Goal: Transaction & Acquisition: Book appointment/travel/reservation

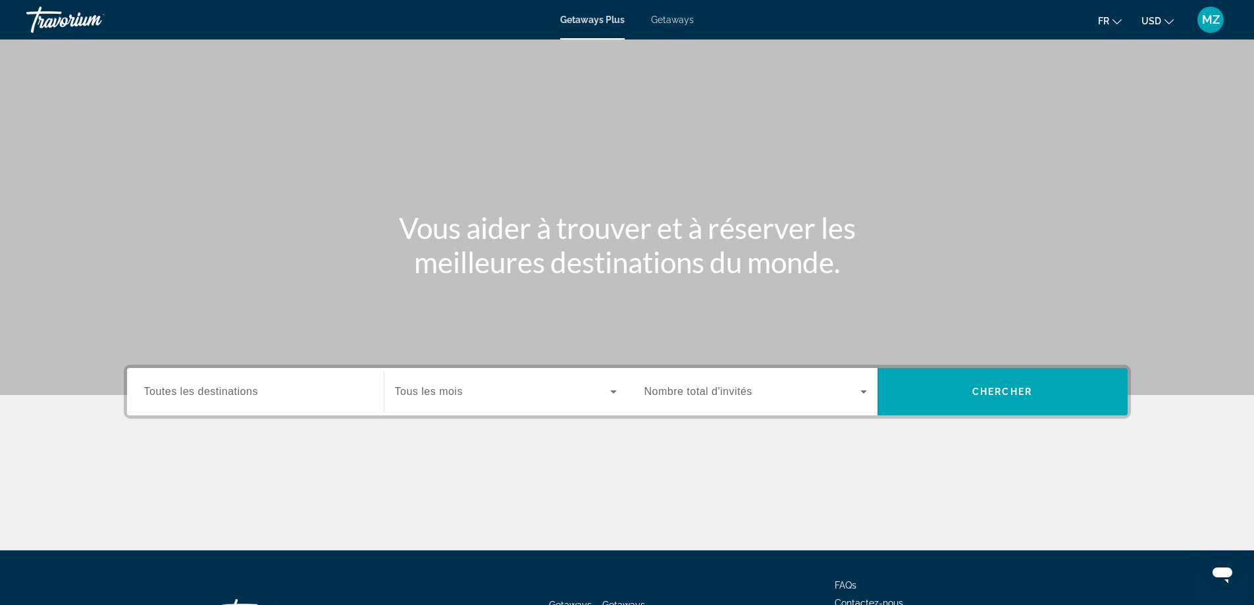
click at [684, 22] on span "Getaways" at bounding box center [672, 19] width 43 height 11
click at [1163, 26] on button "USD USD ($) MXN (Mex$) CAD (Can$) GBP (£) EUR (€) AUD (A$) NZD (NZ$) CNY (CN¥)" at bounding box center [1158, 20] width 32 height 19
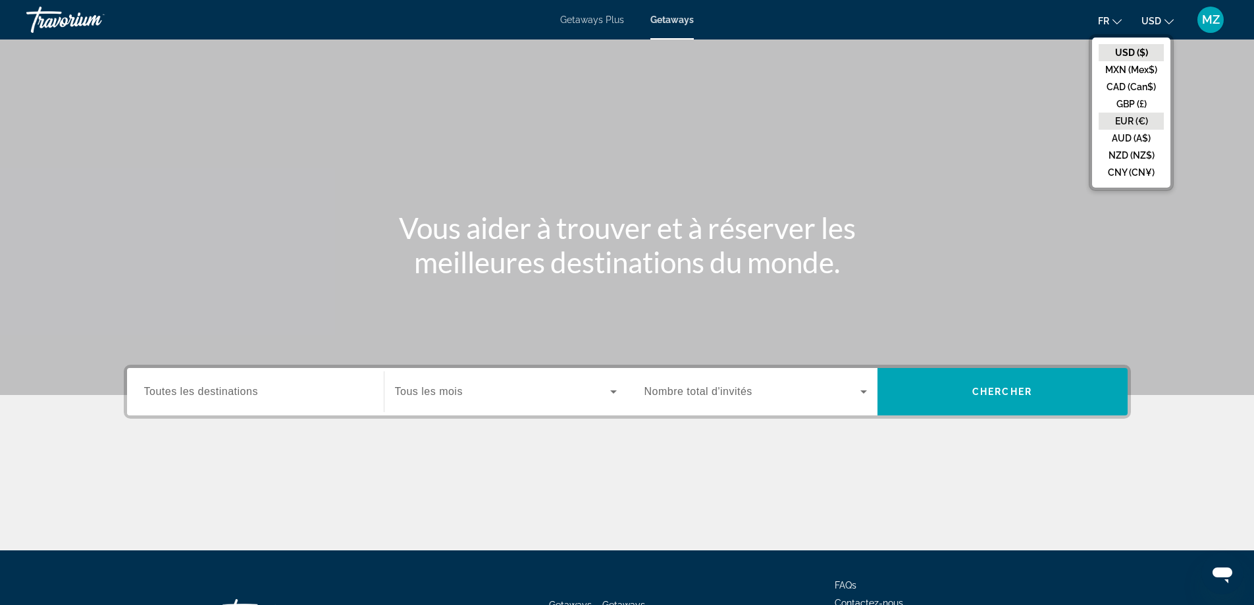
click at [1128, 121] on button "EUR (€)" at bounding box center [1131, 121] width 65 height 17
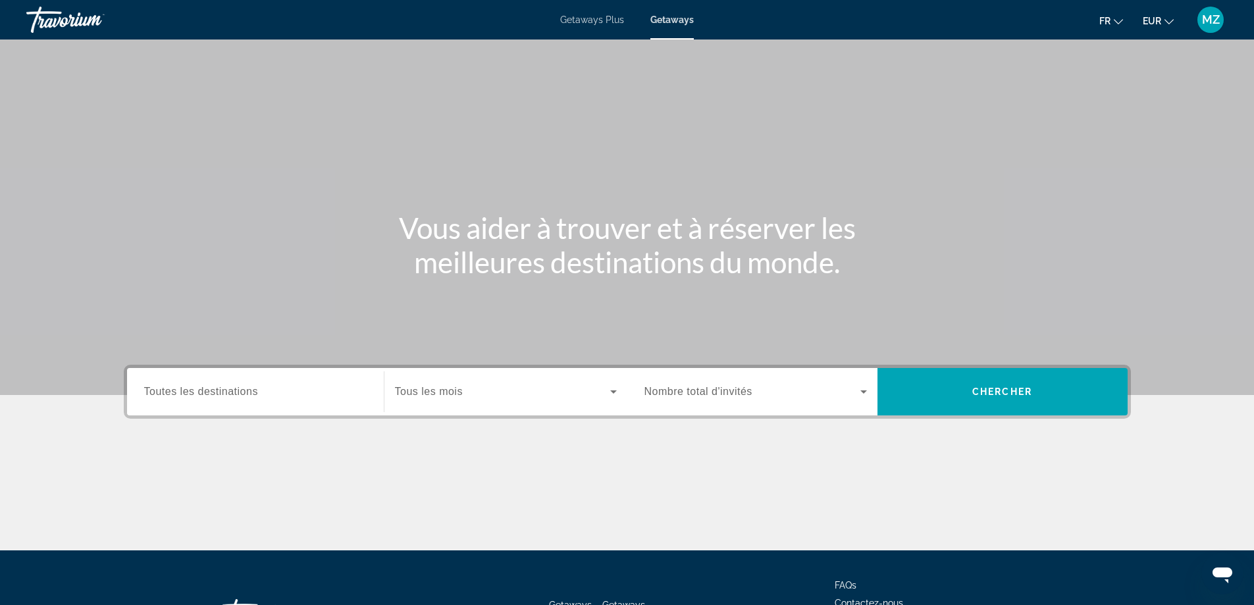
click at [233, 393] on span "Toutes les destinations" at bounding box center [201, 391] width 114 height 11
click at [233, 393] on input "Destination Toutes les destinations" at bounding box center [255, 392] width 223 height 16
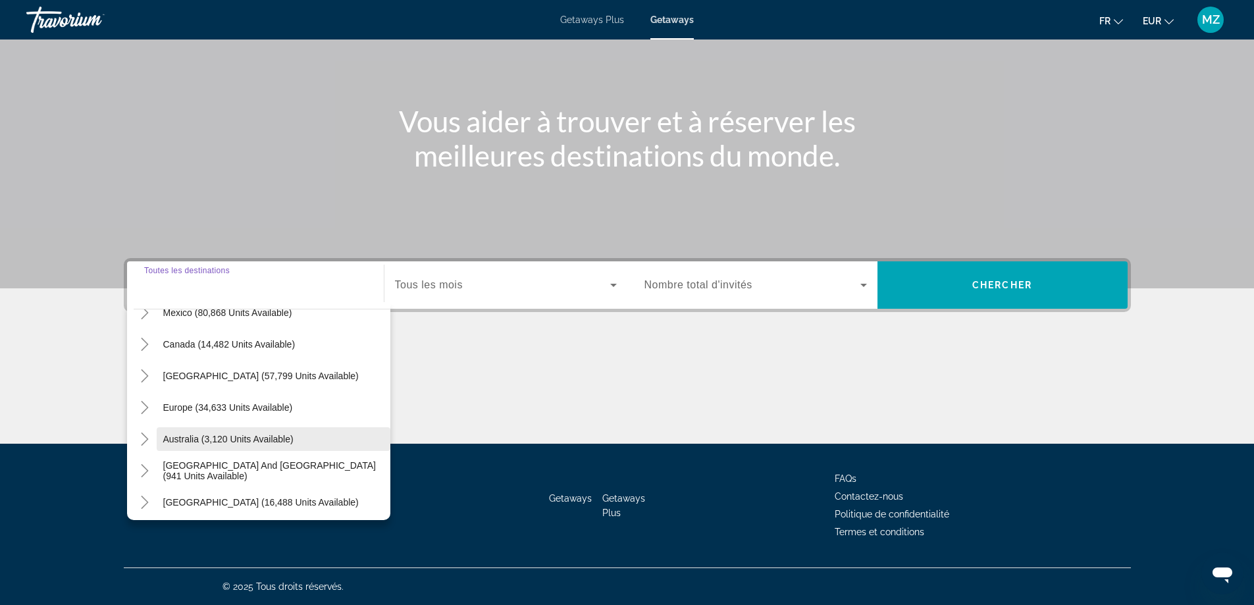
scroll to position [82, 0]
click at [145, 410] on icon "Toggle Europe (34,633 units available)" at bounding box center [144, 408] width 13 height 13
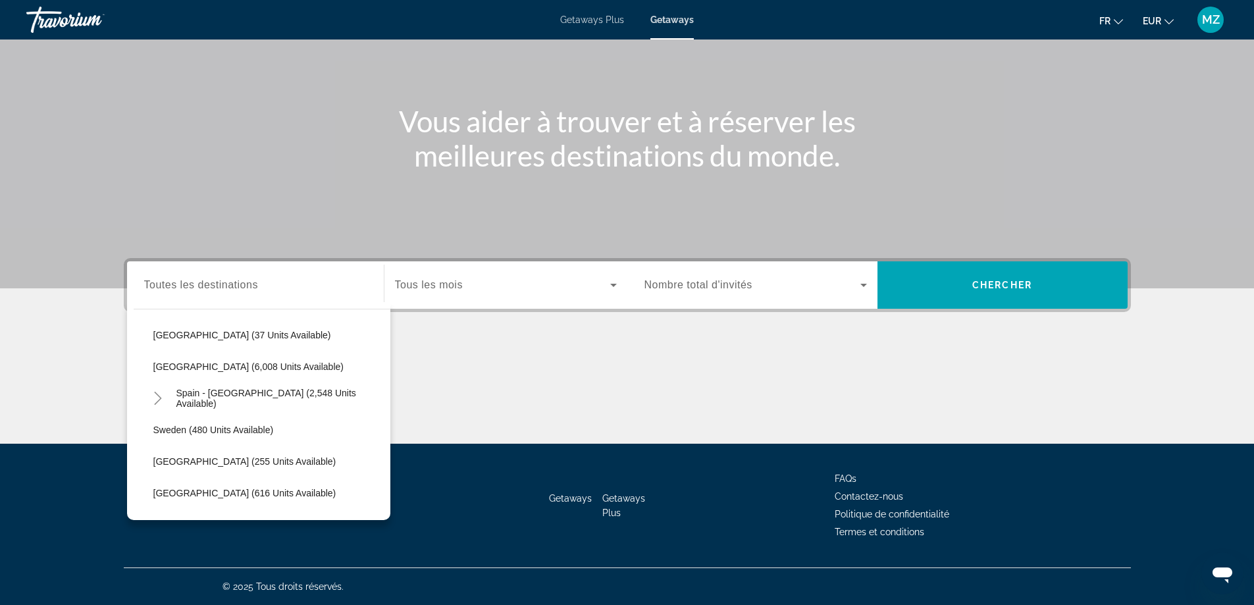
scroll to position [691, 0]
click at [155, 398] on icon "Toggle Spain - Canary Islands (2,548 units available)" at bounding box center [157, 398] width 13 height 13
click at [182, 428] on span "[GEOGRAPHIC_DATA] (1,249 units available)" at bounding box center [262, 430] width 190 height 11
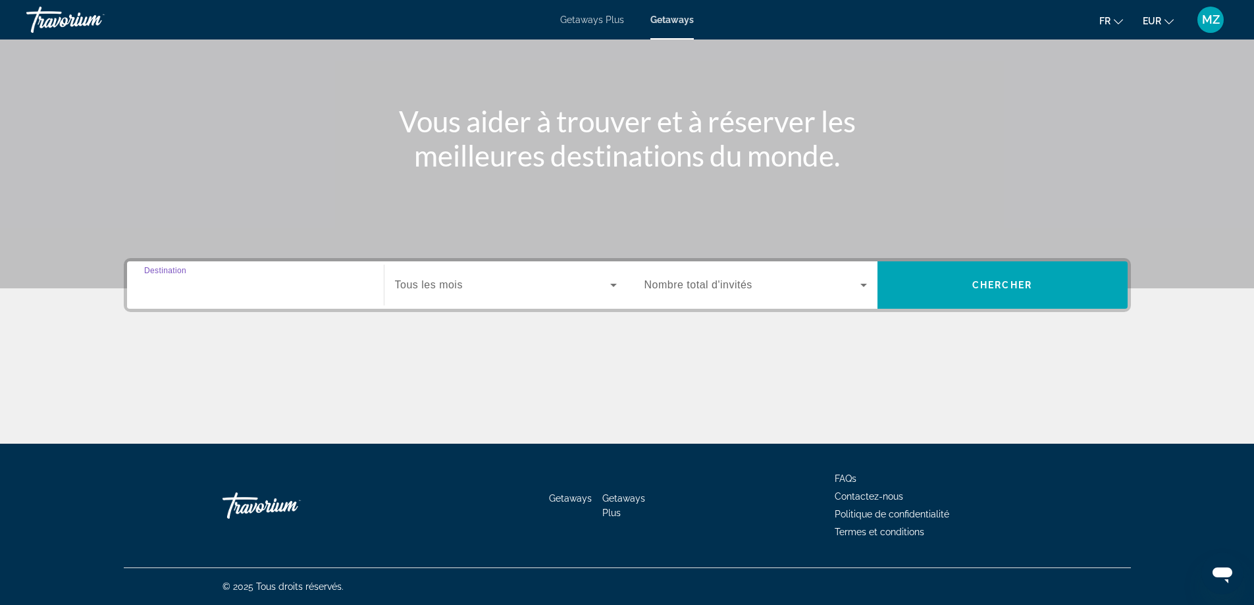
type input "**********"
click at [515, 300] on div "Search widget" at bounding box center [506, 285] width 222 height 37
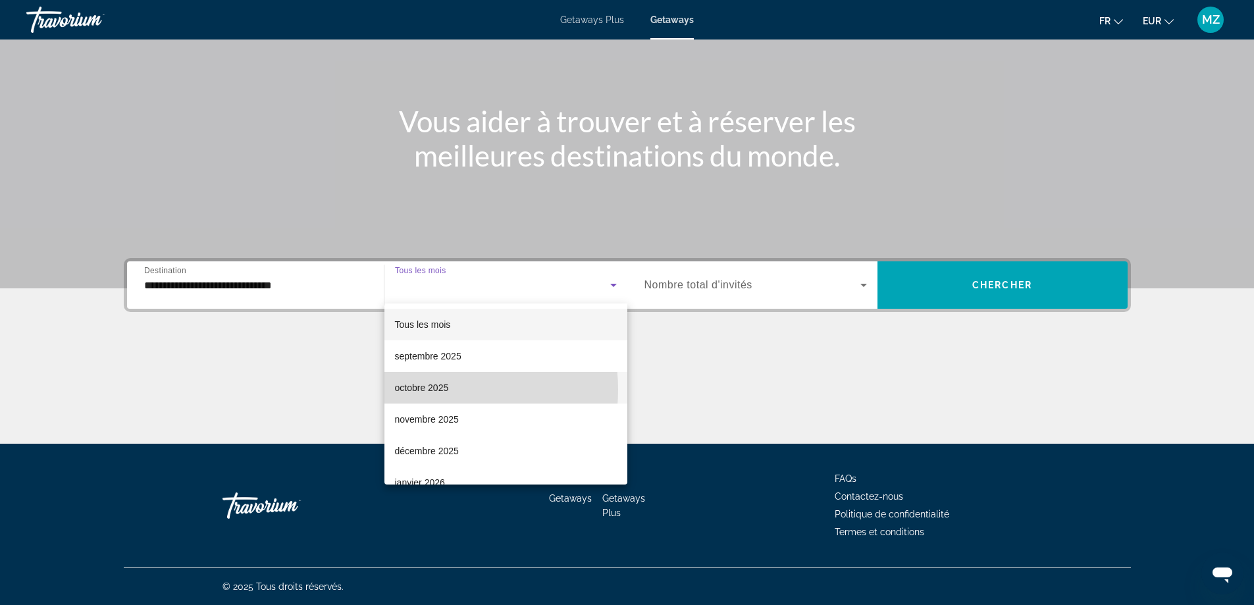
click at [428, 390] on span "octobre 2025" at bounding box center [422, 388] width 54 height 16
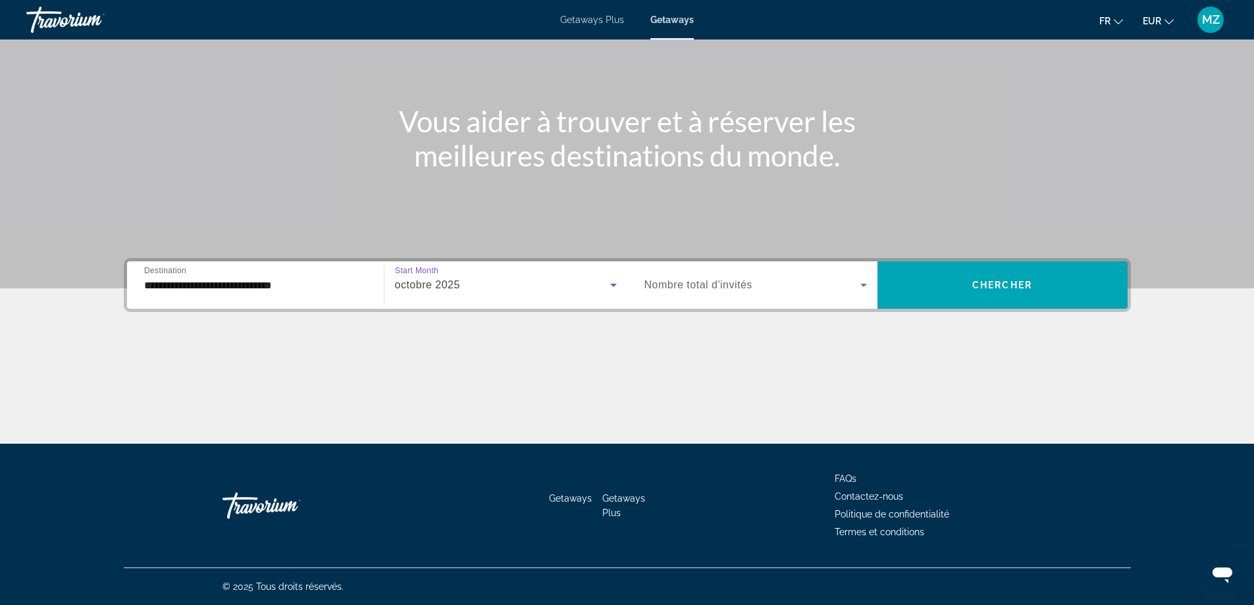
click at [750, 277] on span "Search widget" at bounding box center [752, 285] width 216 height 16
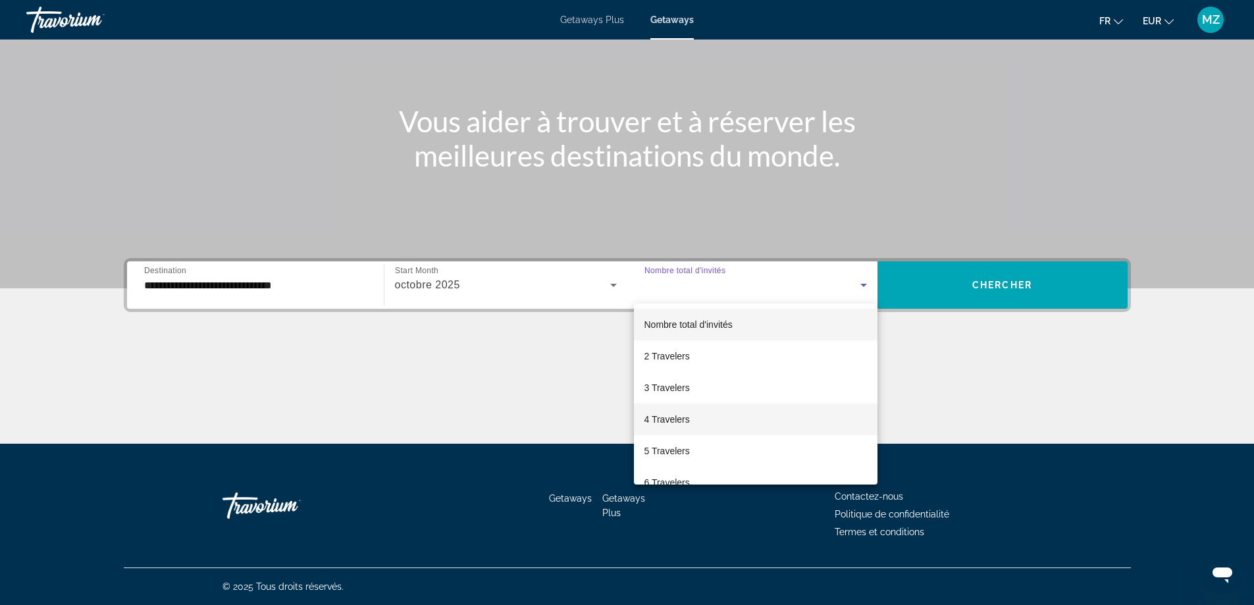
click at [681, 417] on span "4 Travelers" at bounding box center [666, 419] width 45 height 16
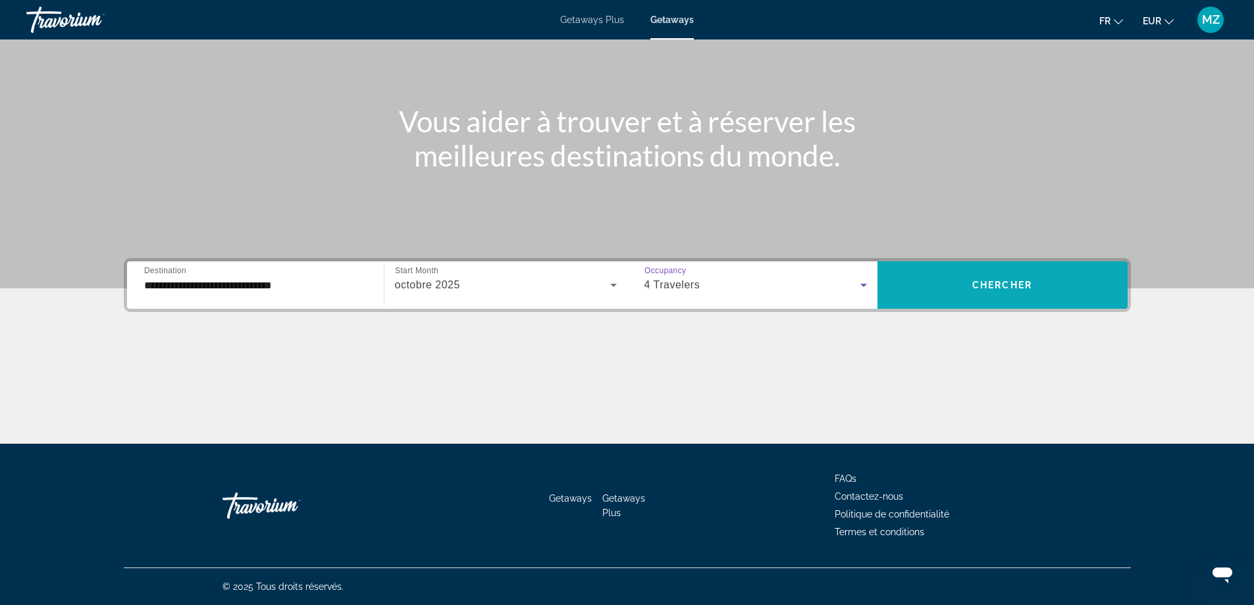
click at [993, 297] on span "Search widget" at bounding box center [1003, 285] width 250 height 32
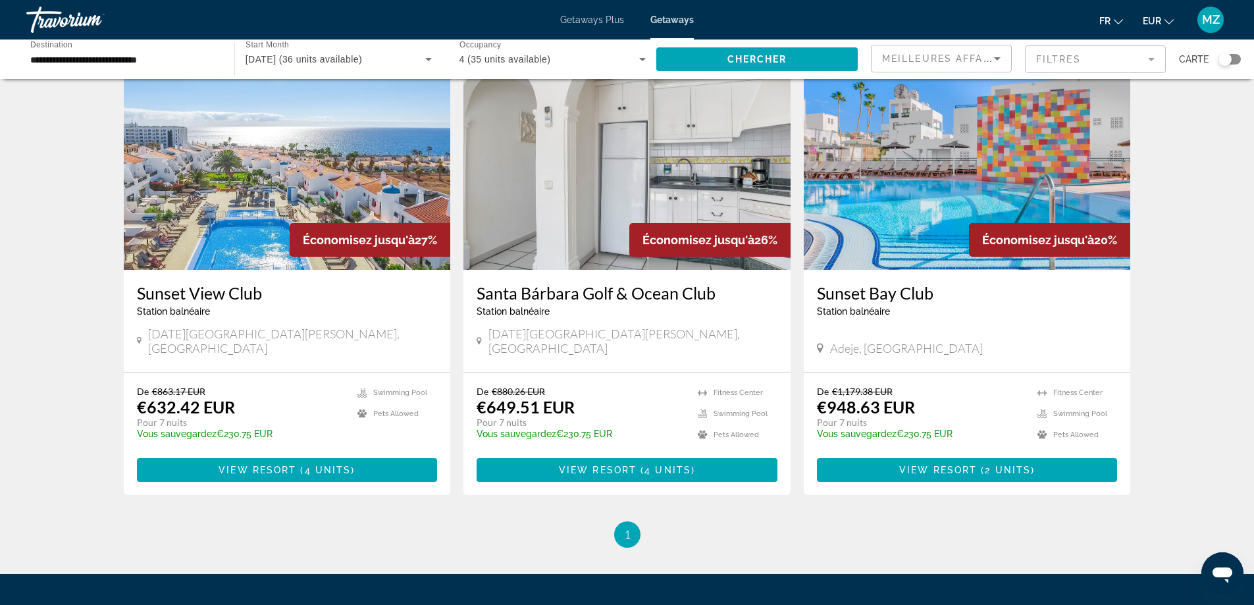
scroll to position [461, 0]
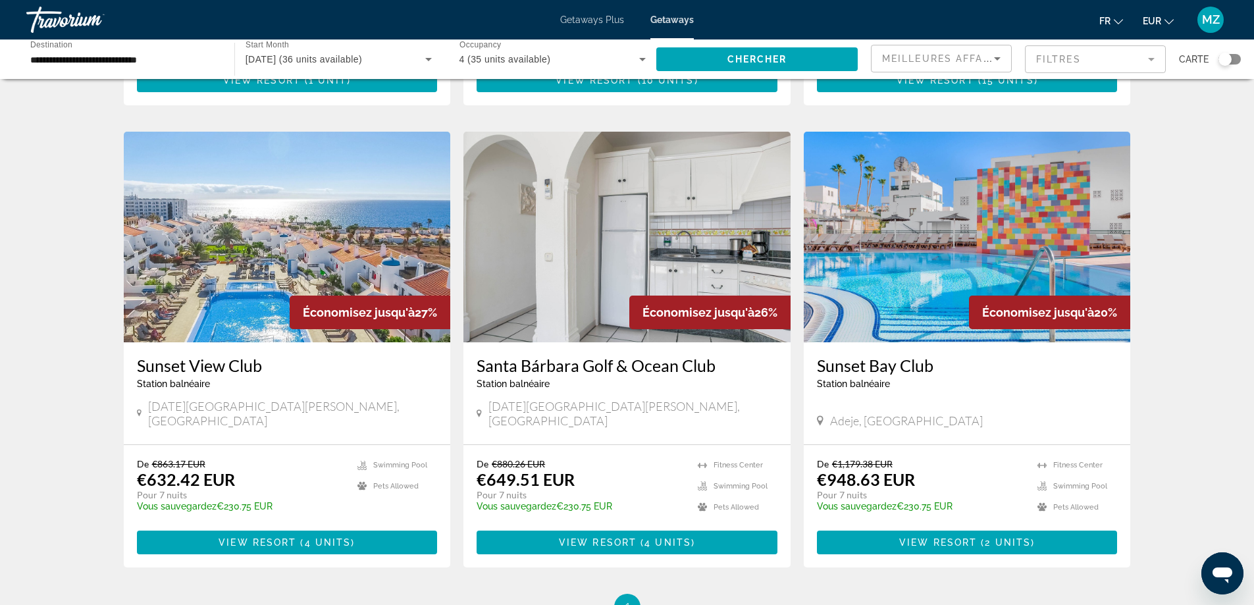
click at [891, 260] on img "Main content" at bounding box center [967, 237] width 327 height 211
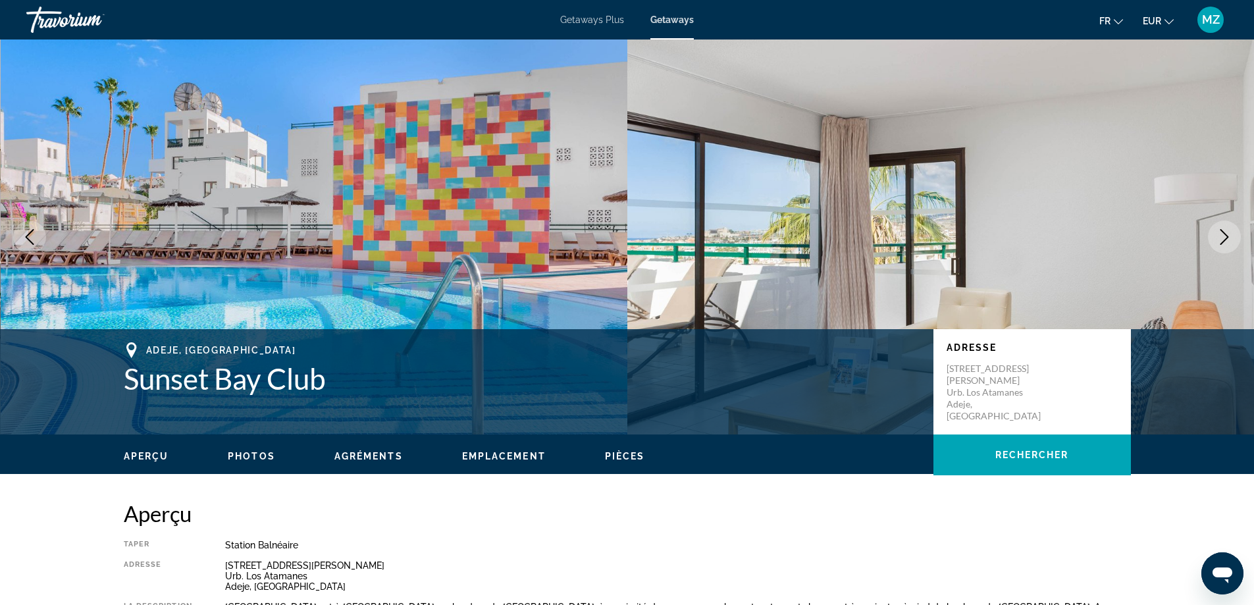
click at [1226, 232] on icon "Next image" at bounding box center [1225, 237] width 16 height 16
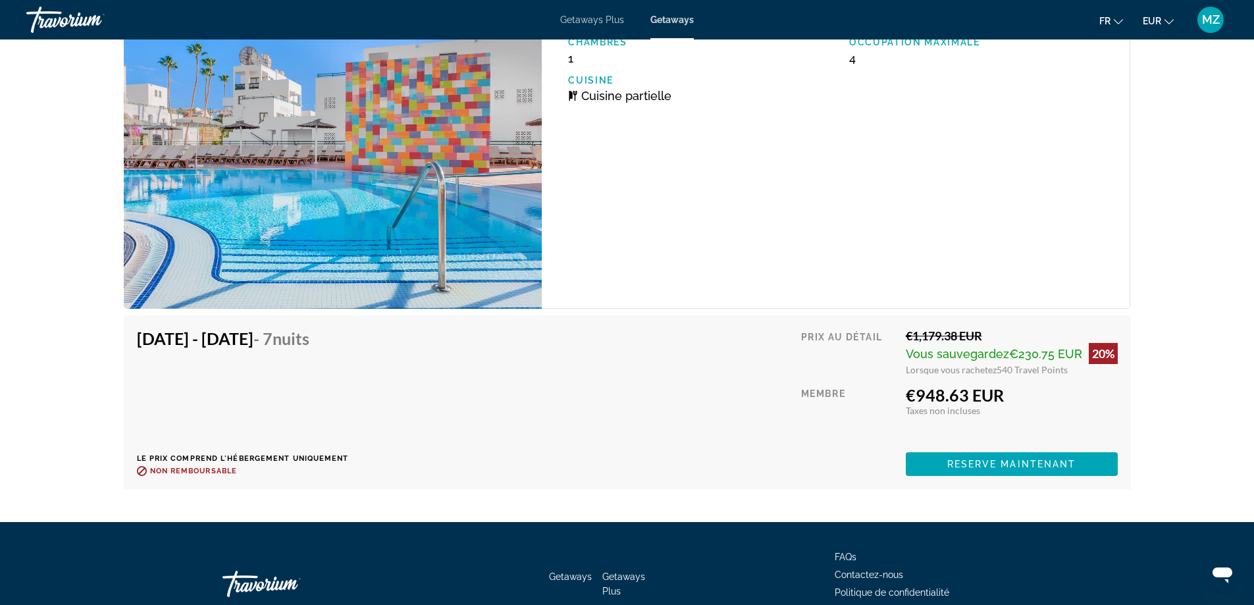
scroll to position [2567, 0]
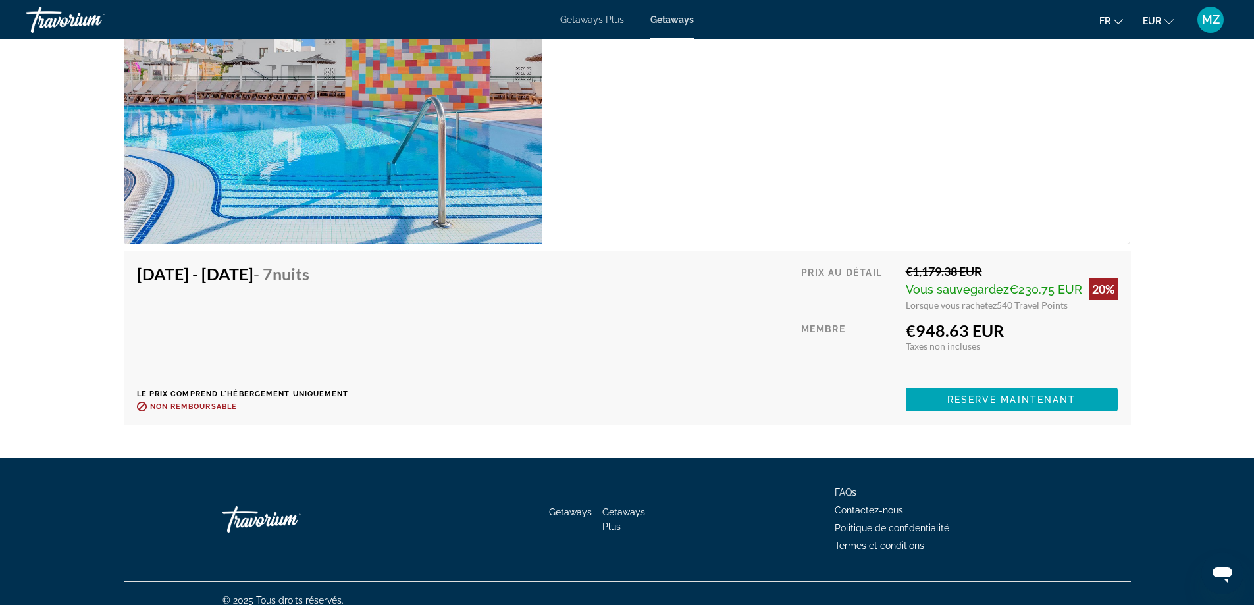
drag, startPoint x: 269, startPoint y: 274, endPoint x: 328, endPoint y: 275, distance: 59.3
click at [328, 275] on h4 "[DATE] - [DATE] - 7 nuits" at bounding box center [238, 274] width 202 height 20
click at [1005, 406] on span "Main content" at bounding box center [1012, 400] width 212 height 32
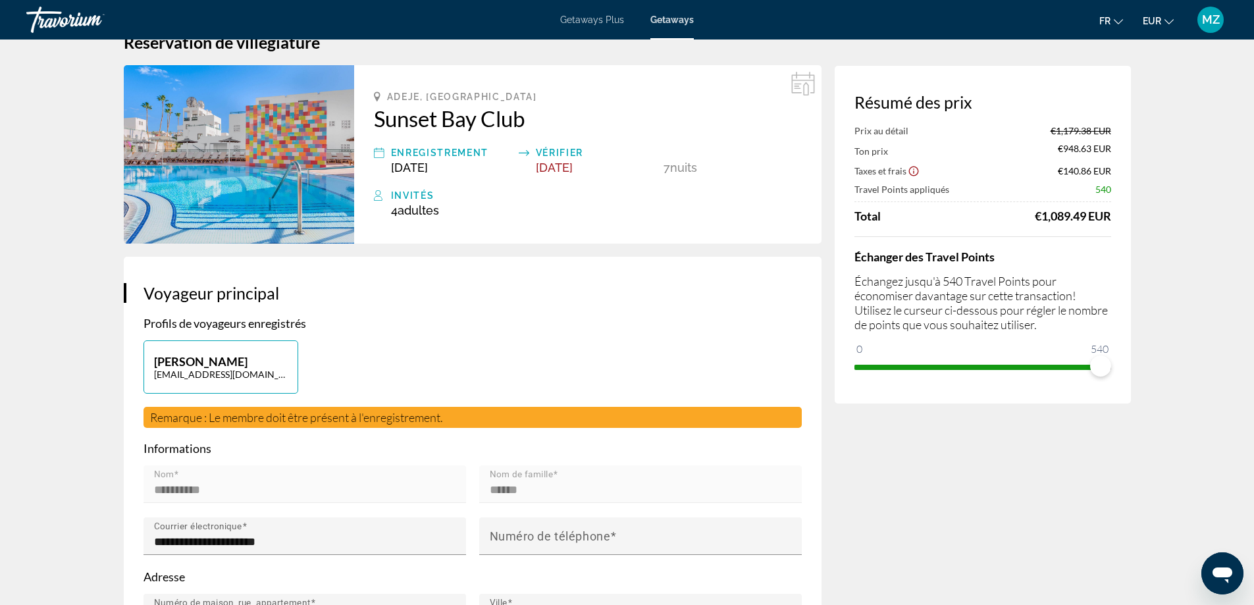
scroll to position [66, 0]
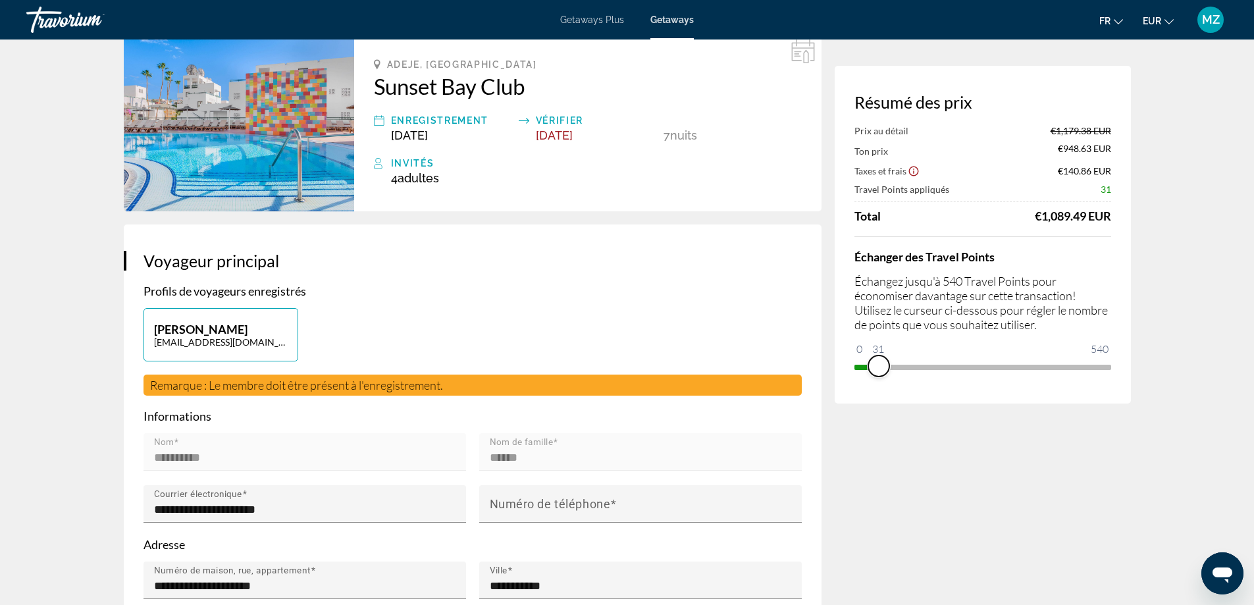
drag, startPoint x: 1099, startPoint y: 372, endPoint x: 866, endPoint y: 369, distance: 233.7
click at [868, 369] on span "ngx-slider" at bounding box center [878, 365] width 21 height 21
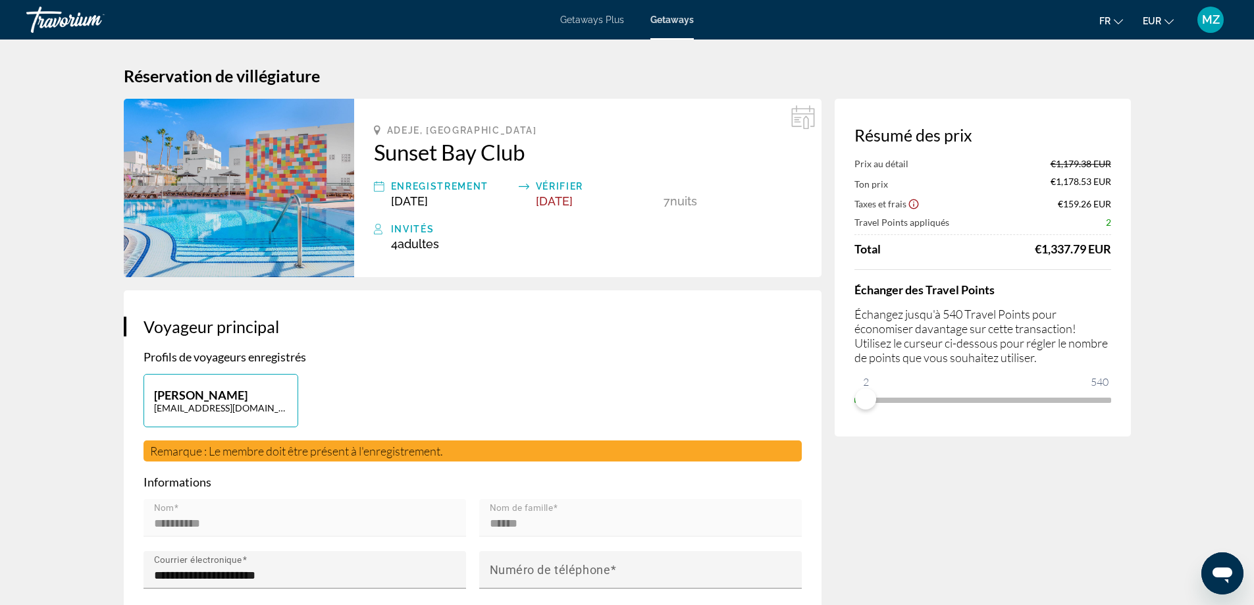
drag, startPoint x: 1046, startPoint y: 165, endPoint x: 1111, endPoint y: 163, distance: 64.5
click at [1111, 163] on div "Prix au détail €1,179.38 EUR" at bounding box center [982, 163] width 257 height 11
drag, startPoint x: 867, startPoint y: 394, endPoint x: 1113, endPoint y: 404, distance: 245.8
click at [1113, 404] on div "Résumé des prix Prix au détail €1,179.38 EUR Ton prix €1,178.53 EUR Taxes et fr…" at bounding box center [983, 268] width 296 height 338
drag, startPoint x: 1011, startPoint y: 244, endPoint x: 1117, endPoint y: 248, distance: 105.4
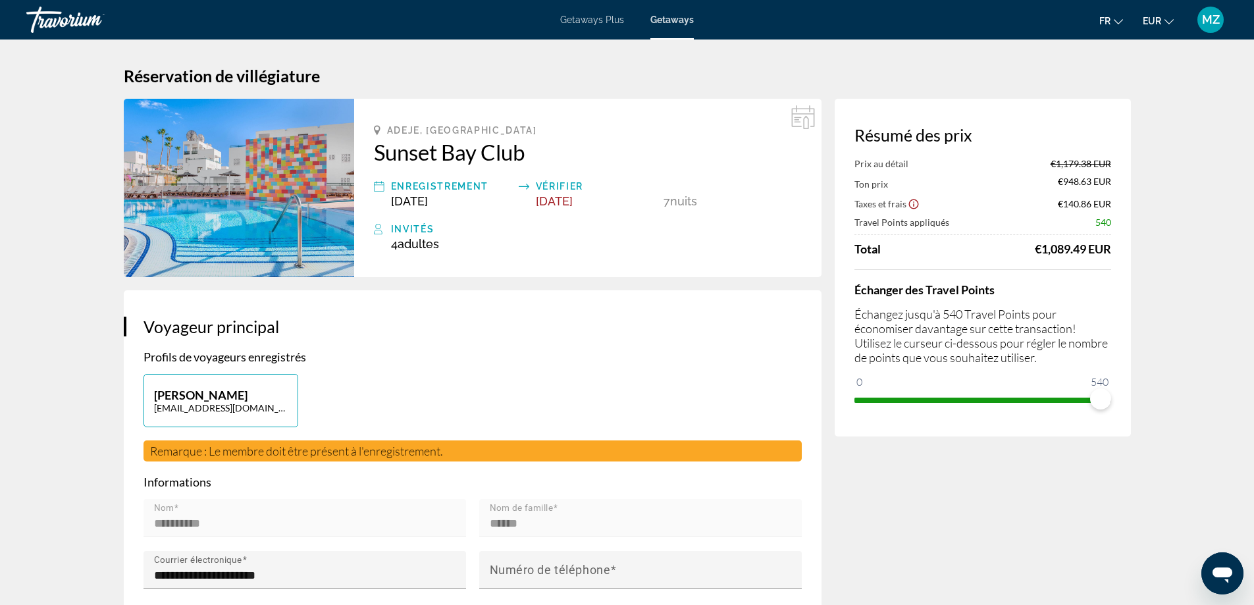
click at [1117, 248] on div "Résumé des prix Prix au détail €1,179.38 EUR Ton prix €948.63 EUR Taxes et frai…" at bounding box center [983, 268] width 296 height 338
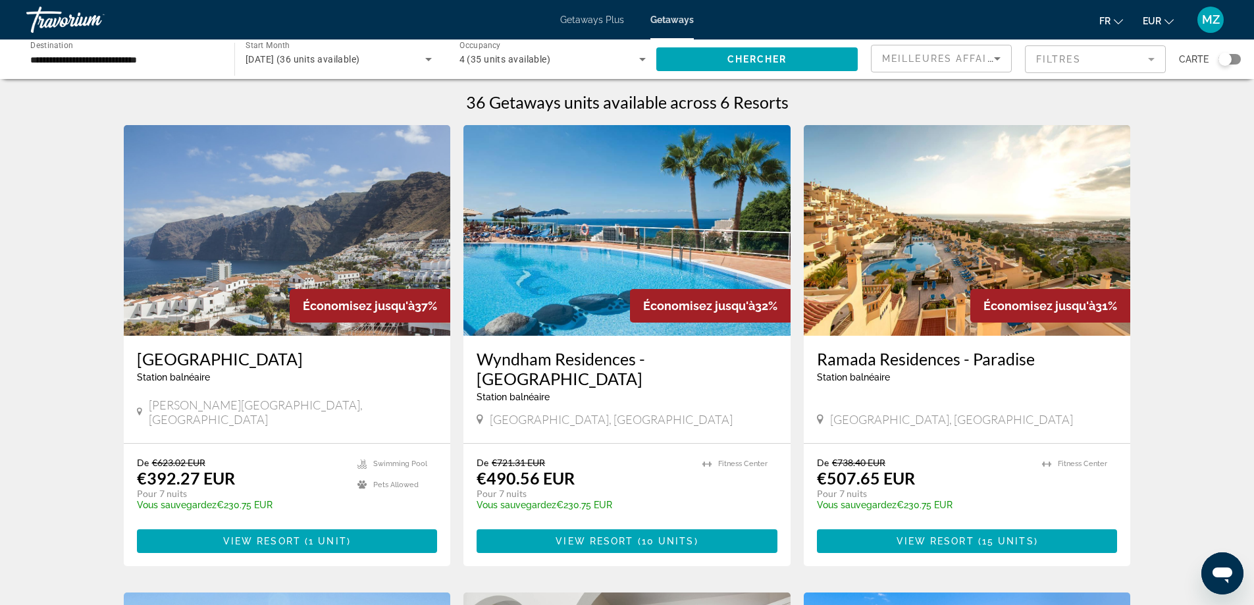
click at [69, 61] on input "**********" at bounding box center [123, 60] width 187 height 16
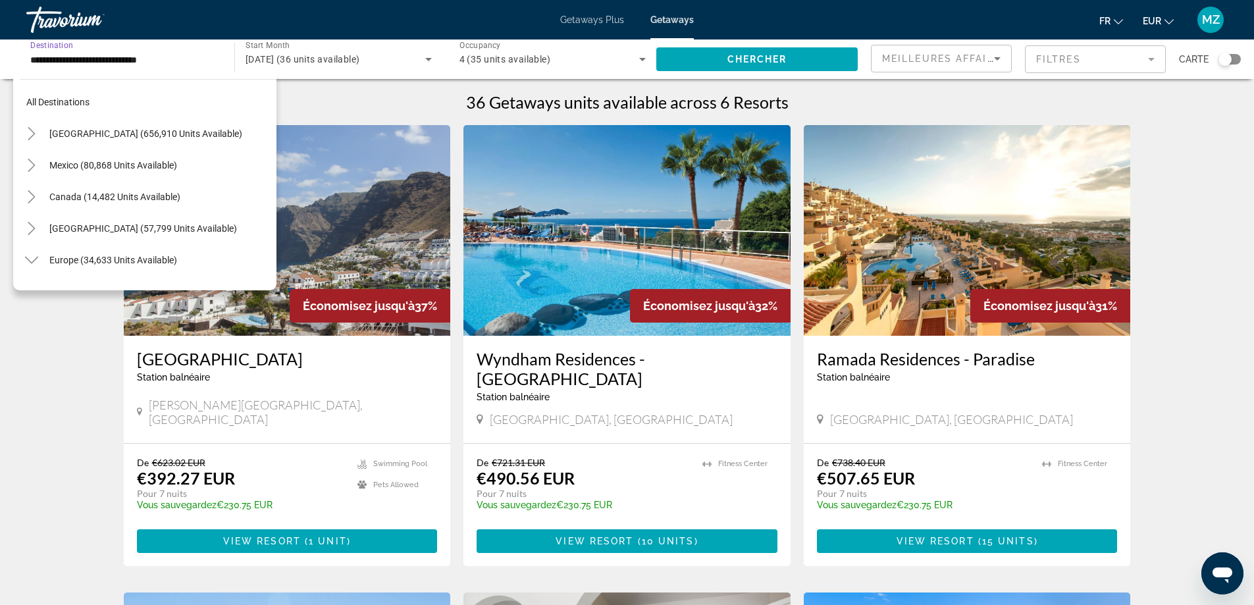
scroll to position [710, 0]
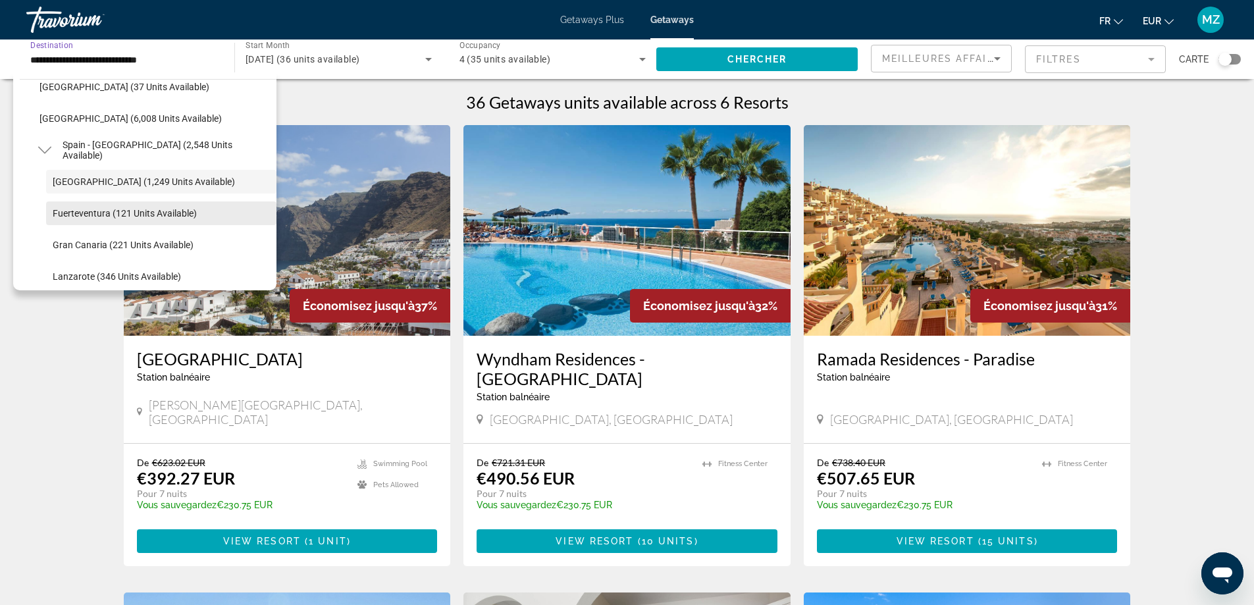
click at [111, 215] on span "Fuerteventura (121 units available)" at bounding box center [125, 213] width 144 height 11
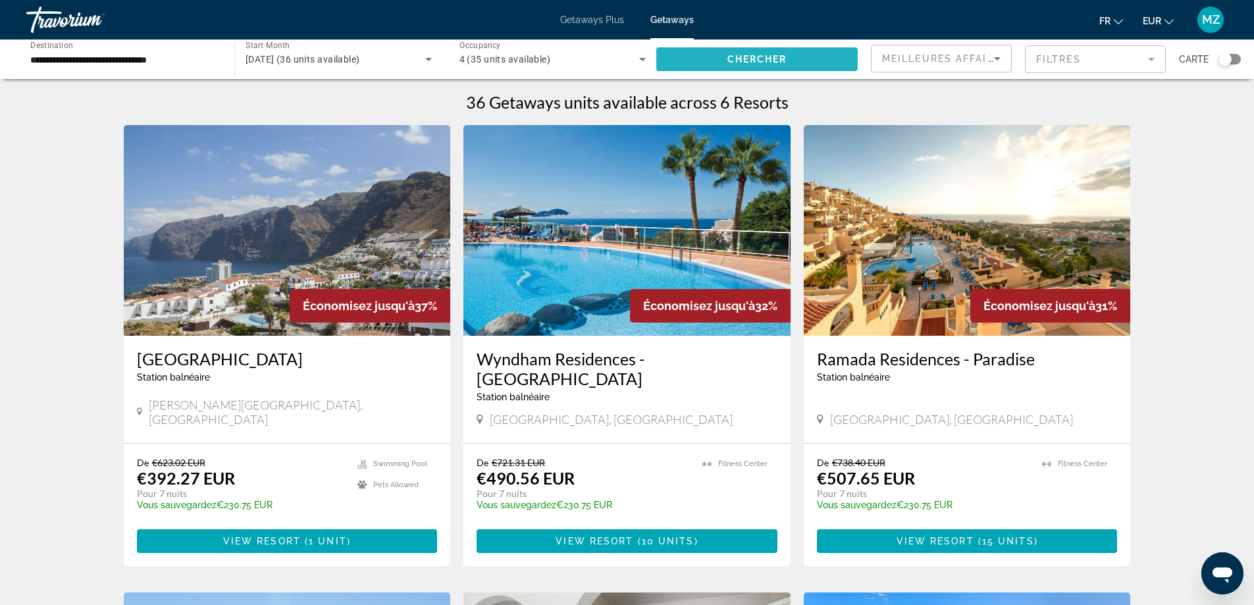
click at [820, 55] on span "Search widget" at bounding box center [756, 59] width 201 height 32
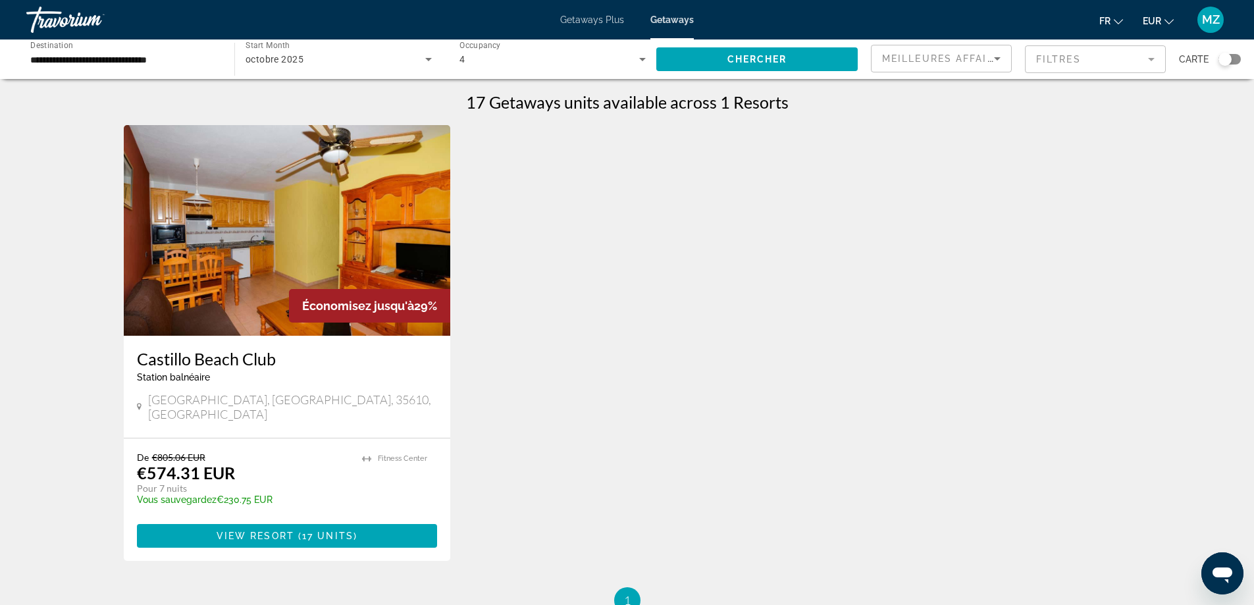
click at [90, 47] on div "**********" at bounding box center [123, 60] width 187 height 38
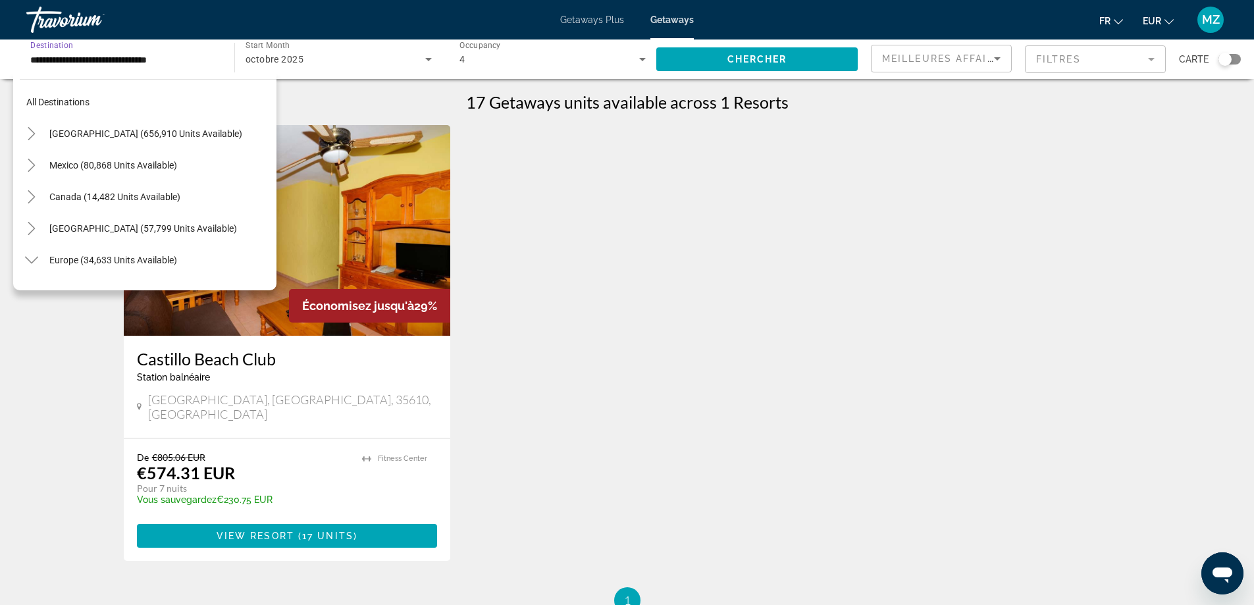
scroll to position [742, 0]
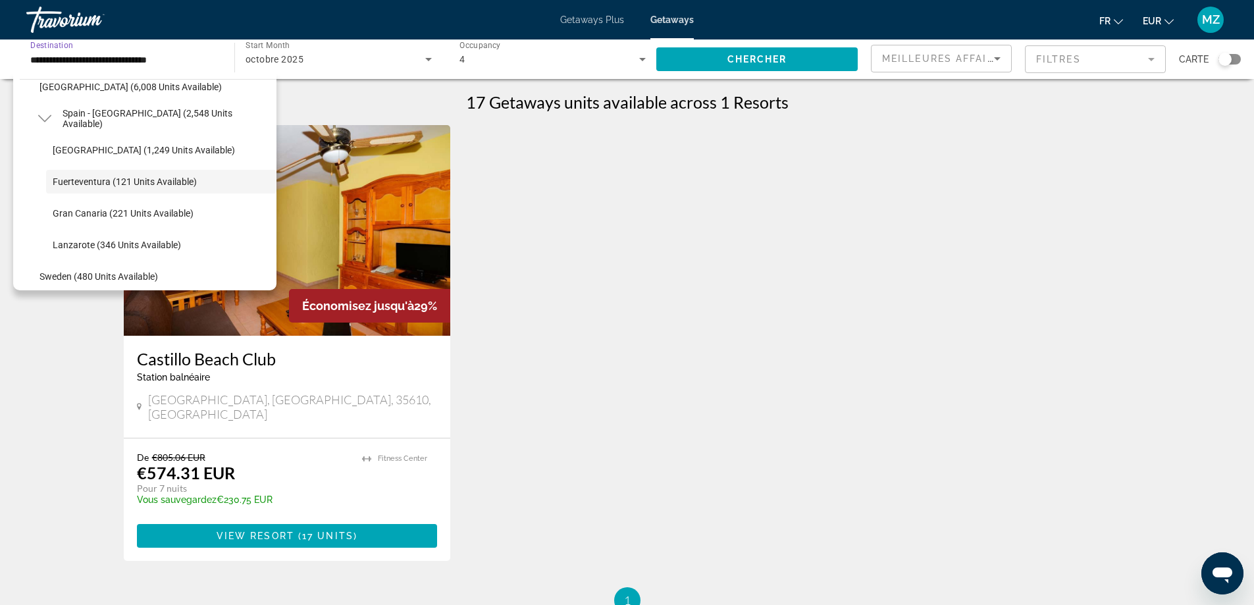
drag, startPoint x: 84, startPoint y: 213, endPoint x: 99, endPoint y: 213, distance: 15.1
click at [84, 213] on span "Gran Canaria (221 units available)" at bounding box center [123, 213] width 141 height 11
type input "**********"
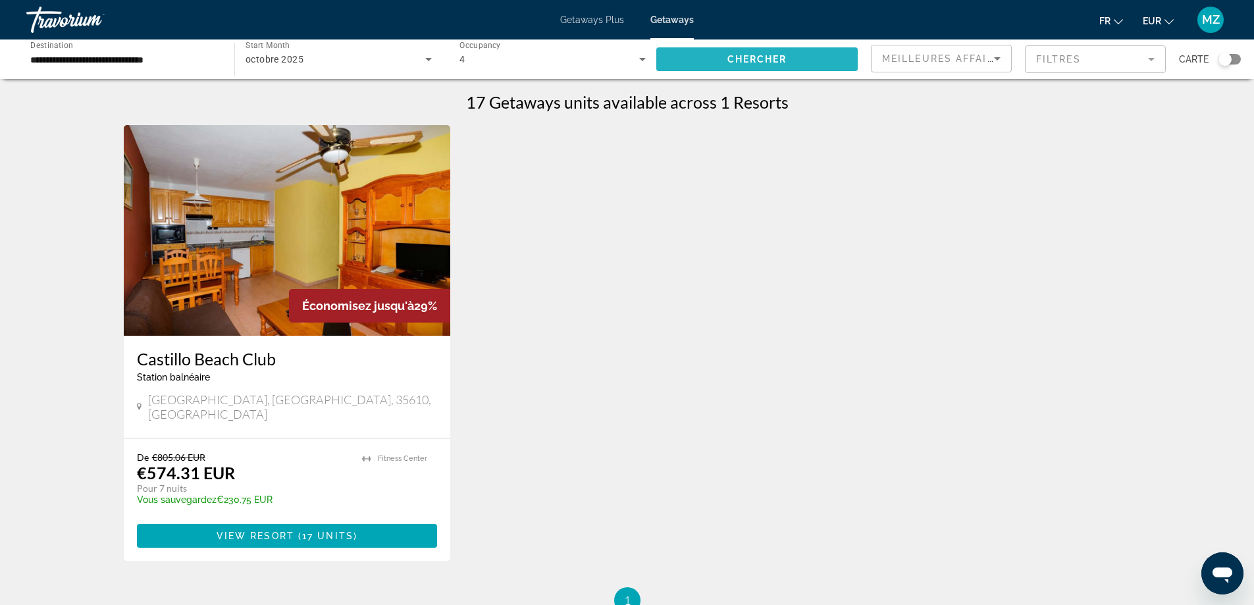
click at [702, 63] on span "Search widget" at bounding box center [756, 59] width 201 height 32
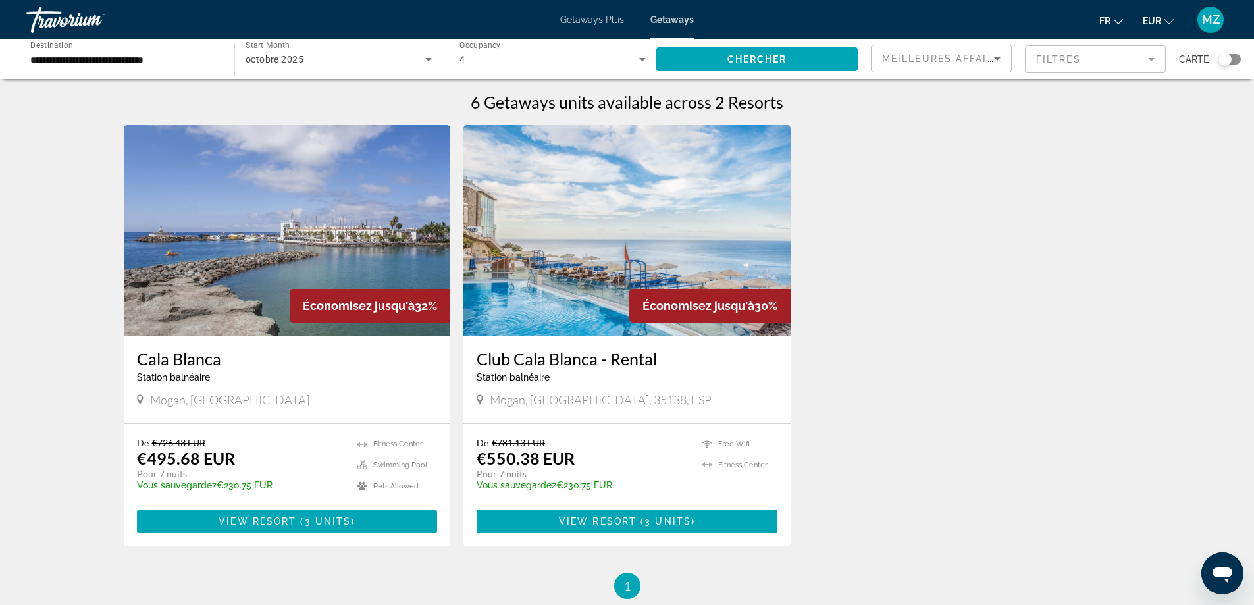
click at [607, 256] on img "Main content" at bounding box center [626, 230] width 327 height 211
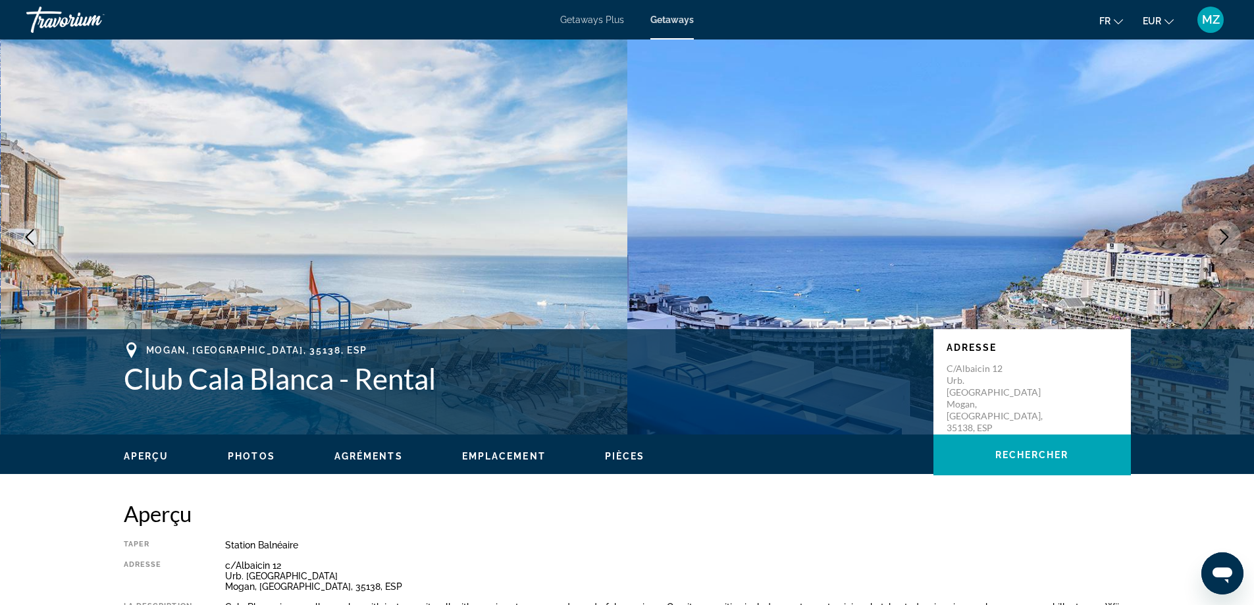
click at [1226, 234] on icon "Next image" at bounding box center [1225, 237] width 16 height 16
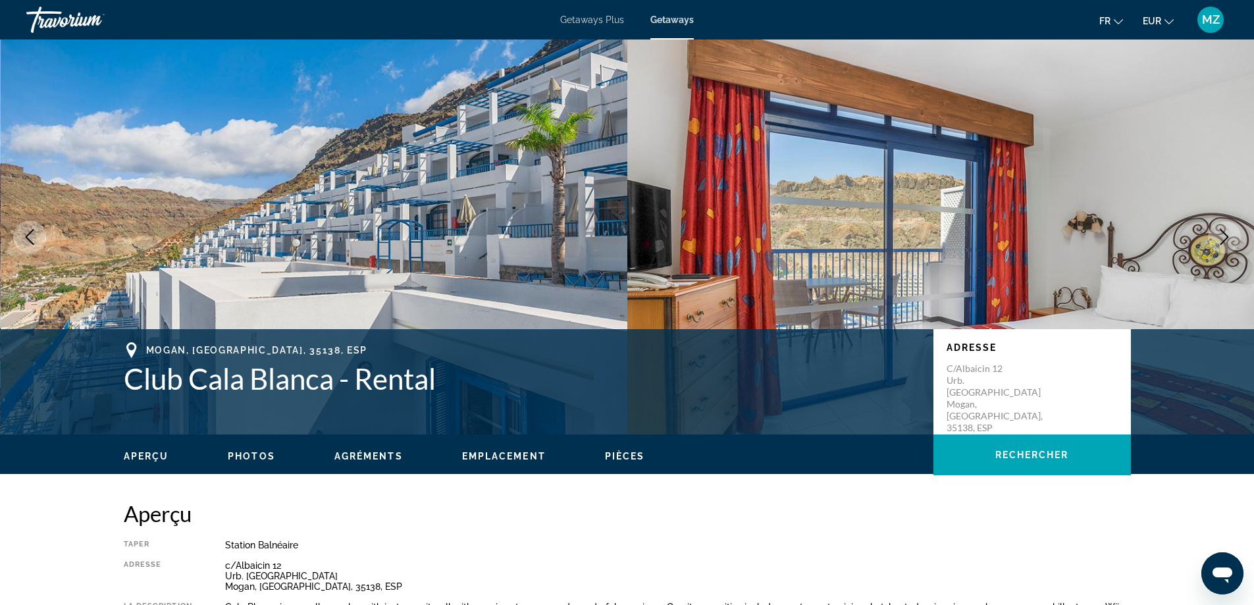
click at [1223, 235] on icon "Next image" at bounding box center [1225, 237] width 16 height 16
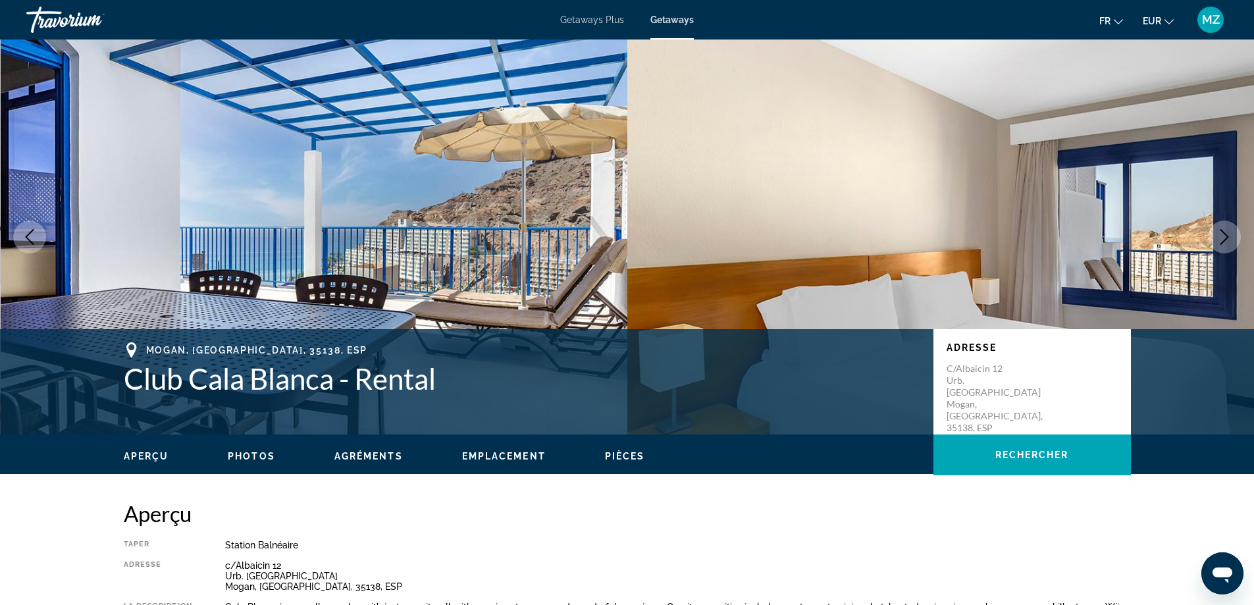
click at [1223, 234] on icon "Next image" at bounding box center [1225, 237] width 16 height 16
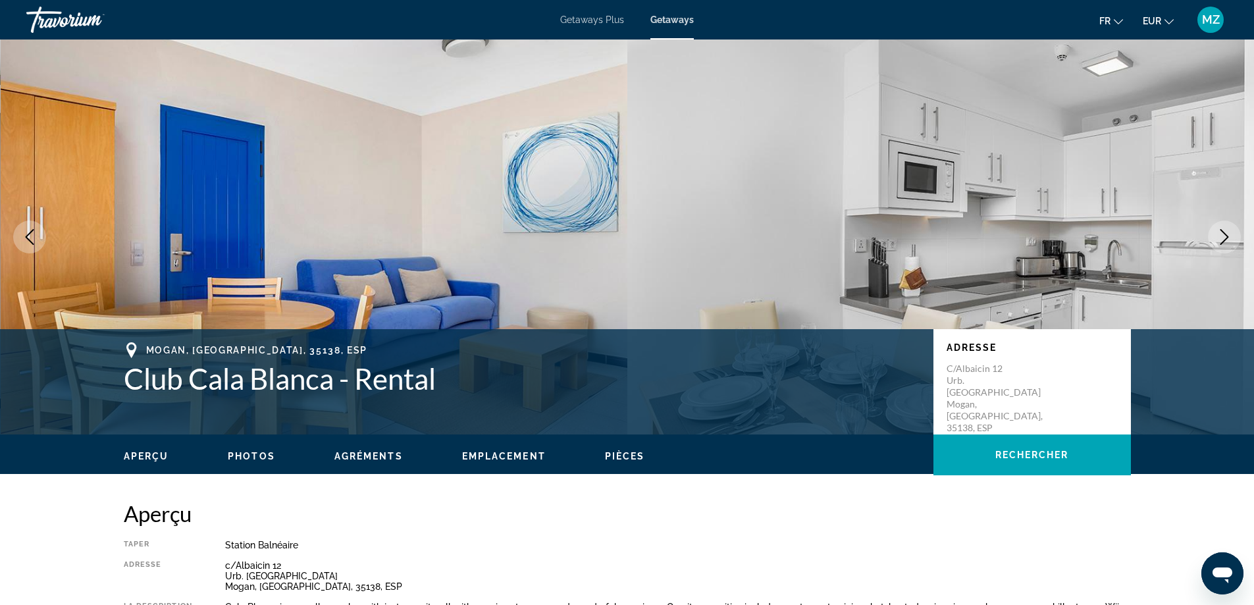
click at [1223, 234] on icon "Next image" at bounding box center [1225, 237] width 16 height 16
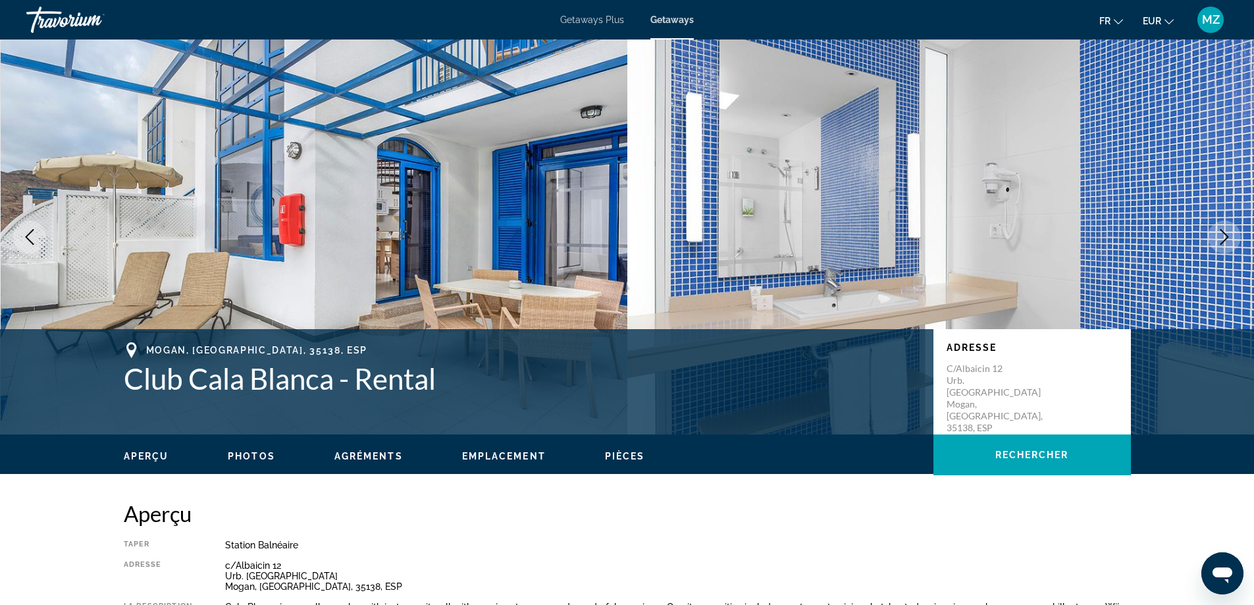
click at [1213, 197] on img "Main content" at bounding box center [940, 236] width 627 height 395
click at [1226, 234] on icon "Next image" at bounding box center [1225, 237] width 9 height 16
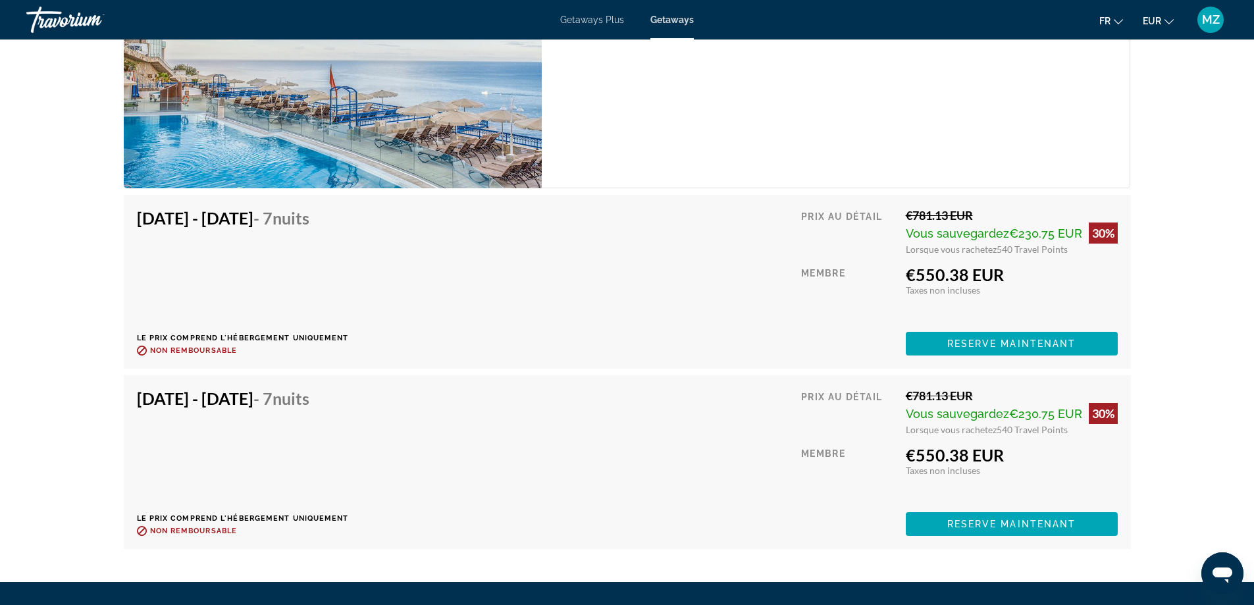
scroll to position [2304, 0]
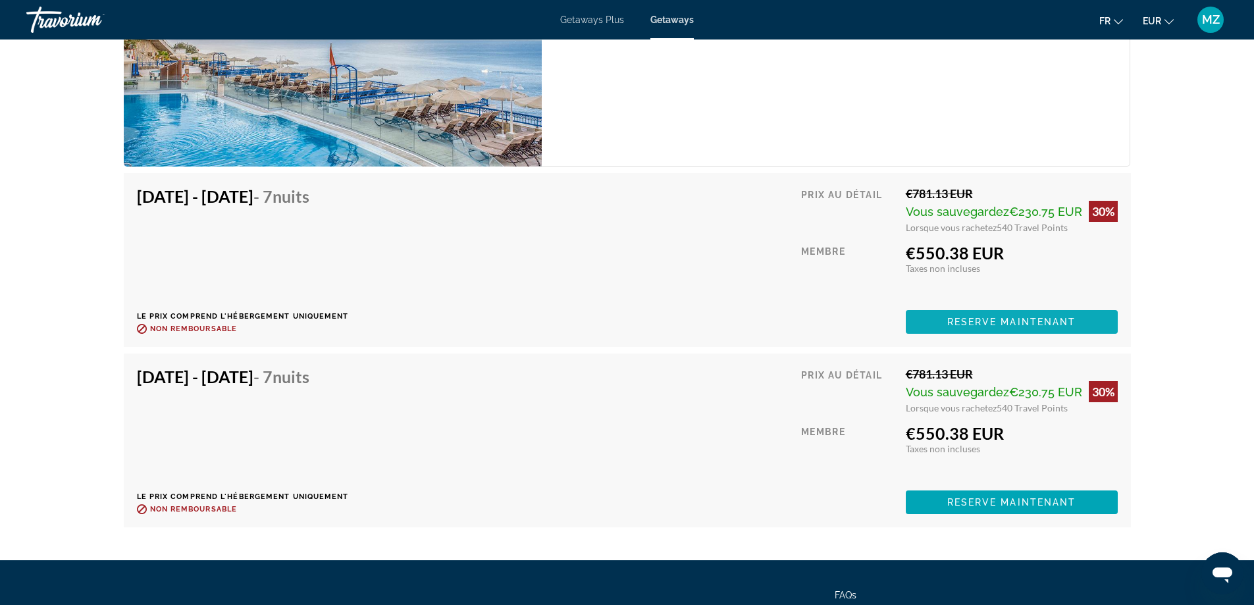
click at [966, 321] on span "Reserve maintenant" at bounding box center [1011, 322] width 129 height 11
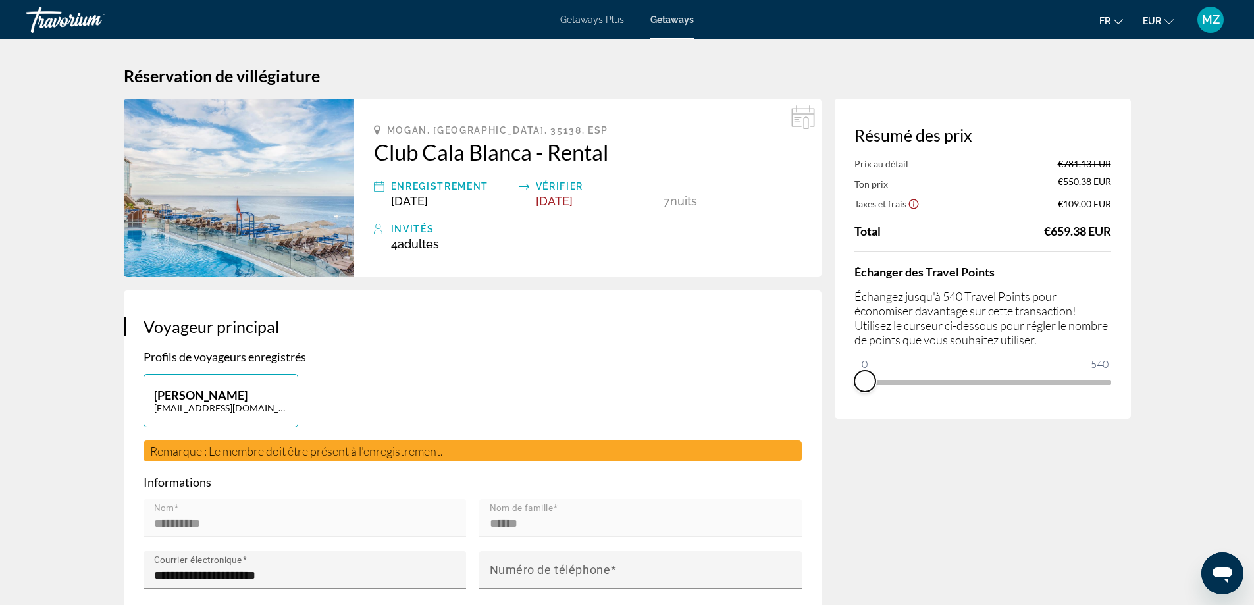
drag, startPoint x: 1078, startPoint y: 396, endPoint x: 830, endPoint y: 402, distance: 248.3
drag, startPoint x: 872, startPoint y: 369, endPoint x: 1149, endPoint y: 367, distance: 277.8
drag, startPoint x: 1106, startPoint y: 402, endPoint x: 843, endPoint y: 409, distance: 262.8
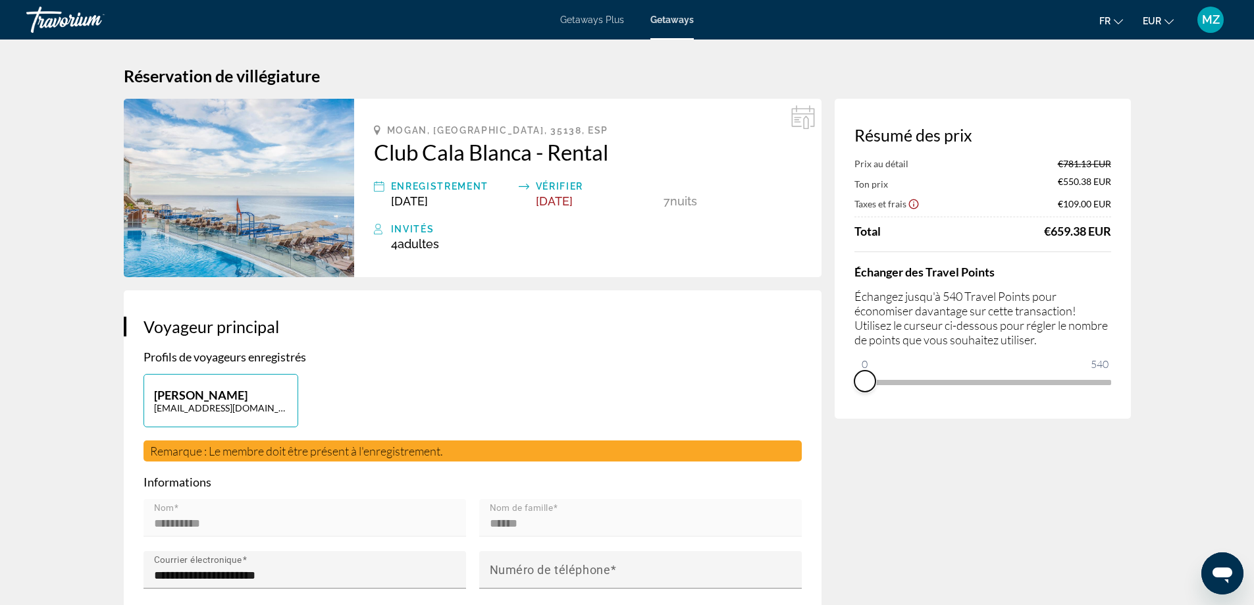
click at [843, 409] on div "Résumé des prix Prix au détail €781.13 EUR Ton prix €550.38 EUR Taxes et frais …" at bounding box center [983, 259] width 296 height 320
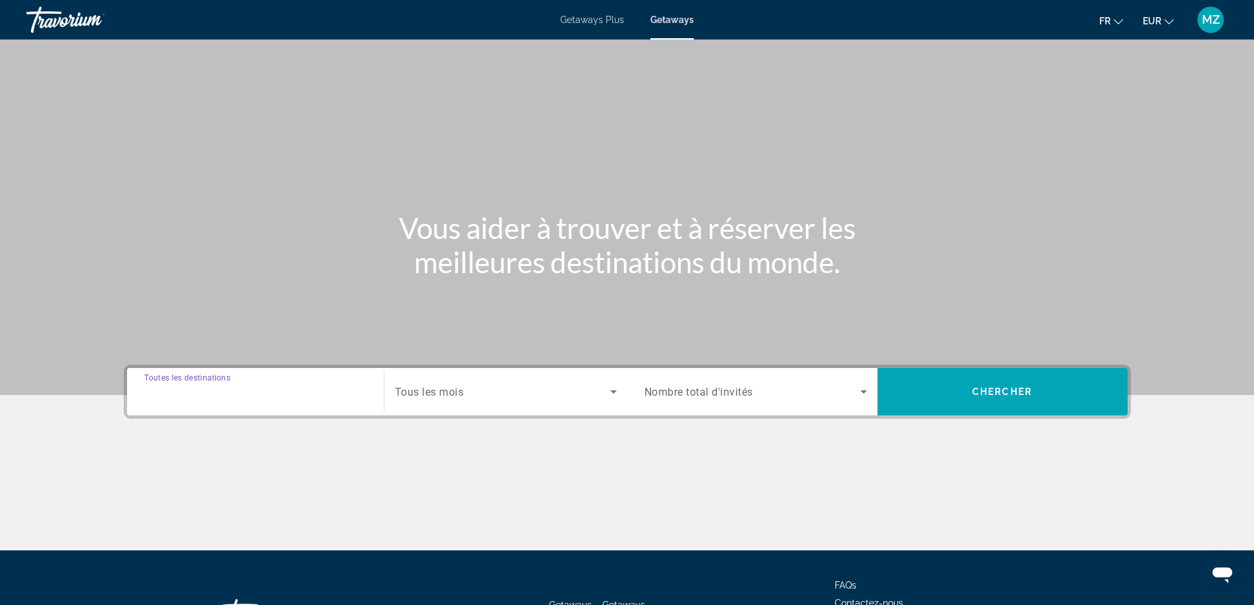
click at [312, 388] on input "Destination Toutes les destinations" at bounding box center [255, 392] width 223 height 16
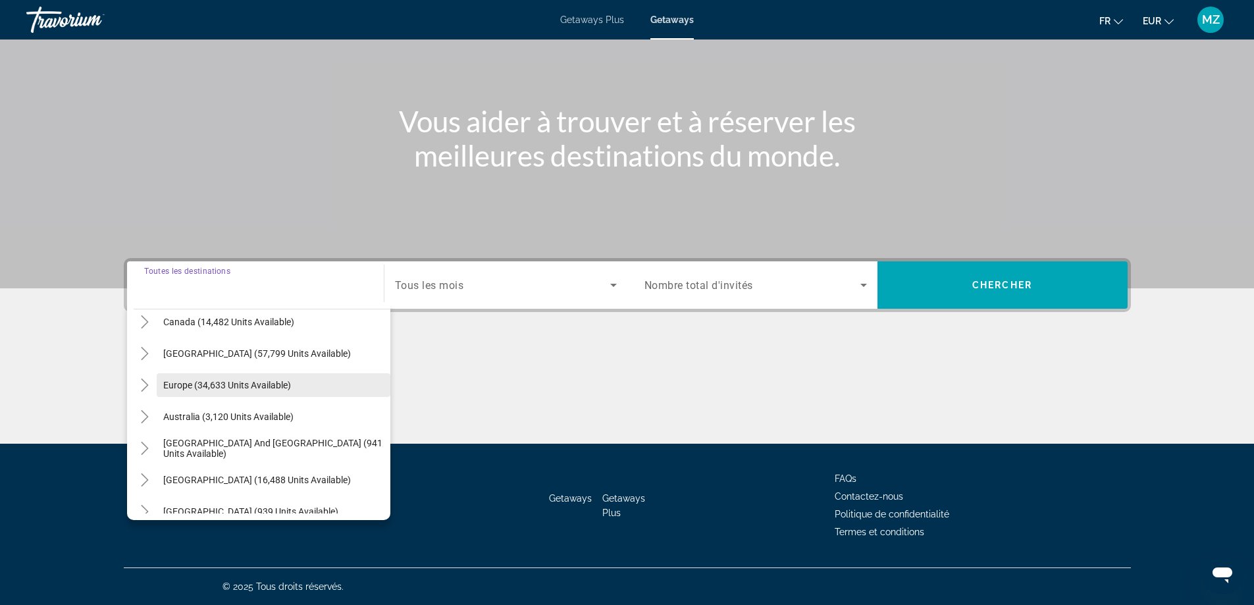
scroll to position [82, 0]
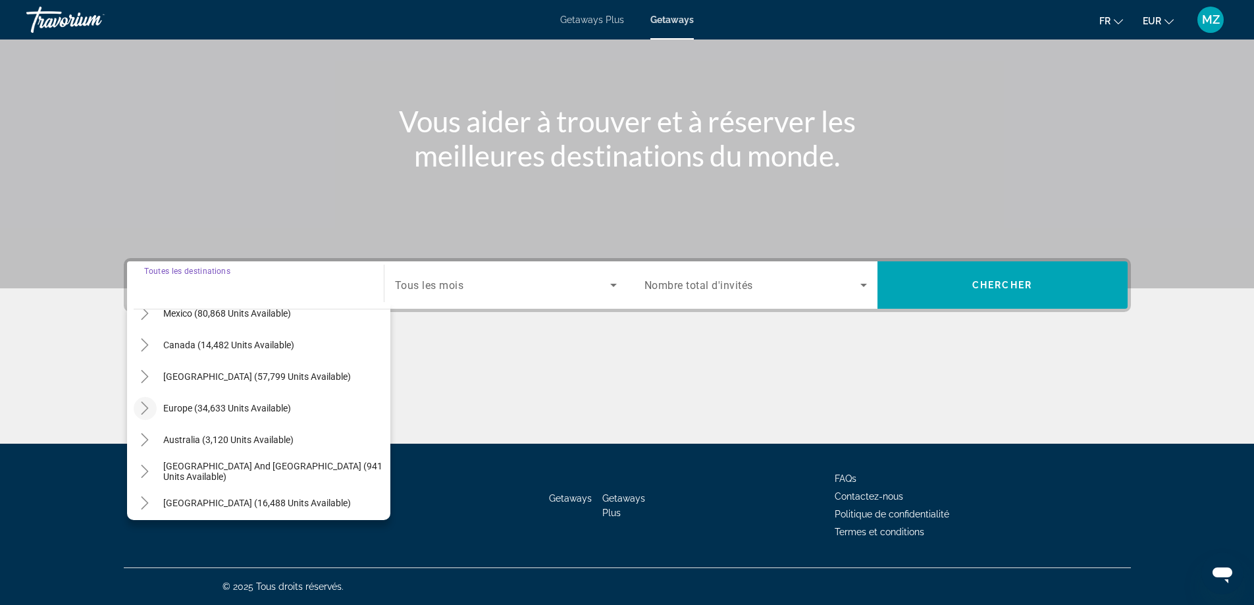
click at [144, 406] on icon "Toggle Europe (34,633 units available)" at bounding box center [144, 408] width 13 height 13
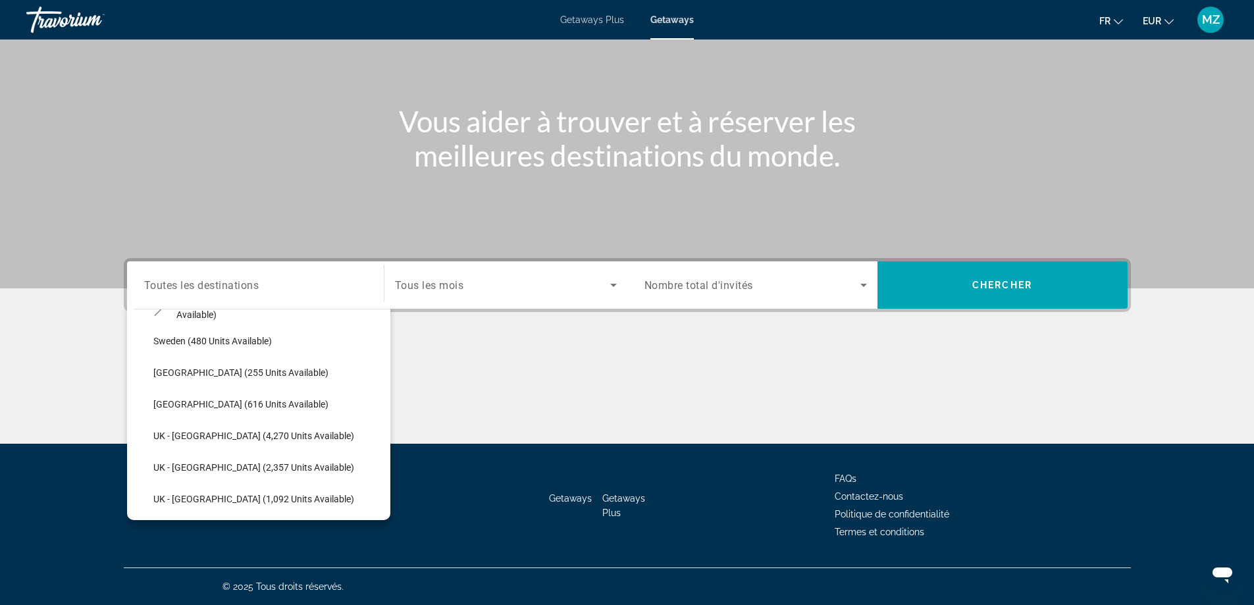
scroll to position [757, 0]
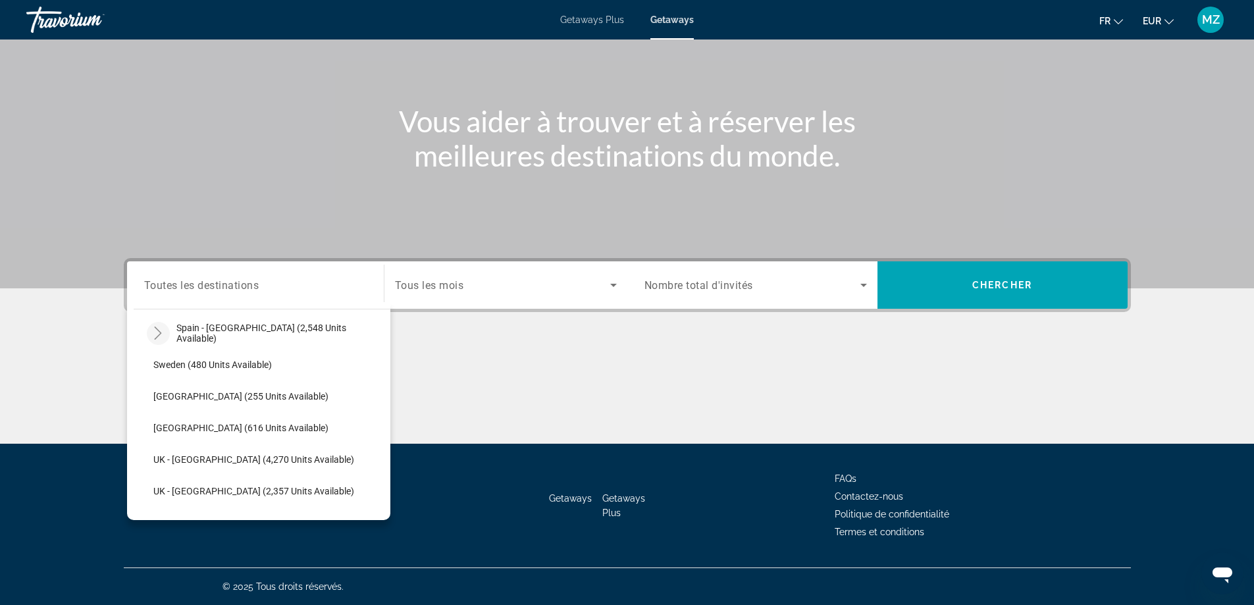
click at [156, 336] on icon "Toggle Spain - Canary Islands (2,548 units available)" at bounding box center [157, 333] width 13 height 13
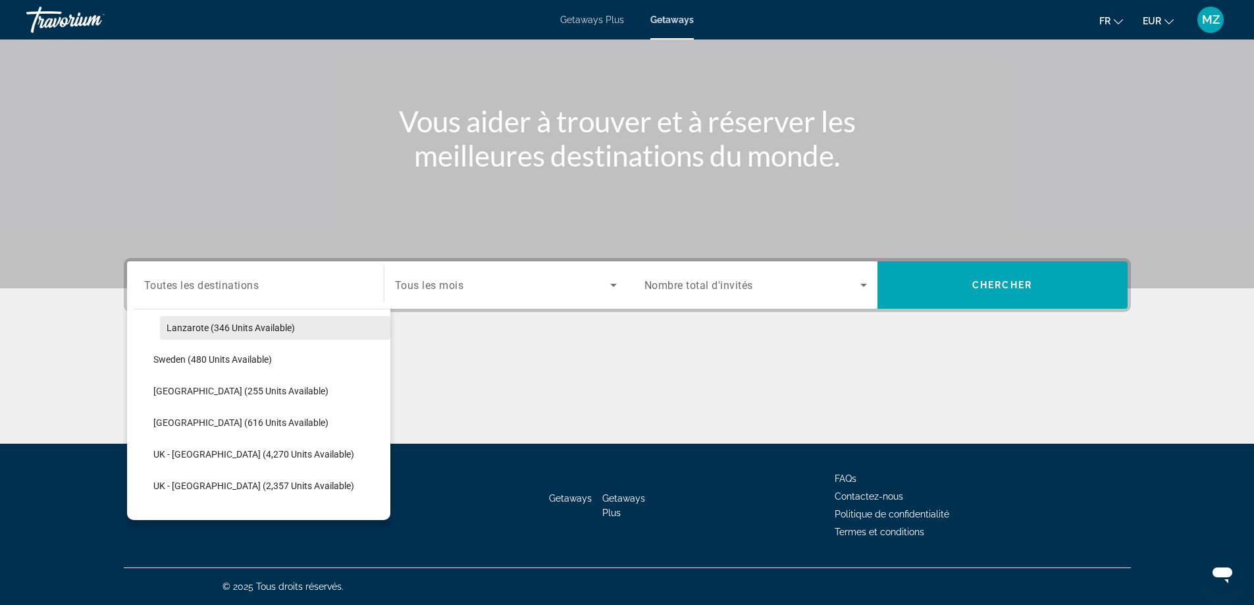
scroll to position [823, 0]
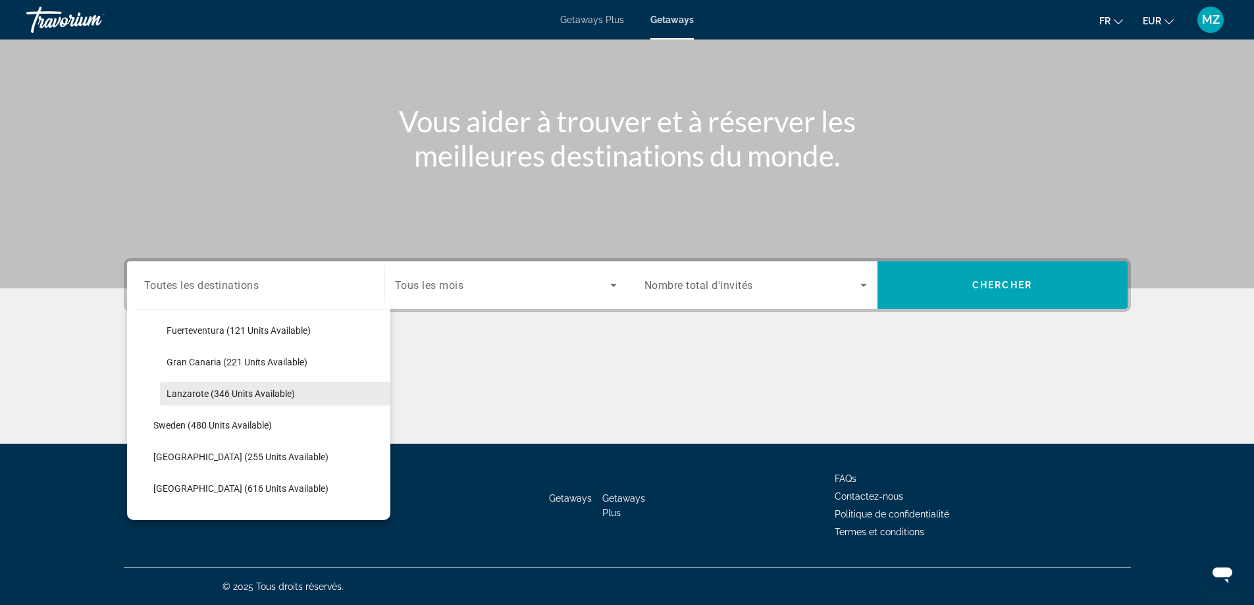
click at [208, 394] on span "Lanzarote (346 units available)" at bounding box center [231, 393] width 128 height 11
type input "**********"
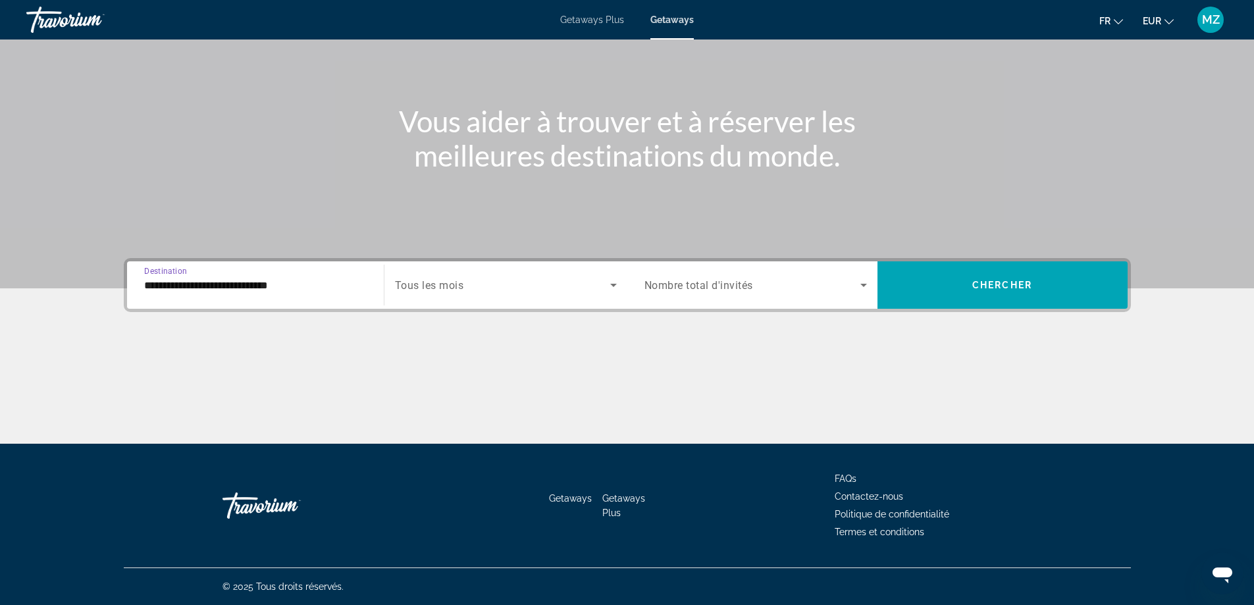
click at [494, 299] on div "Search widget" at bounding box center [506, 285] width 222 height 37
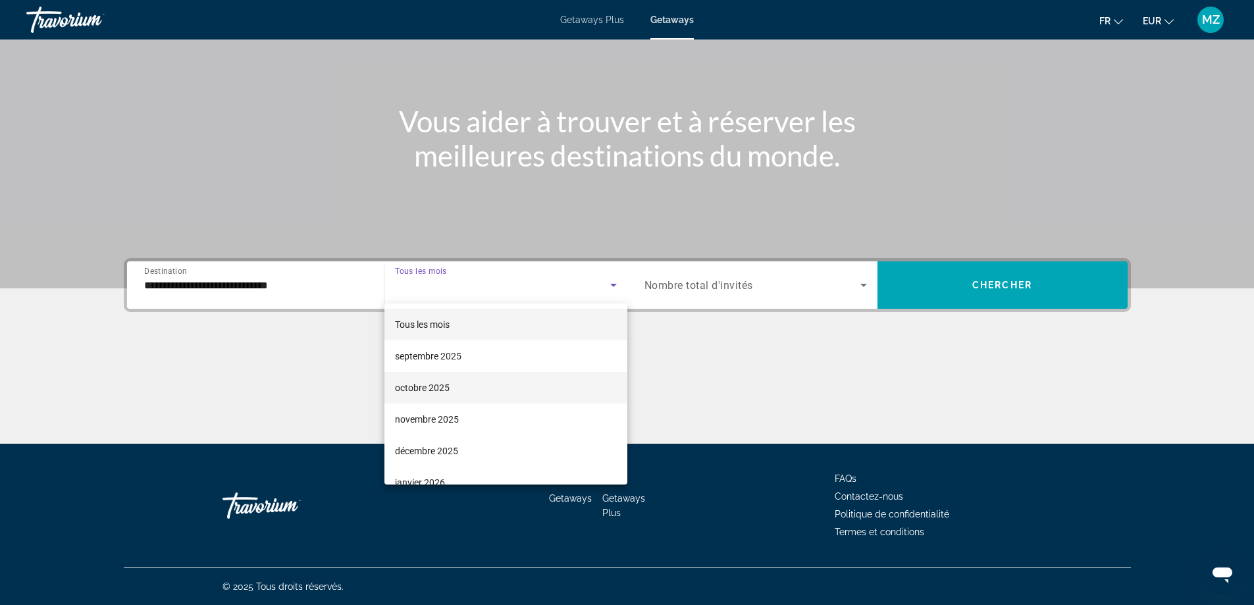
click at [442, 388] on span "octobre 2025" at bounding box center [422, 388] width 55 height 16
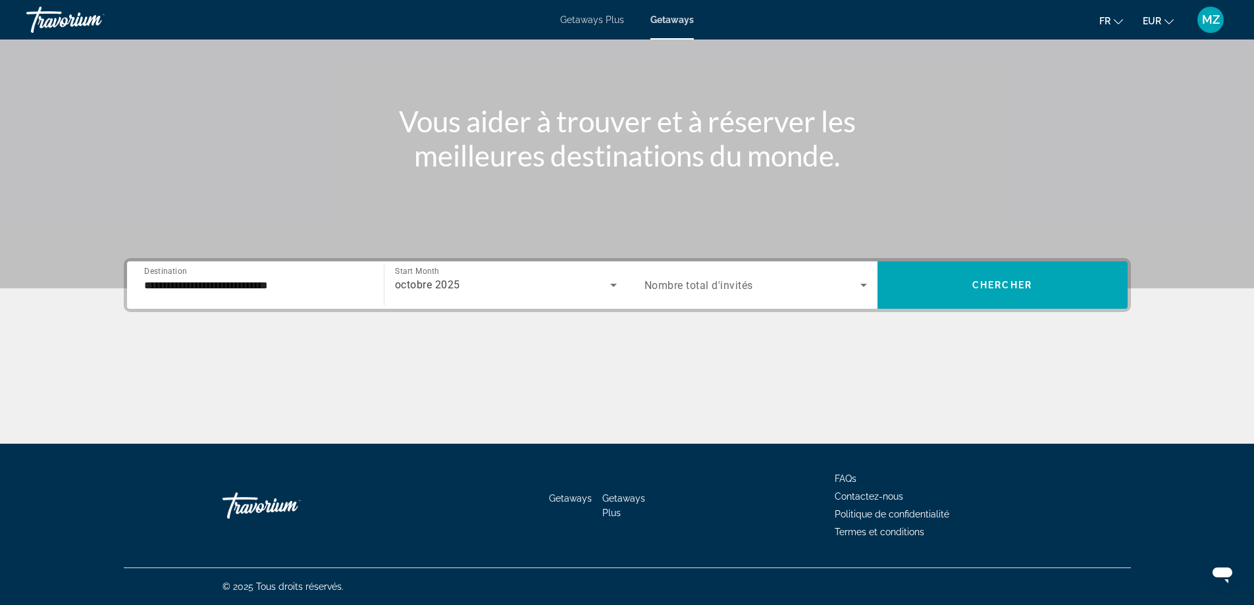
click at [705, 289] on span "Nombre total d'invités" at bounding box center [698, 285] width 109 height 13
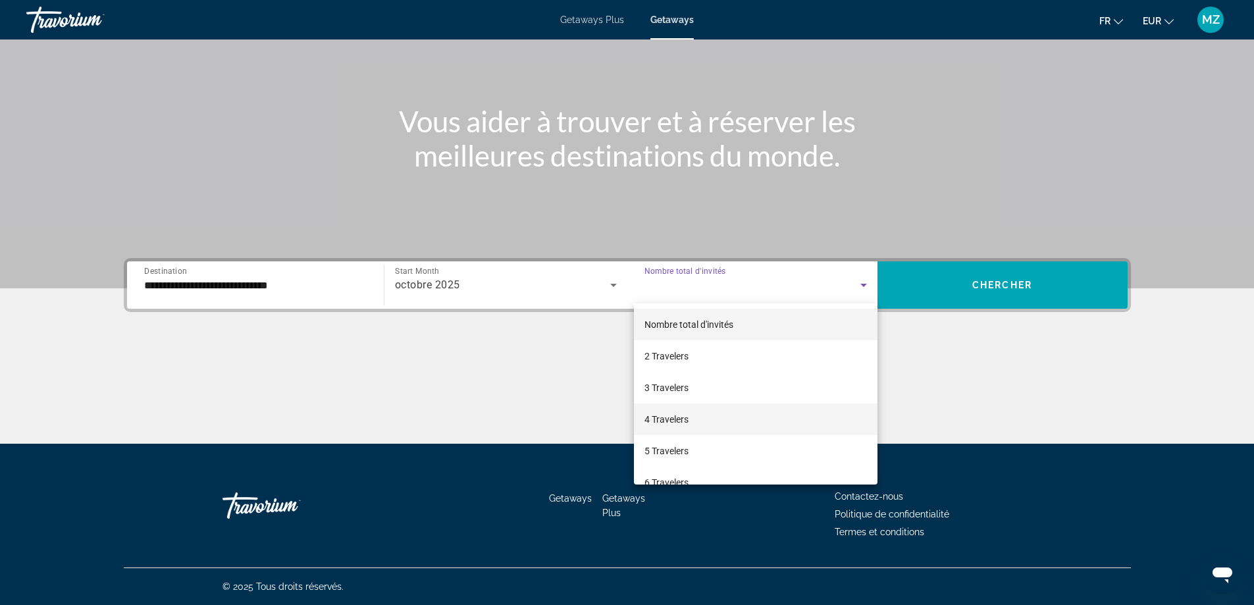
click at [681, 415] on span "4 Travelers" at bounding box center [666, 419] width 44 height 16
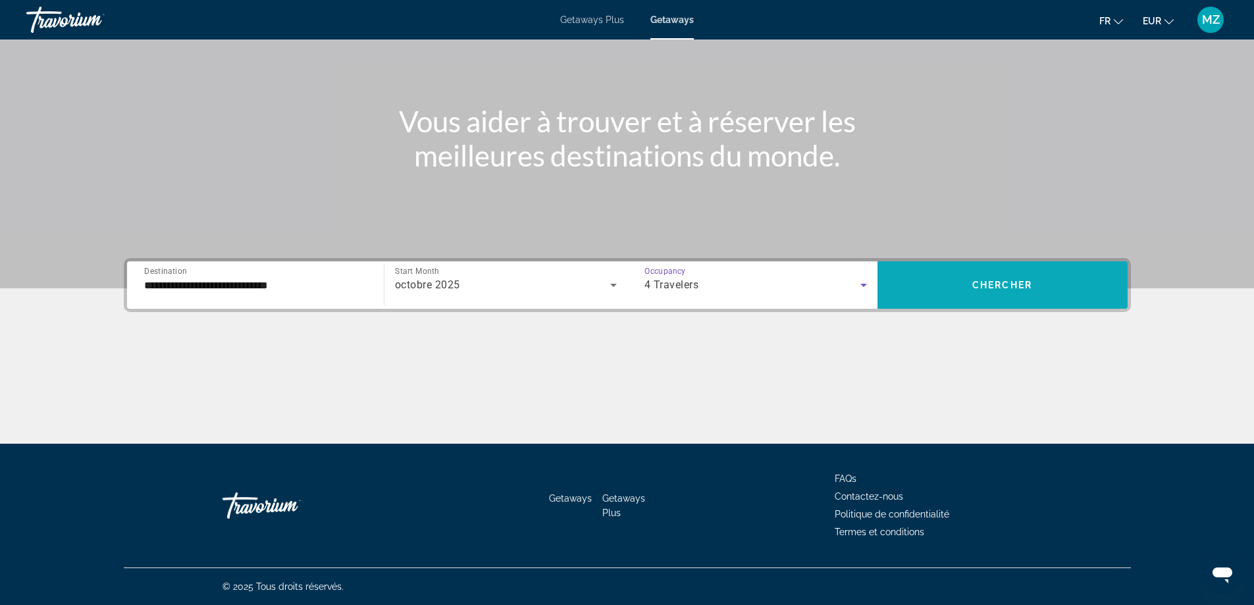
click at [945, 283] on span "Search widget" at bounding box center [1003, 285] width 250 height 32
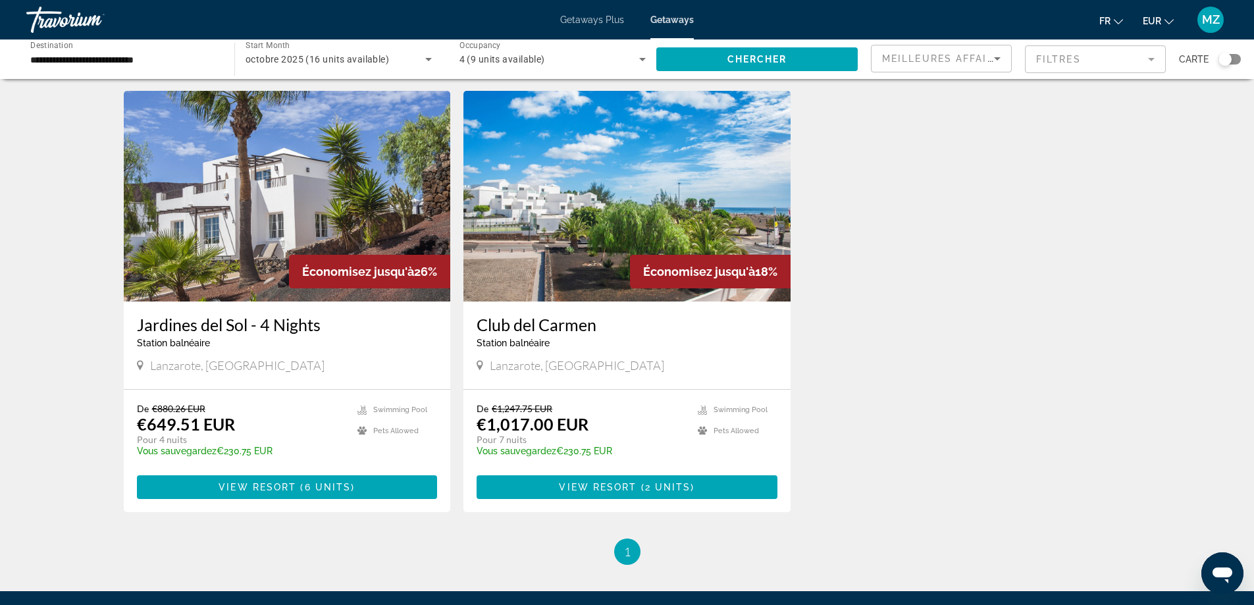
scroll to position [527, 0]
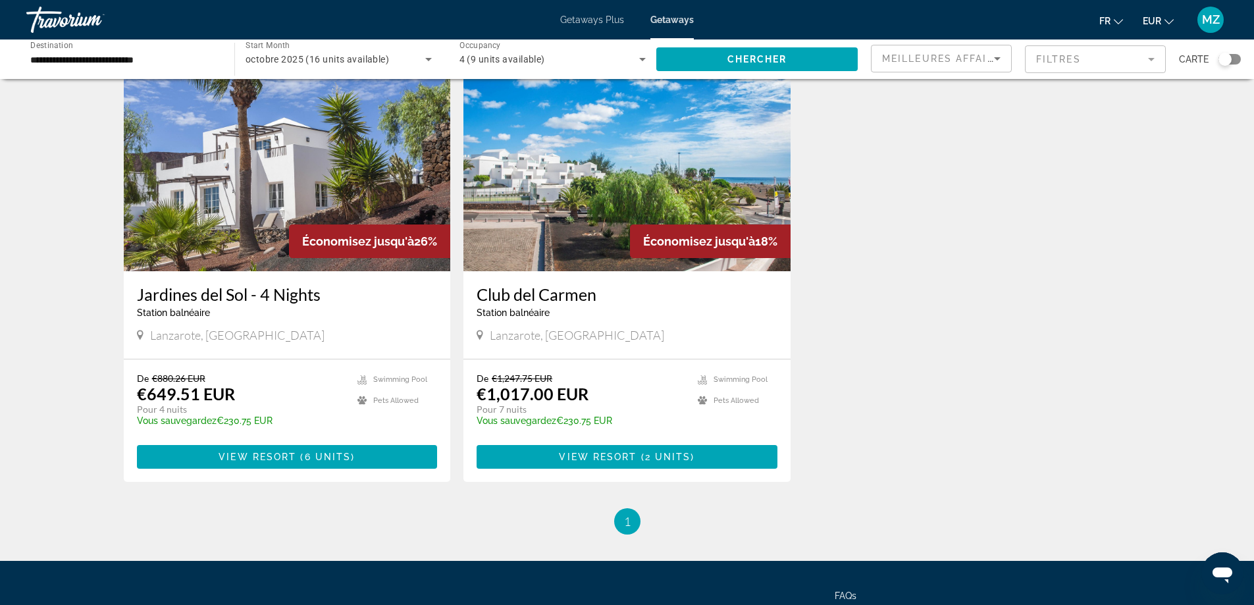
click at [632, 194] on img "Main content" at bounding box center [626, 166] width 327 height 211
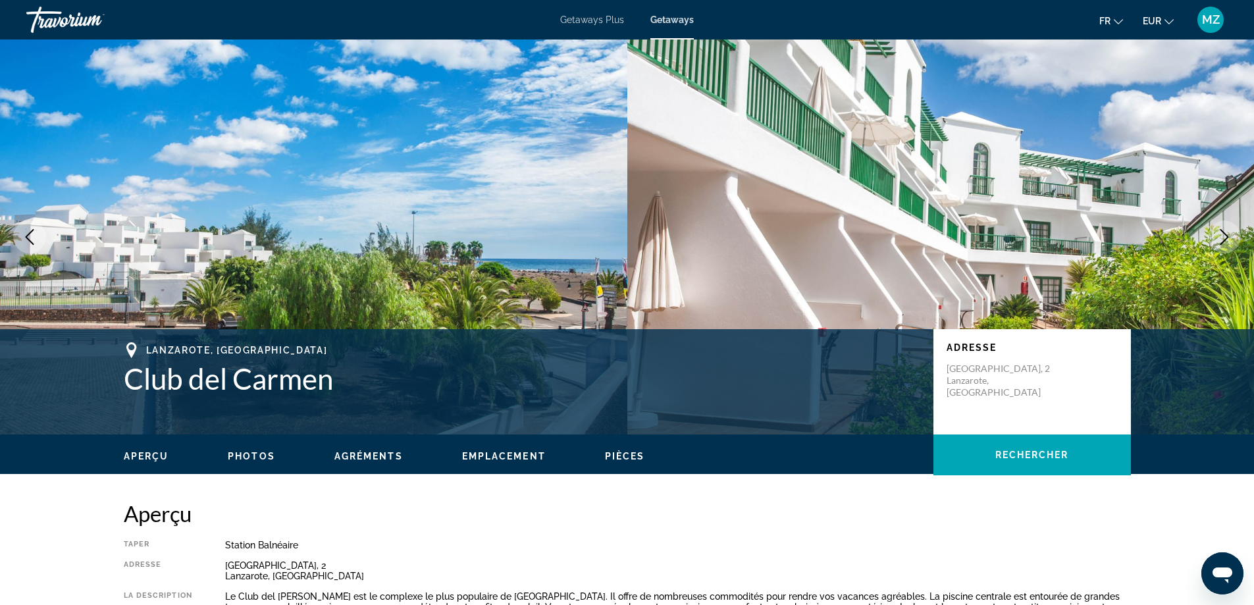
click at [1228, 237] on icon "Next image" at bounding box center [1225, 237] width 9 height 16
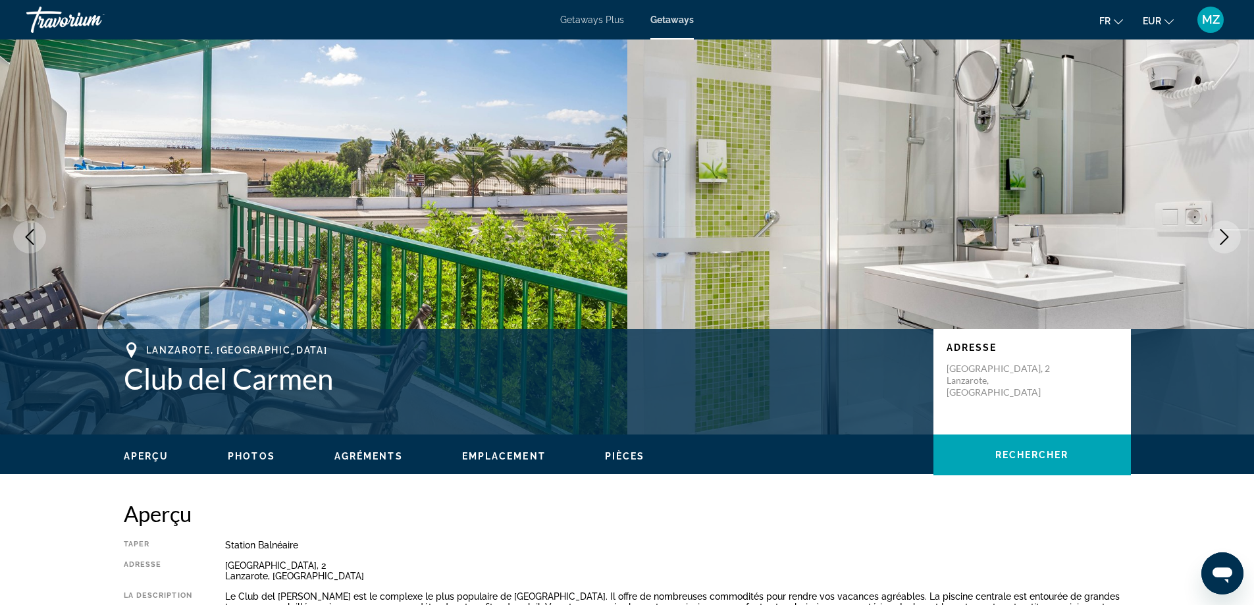
click at [1228, 237] on icon "Next image" at bounding box center [1225, 237] width 9 height 16
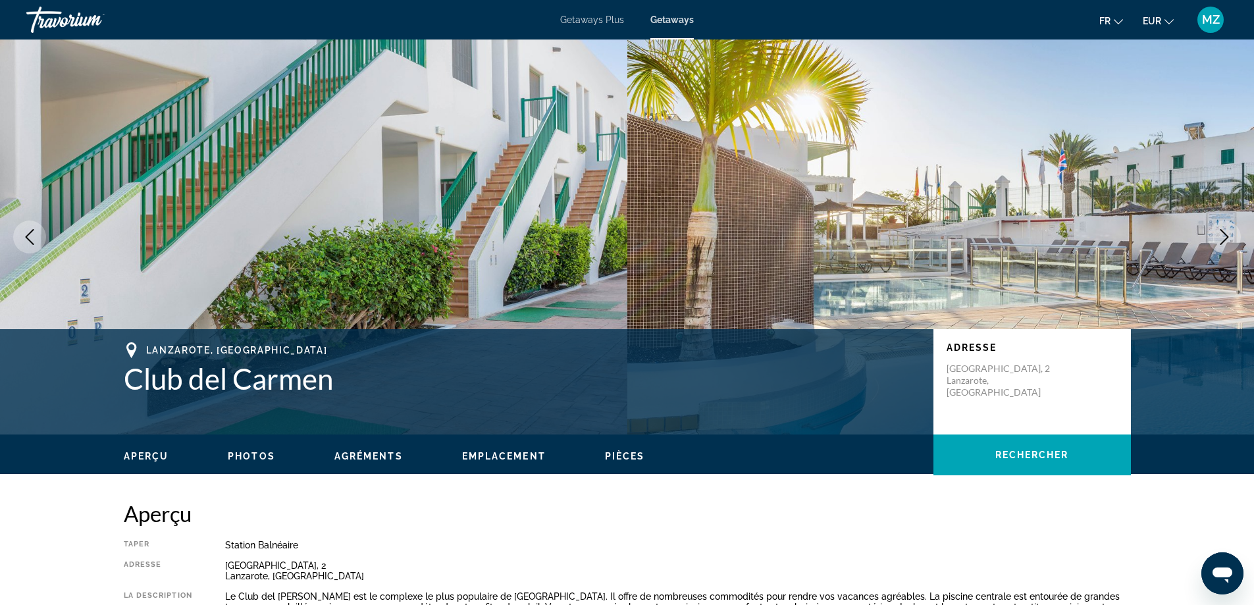
click at [1228, 237] on icon "Next image" at bounding box center [1225, 237] width 9 height 16
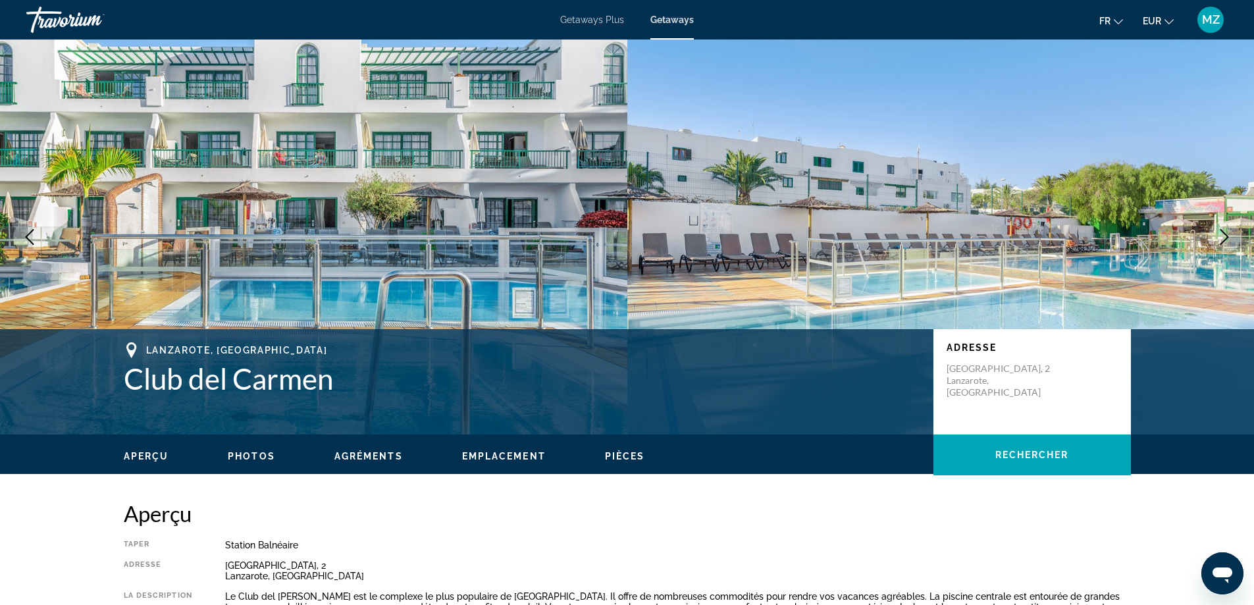
click at [1226, 233] on icon "Next image" at bounding box center [1225, 237] width 16 height 16
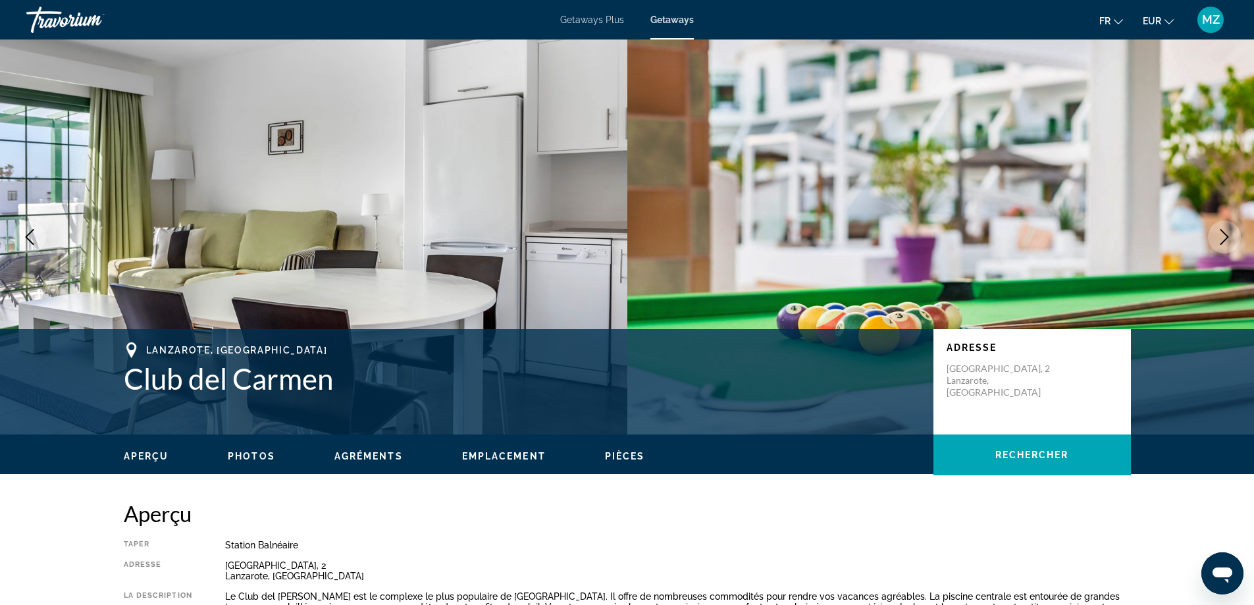
click at [1222, 239] on icon "Next image" at bounding box center [1225, 237] width 16 height 16
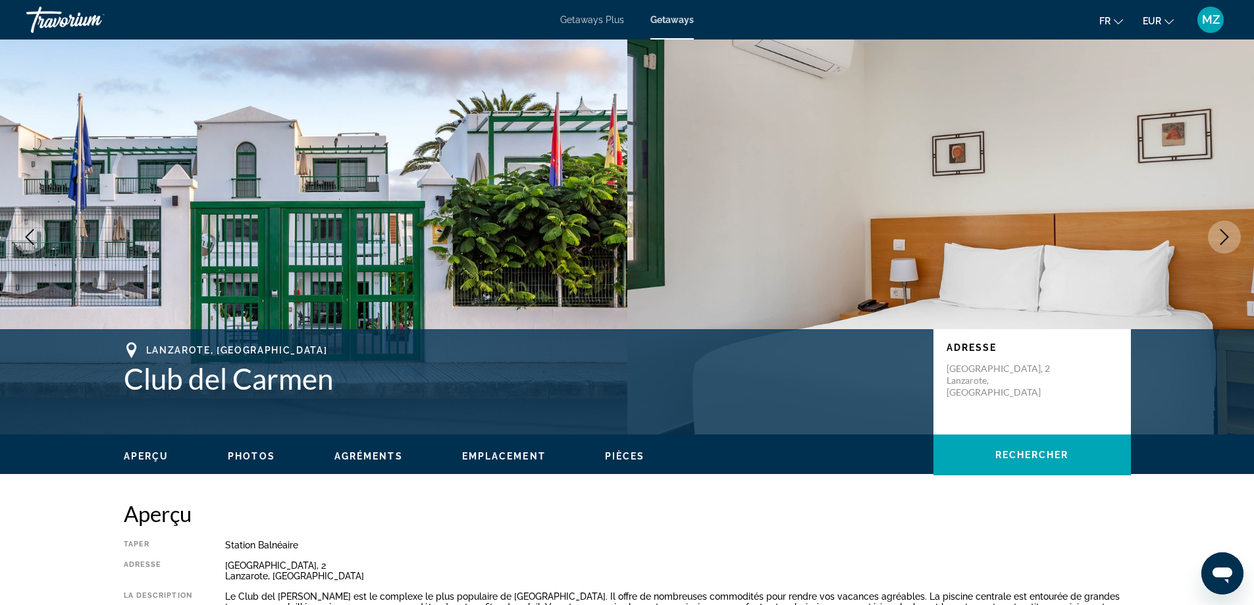
click at [1222, 238] on icon "Next image" at bounding box center [1225, 237] width 16 height 16
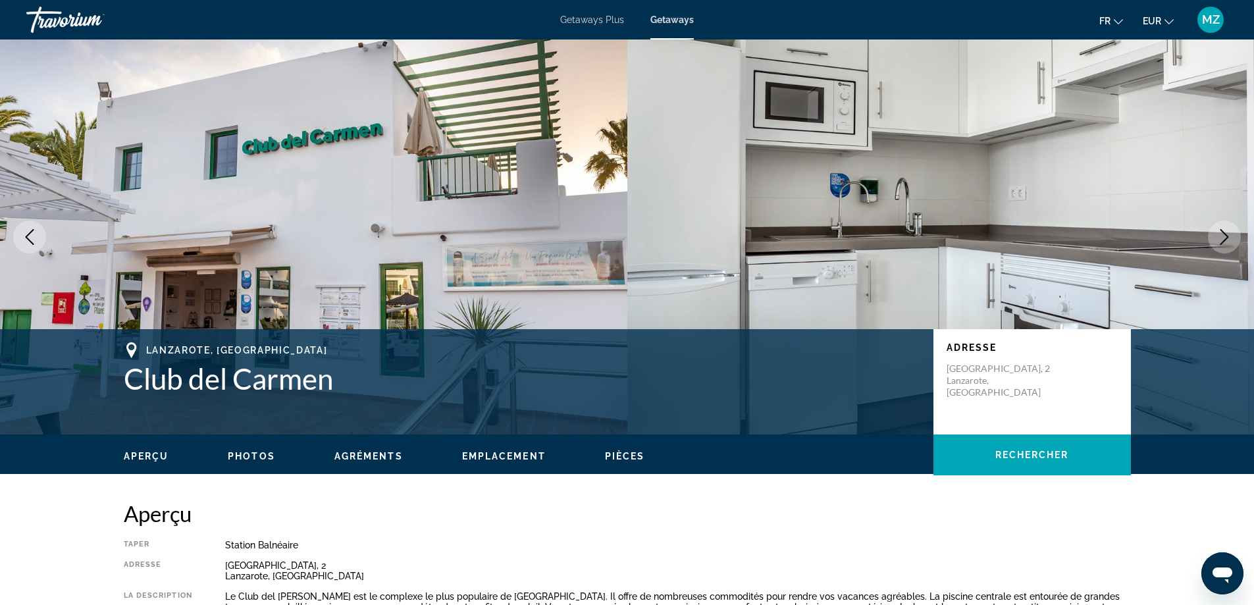
click at [1222, 238] on icon "Next image" at bounding box center [1225, 237] width 16 height 16
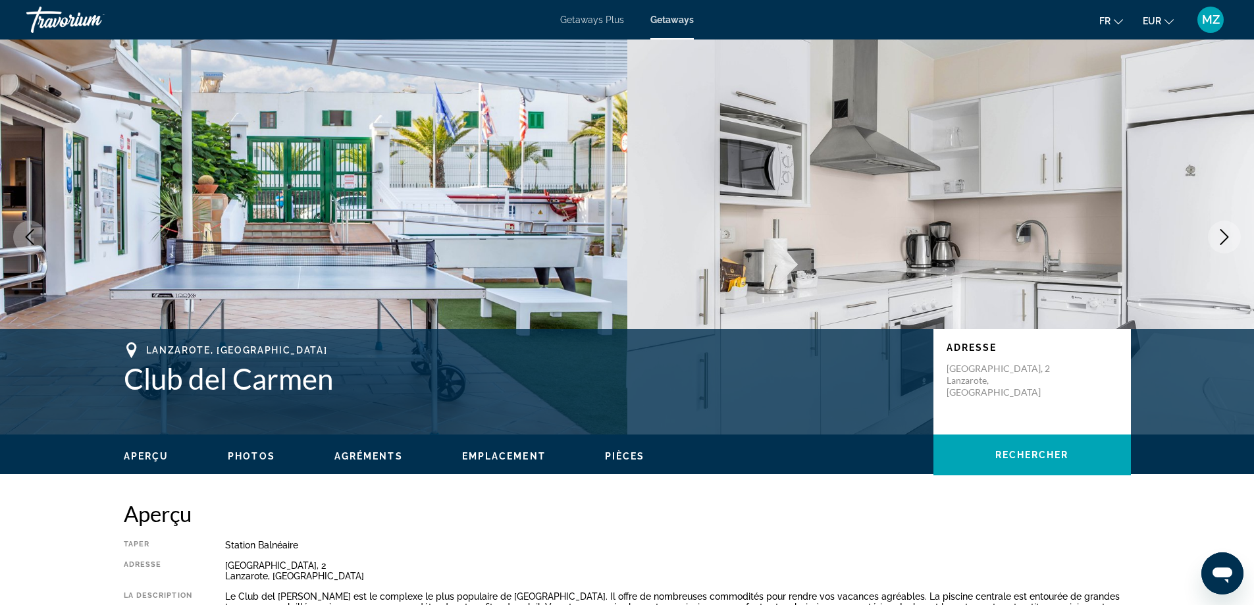
click at [1222, 238] on icon "Next image" at bounding box center [1225, 237] width 16 height 16
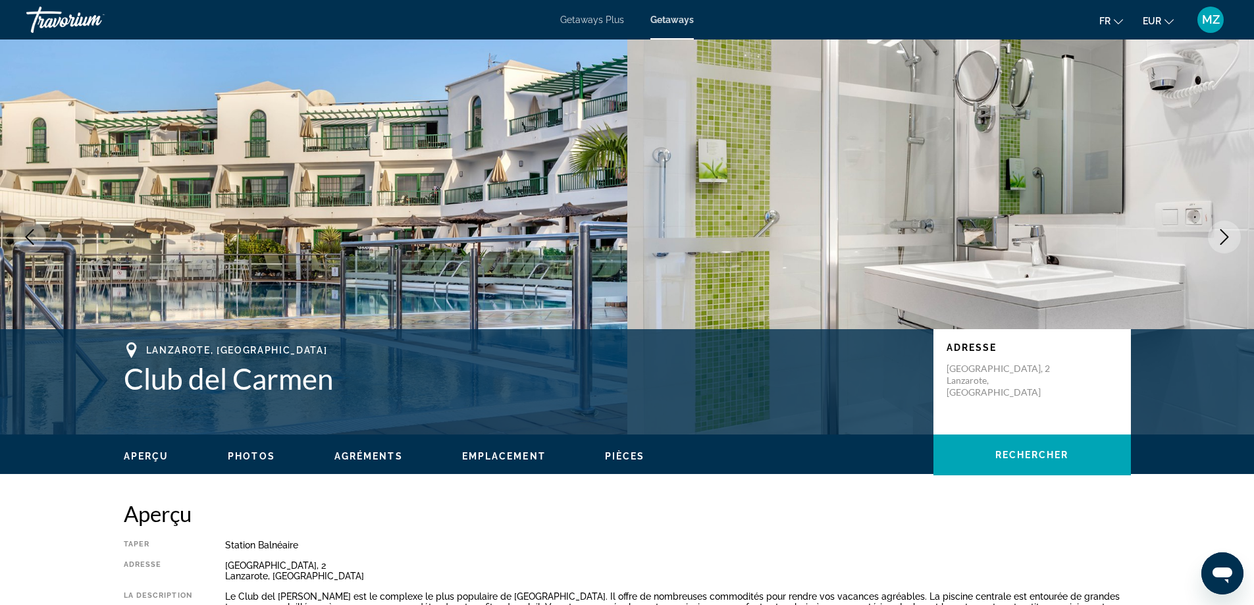
click at [1222, 238] on icon "Next image" at bounding box center [1225, 237] width 16 height 16
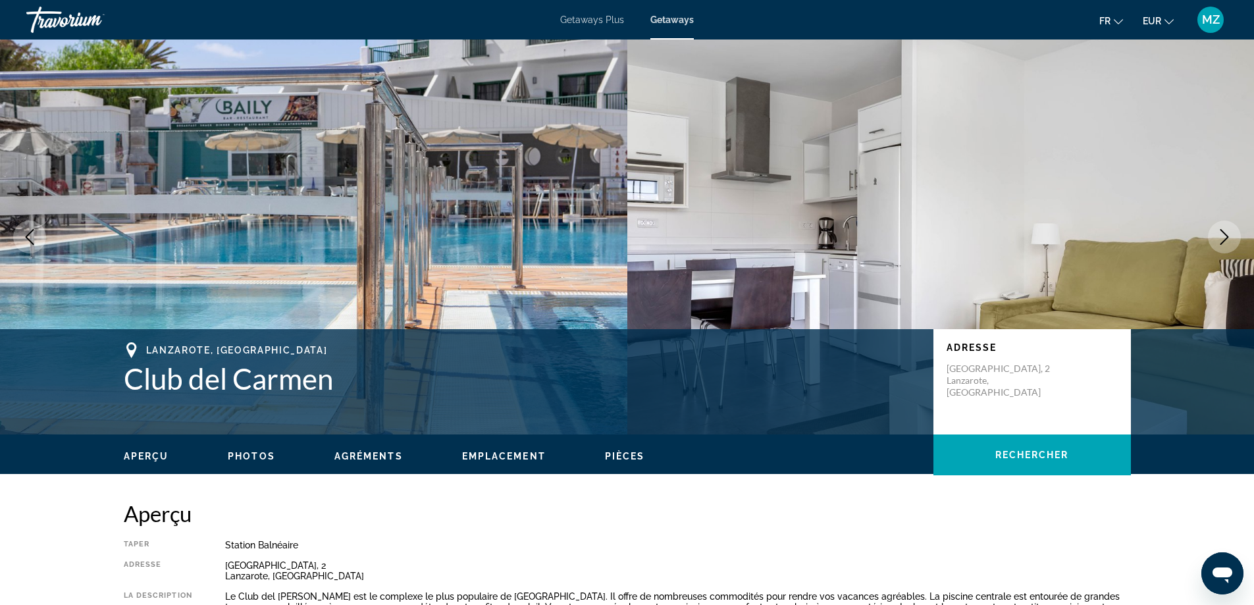
click at [1222, 238] on icon "Next image" at bounding box center [1225, 237] width 16 height 16
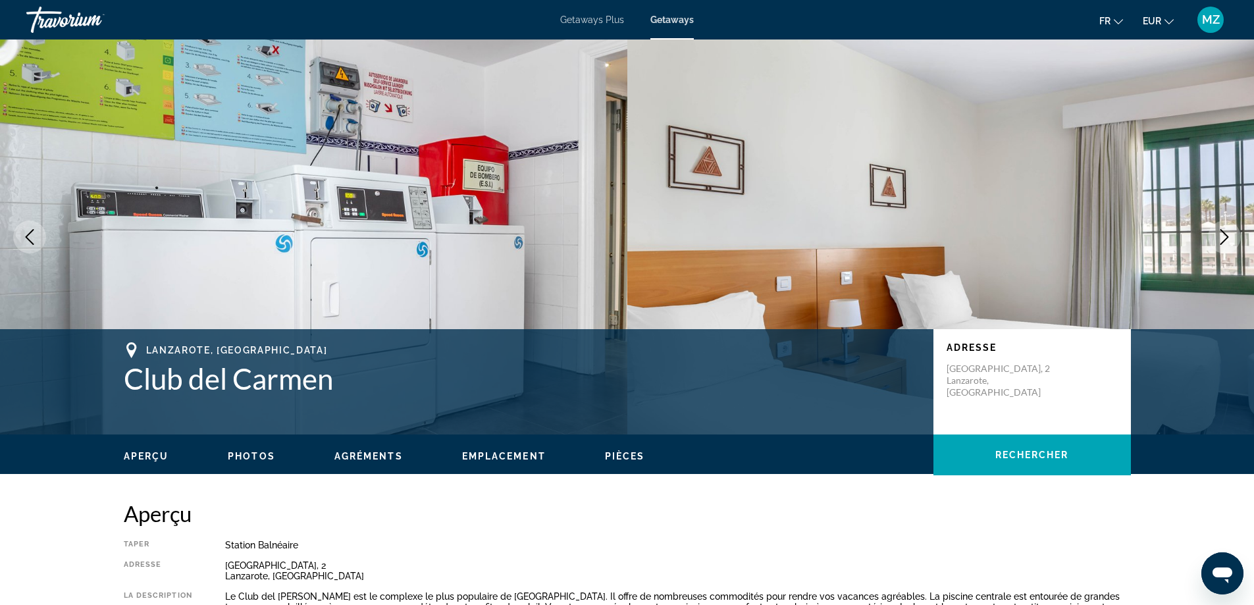
click at [1221, 237] on icon "Next image" at bounding box center [1225, 237] width 16 height 16
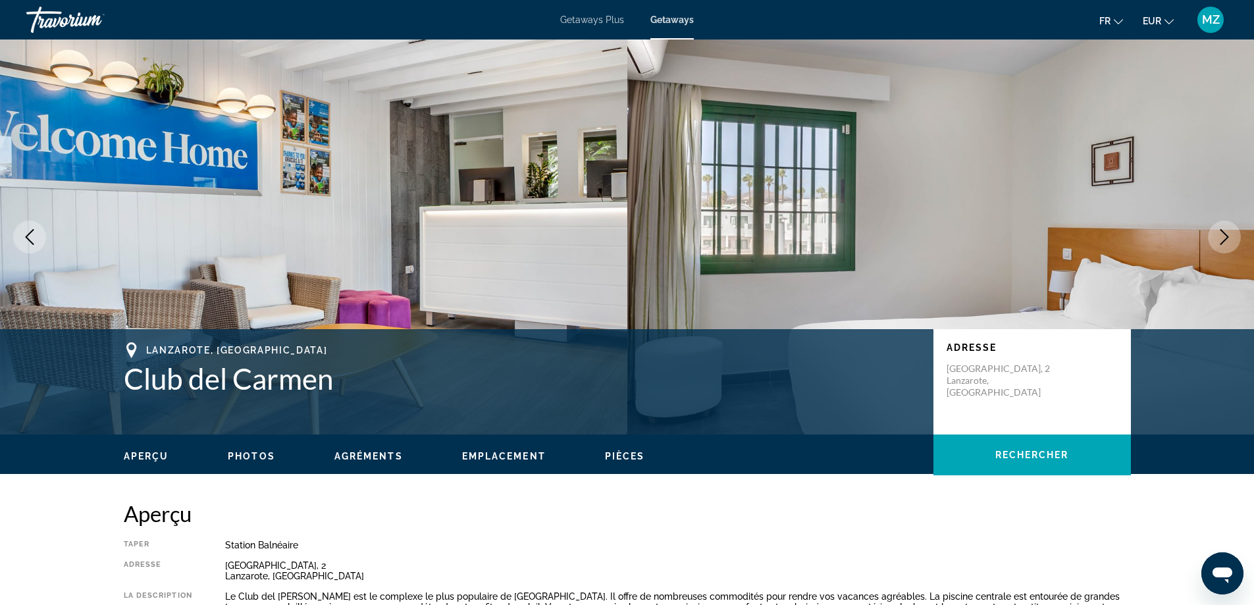
click at [1221, 237] on icon "Next image" at bounding box center [1225, 237] width 16 height 16
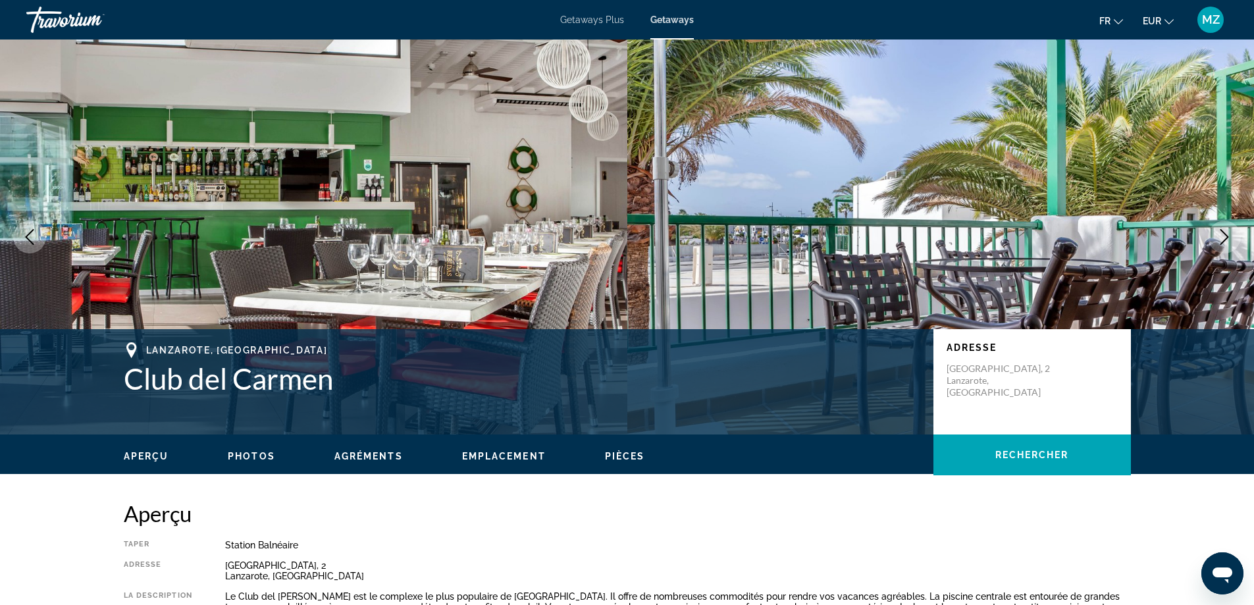
click at [1221, 237] on icon "Next image" at bounding box center [1225, 237] width 16 height 16
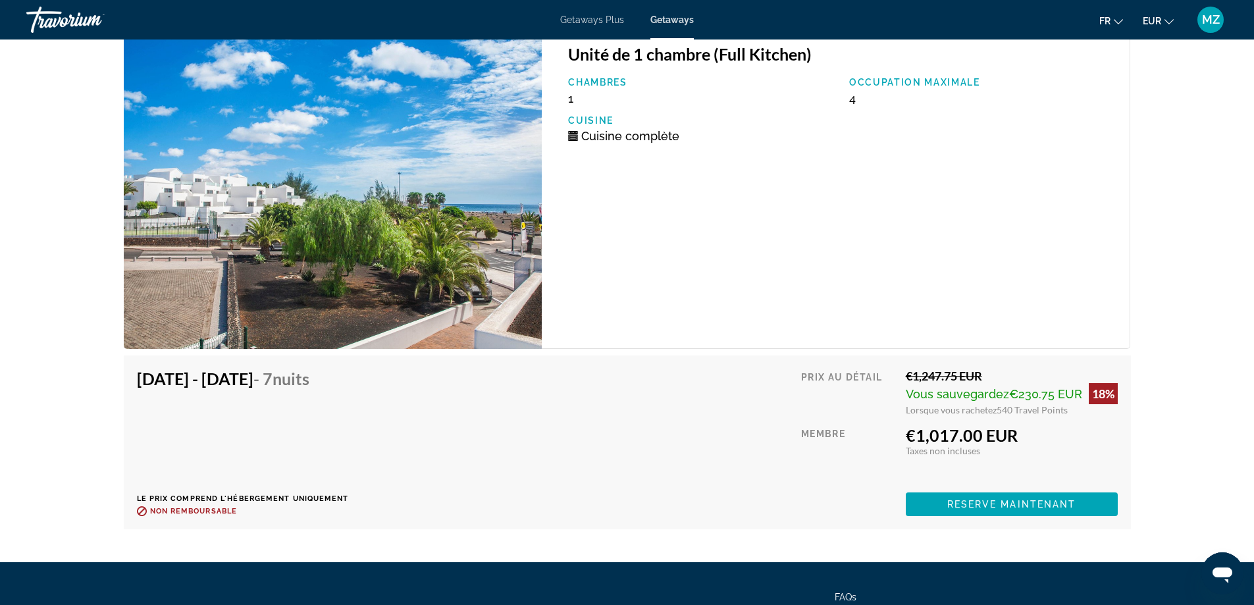
scroll to position [2172, 0]
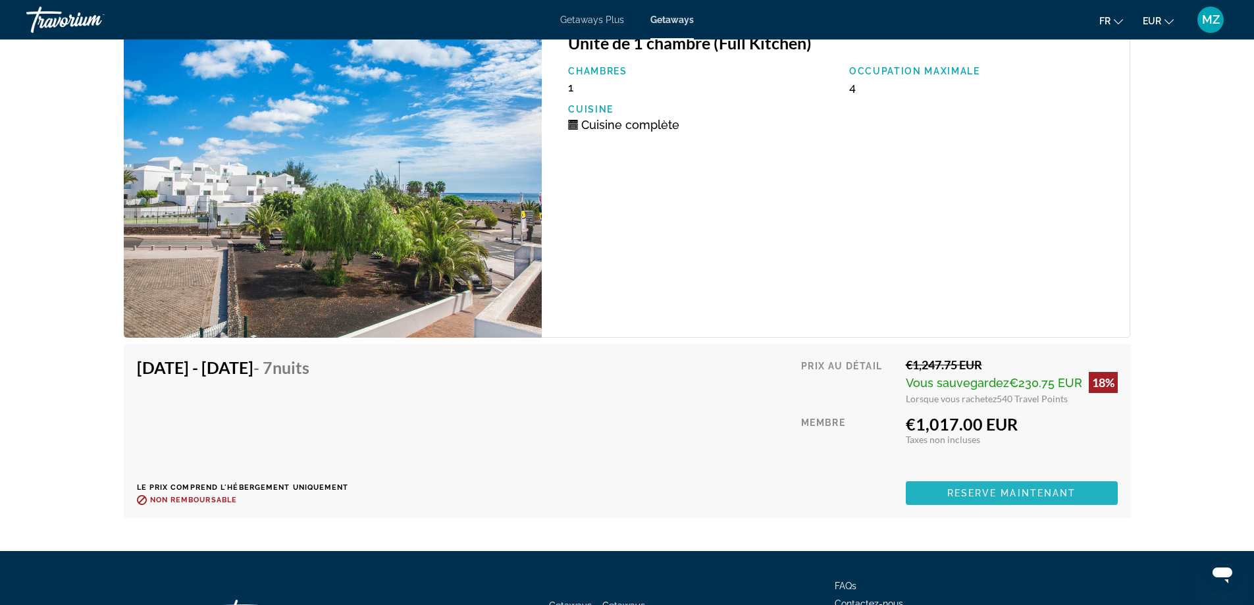
click at [1050, 489] on span "Reserve maintenant" at bounding box center [1011, 493] width 129 height 11
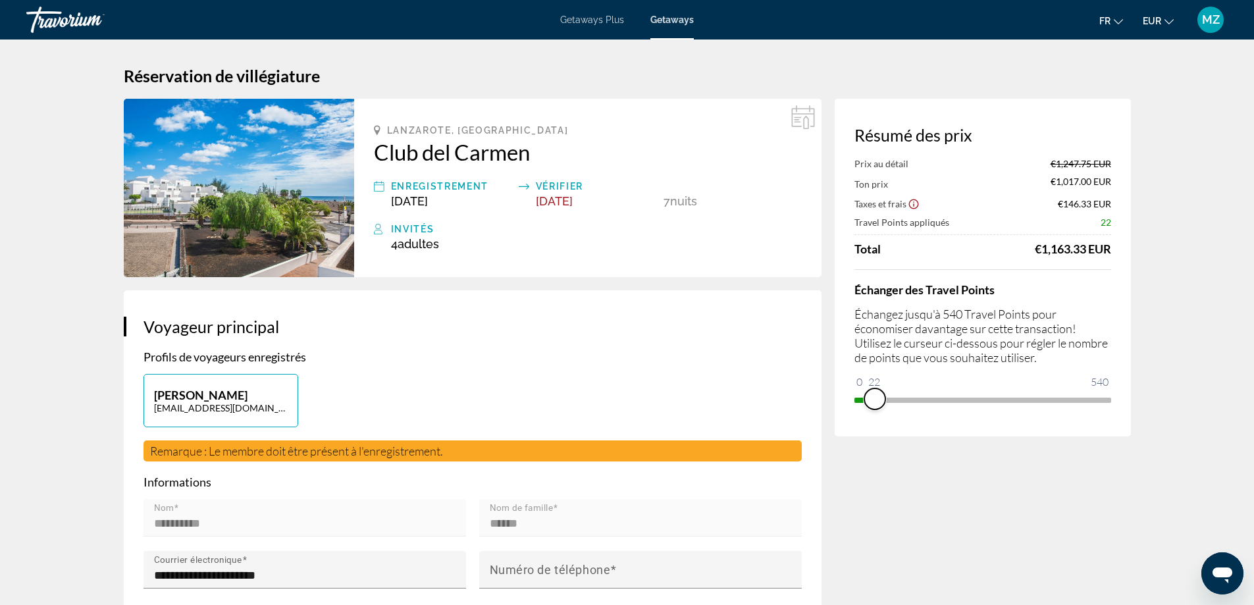
drag, startPoint x: 1100, startPoint y: 401, endPoint x: 869, endPoint y: 417, distance: 231.6
click at [869, 417] on div "Résumé des prix Prix au détail €1,247.75 EUR Ton prix €1,017.00 EUR Taxes et fr…" at bounding box center [983, 268] width 296 height 338
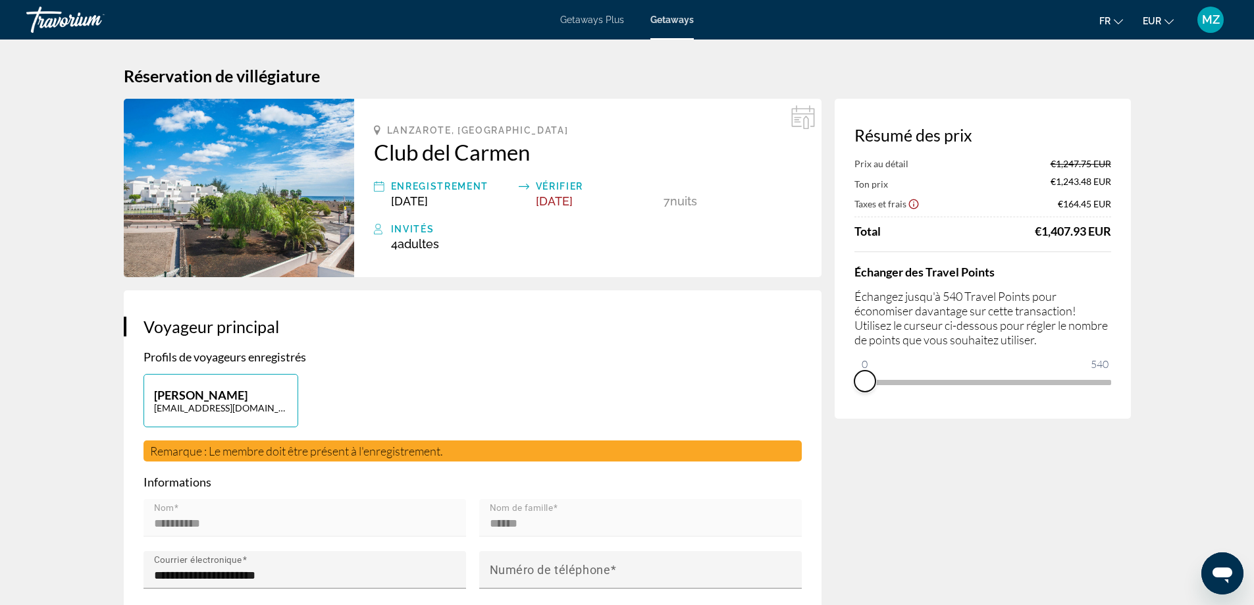
drag, startPoint x: 866, startPoint y: 398, endPoint x: 787, endPoint y: 398, distance: 78.3
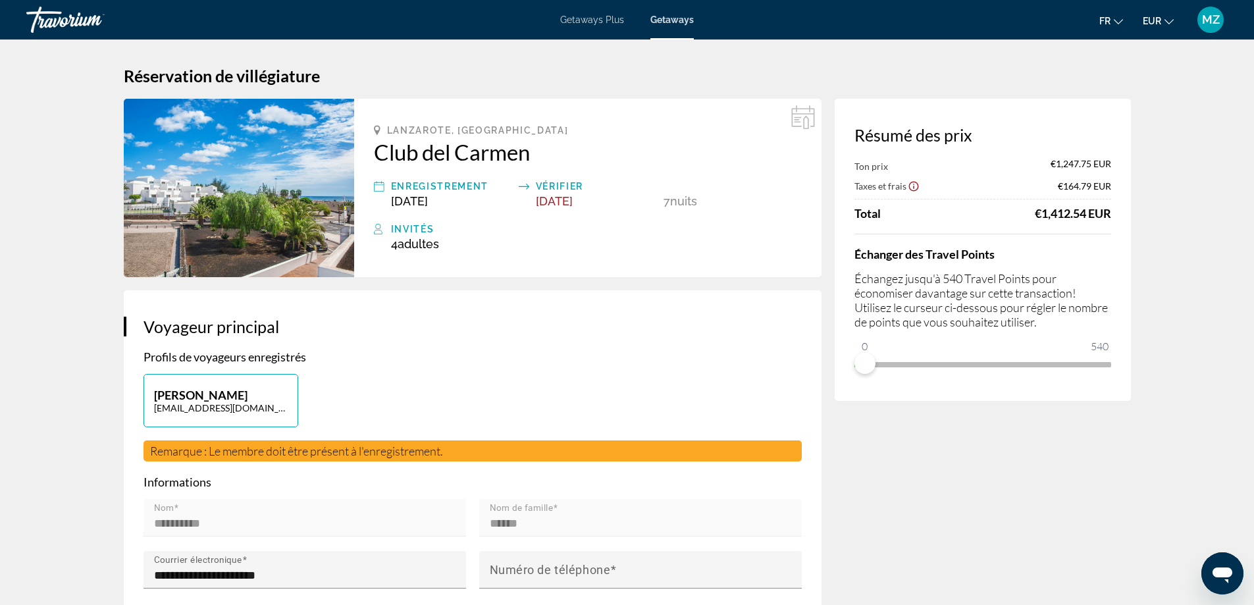
click at [666, 19] on span "Getaways" at bounding box center [671, 19] width 43 height 11
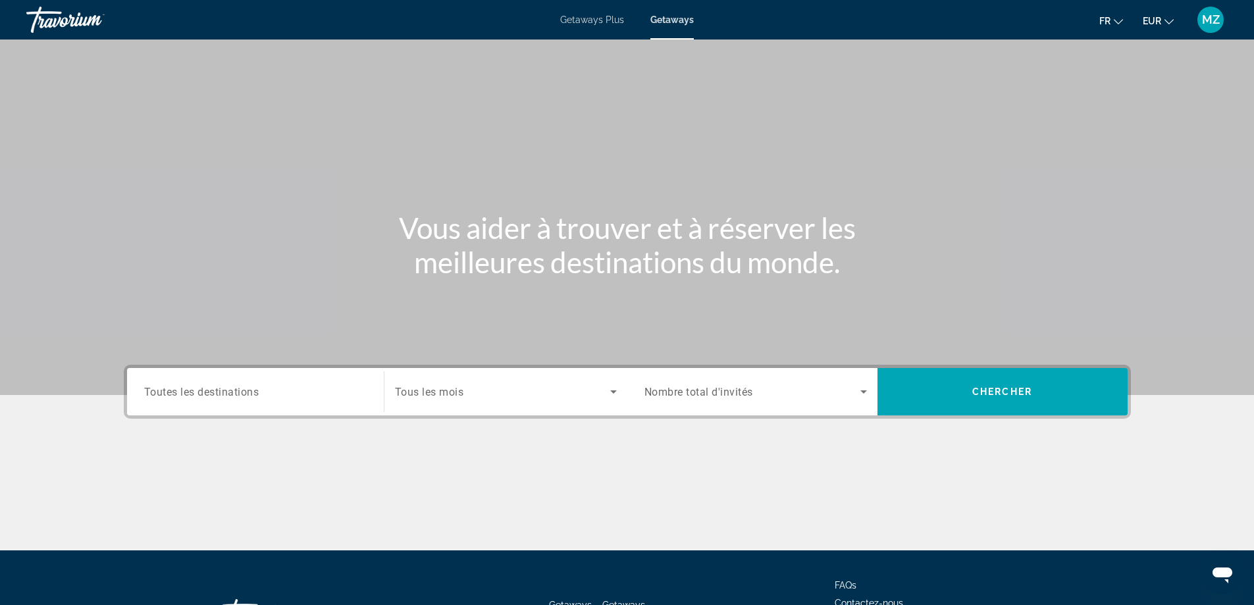
click at [224, 404] on div "Search widget" at bounding box center [255, 392] width 223 height 38
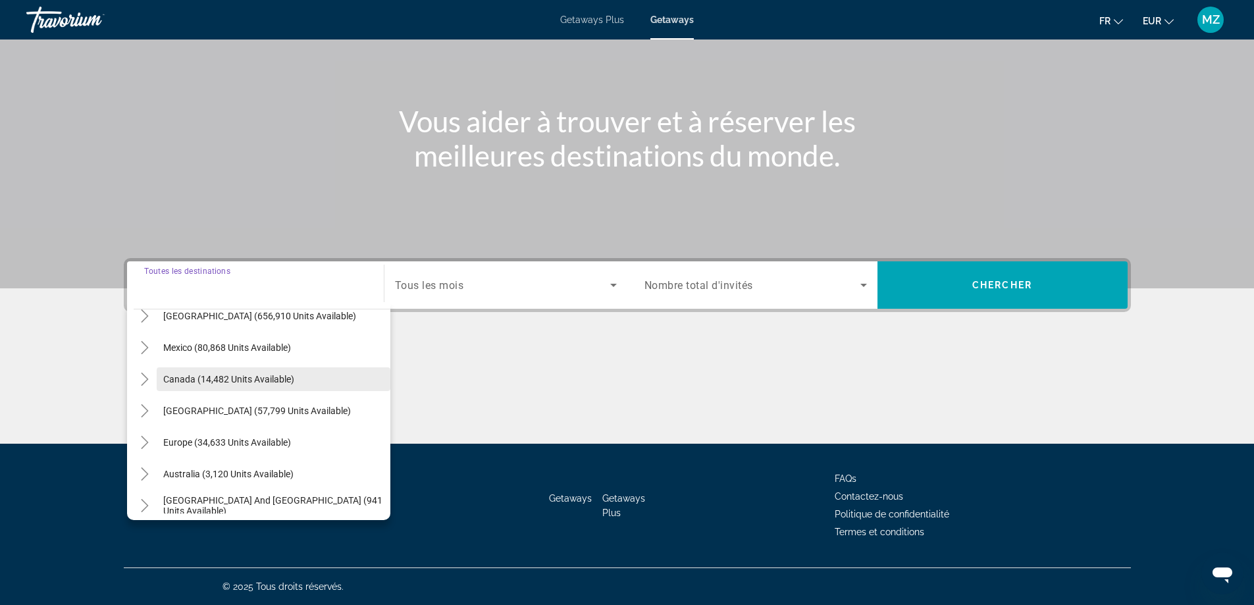
scroll to position [197, 0]
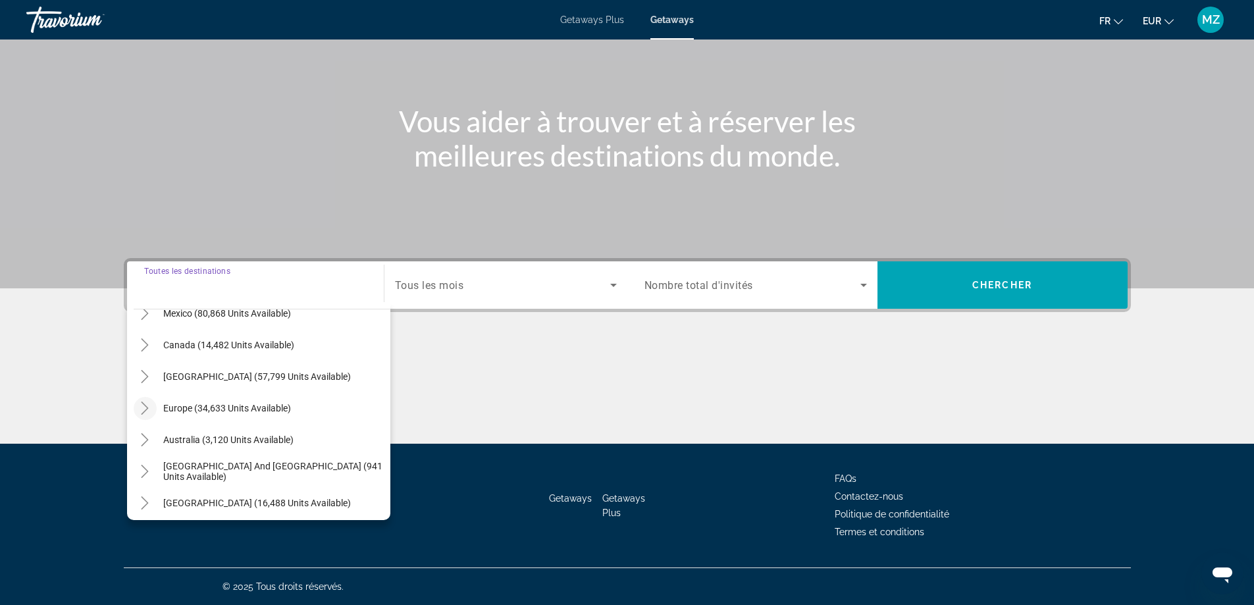
click at [155, 409] on mat-icon "Toggle Europe (34,633 units available)" at bounding box center [145, 408] width 23 height 23
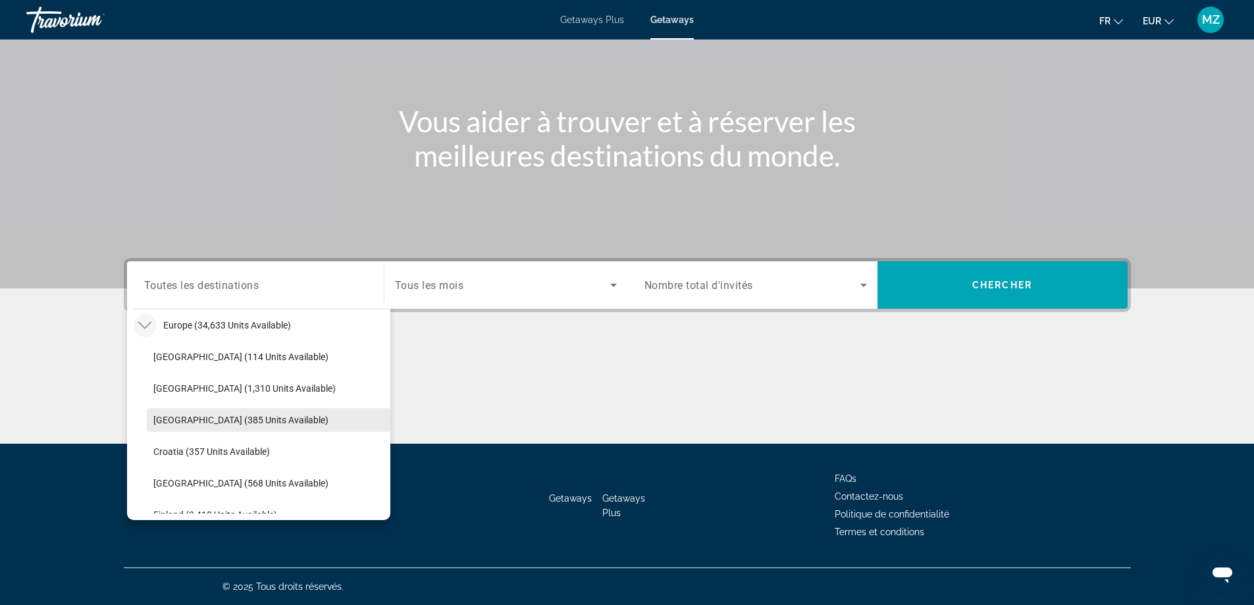
scroll to position [230, 0]
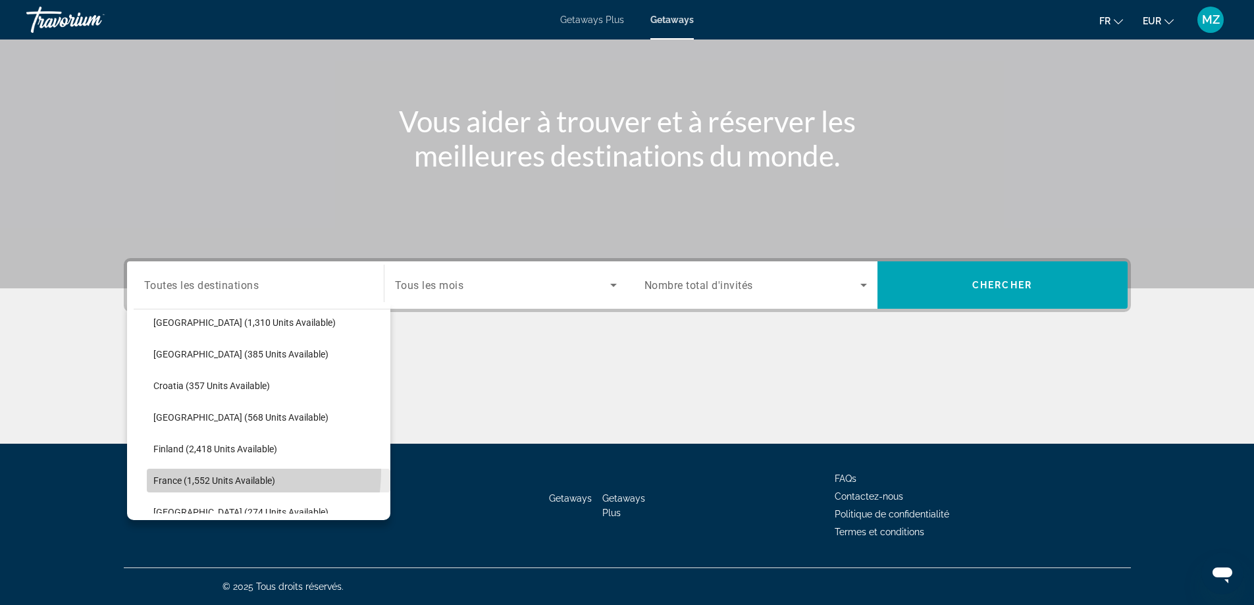
click at [201, 471] on span "Search widget" at bounding box center [269, 481] width 244 height 32
type input "**********"
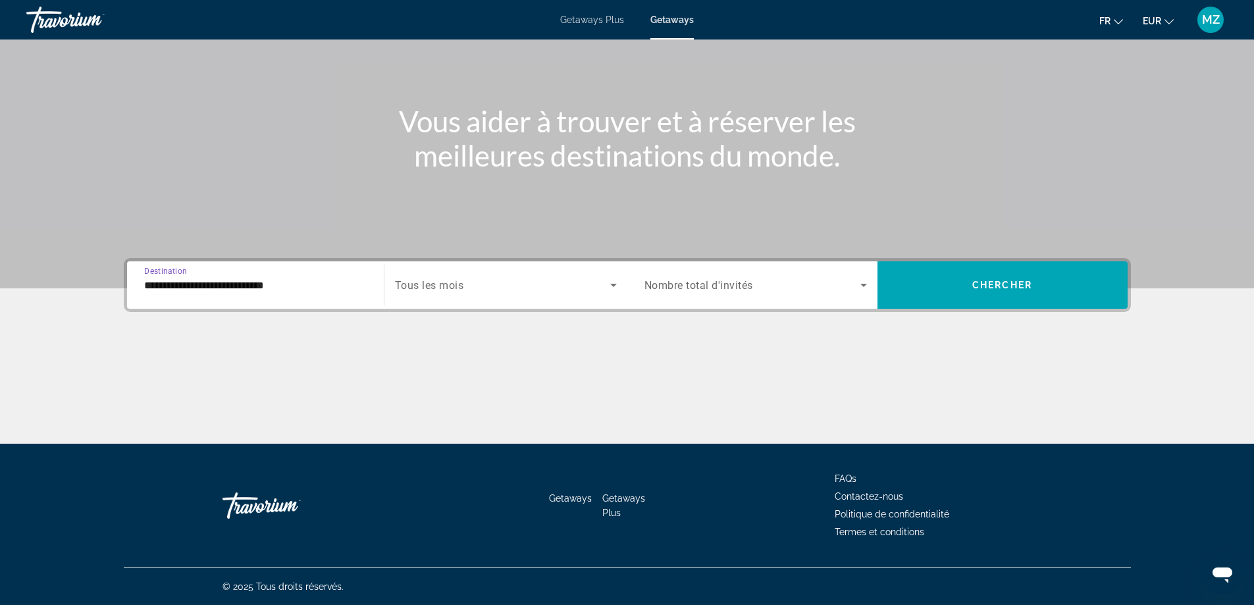
click at [487, 290] on span "Search widget" at bounding box center [502, 285] width 215 height 16
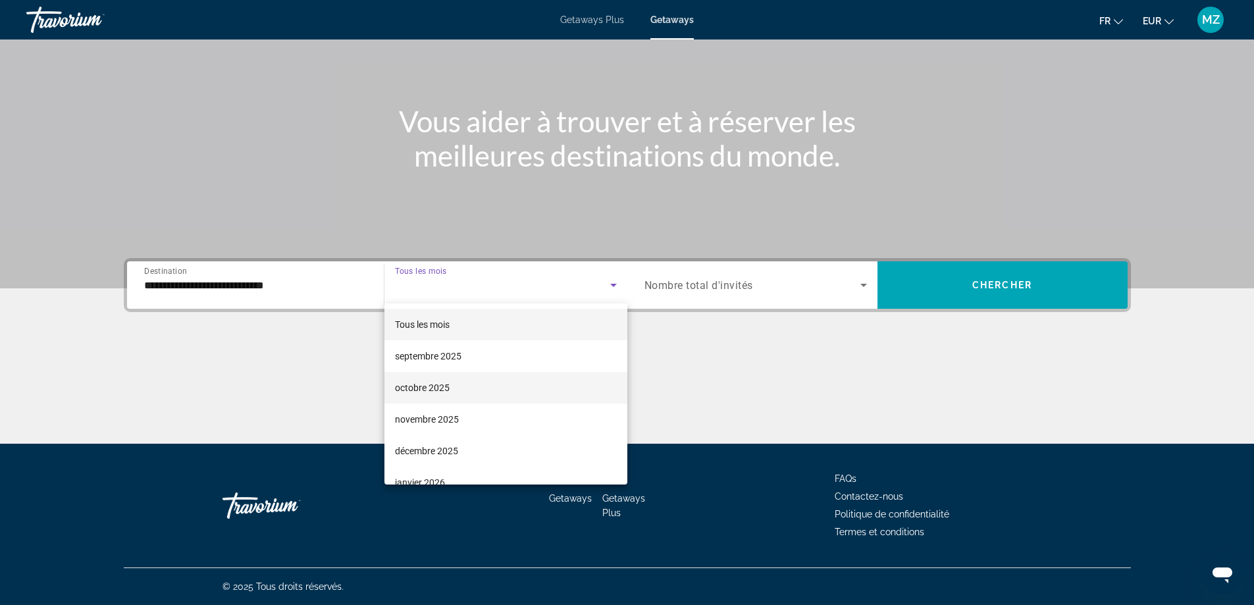
click at [436, 390] on span "octobre 2025" at bounding box center [422, 388] width 55 height 16
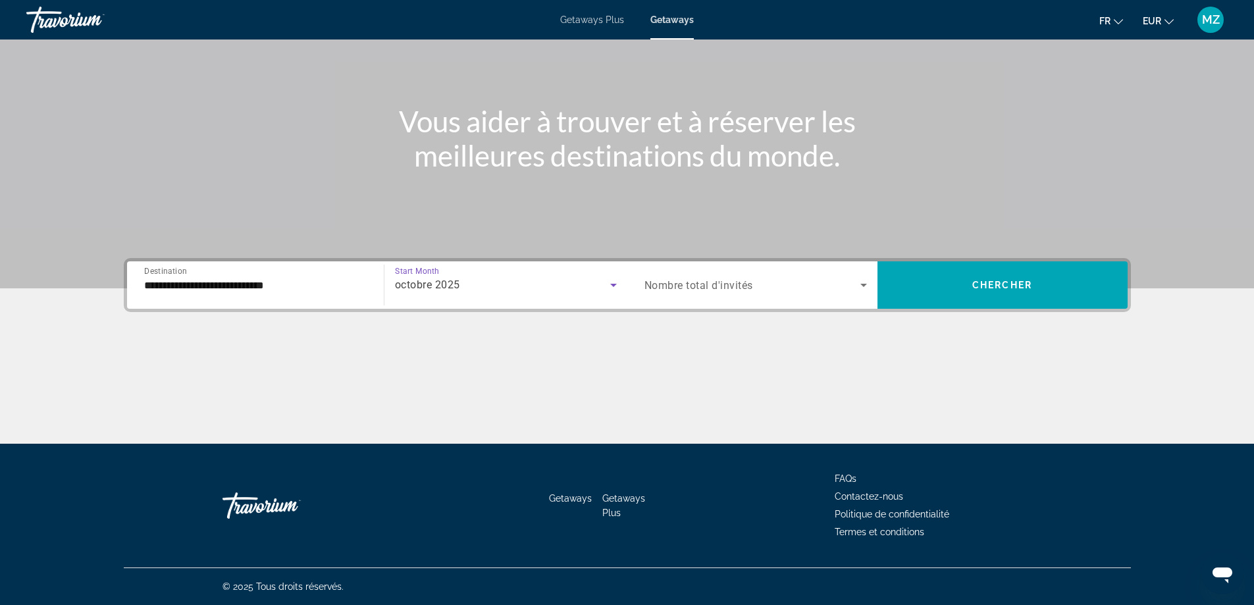
click at [764, 280] on span "Search widget" at bounding box center [752, 285] width 216 height 16
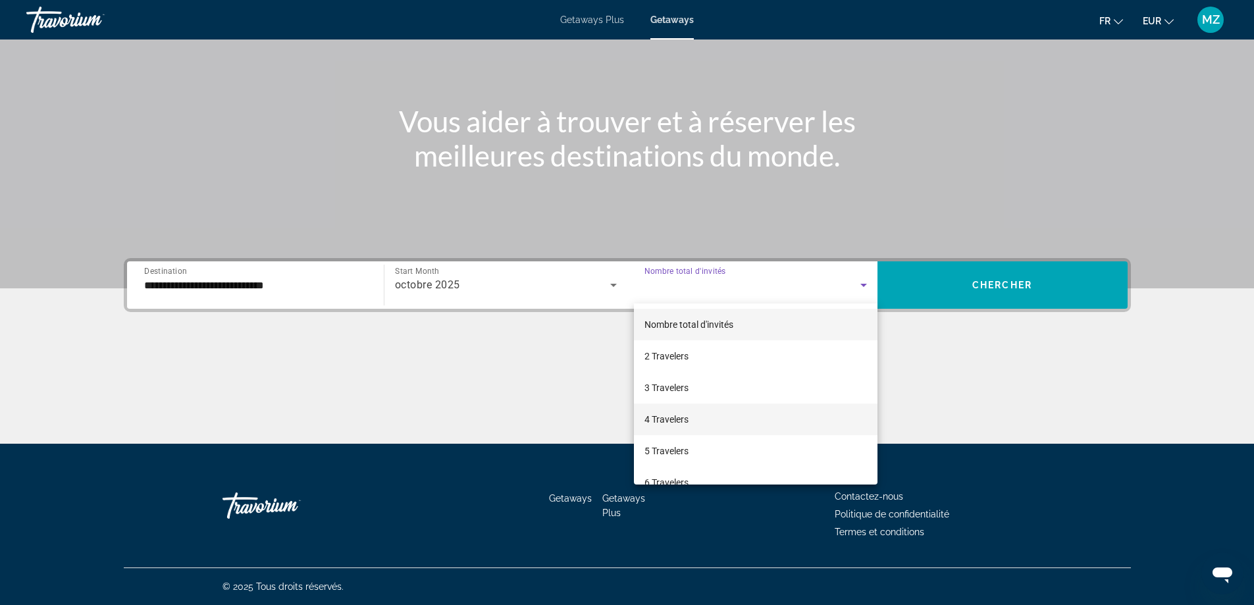
click at [663, 417] on span "4 Travelers" at bounding box center [666, 419] width 44 height 16
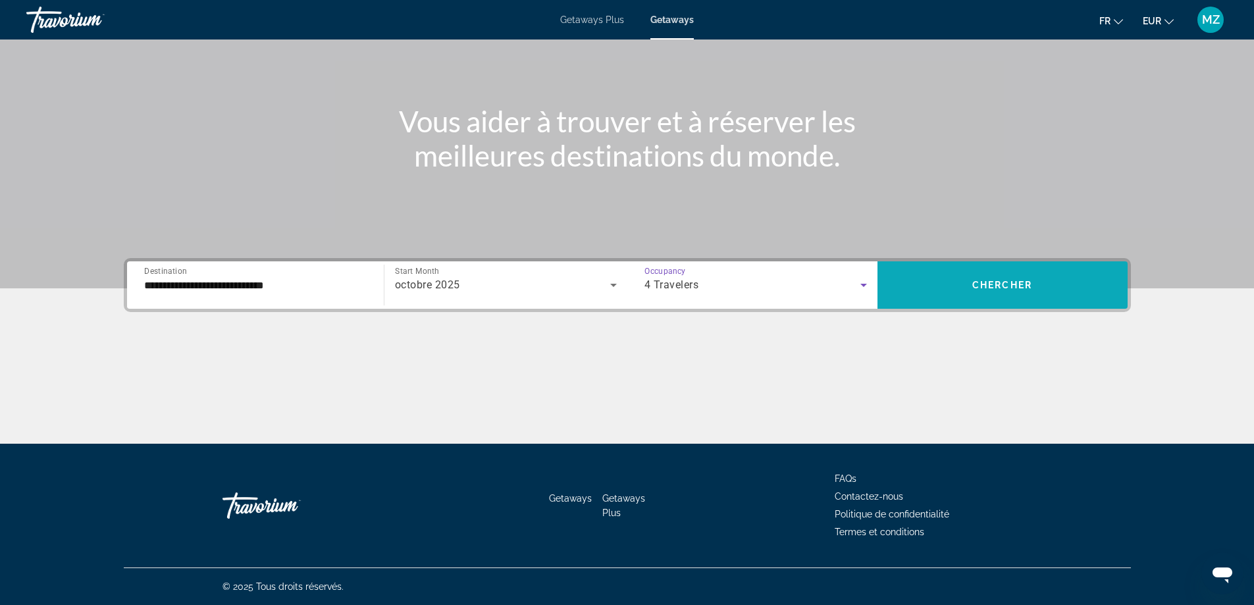
click at [943, 282] on span "Search widget" at bounding box center [1003, 285] width 250 height 32
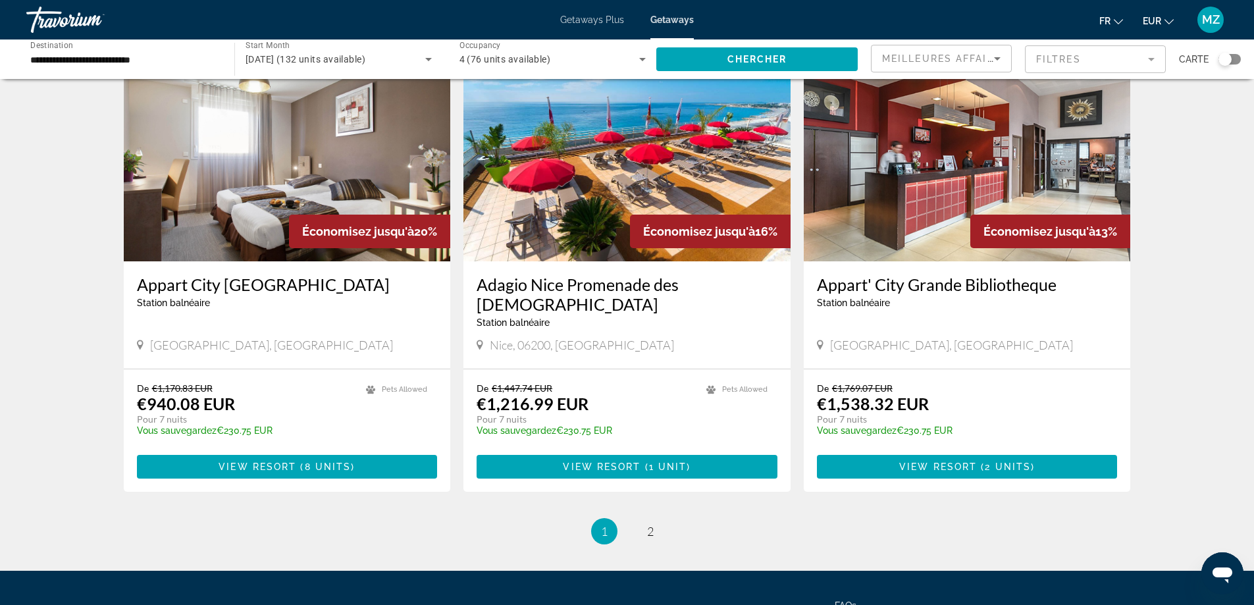
scroll to position [1448, 0]
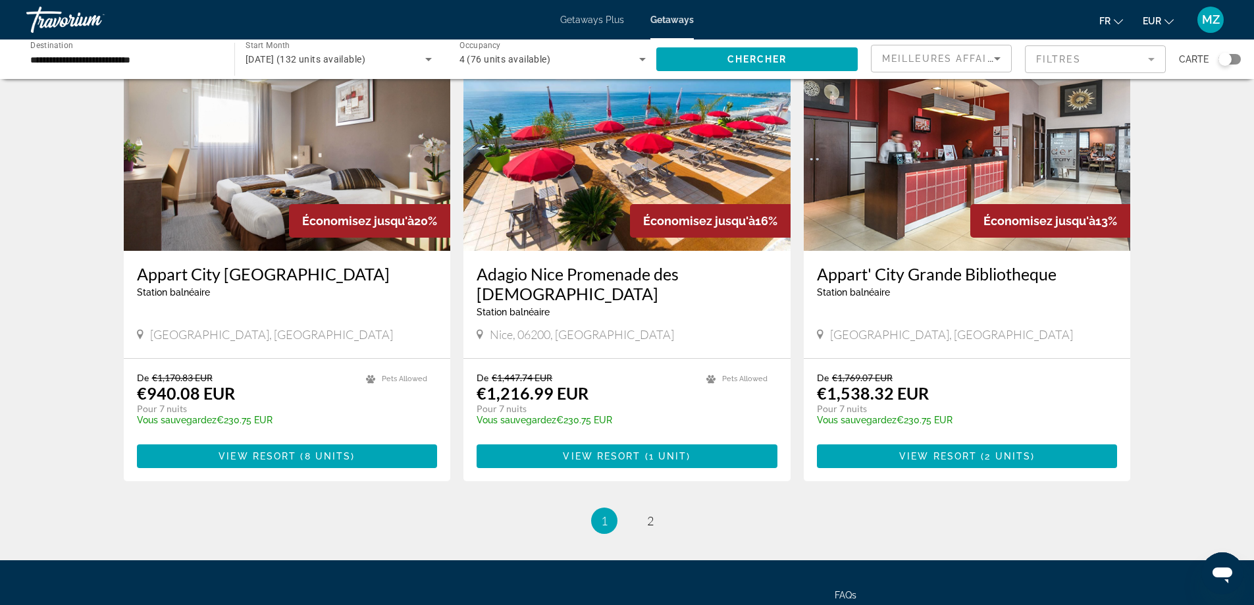
click at [301, 160] on img "Main content" at bounding box center [287, 145] width 327 height 211
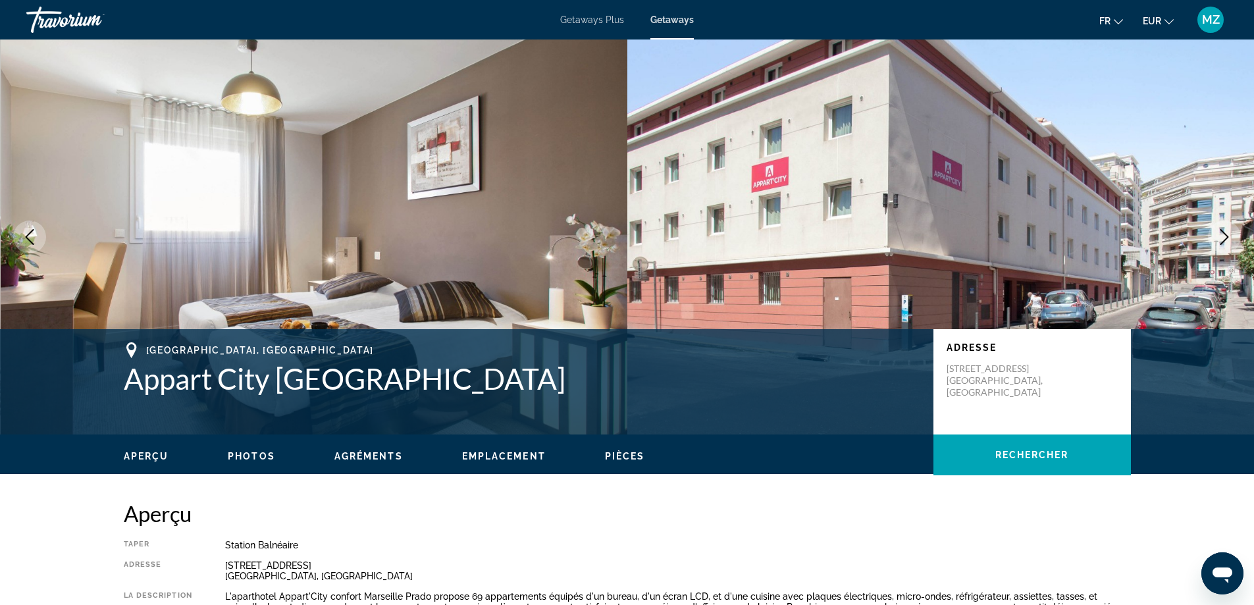
click at [1219, 232] on icon "Next image" at bounding box center [1225, 237] width 16 height 16
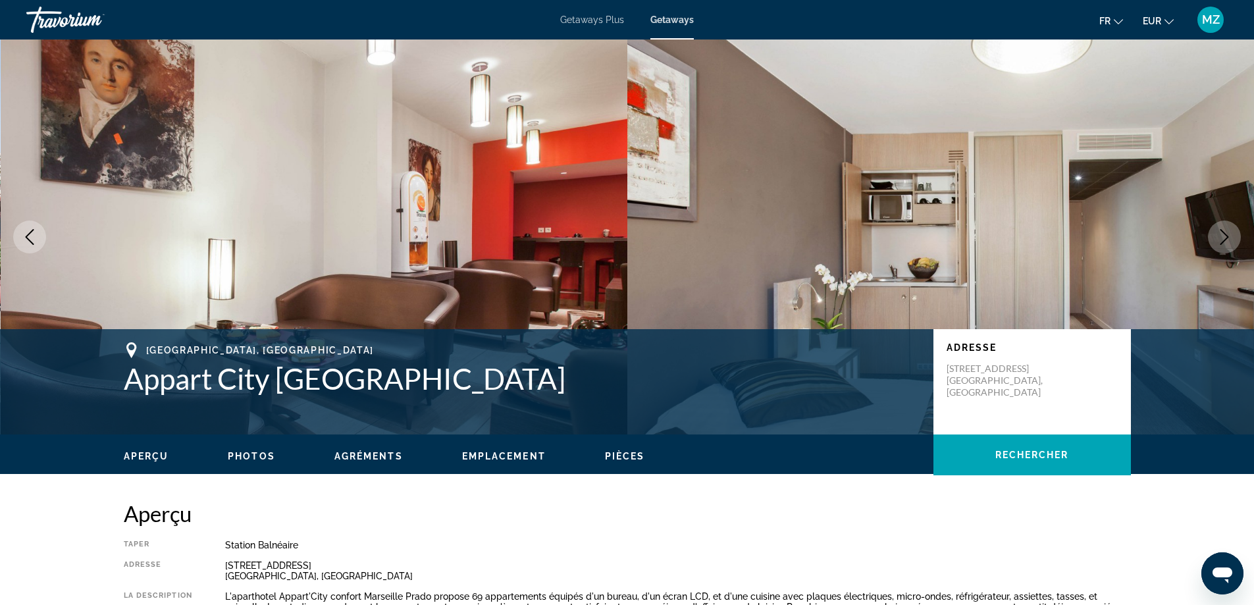
click at [1219, 232] on icon "Next image" at bounding box center [1225, 237] width 16 height 16
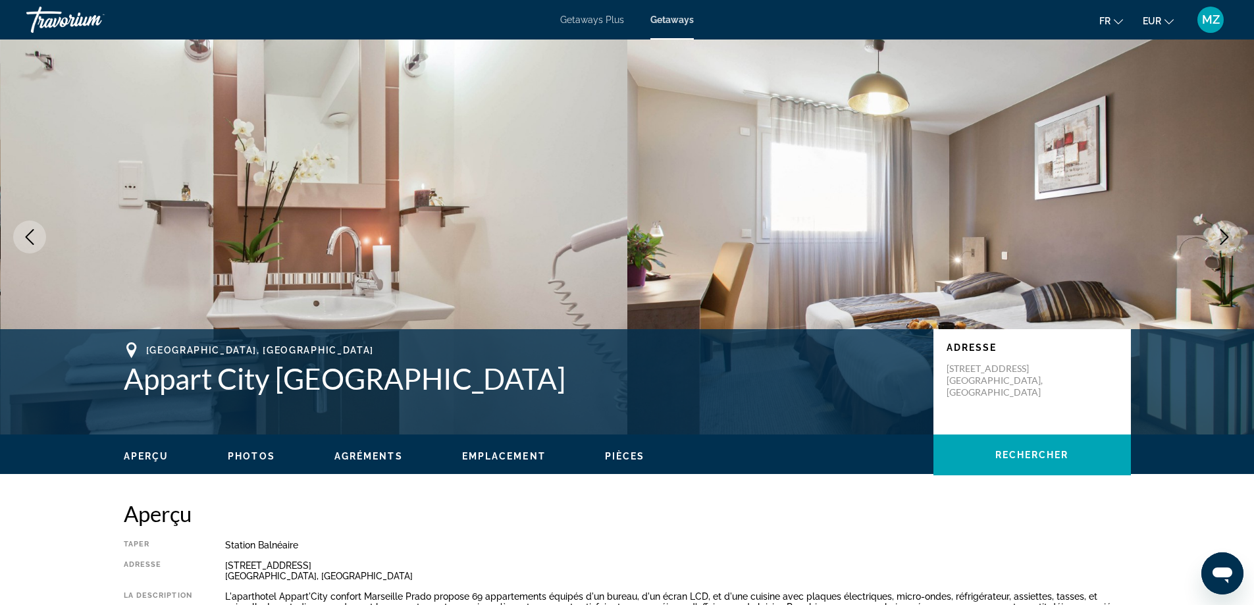
click at [1219, 232] on icon "Next image" at bounding box center [1225, 237] width 16 height 16
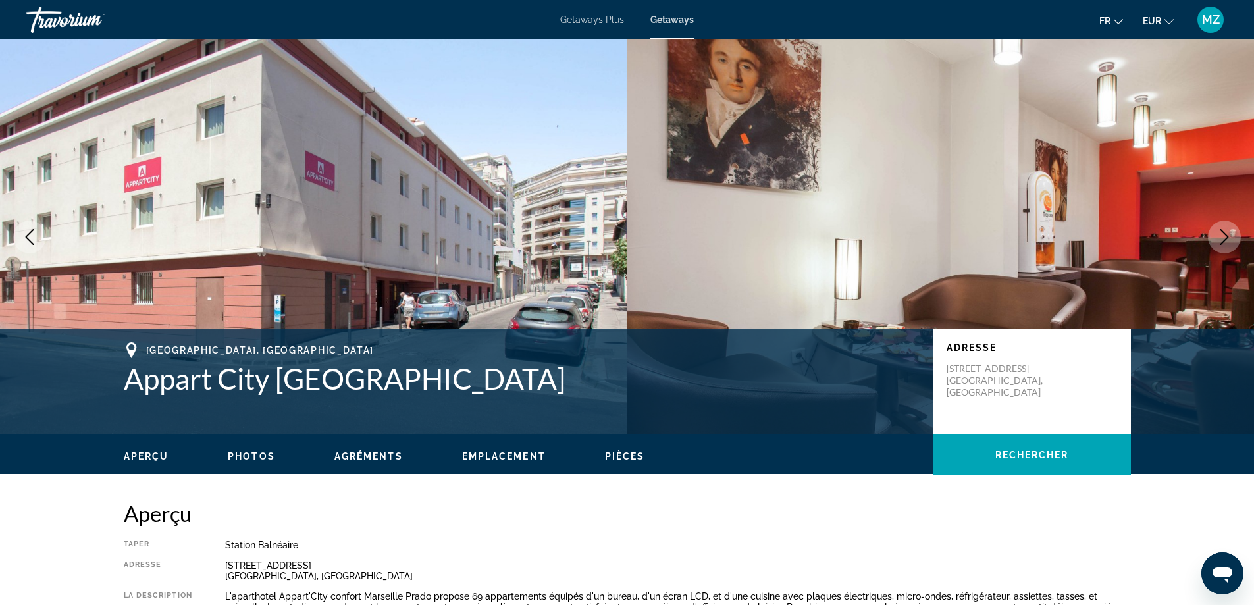
click at [1221, 231] on icon "Next image" at bounding box center [1225, 237] width 16 height 16
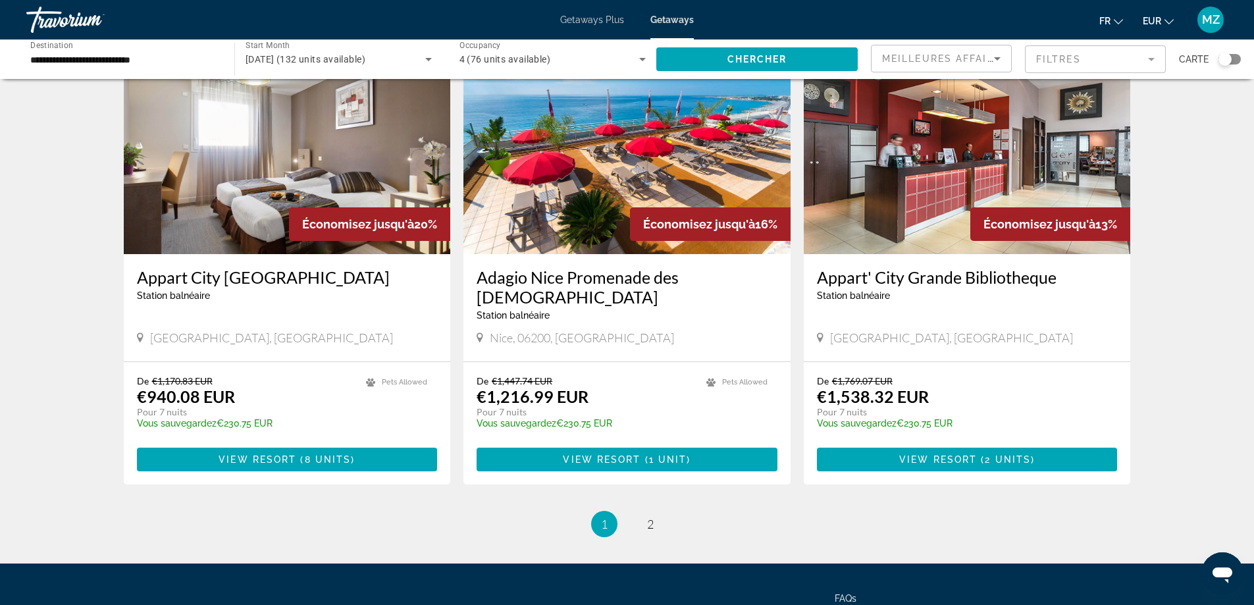
scroll to position [1448, 0]
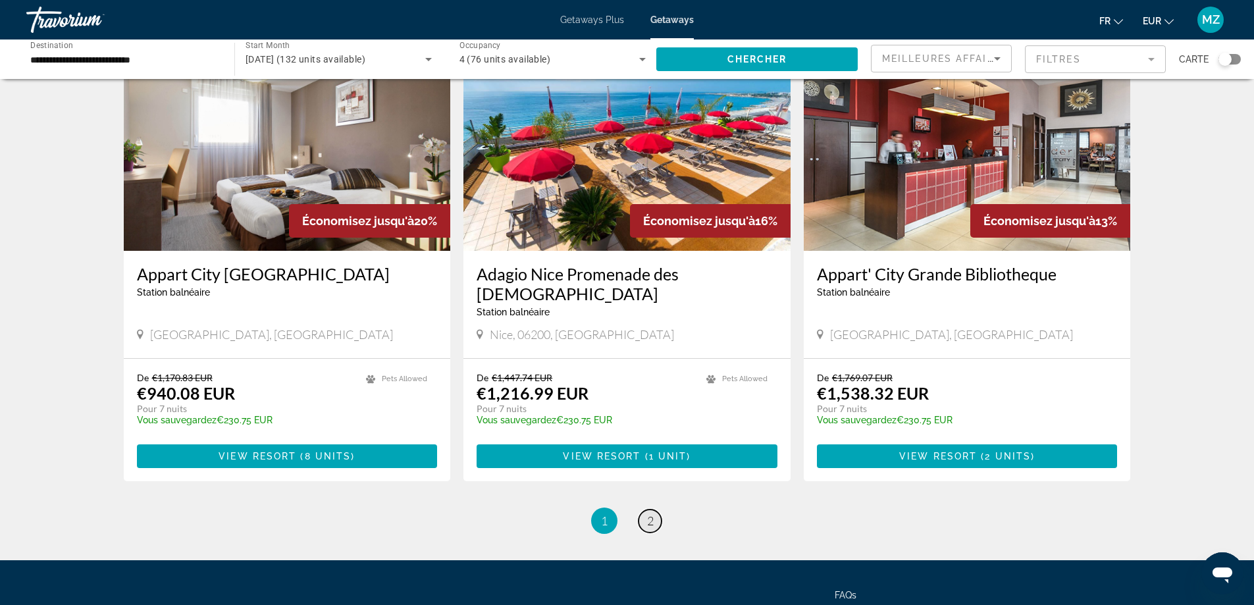
click at [651, 513] on span "2" at bounding box center [650, 520] width 7 height 14
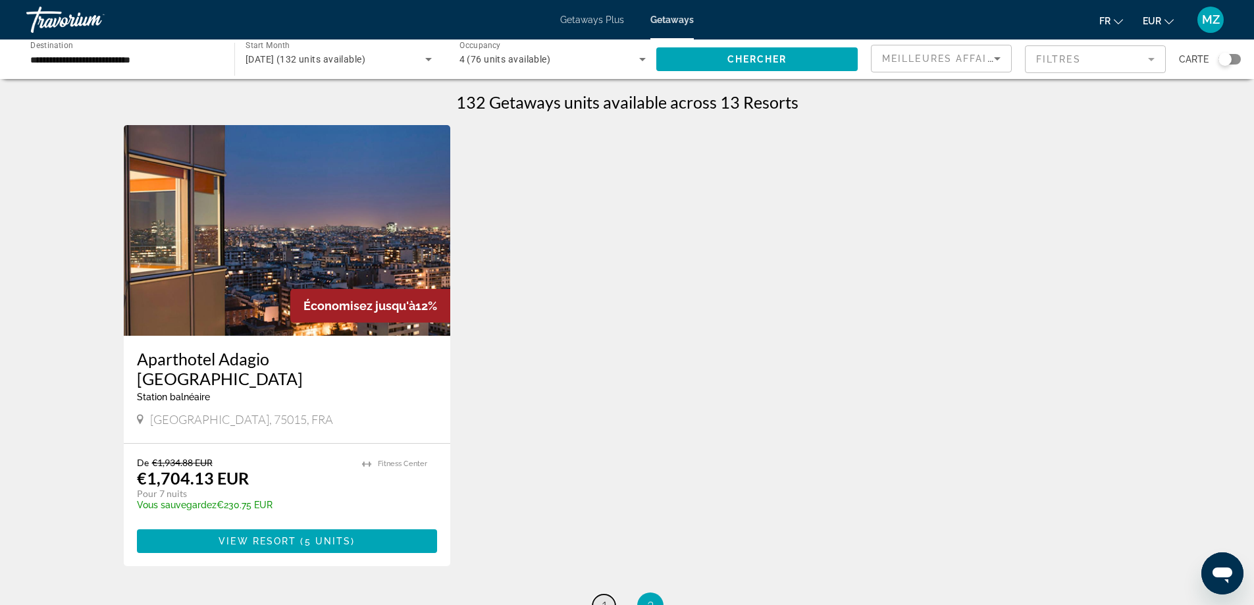
click at [604, 594] on link "page 1" at bounding box center [603, 605] width 23 height 23
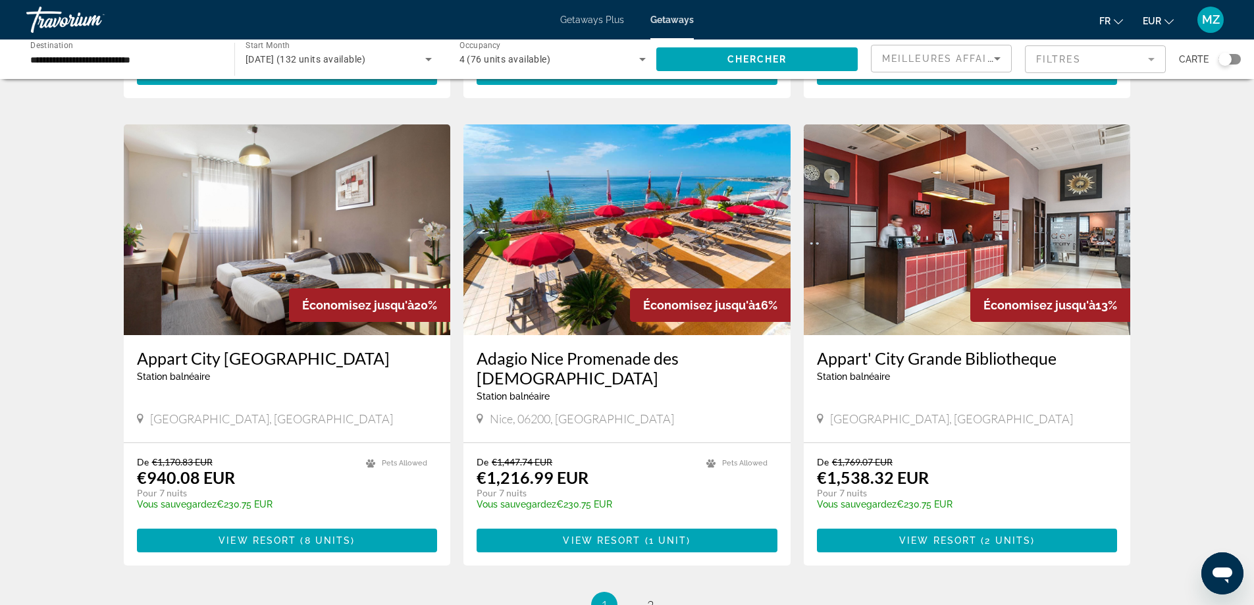
scroll to position [1382, 0]
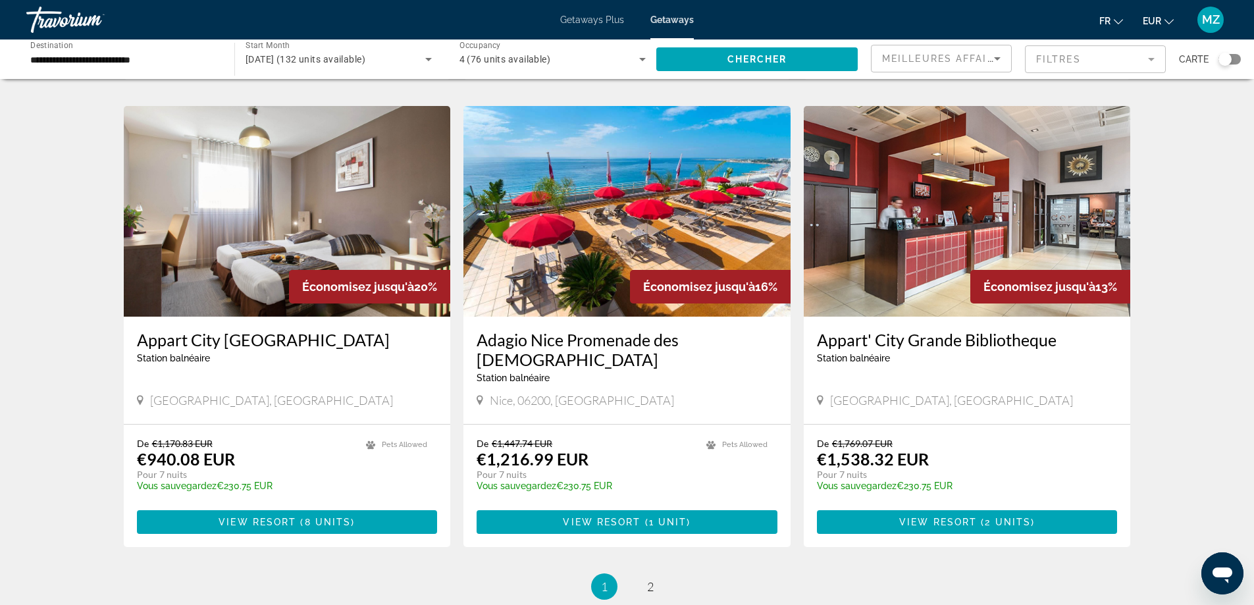
click at [908, 176] on img "Main content" at bounding box center [967, 211] width 327 height 211
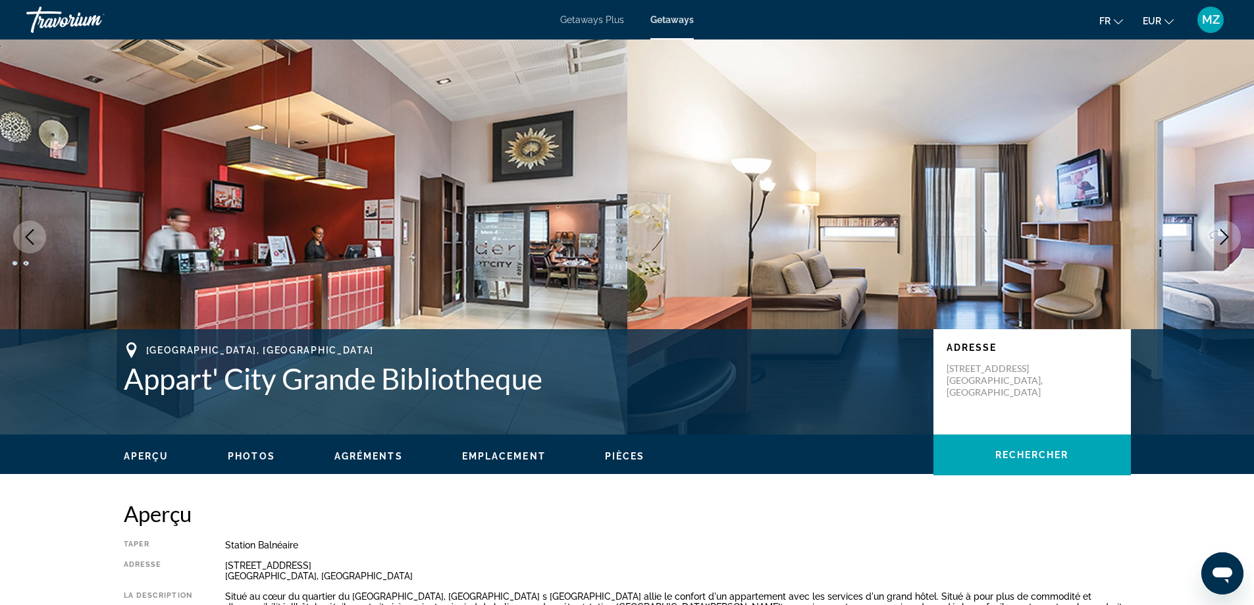
click at [1217, 239] on icon "Next image" at bounding box center [1225, 237] width 16 height 16
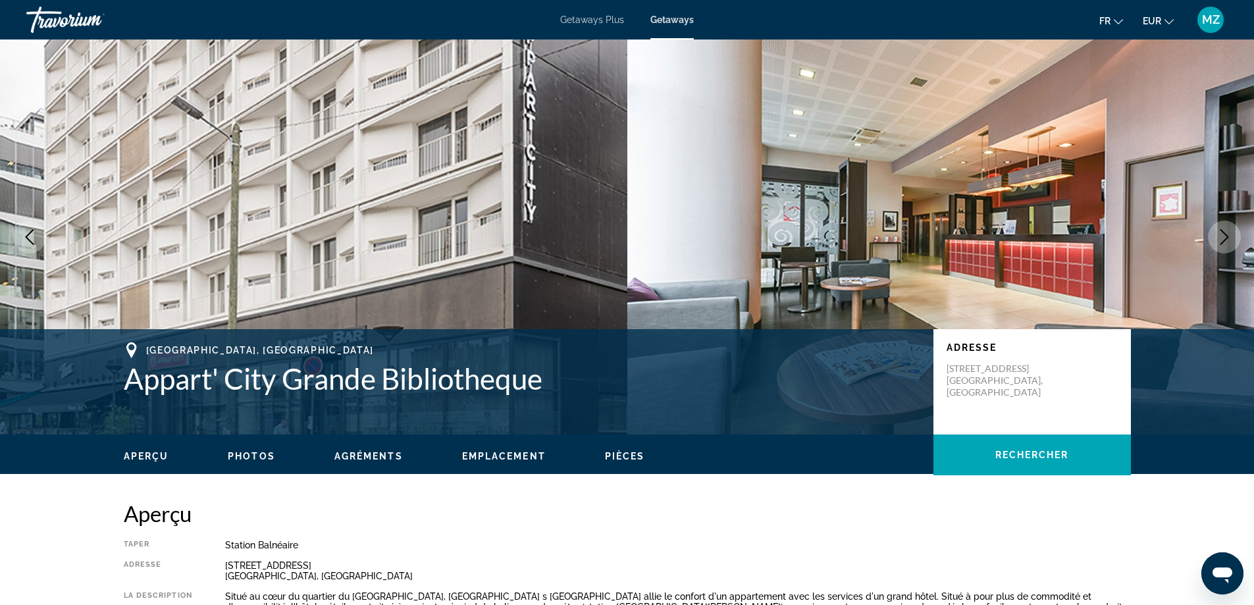
click at [681, 18] on span "Getaways" at bounding box center [671, 19] width 43 height 11
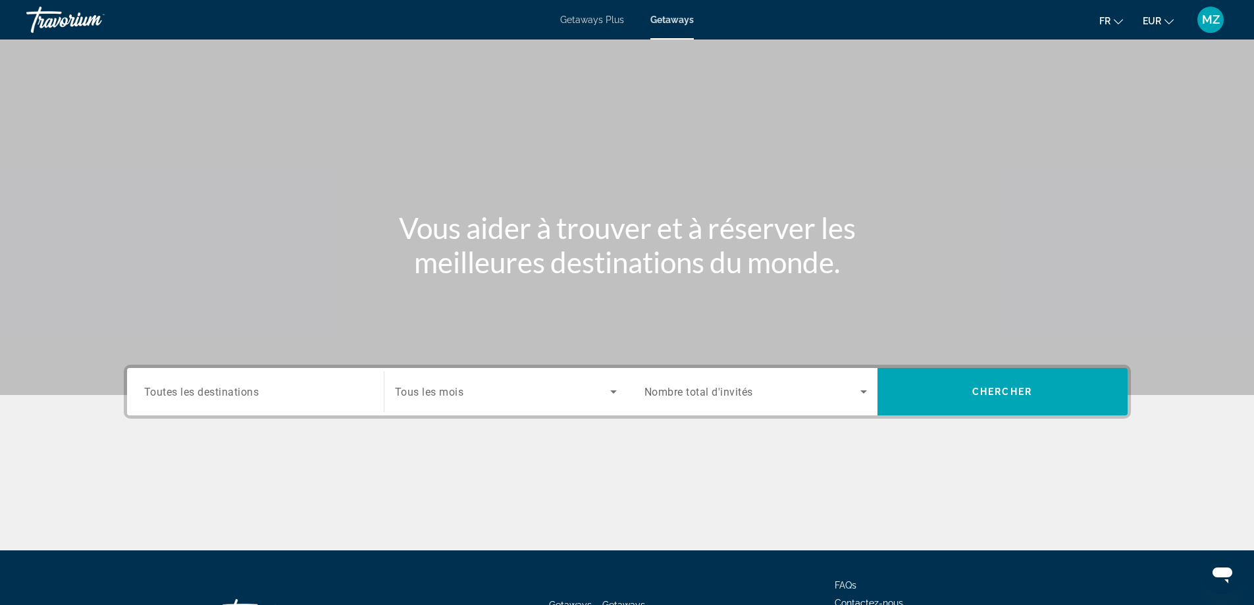
click at [270, 384] on input "Destination Toutes les destinations" at bounding box center [255, 392] width 223 height 16
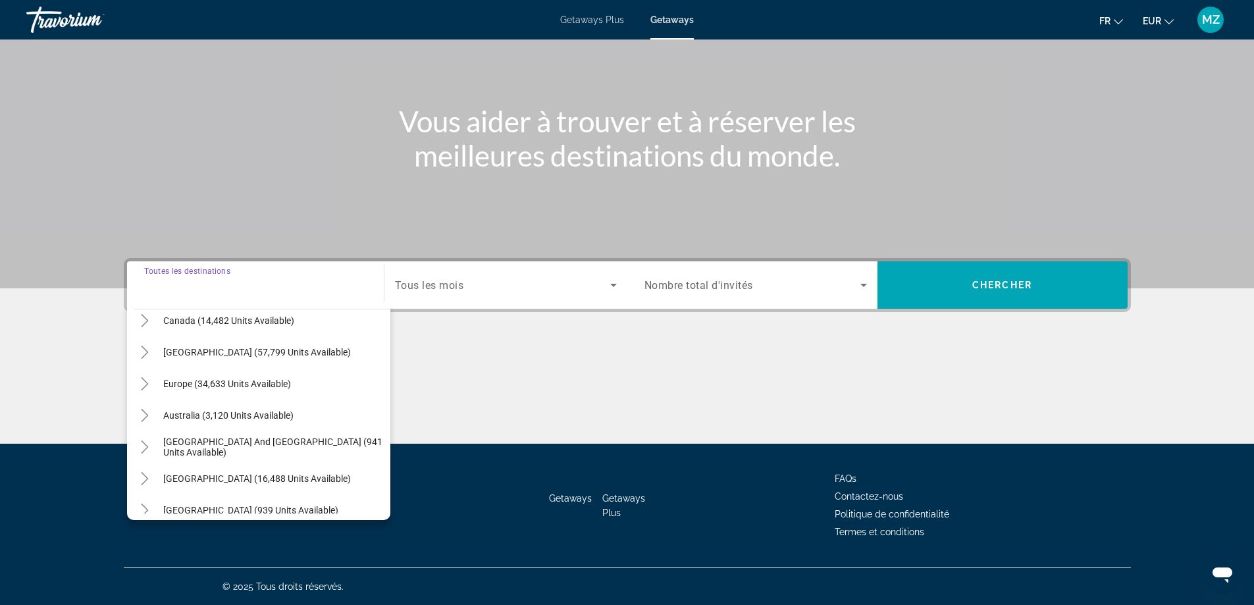
scroll to position [132, 0]
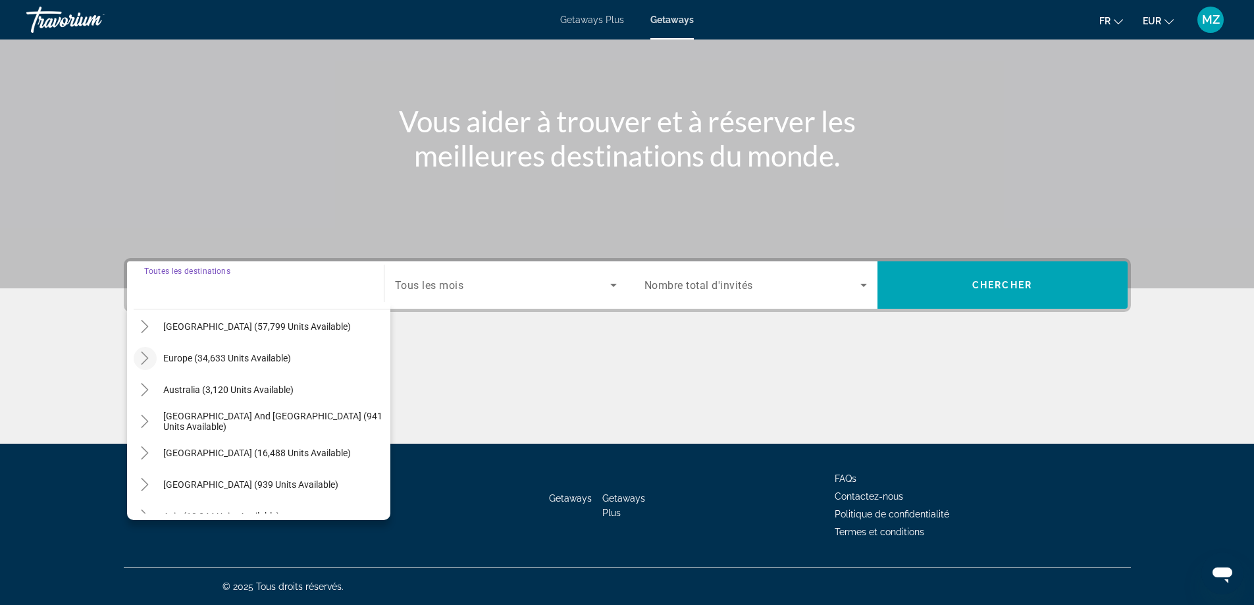
click at [144, 355] on icon "Toggle Europe (34,633 units available)" at bounding box center [144, 358] width 13 height 13
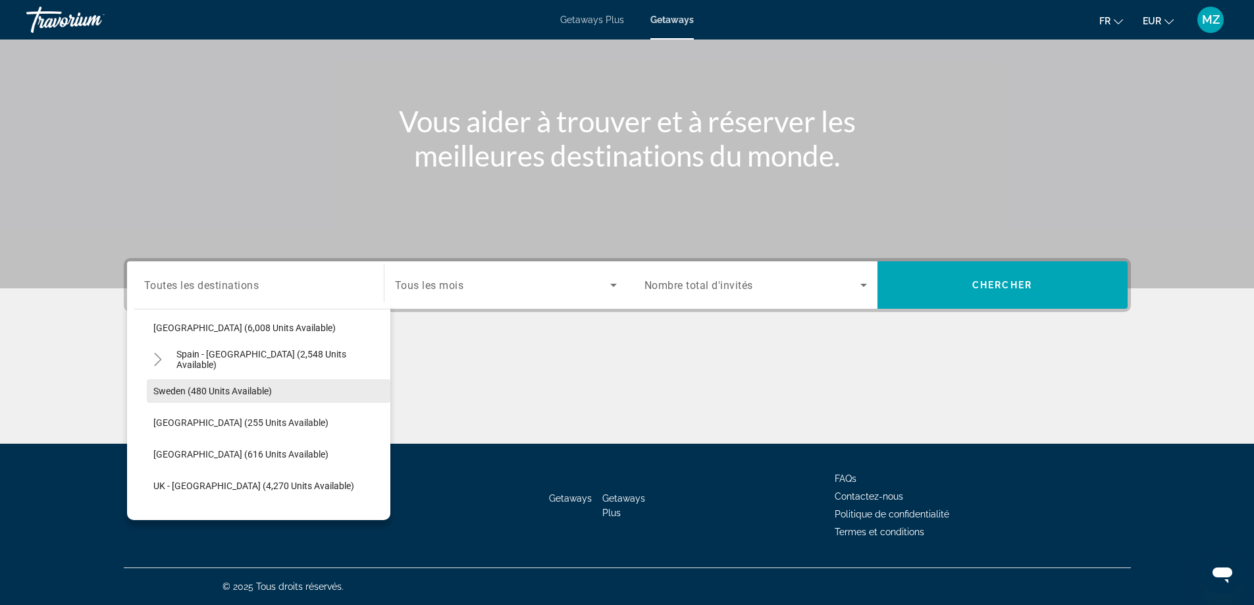
scroll to position [757, 0]
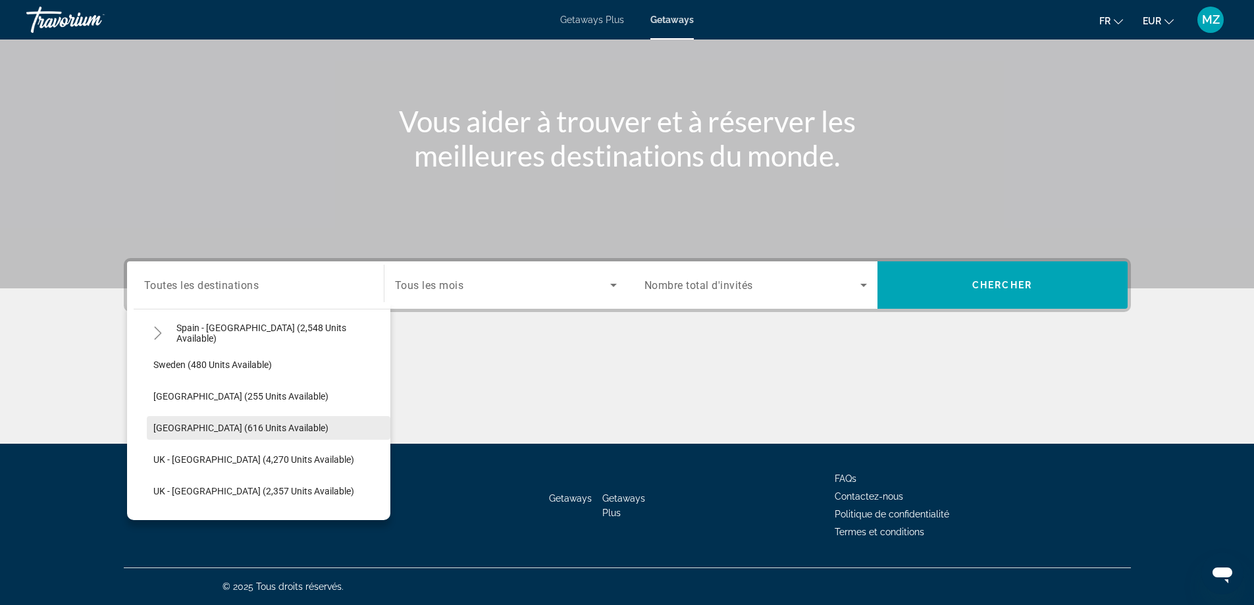
click at [196, 424] on span "[GEOGRAPHIC_DATA] (616 units available)" at bounding box center [240, 428] width 175 height 11
type input "**********"
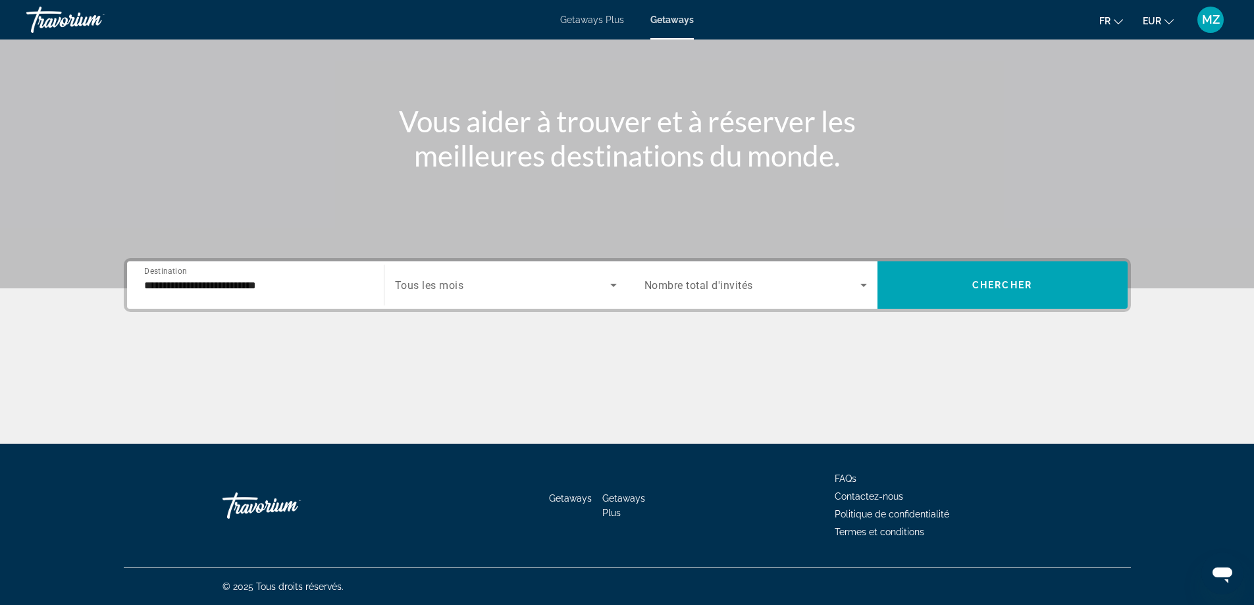
click at [463, 289] on span "Tous les mois" at bounding box center [429, 285] width 69 height 13
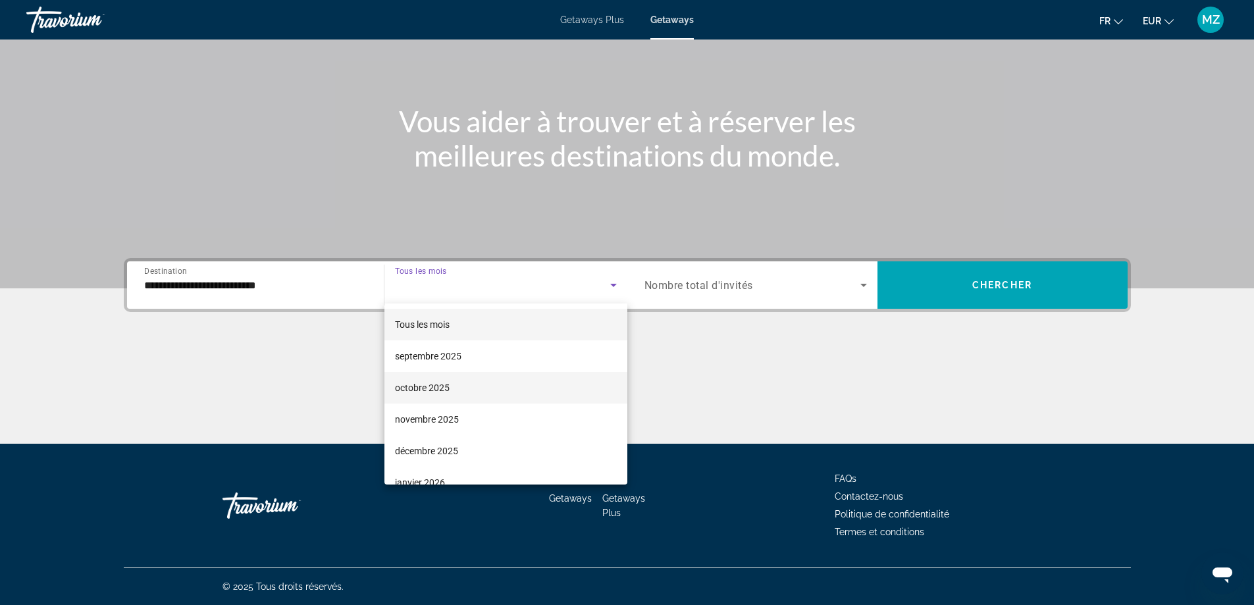
click at [419, 382] on span "octobre 2025" at bounding box center [422, 388] width 55 height 16
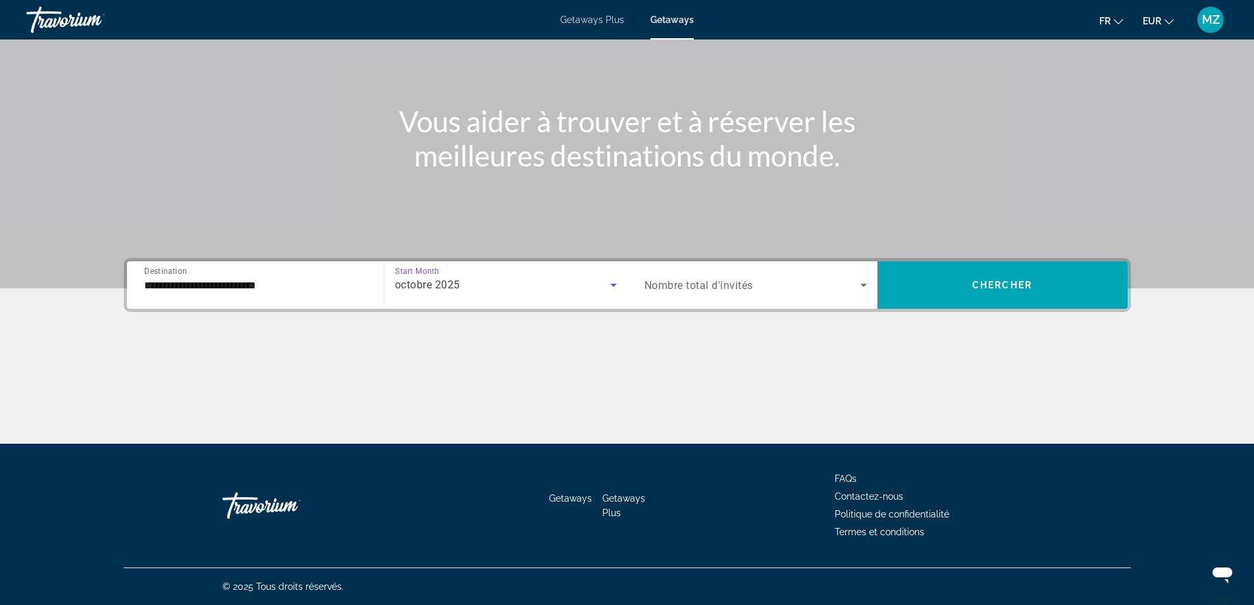
click at [672, 300] on div "Search widget" at bounding box center [755, 285] width 223 height 37
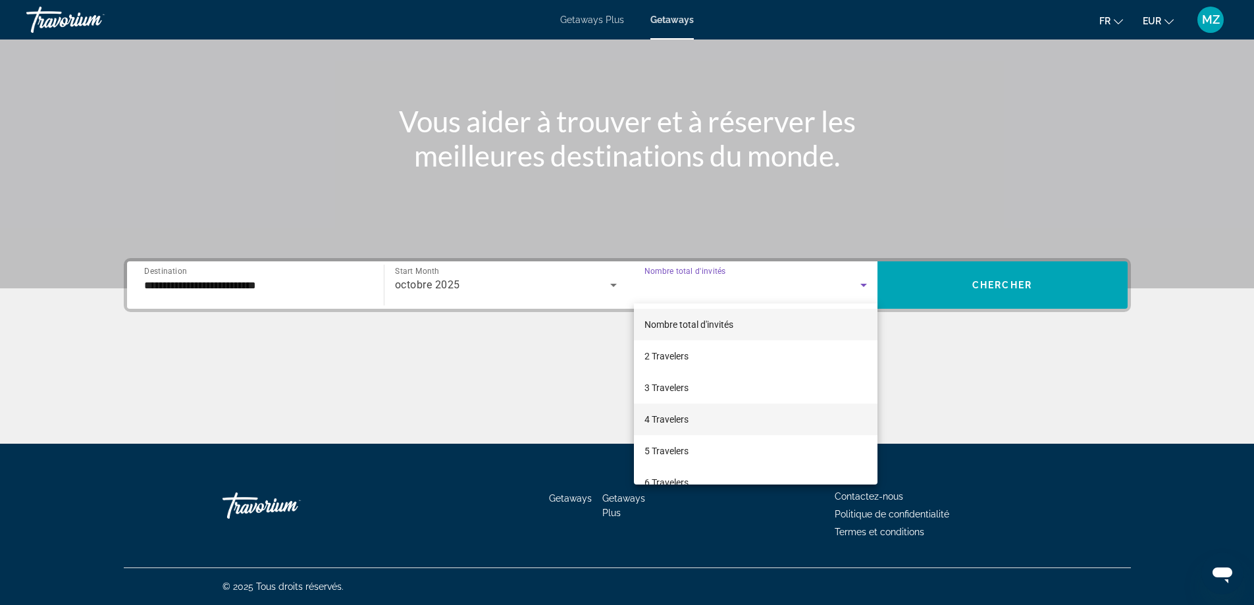
click at [665, 414] on span "4 Travelers" at bounding box center [666, 419] width 44 height 16
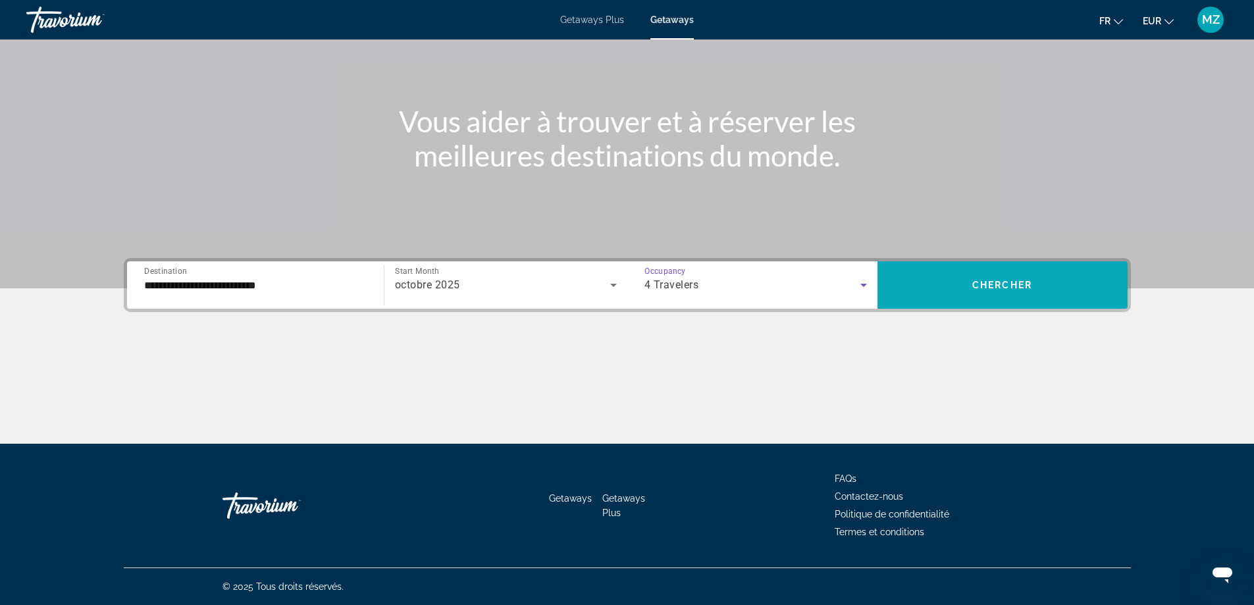
click at [974, 286] on span "Chercher" at bounding box center [1002, 285] width 60 height 11
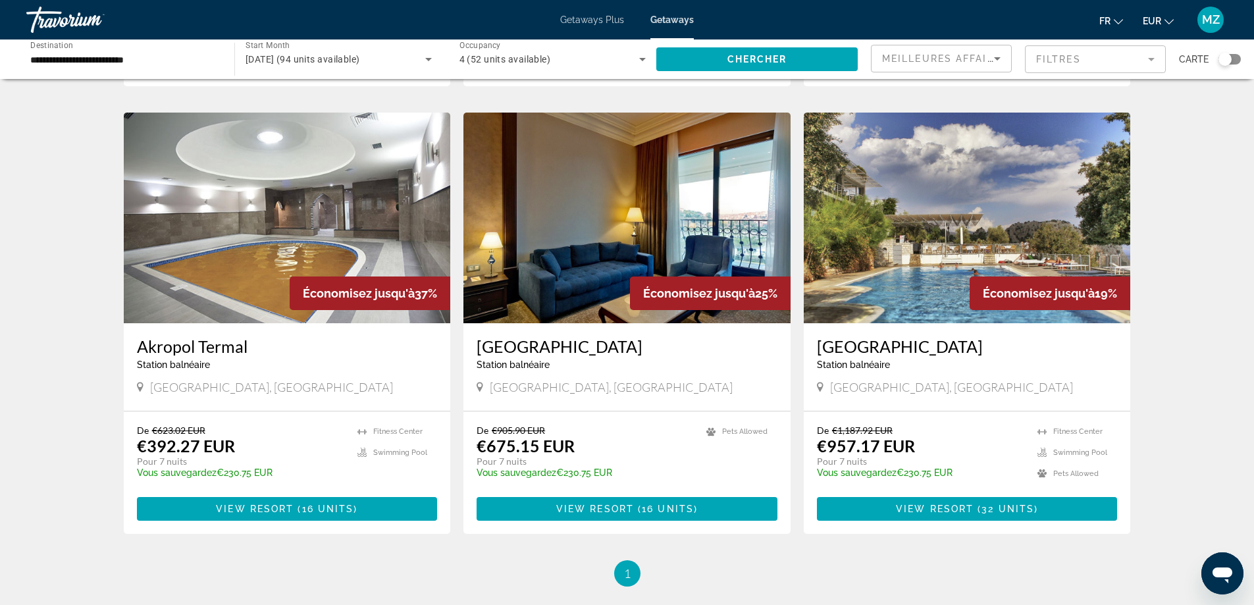
scroll to position [461, 0]
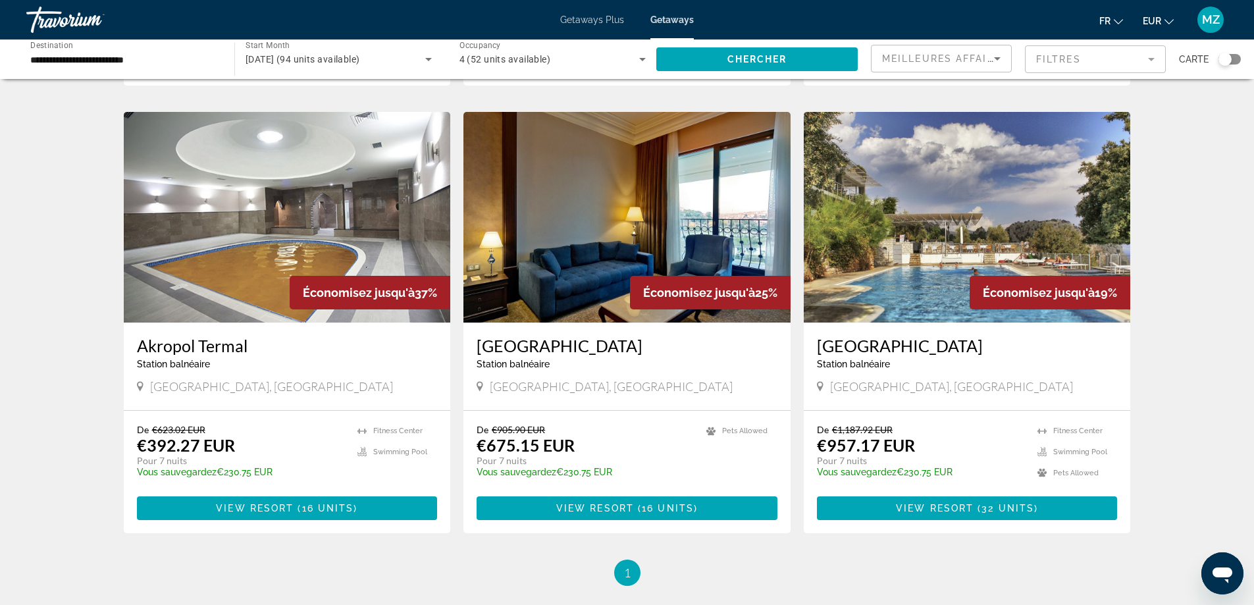
click at [982, 215] on img "Main content" at bounding box center [967, 217] width 327 height 211
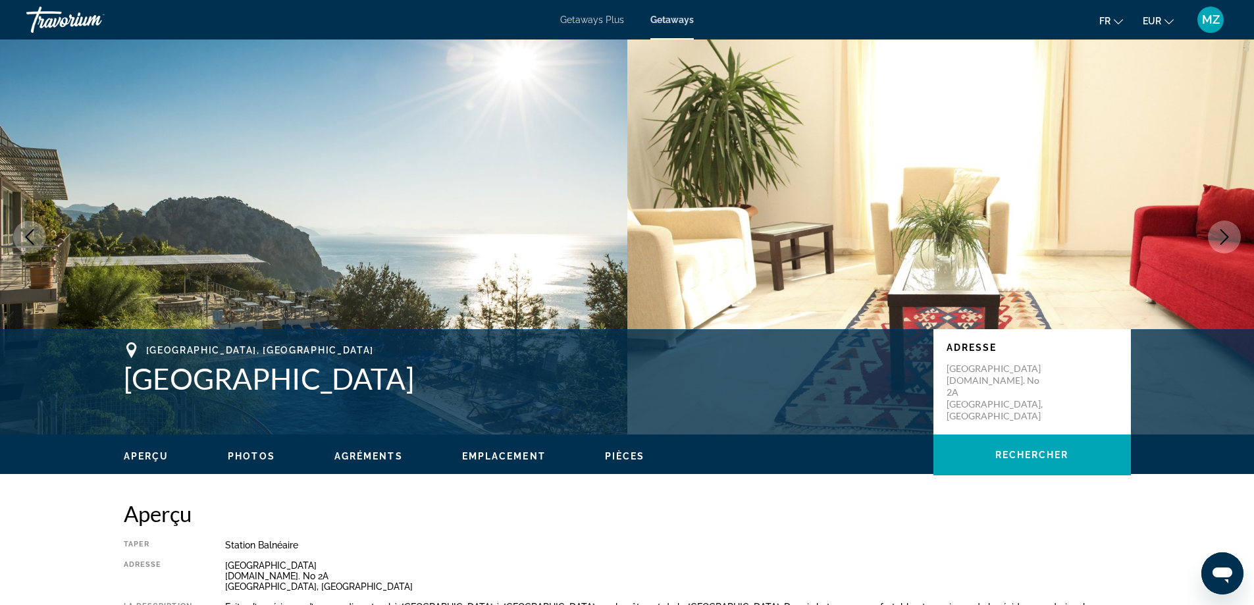
click at [1225, 232] on icon "Next image" at bounding box center [1225, 237] width 16 height 16
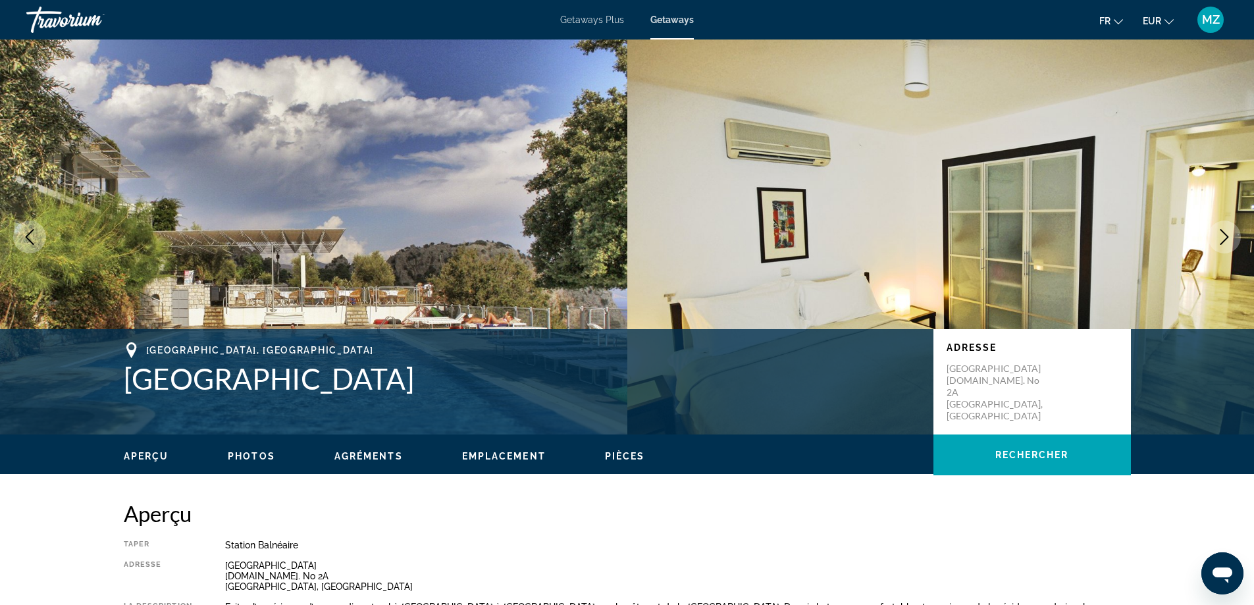
click at [1225, 232] on icon "Next image" at bounding box center [1225, 237] width 16 height 16
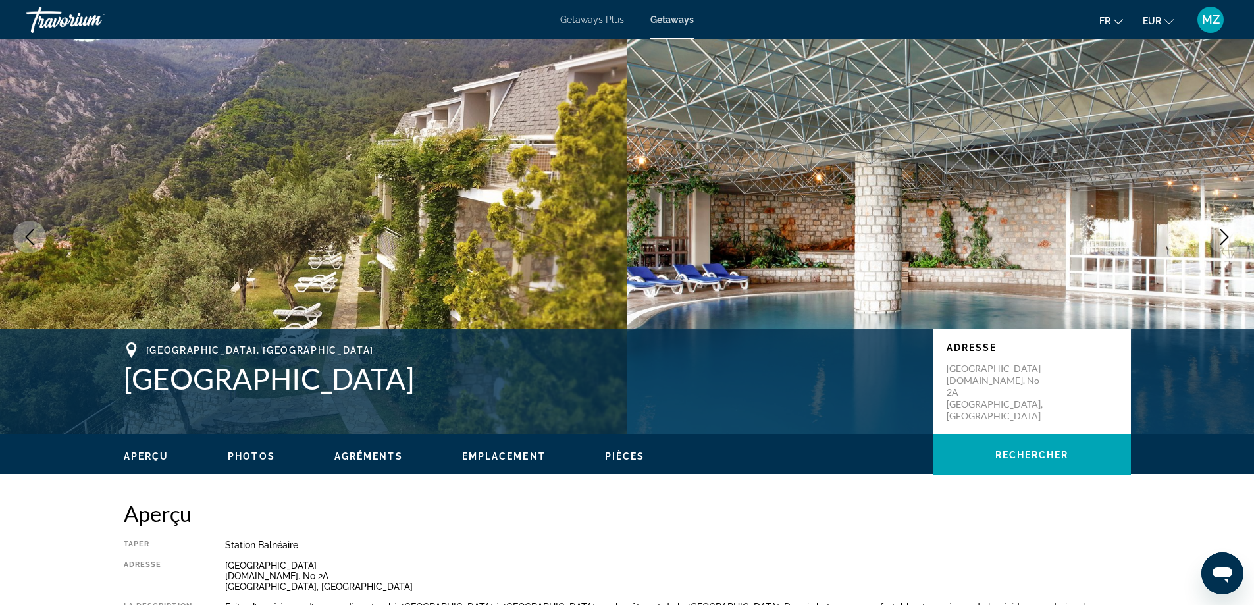
click at [1225, 232] on icon "Next image" at bounding box center [1225, 237] width 16 height 16
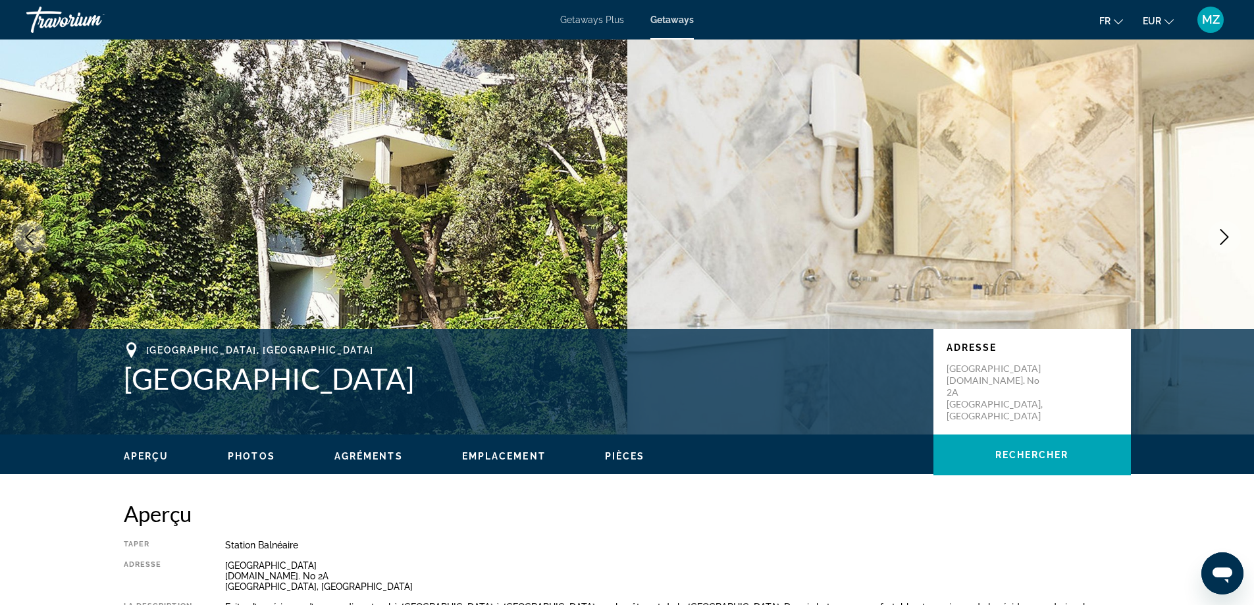
click at [1225, 232] on icon "Next image" at bounding box center [1225, 237] width 16 height 16
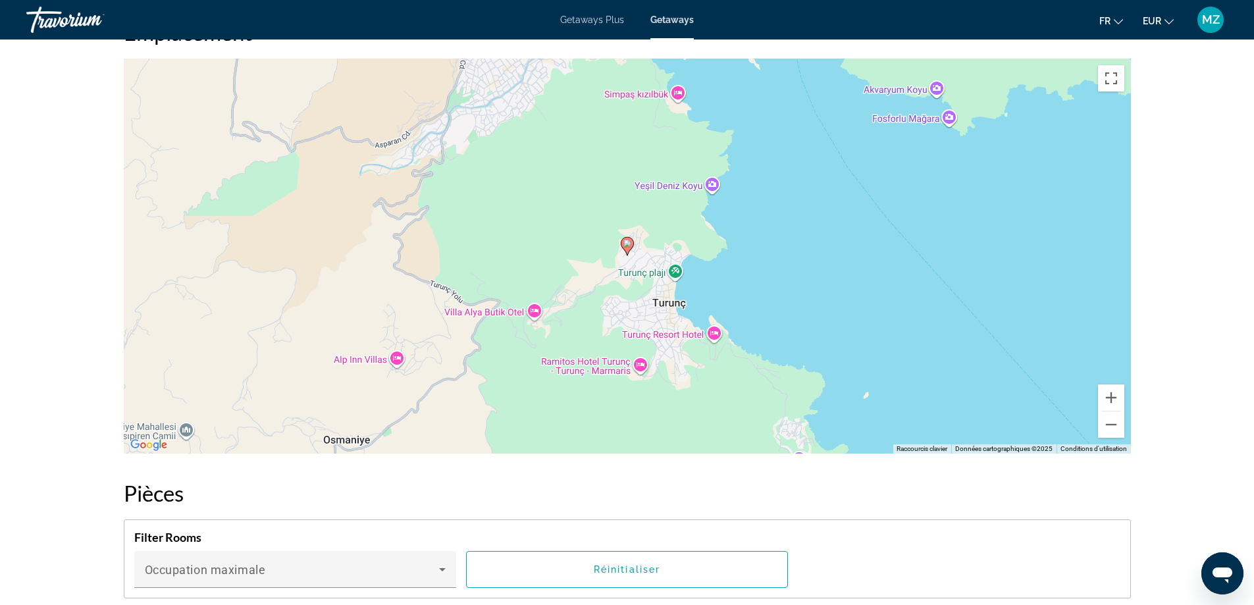
scroll to position [1843, 0]
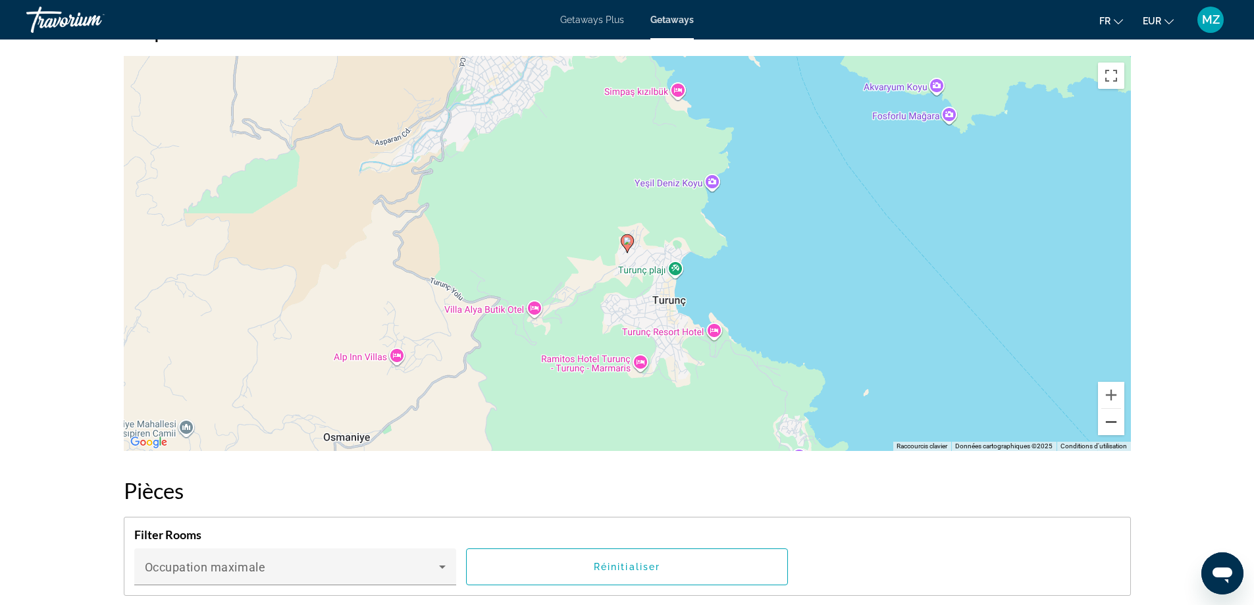
click at [1105, 423] on button "Zoom arrière" at bounding box center [1111, 422] width 26 height 26
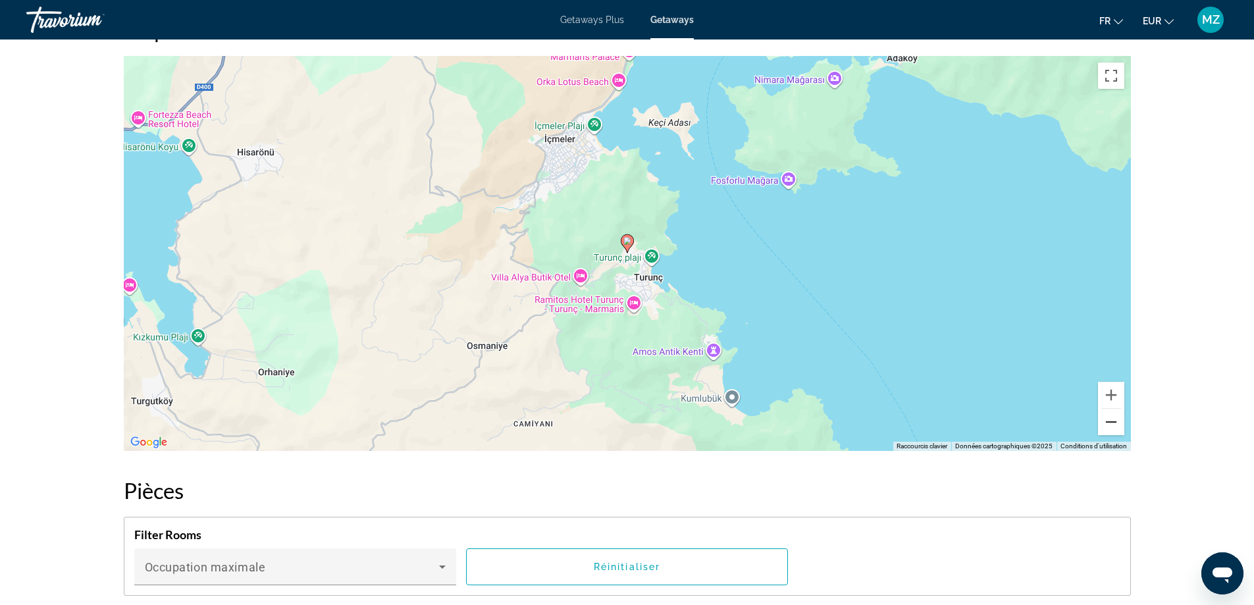
click at [1105, 423] on button "Zoom arrière" at bounding box center [1111, 422] width 26 height 26
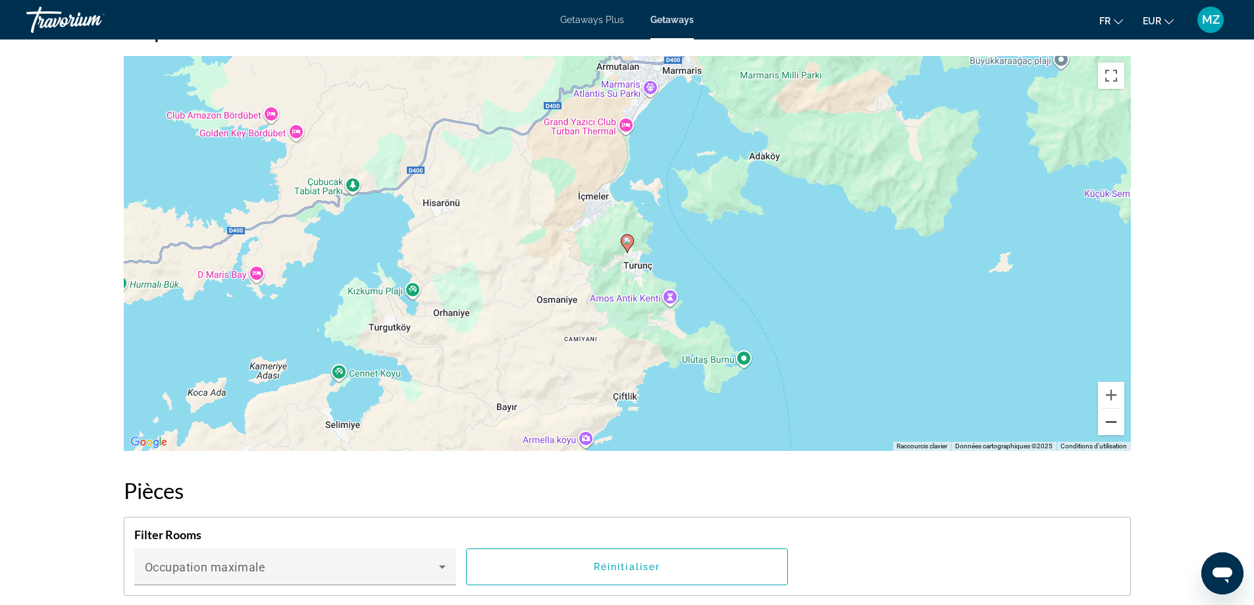
click at [1105, 423] on button "Zoom arrière" at bounding box center [1111, 422] width 26 height 26
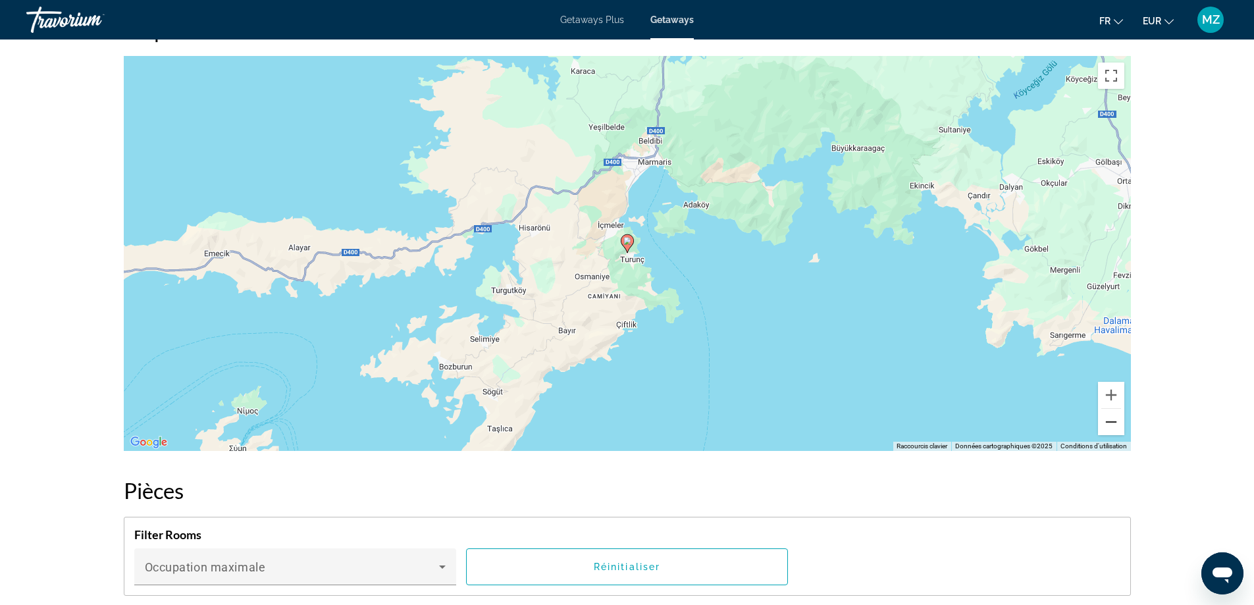
click at [1105, 423] on button "Zoom arrière" at bounding box center [1111, 422] width 26 height 26
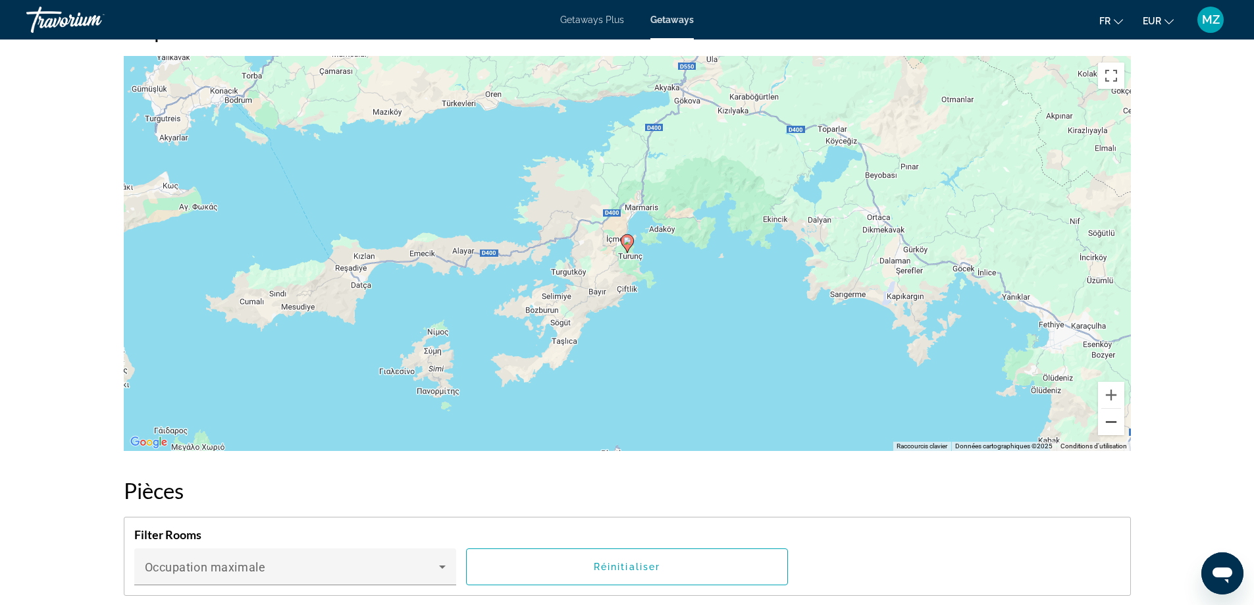
click at [1105, 423] on button "Zoom arrière" at bounding box center [1111, 422] width 26 height 26
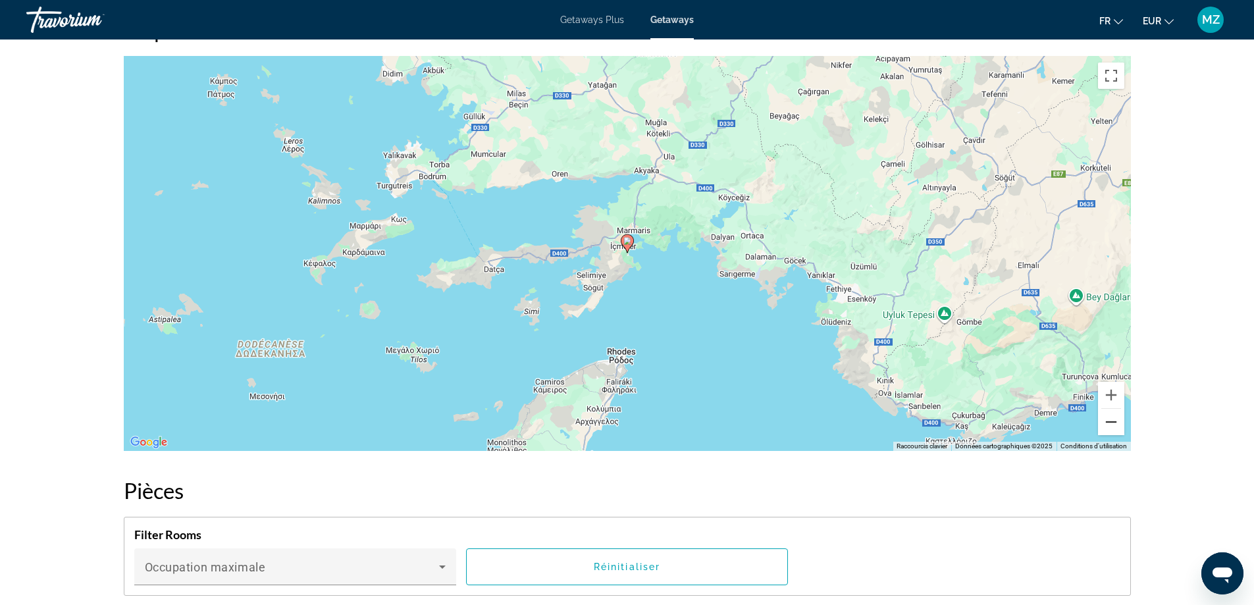
click at [1105, 423] on button "Zoom arrière" at bounding box center [1111, 422] width 26 height 26
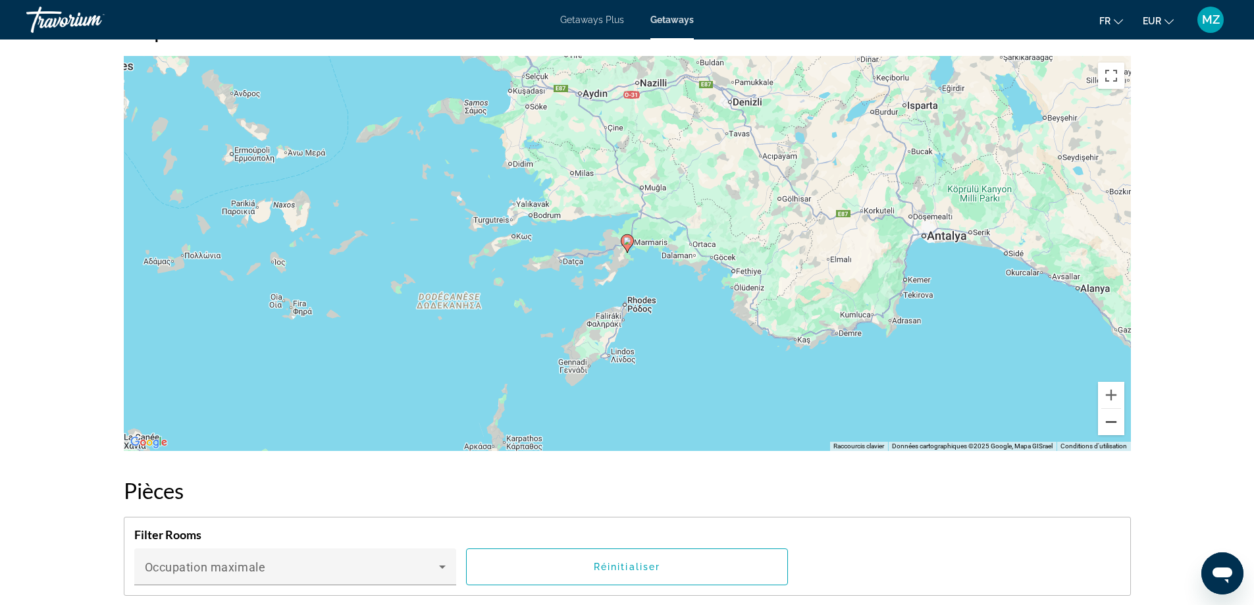
click at [1105, 423] on button "Zoom arrière" at bounding box center [1111, 422] width 26 height 26
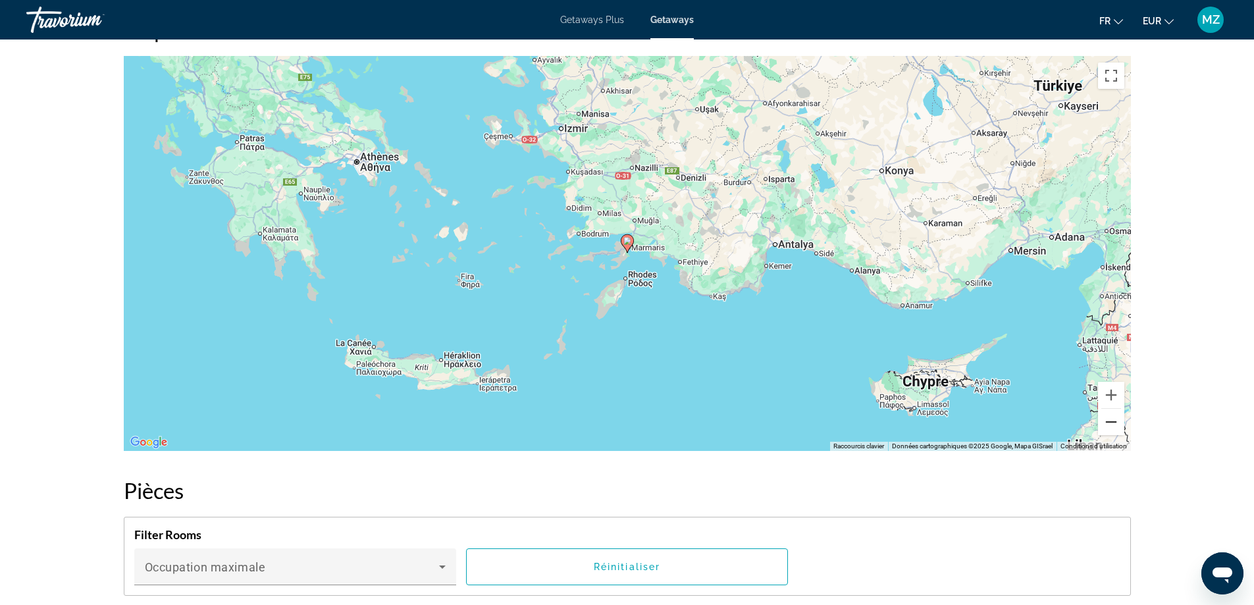
click at [1105, 423] on button "Zoom arrière" at bounding box center [1111, 422] width 26 height 26
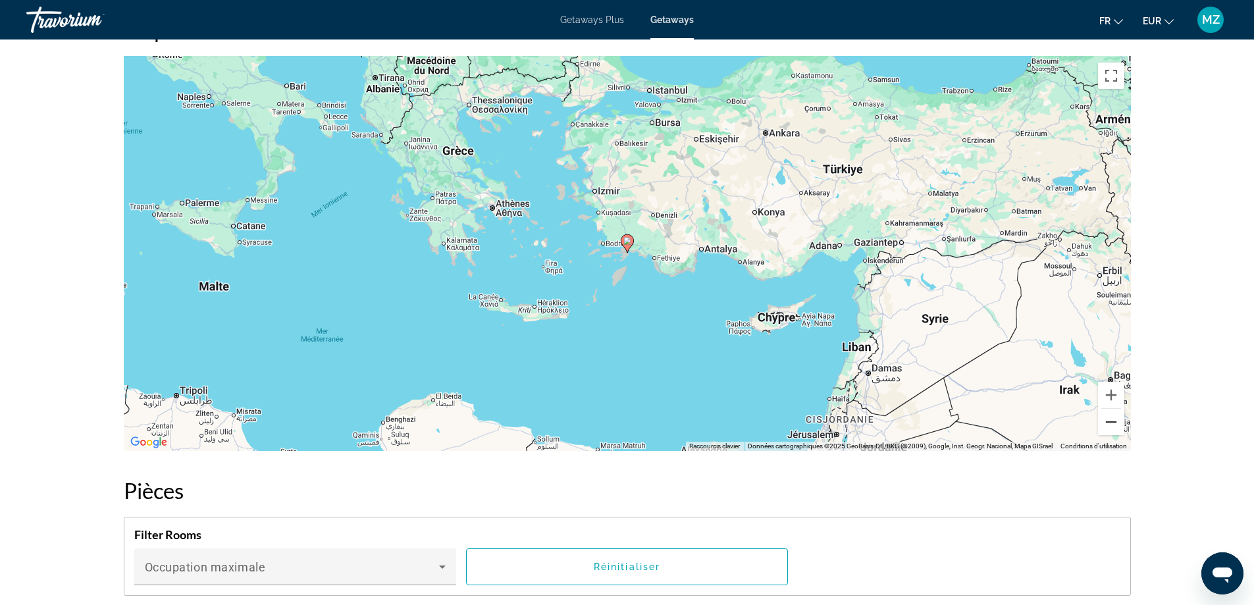
click at [1105, 423] on button "Zoom arrière" at bounding box center [1111, 422] width 26 height 26
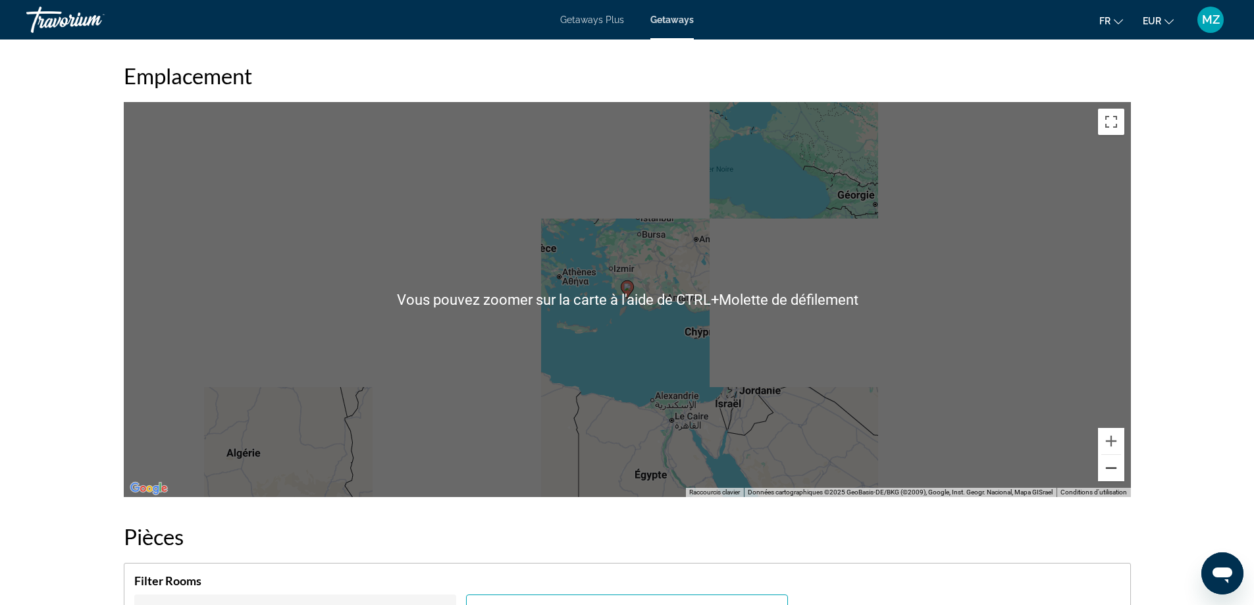
scroll to position [1777, 0]
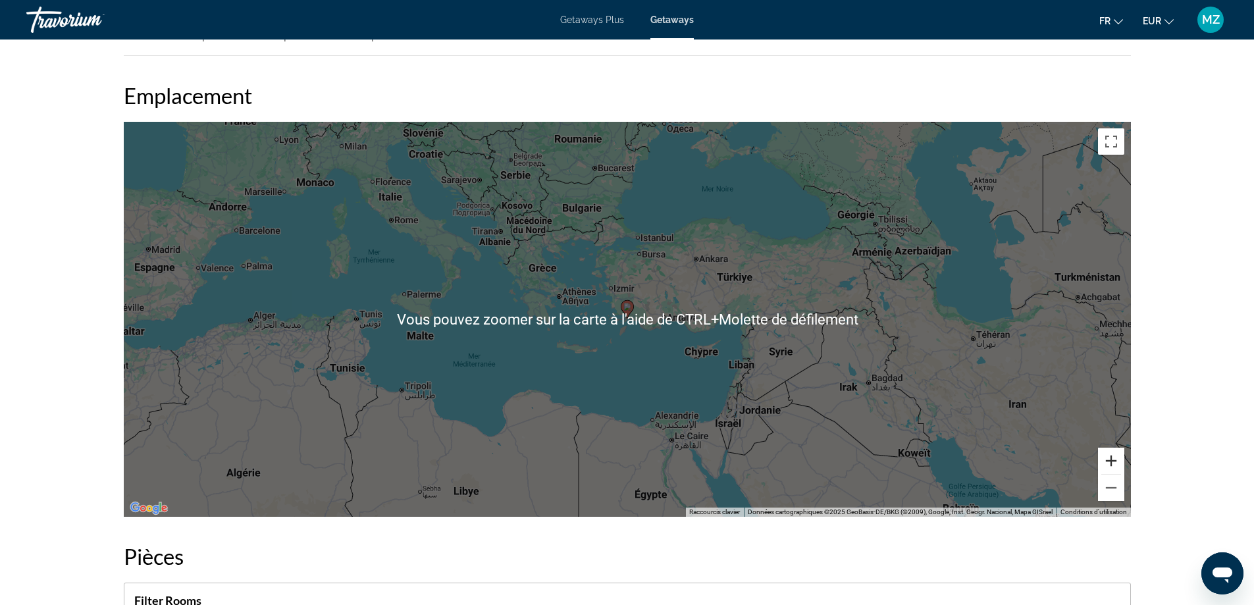
click at [1108, 456] on button "Zoom avant" at bounding box center [1111, 461] width 26 height 26
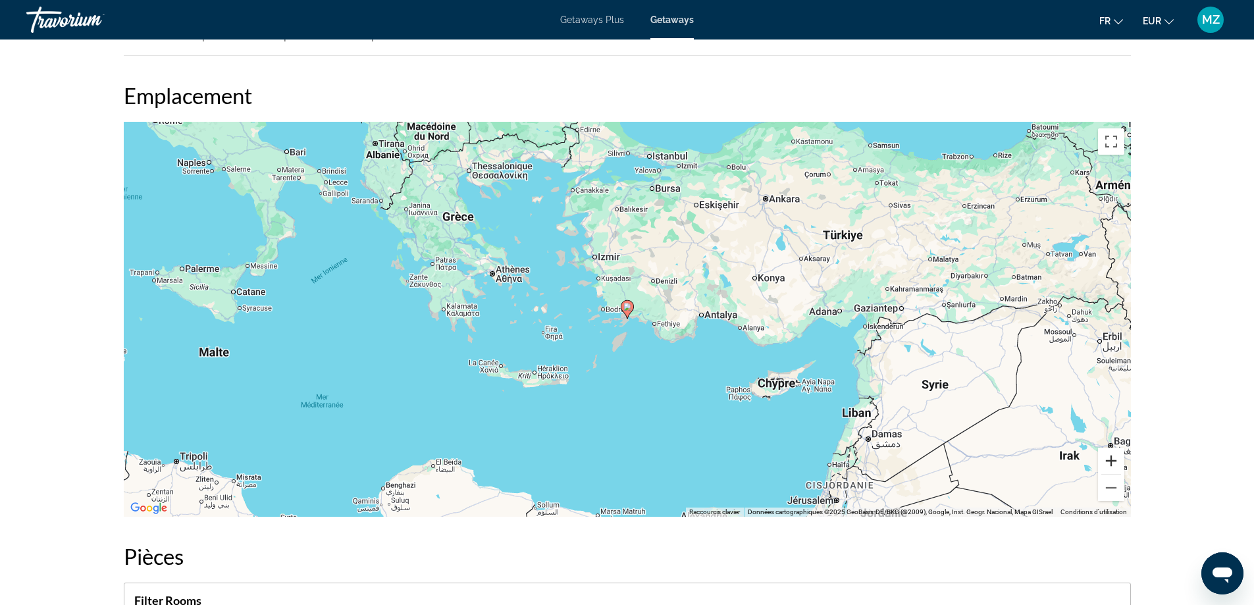
click at [1109, 456] on button "Zoom avant" at bounding box center [1111, 461] width 26 height 26
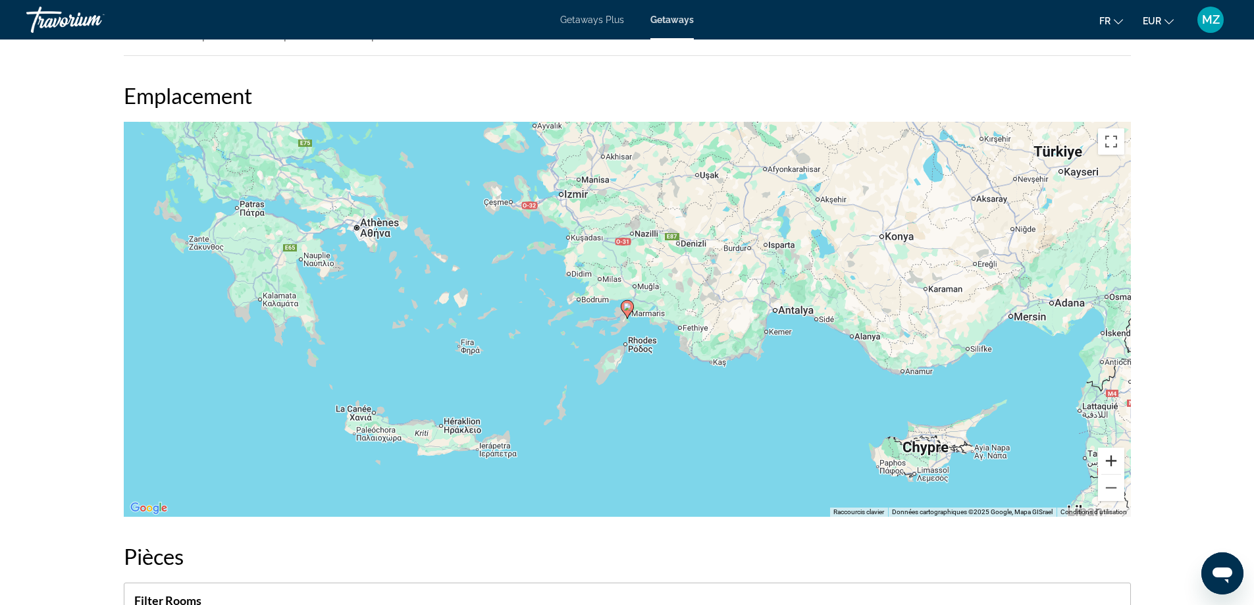
click at [1109, 456] on button "Zoom avant" at bounding box center [1111, 461] width 26 height 26
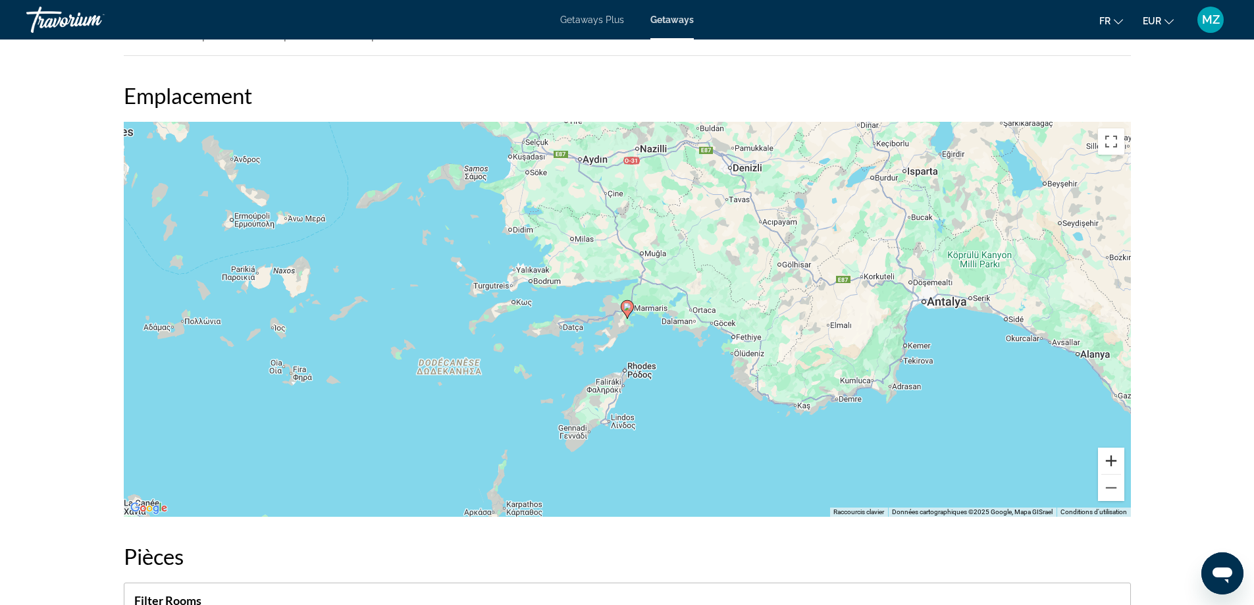
click at [1109, 456] on button "Zoom avant" at bounding box center [1111, 461] width 26 height 26
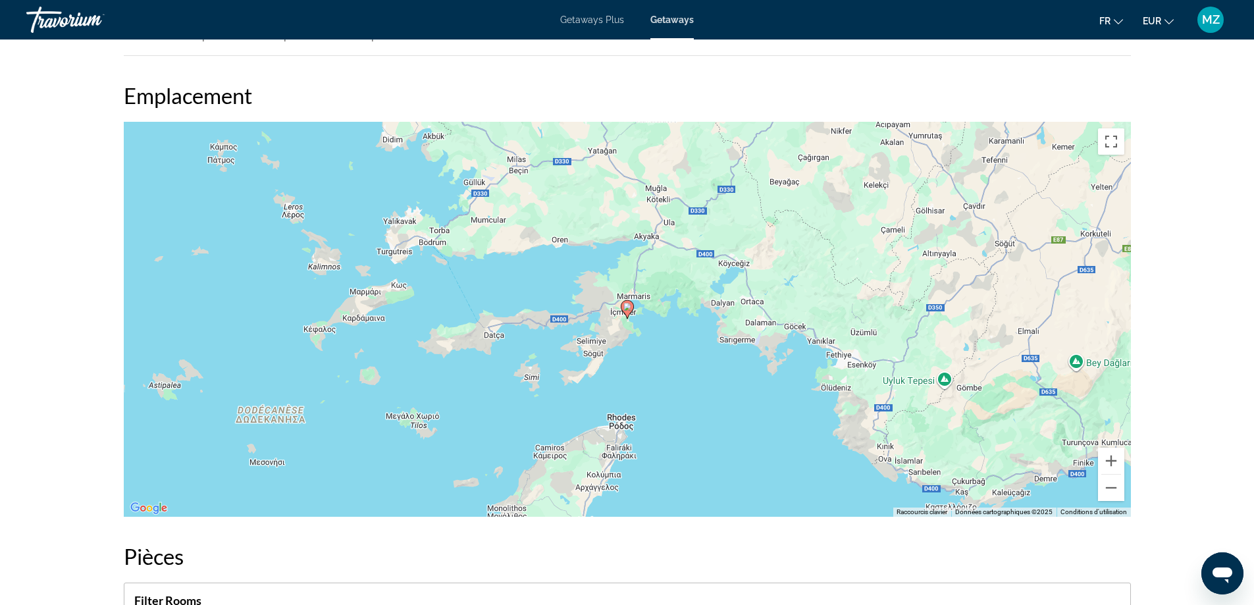
click at [692, 301] on div "Pour activer le glissement avec le clavier, appuyez sur Alt+Entrée. Une fois ce…" at bounding box center [627, 319] width 1007 height 395
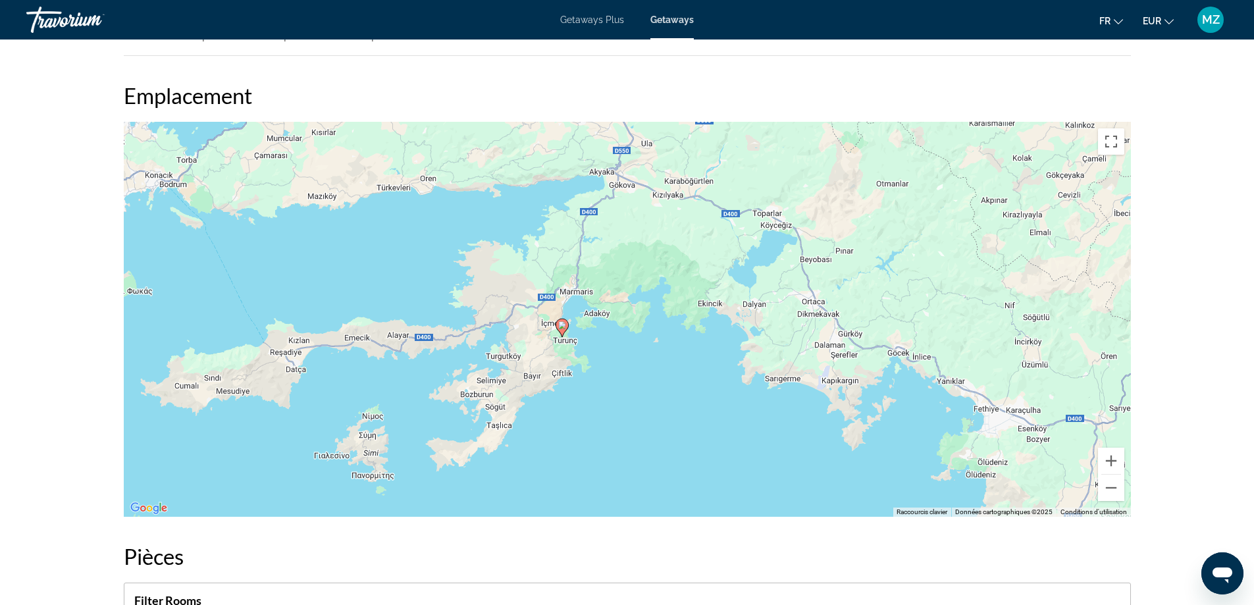
click at [937, 417] on div "Pour activer le glissement avec le clavier, appuyez sur Alt+Entrée. Une fois ce…" at bounding box center [627, 319] width 1007 height 395
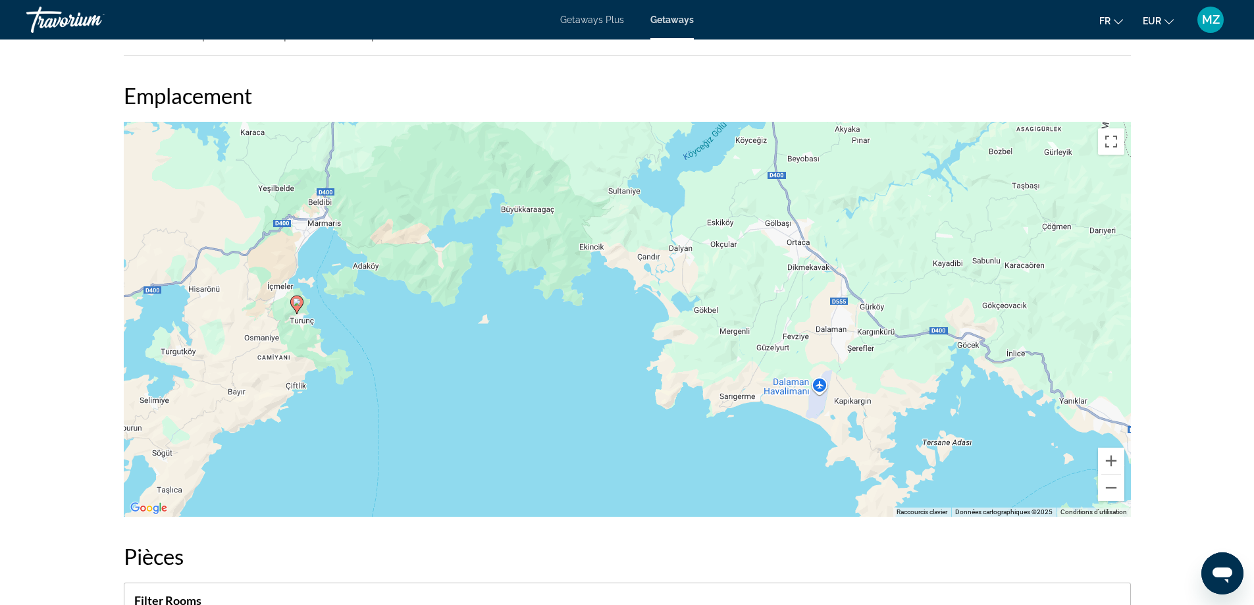
drag, startPoint x: 672, startPoint y: 322, endPoint x: 785, endPoint y: 383, distance: 128.1
click at [785, 383] on div "Pour activer le glissement avec le clavier, appuyez sur Alt+Entrée. Une fois ce…" at bounding box center [627, 319] width 1007 height 395
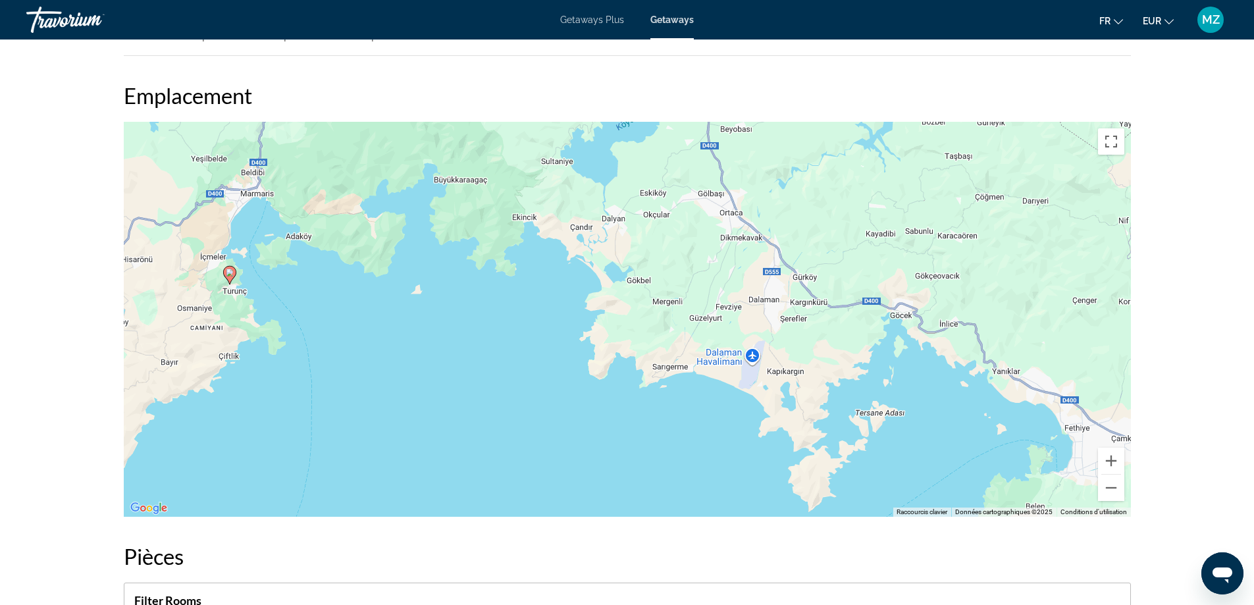
drag, startPoint x: 857, startPoint y: 419, endPoint x: 774, endPoint y: 370, distance: 96.5
click at [785, 389] on div "Pour activer le glissement avec le clavier, appuyez sur Alt+Entrée. Une fois ce…" at bounding box center [627, 319] width 1007 height 395
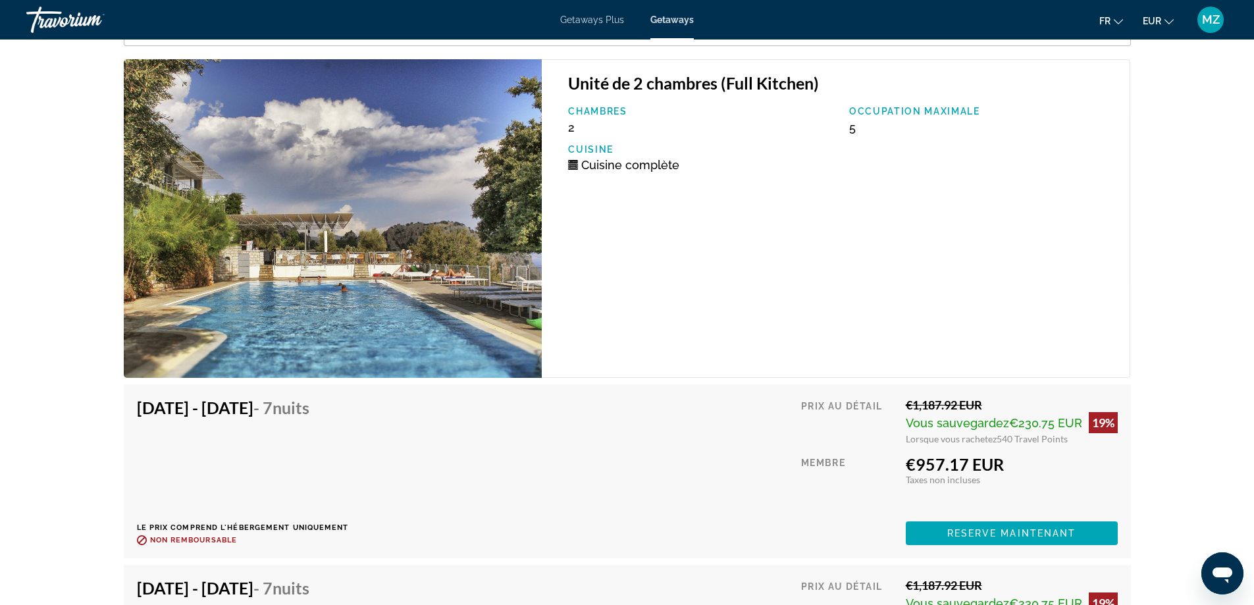
scroll to position [2370, 0]
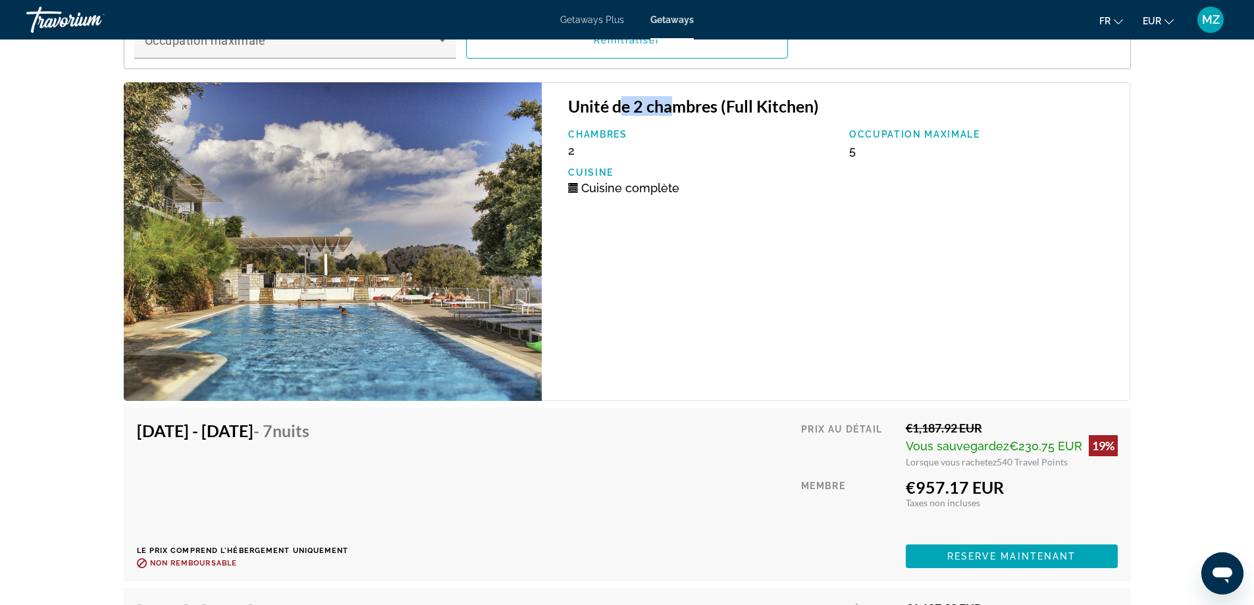
drag, startPoint x: 625, startPoint y: 107, endPoint x: 678, endPoint y: 109, distance: 53.4
click at [678, 109] on h3 "Unité de 2 chambres (Full Kitchen)" at bounding box center [842, 106] width 548 height 20
drag, startPoint x: 853, startPoint y: 154, endPoint x: 828, endPoint y: 159, distance: 24.9
click at [828, 159] on div "Chambres 2 Occupation maximale 5 Cuisine Cuisine complète" at bounding box center [843, 167] width 562 height 76
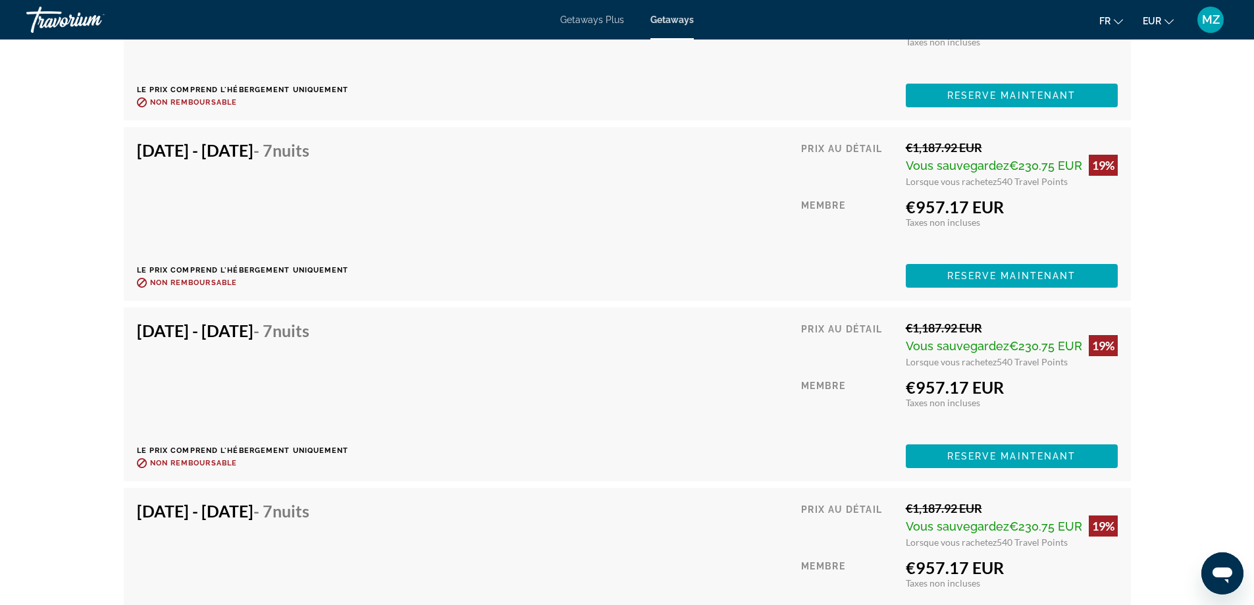
scroll to position [2897, 0]
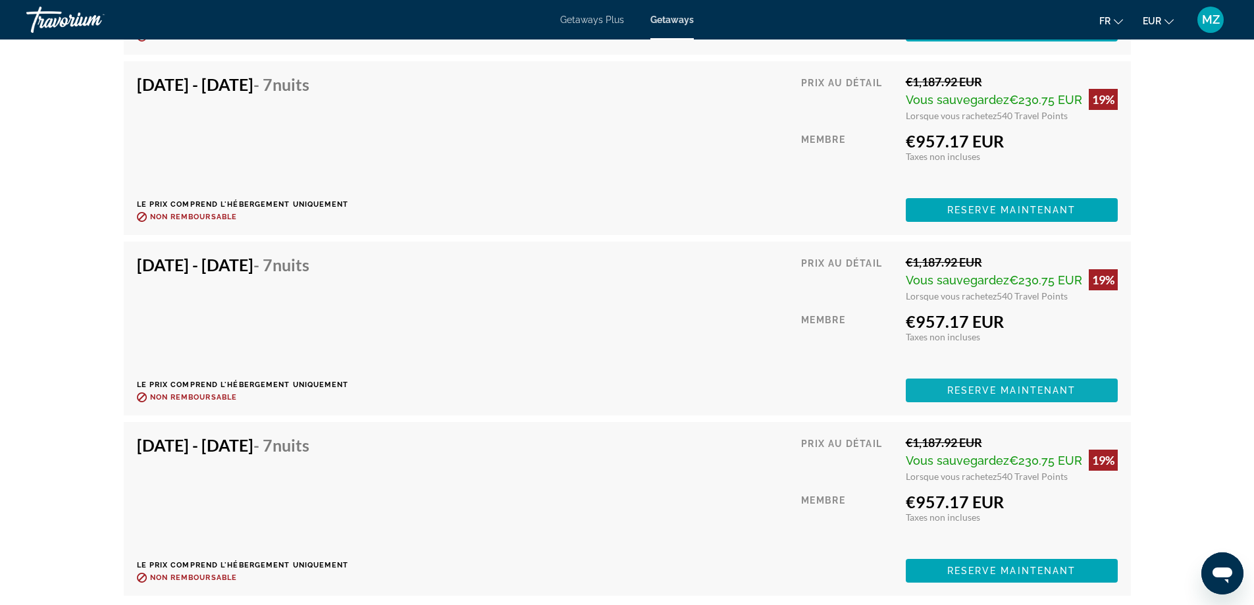
click at [951, 387] on span "Reserve maintenant" at bounding box center [1011, 390] width 129 height 11
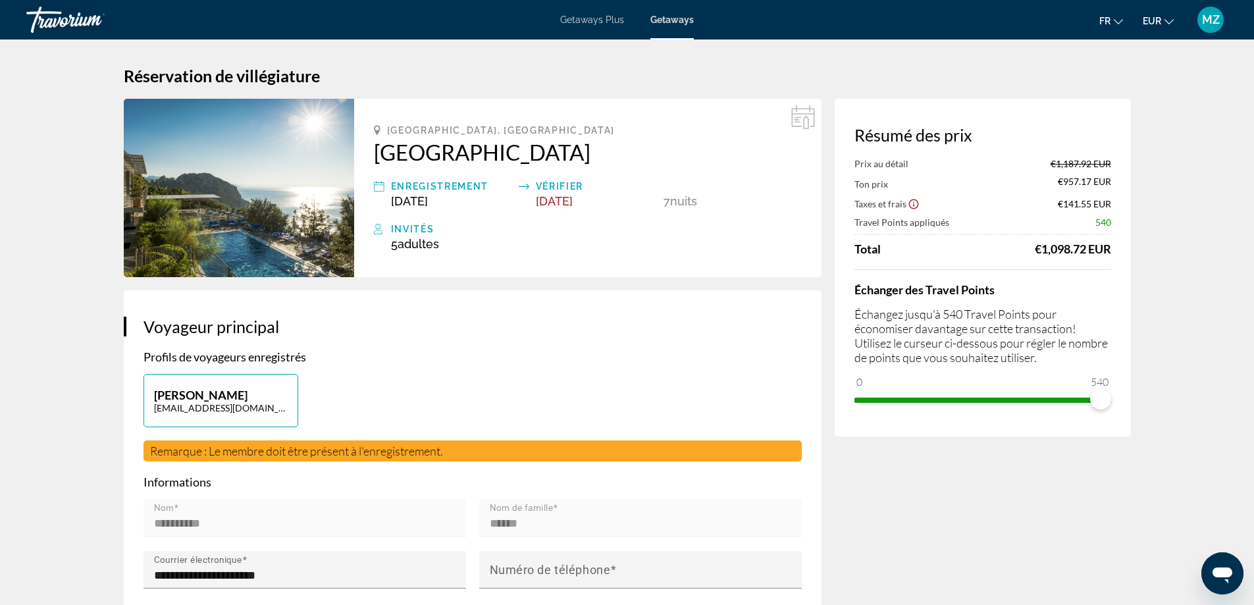
click at [915, 202] on icon "Show Taxes and Fees disclaimer" at bounding box center [914, 204] width 12 height 12
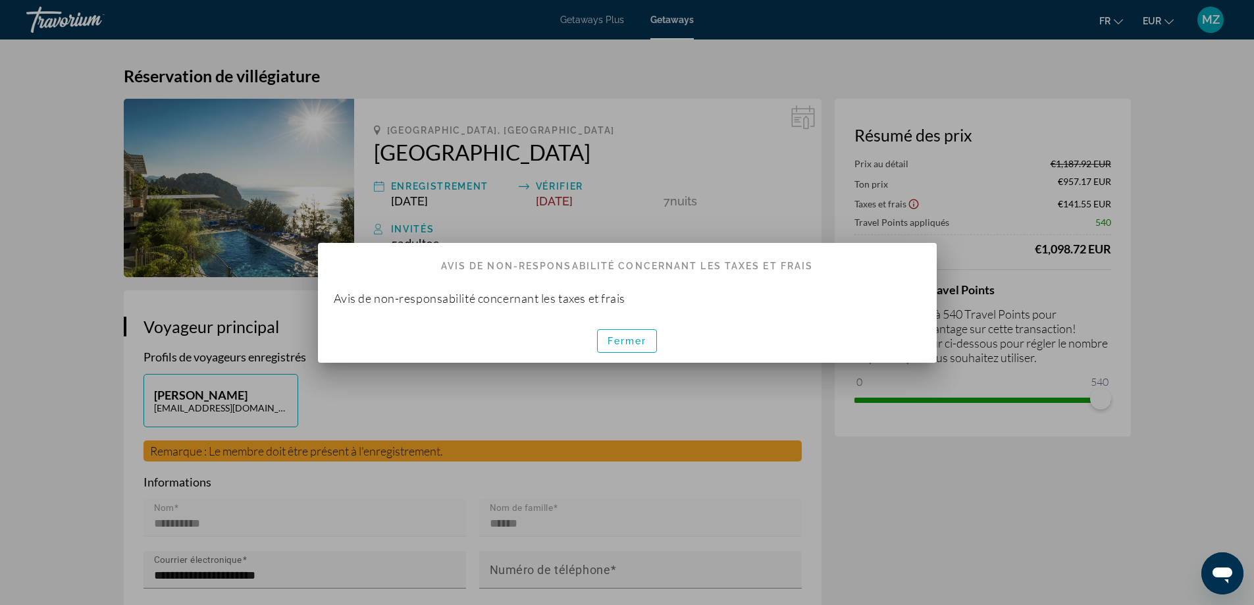
click at [3, 55] on div at bounding box center [627, 302] width 1254 height 605
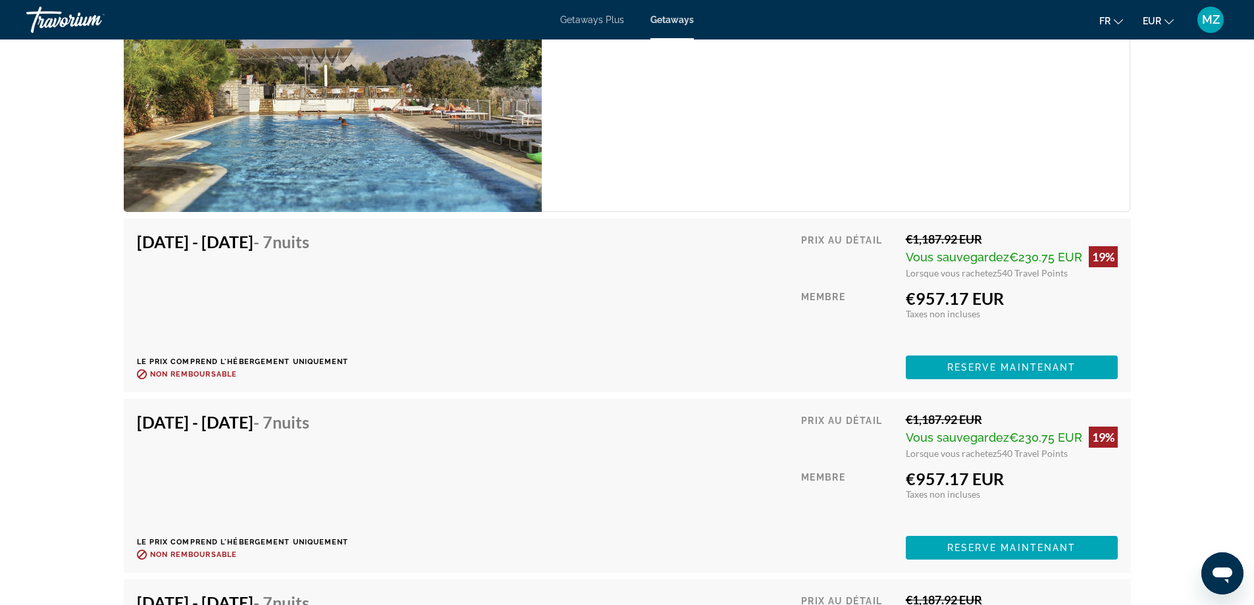
scroll to position [2567, 0]
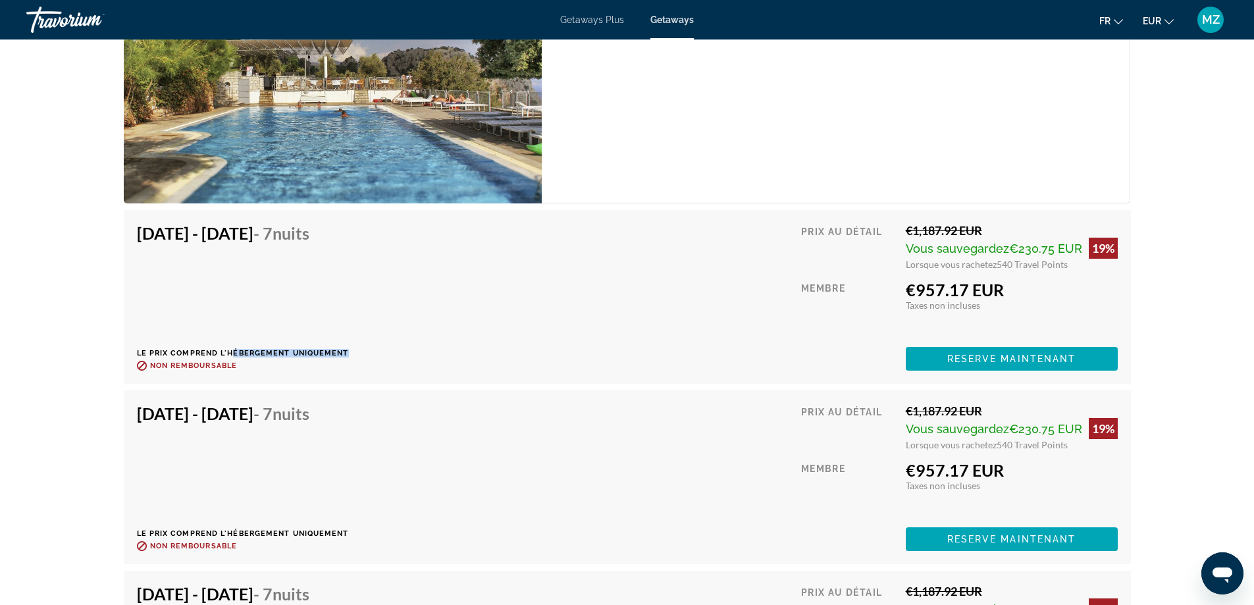
drag, startPoint x: 233, startPoint y: 345, endPoint x: 345, endPoint y: 349, distance: 112.0
click at [345, 349] on div "[DATE] - [DATE] - 7 nuits Le prix comprend l'hébergement uniquement Remboursabl…" at bounding box center [243, 296] width 212 height 147
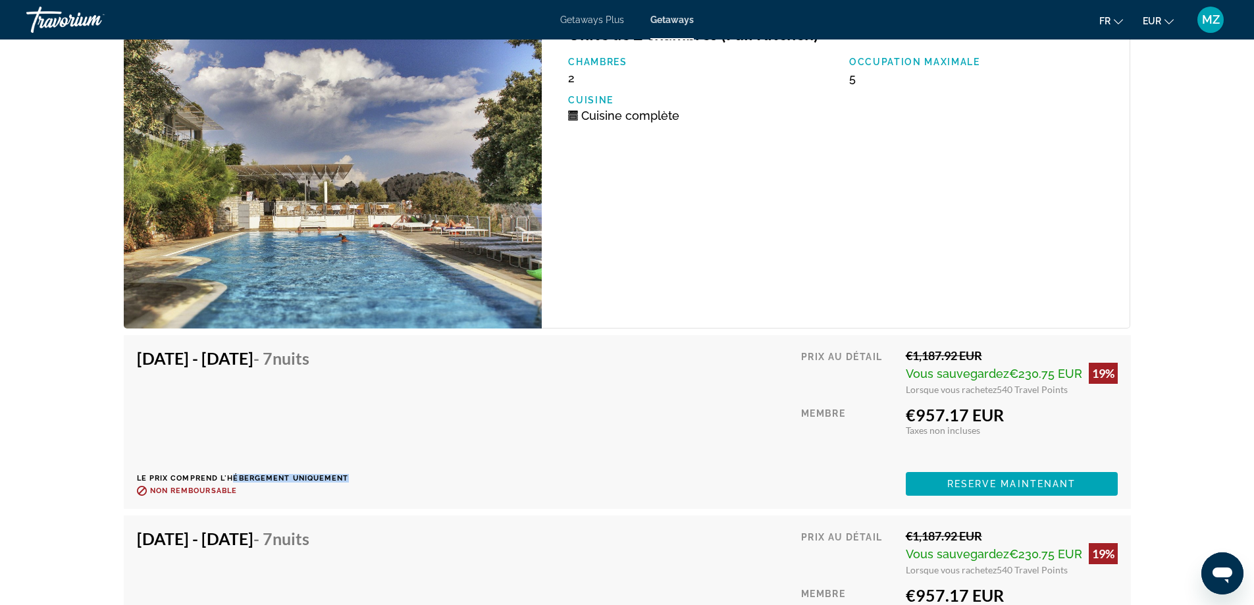
scroll to position [2172, 0]
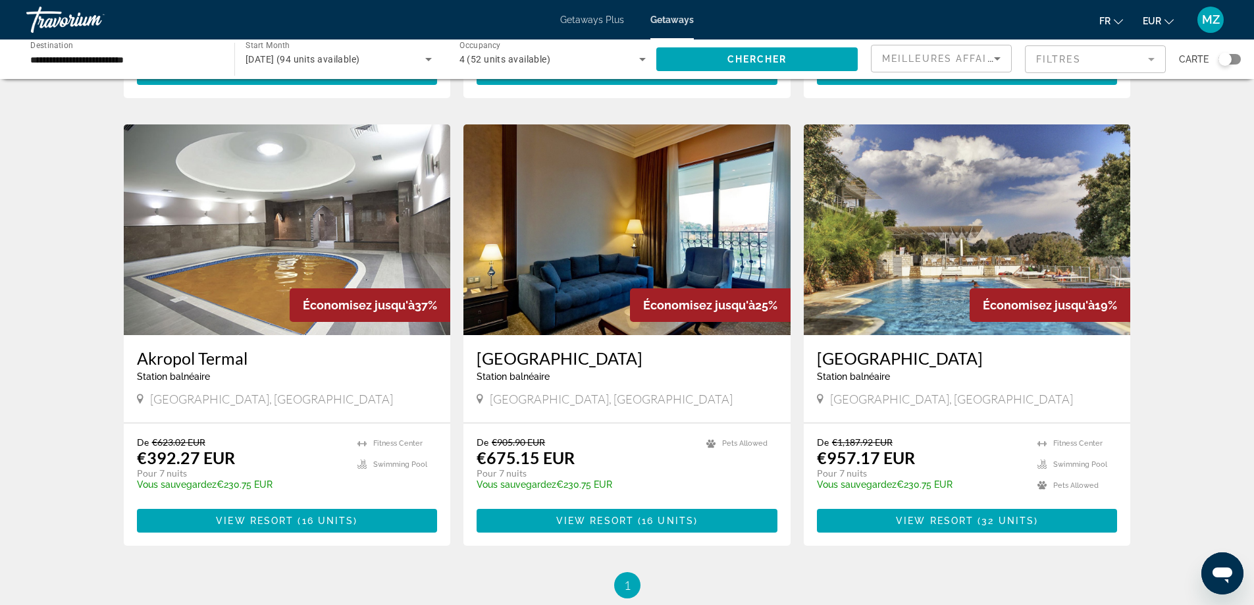
scroll to position [432, 0]
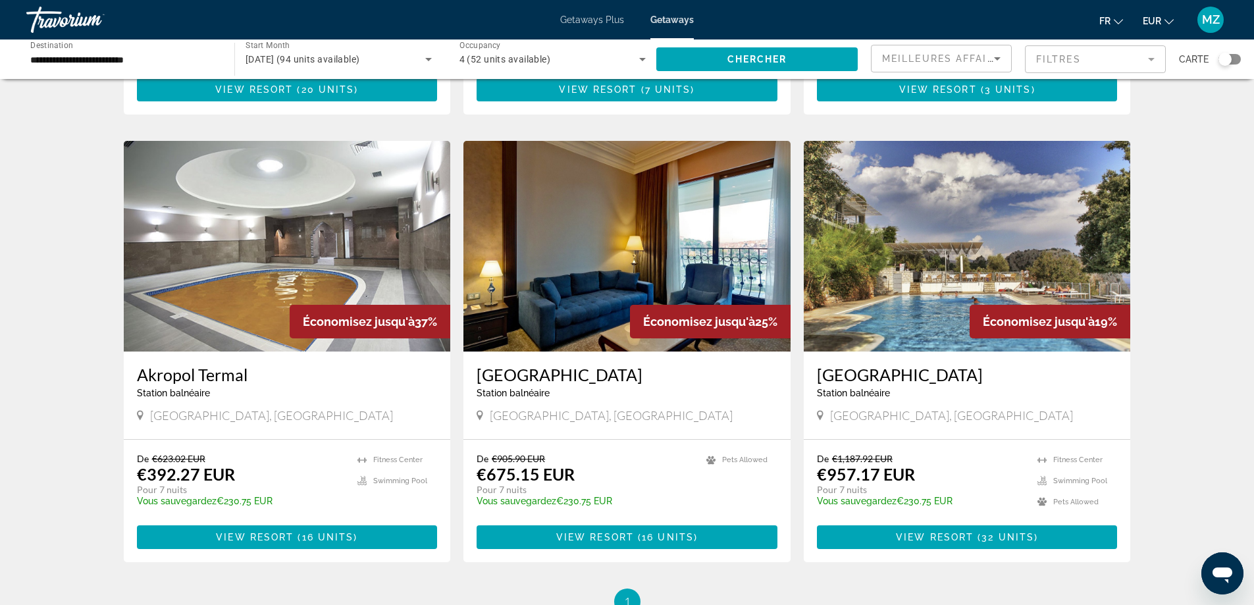
click at [654, 299] on img "Main content" at bounding box center [626, 246] width 327 height 211
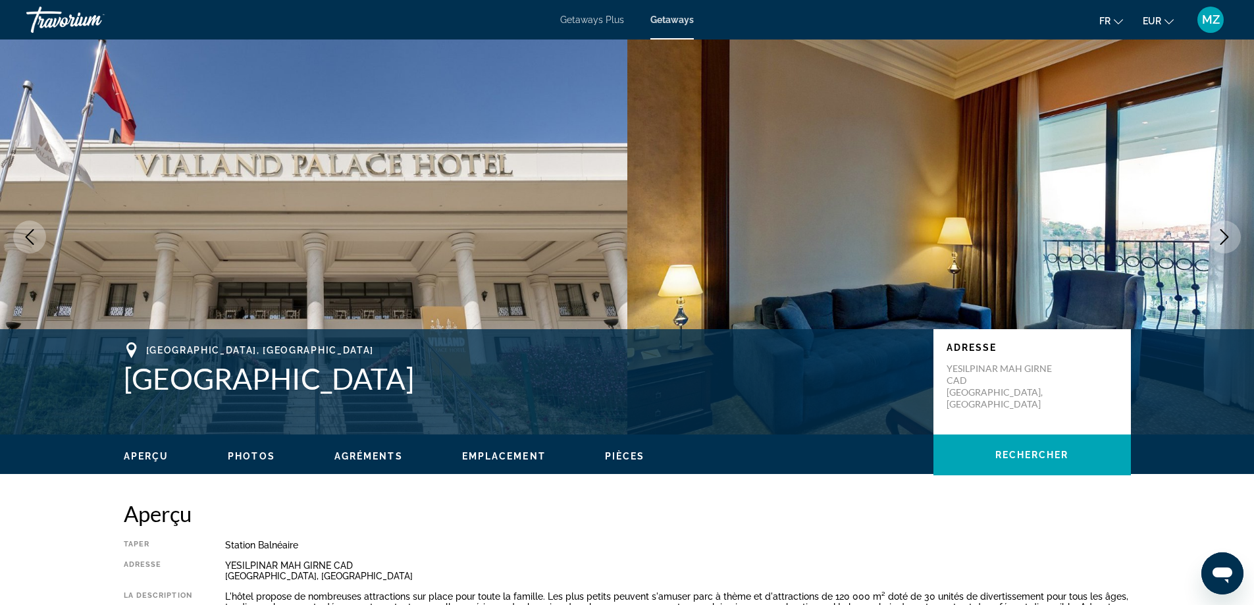
click at [1227, 233] on icon "Next image" at bounding box center [1225, 237] width 16 height 16
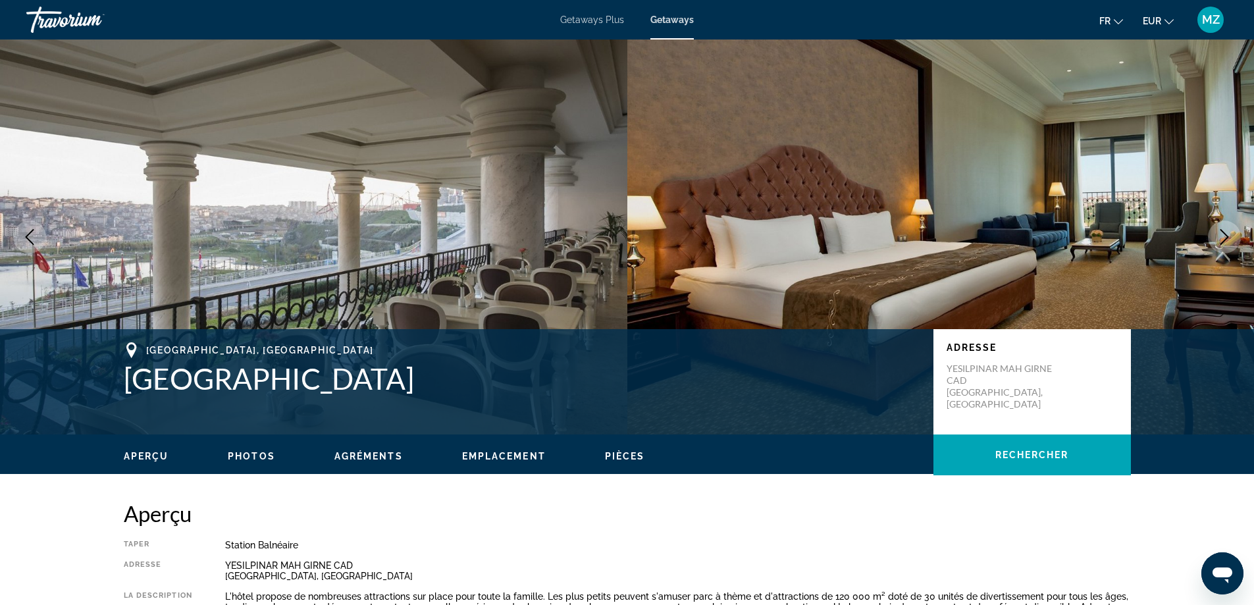
click at [1228, 233] on icon "Next image" at bounding box center [1225, 237] width 16 height 16
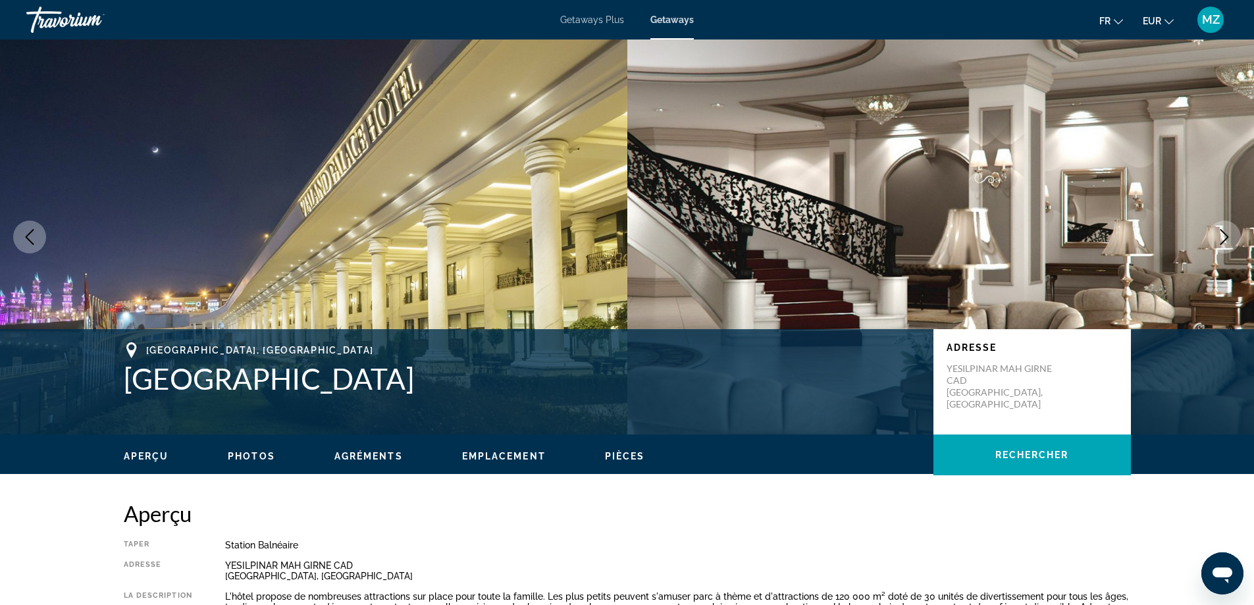
click at [1228, 233] on icon "Next image" at bounding box center [1225, 237] width 16 height 16
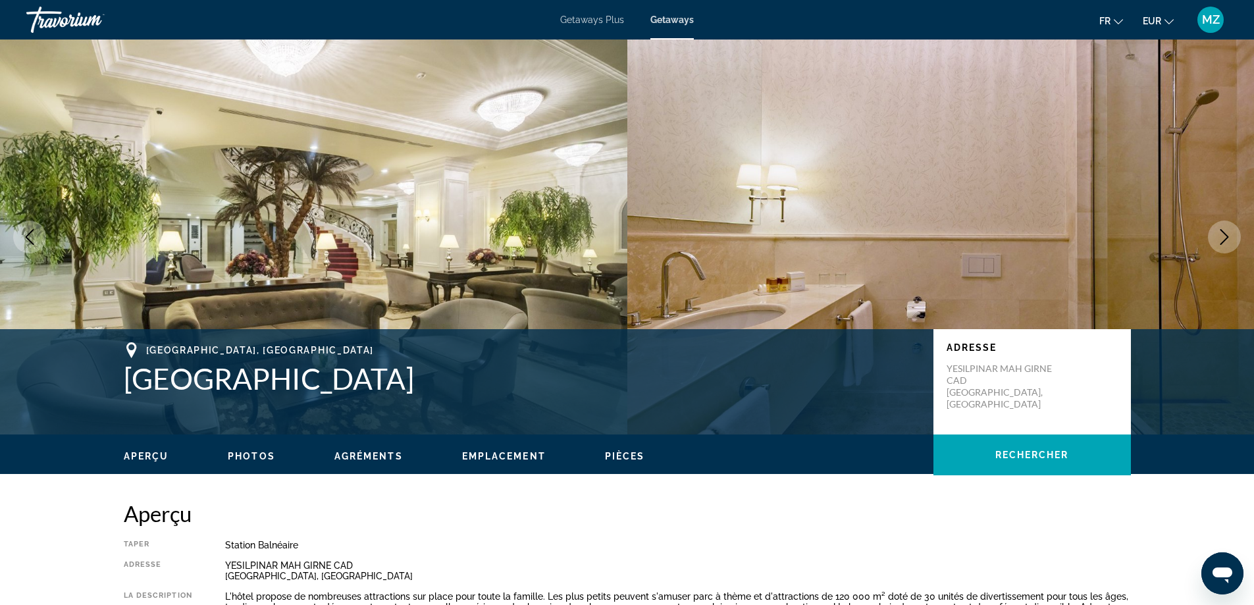
click at [1228, 233] on icon "Next image" at bounding box center [1225, 237] width 16 height 16
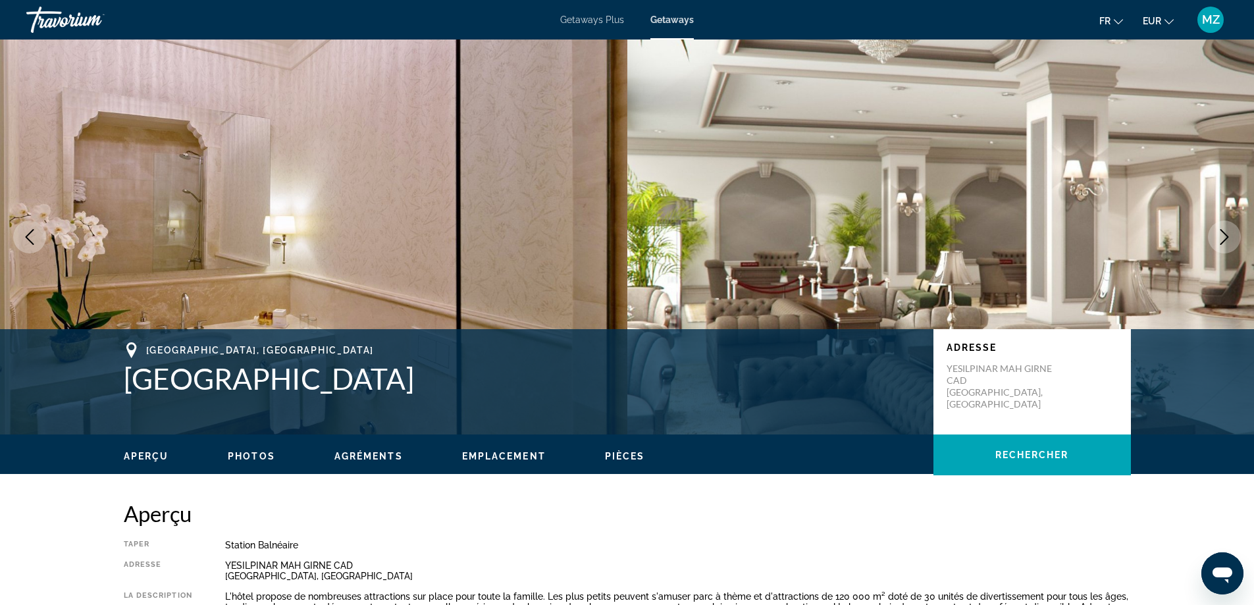
click at [1228, 233] on icon "Next image" at bounding box center [1225, 237] width 16 height 16
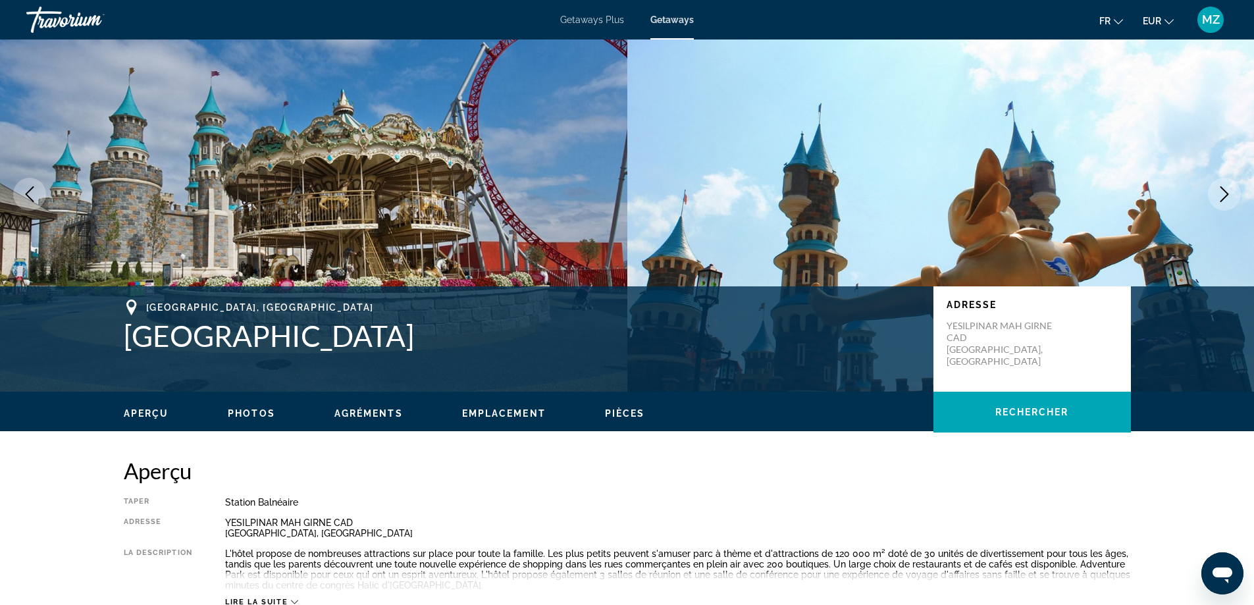
scroll to position [66, 0]
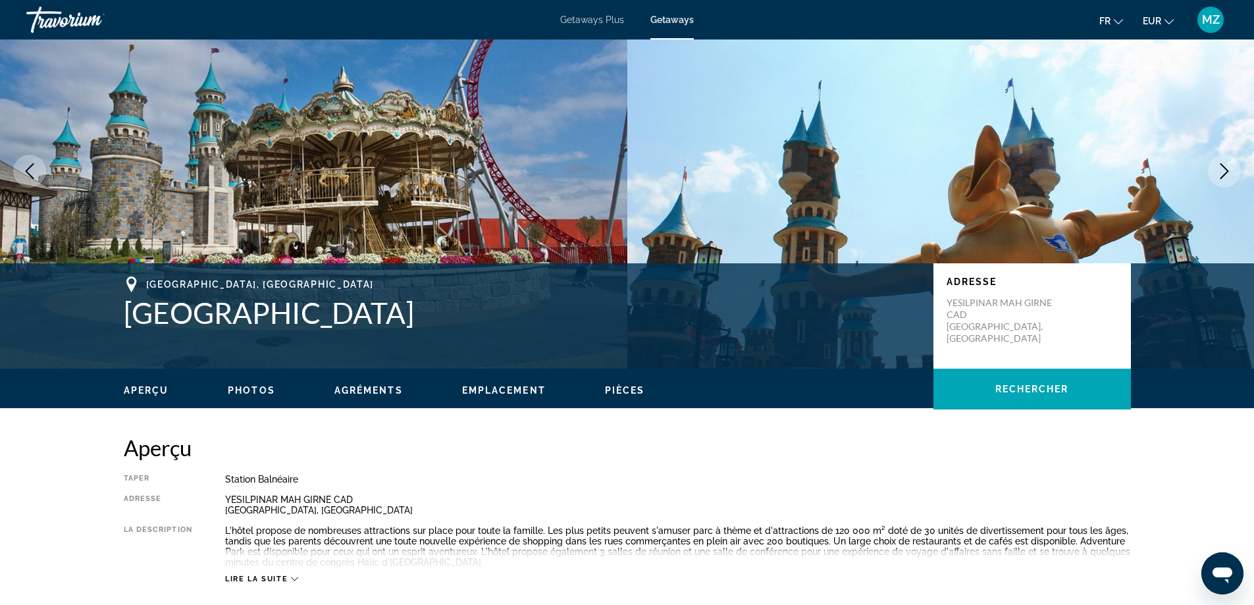
click at [1228, 173] on icon "Next image" at bounding box center [1225, 171] width 16 height 16
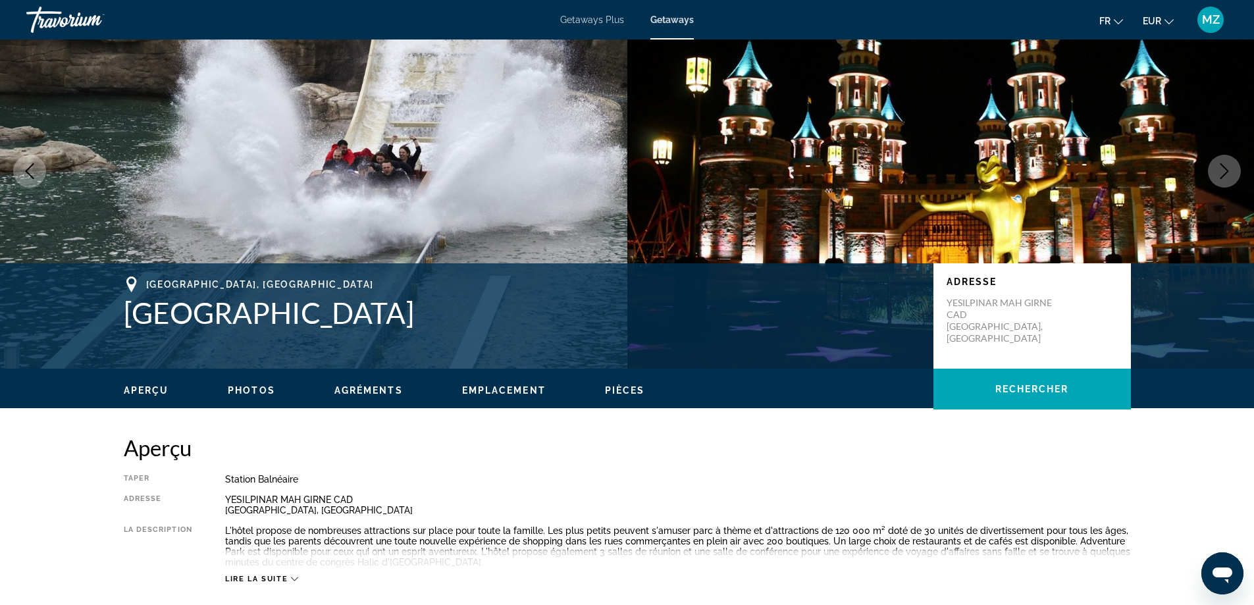
click at [1228, 173] on icon "Next image" at bounding box center [1225, 171] width 16 height 16
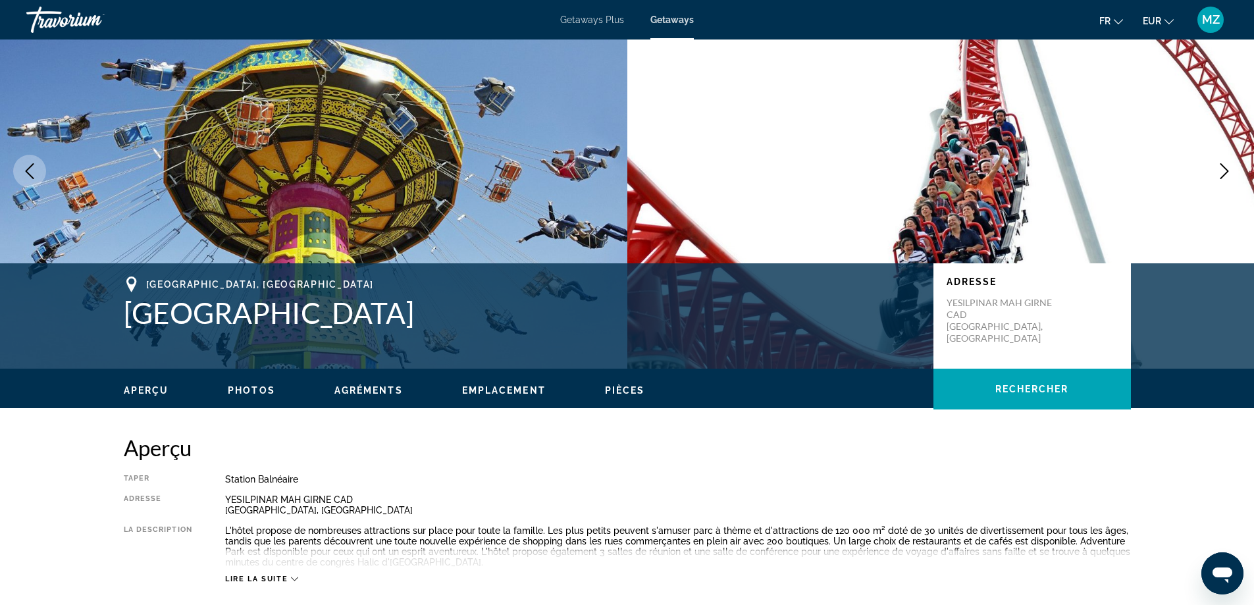
click at [1228, 173] on icon "Next image" at bounding box center [1225, 171] width 16 height 16
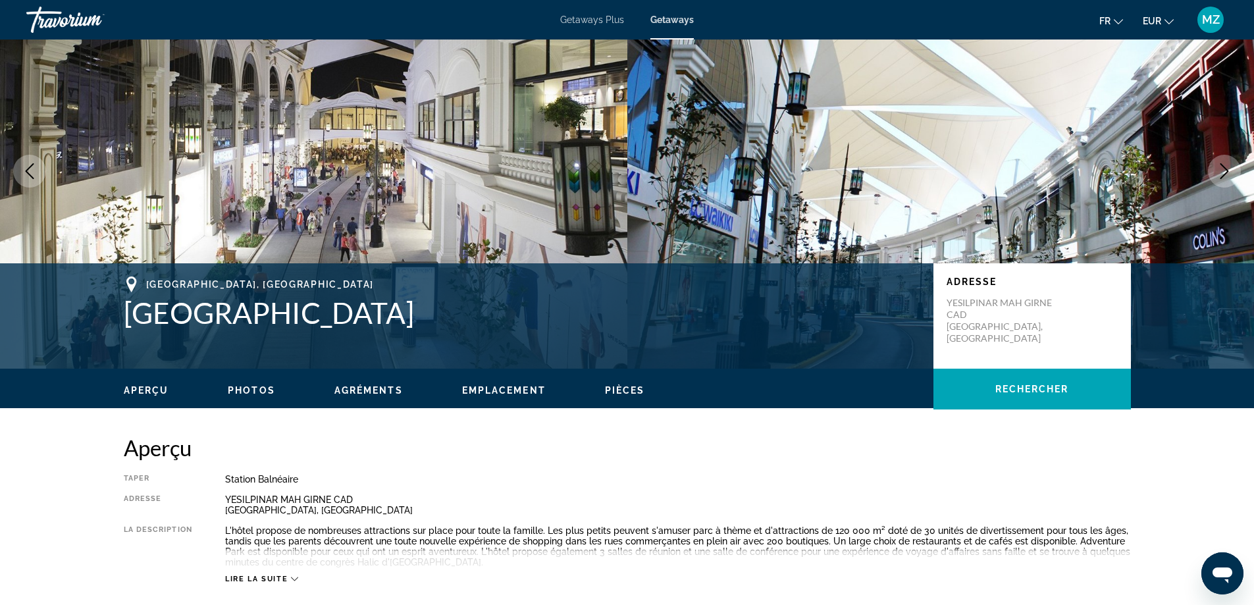
click at [1228, 173] on icon "Next image" at bounding box center [1225, 171] width 16 height 16
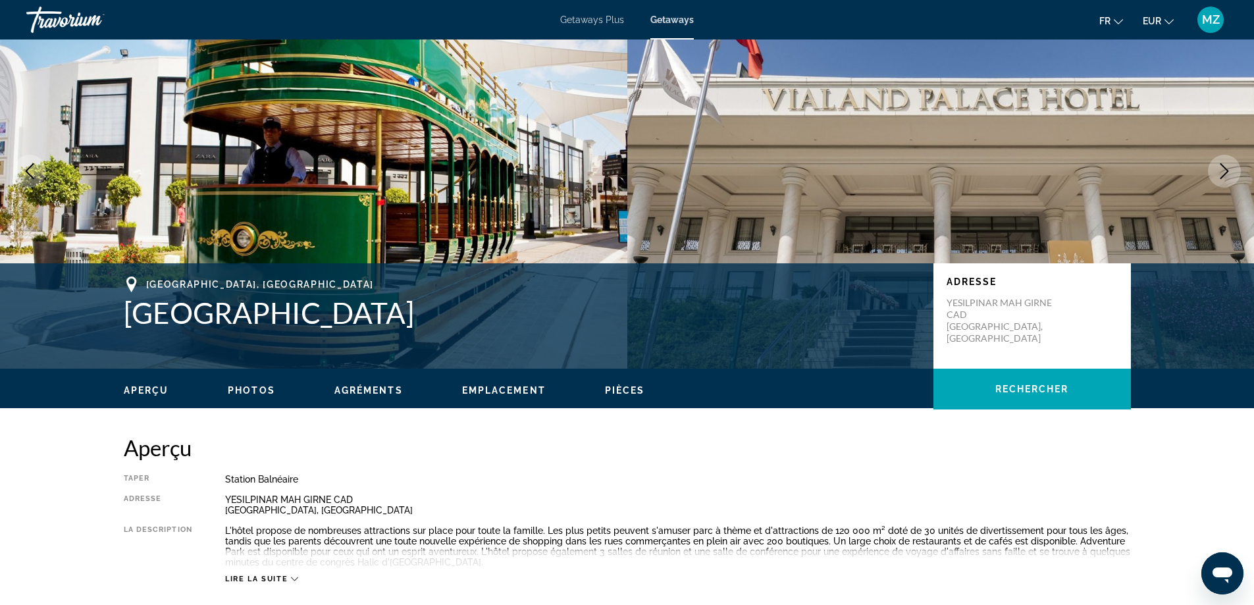
click at [1228, 173] on icon "Next image" at bounding box center [1225, 171] width 16 height 16
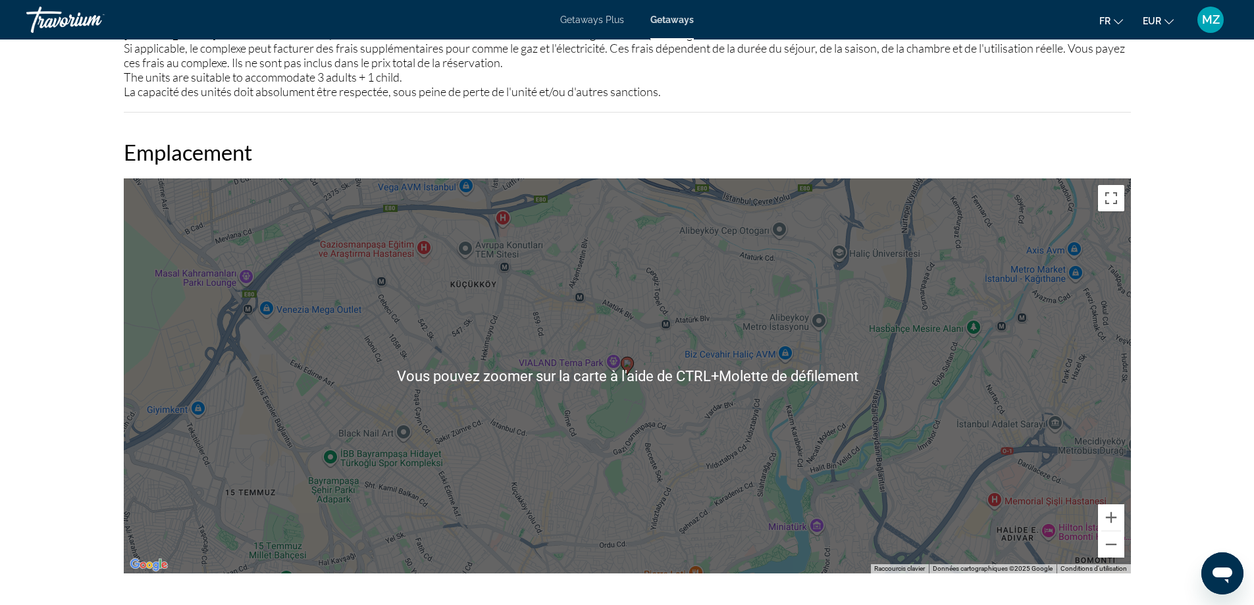
scroll to position [1448, 0]
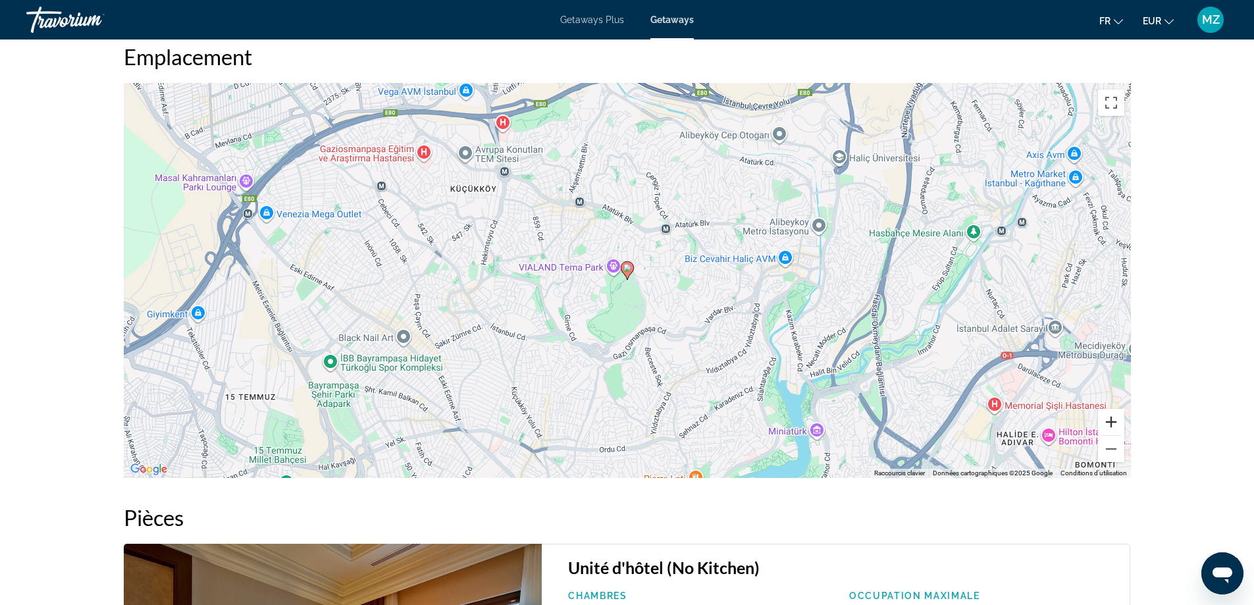
click at [1106, 421] on button "Zoom avant" at bounding box center [1111, 422] width 26 height 26
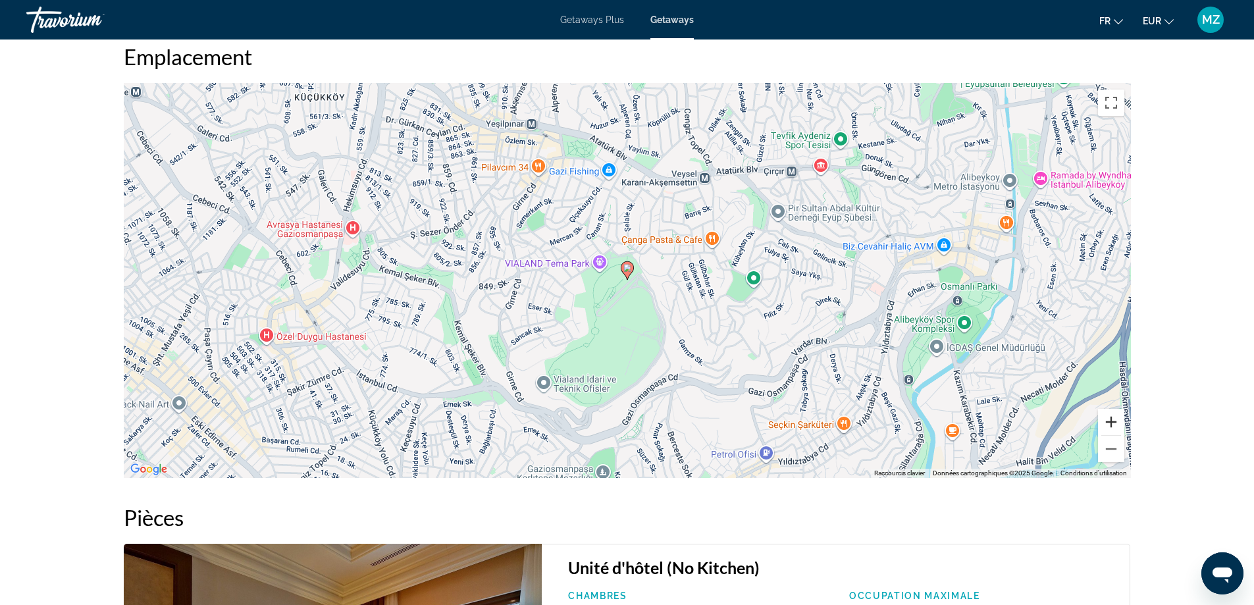
click at [1106, 421] on button "Zoom avant" at bounding box center [1111, 422] width 26 height 26
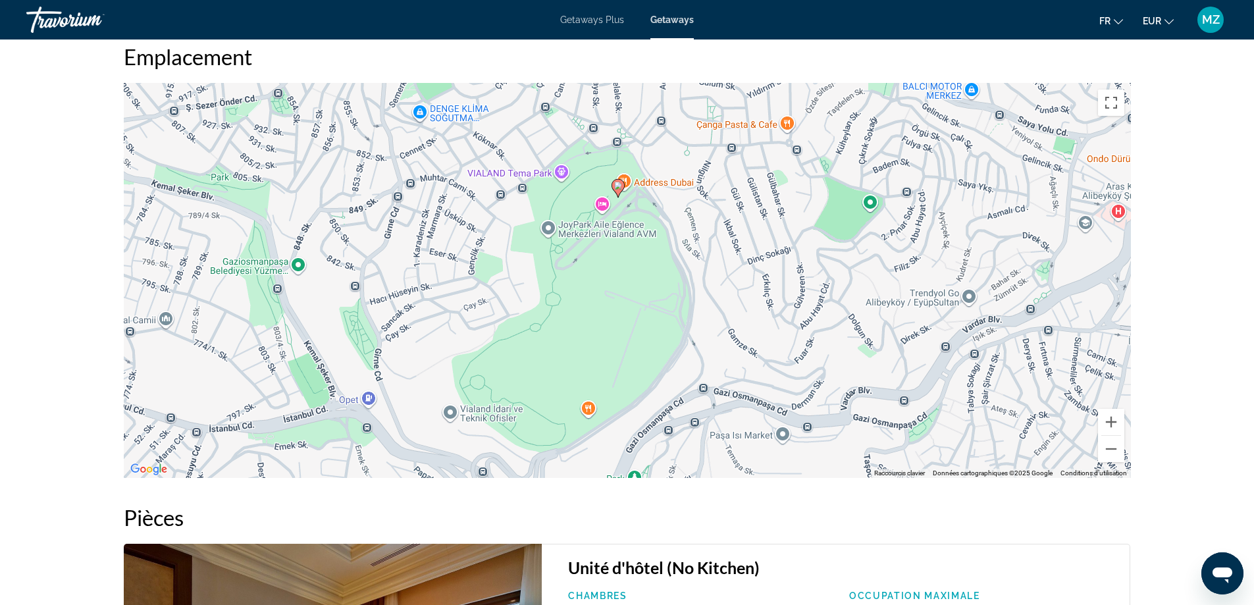
drag, startPoint x: 839, startPoint y: 339, endPoint x: 839, endPoint y: 307, distance: 31.6
click at [839, 307] on div "Pour activer le glissement avec le clavier, appuyez sur Alt+Entrée. Une fois ce…" at bounding box center [627, 280] width 1007 height 395
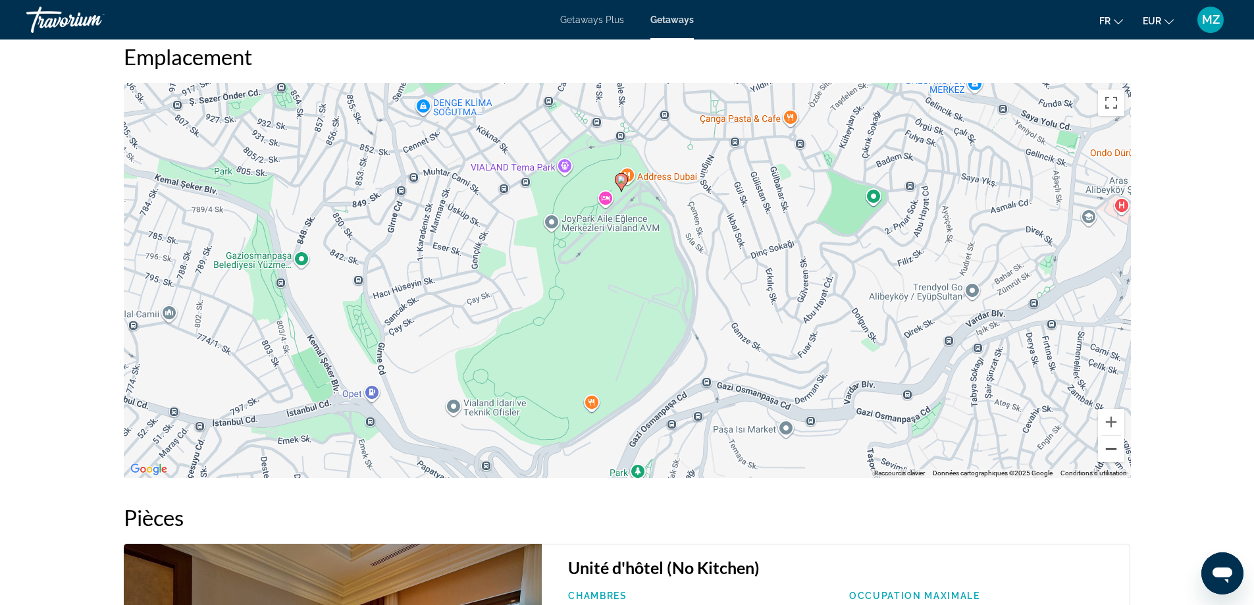
click at [1105, 454] on button "Zoom arrière" at bounding box center [1111, 449] width 26 height 26
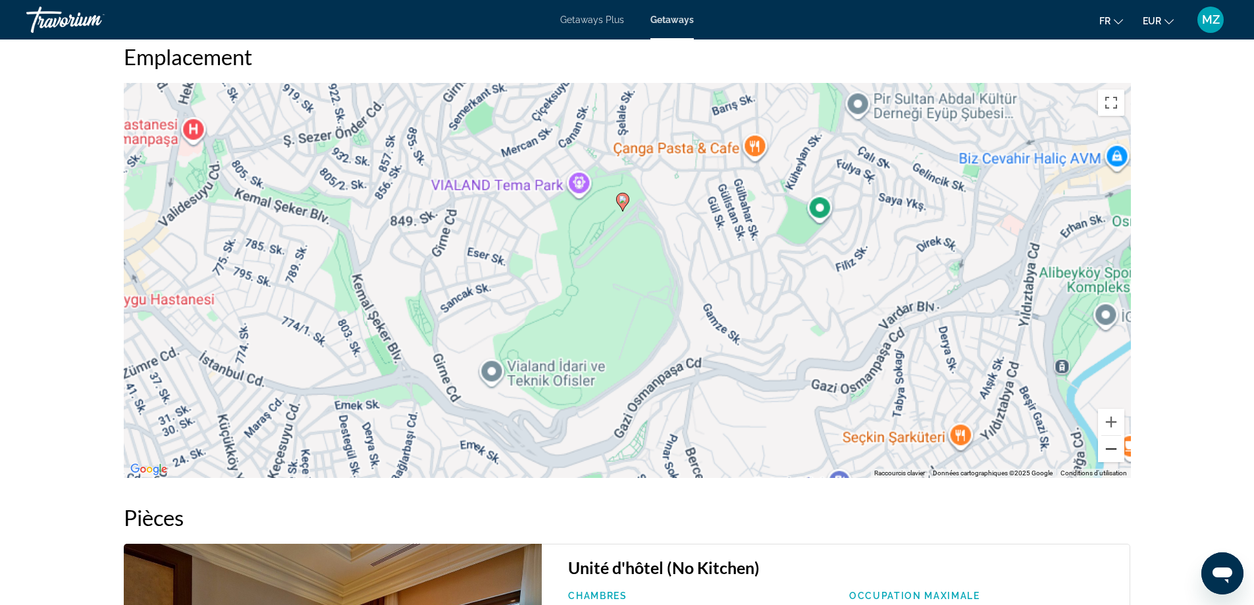
click at [1105, 454] on button "Zoom arrière" at bounding box center [1111, 449] width 26 height 26
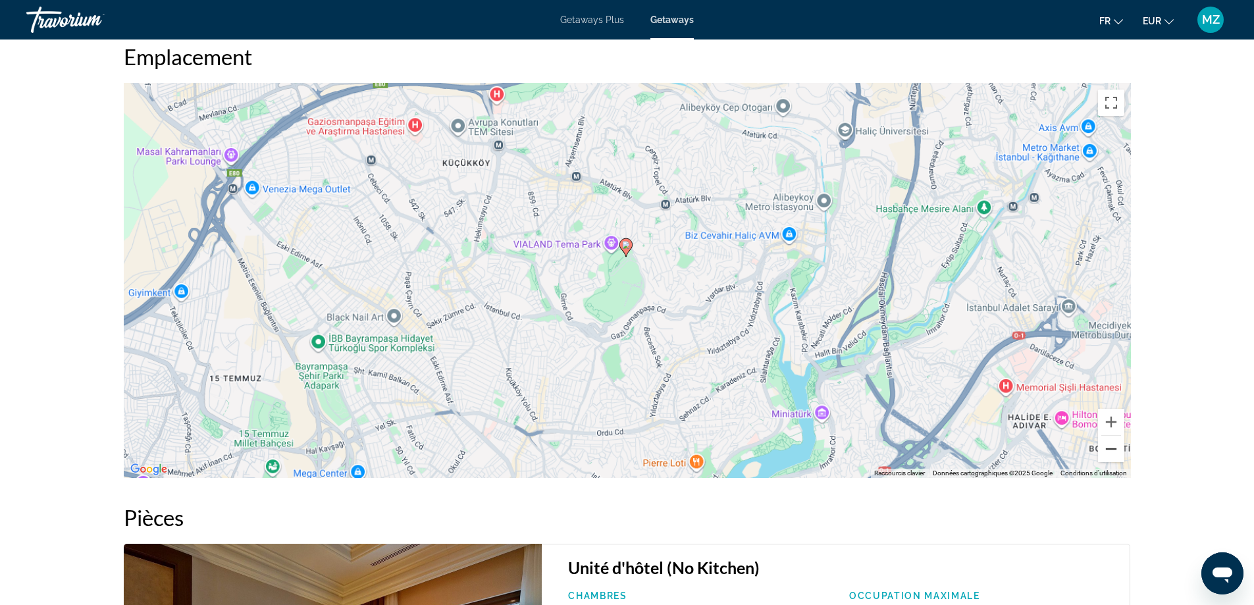
click at [1105, 454] on button "Zoom arrière" at bounding box center [1111, 449] width 26 height 26
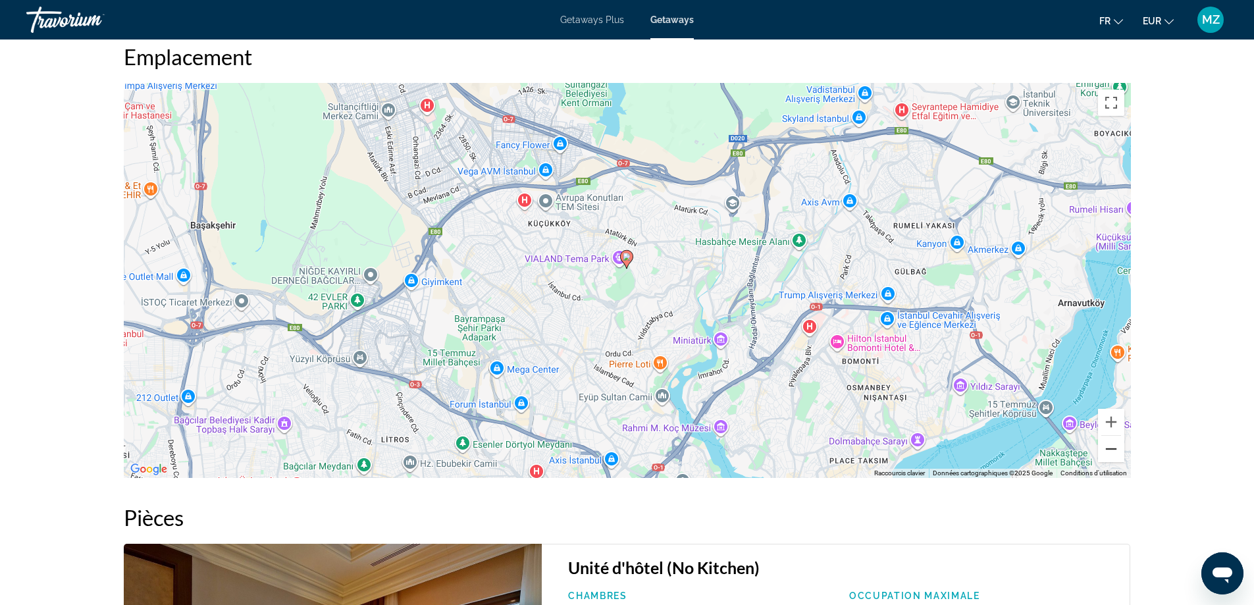
click at [1105, 454] on button "Zoom arrière" at bounding box center [1111, 449] width 26 height 26
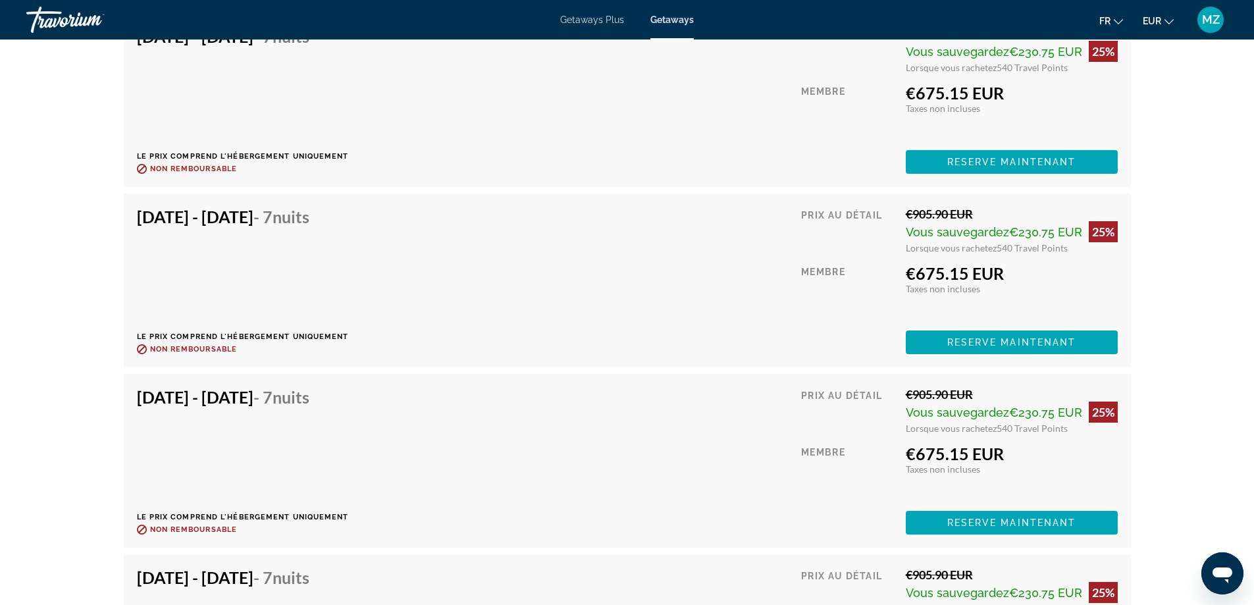
scroll to position [2370, 0]
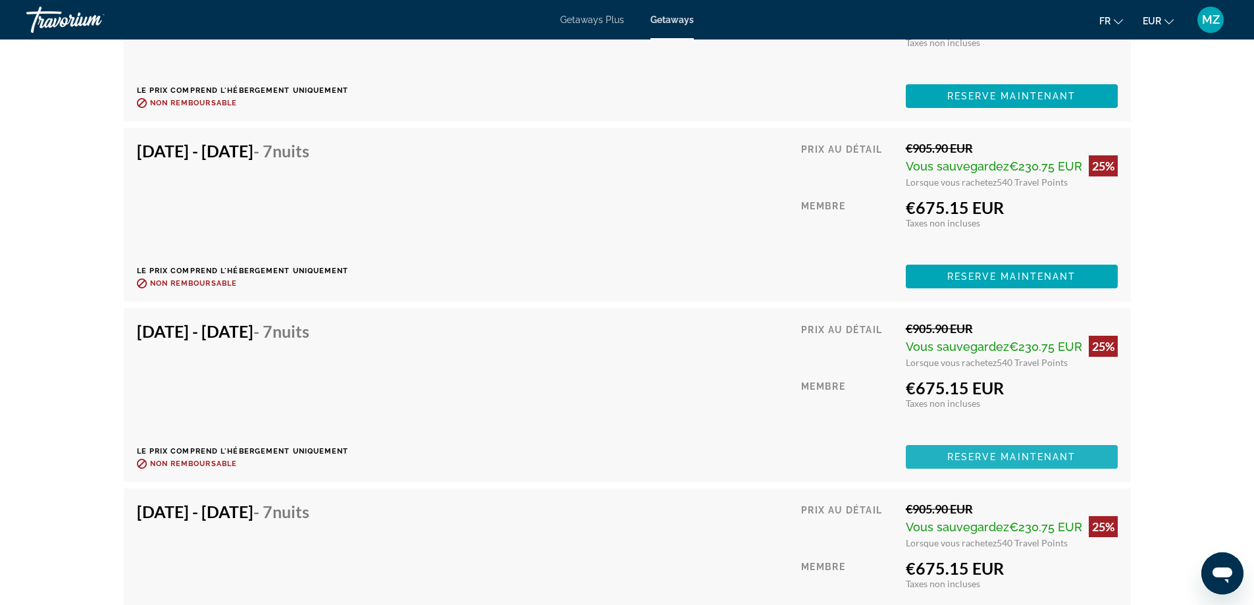
click at [1032, 452] on span "Reserve maintenant" at bounding box center [1011, 457] width 129 height 11
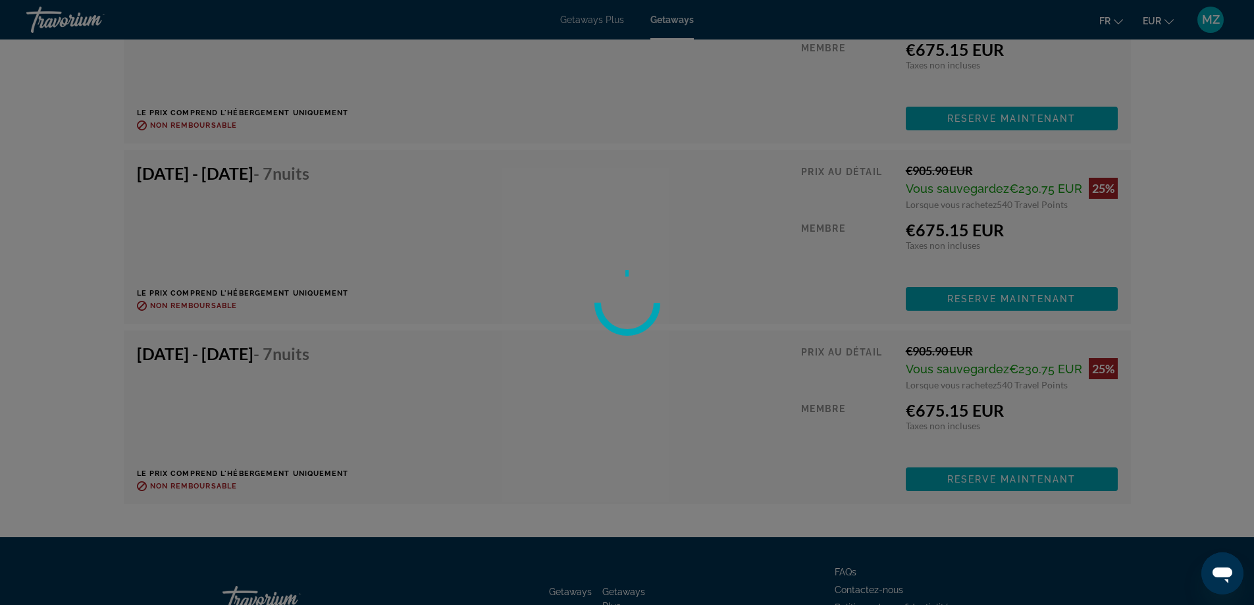
scroll to position [2621, 0]
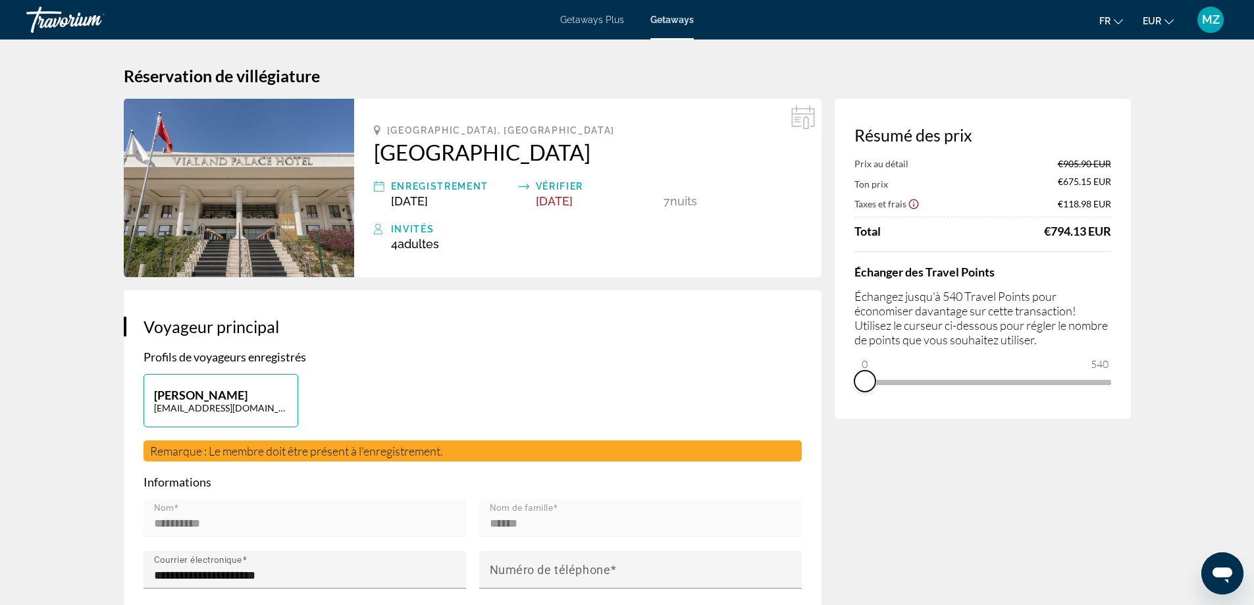
drag, startPoint x: 1103, startPoint y: 402, endPoint x: 856, endPoint y: 398, distance: 247.5
click at [856, 398] on div "Résumé des prix Prix au détail €905.90 EUR Ton prix €675.15 EUR Taxes et frais …" at bounding box center [983, 259] width 296 height 320
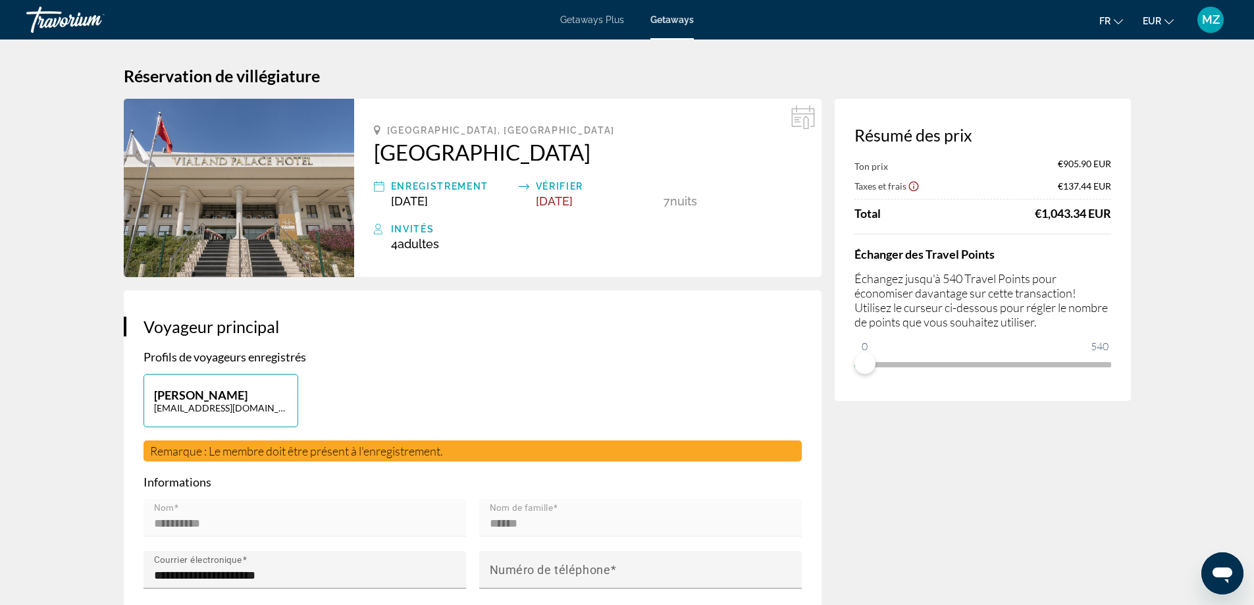
click at [569, 18] on span "Getaways Plus" at bounding box center [592, 19] width 64 height 11
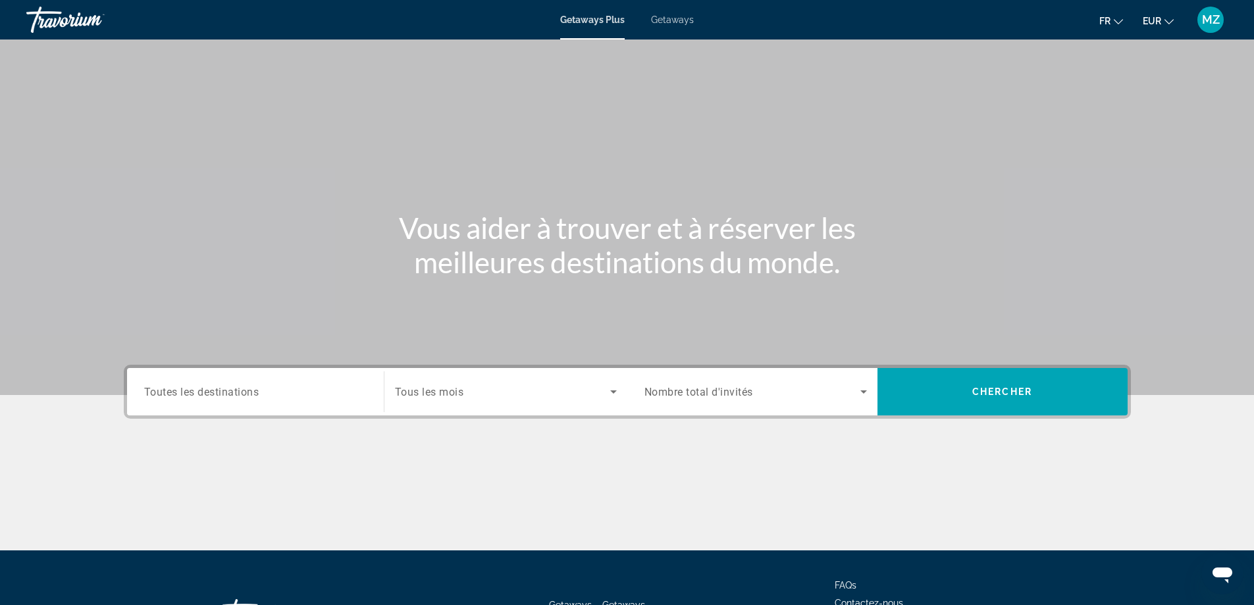
click at [226, 400] on div "Search widget" at bounding box center [255, 392] width 223 height 38
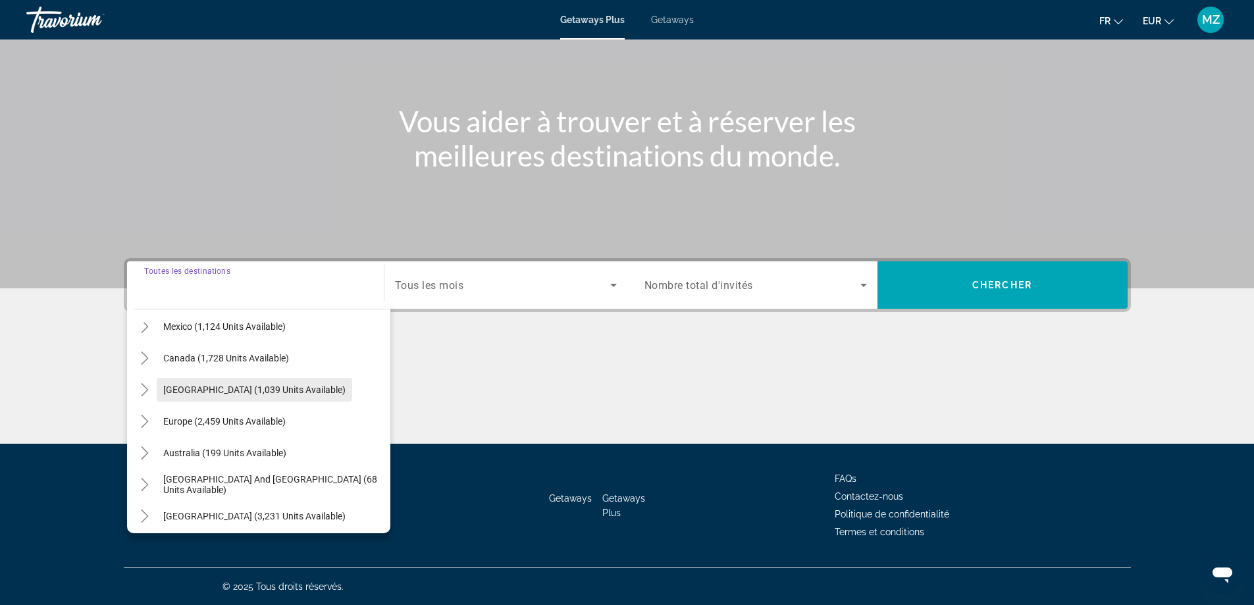
scroll to position [16, 0]
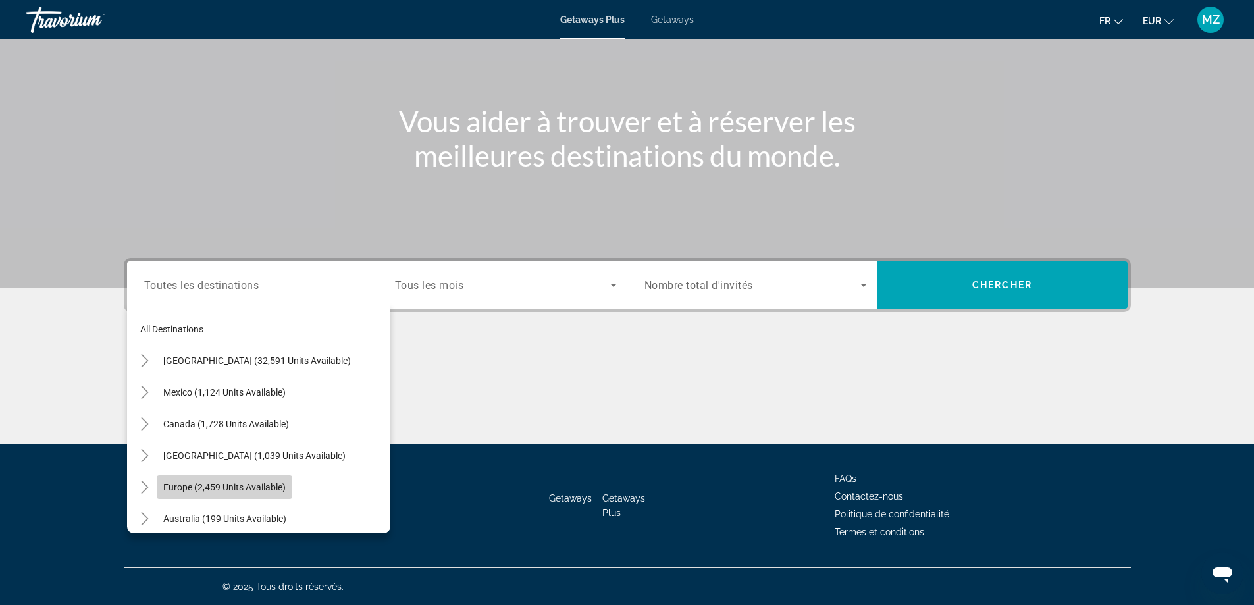
click at [181, 493] on span "Search widget" at bounding box center [225, 487] width 136 height 32
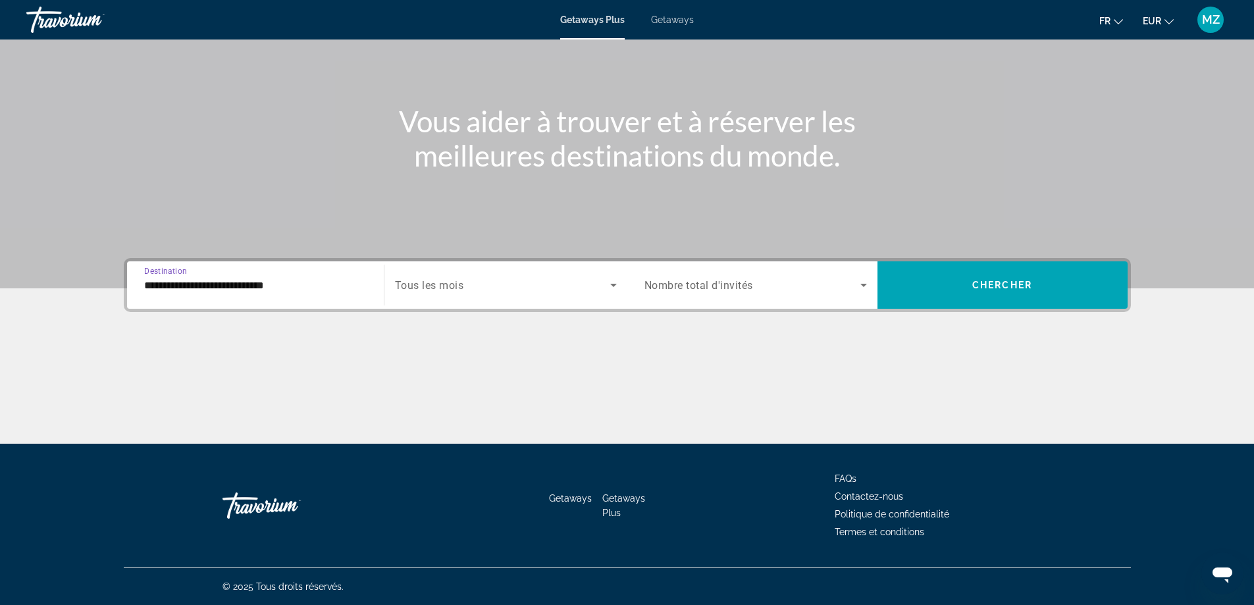
click at [204, 278] on input "**********" at bounding box center [255, 286] width 223 height 16
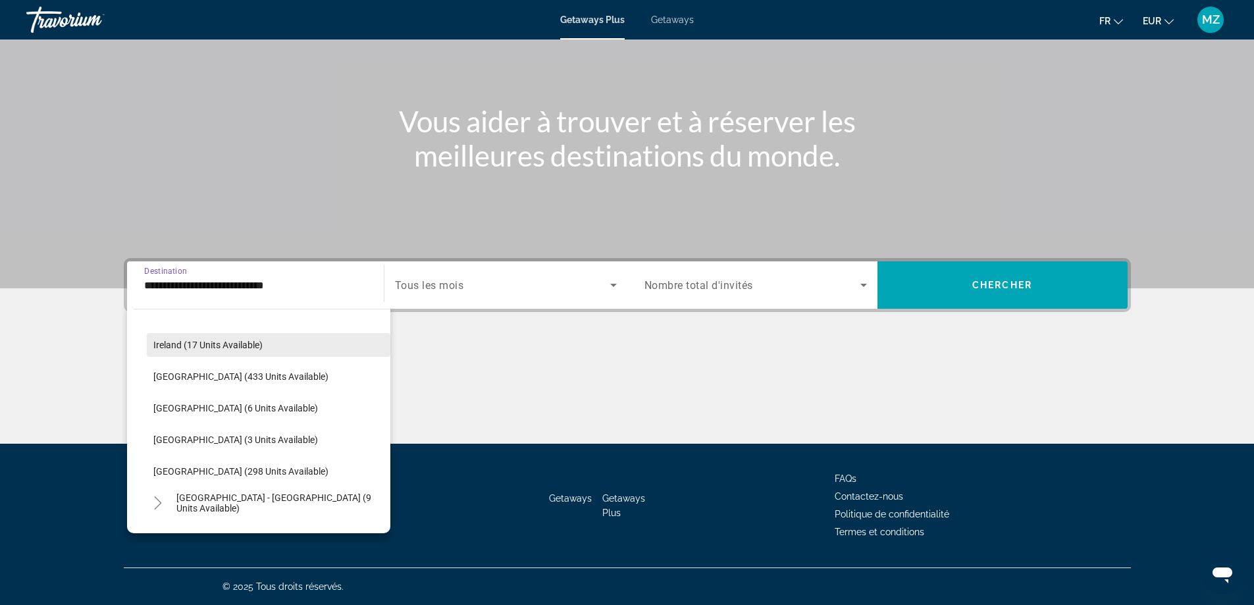
scroll to position [539, 0]
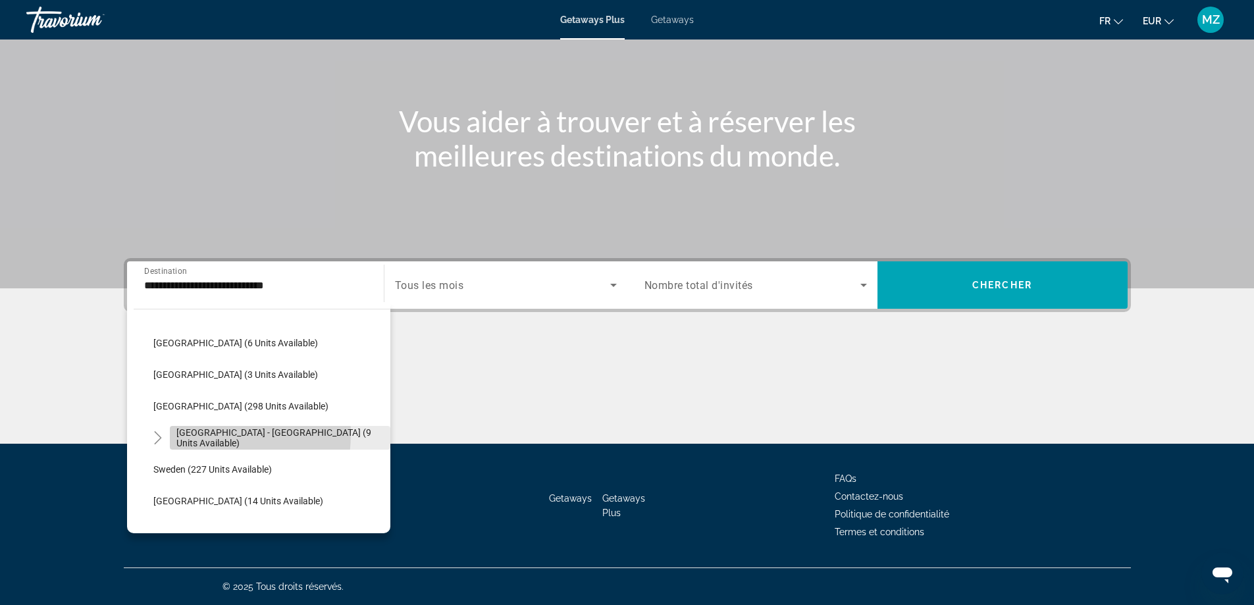
click at [184, 433] on span "[GEOGRAPHIC_DATA] - [GEOGRAPHIC_DATA] (9 units available)" at bounding box center [279, 437] width 207 height 21
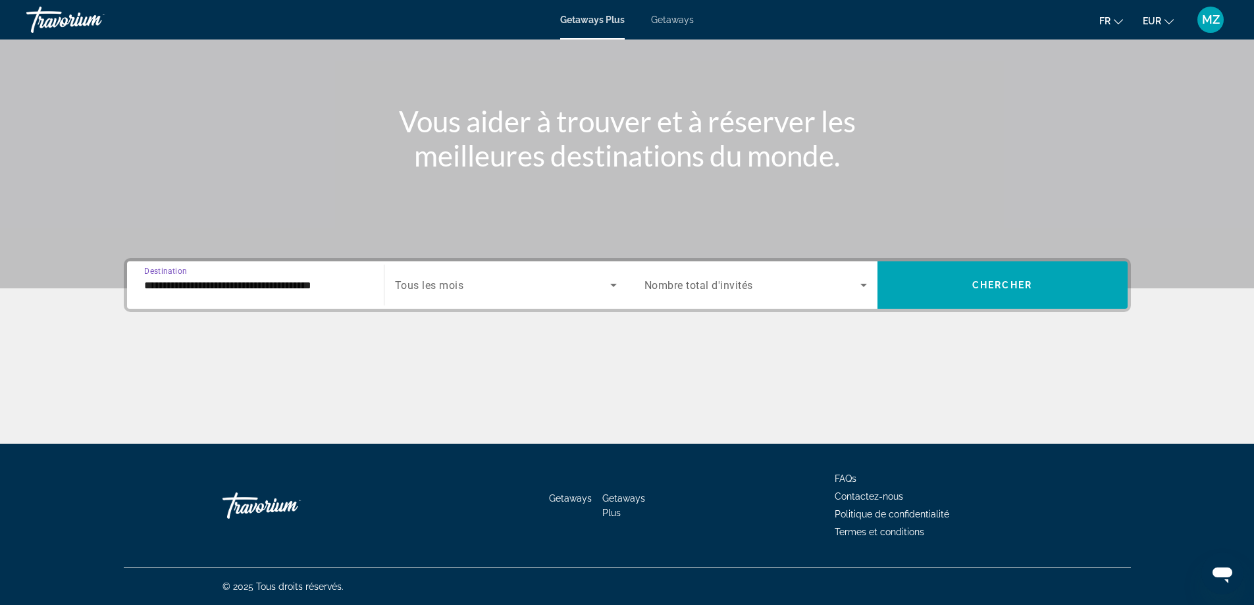
click at [155, 294] on div "**********" at bounding box center [255, 286] width 223 height 38
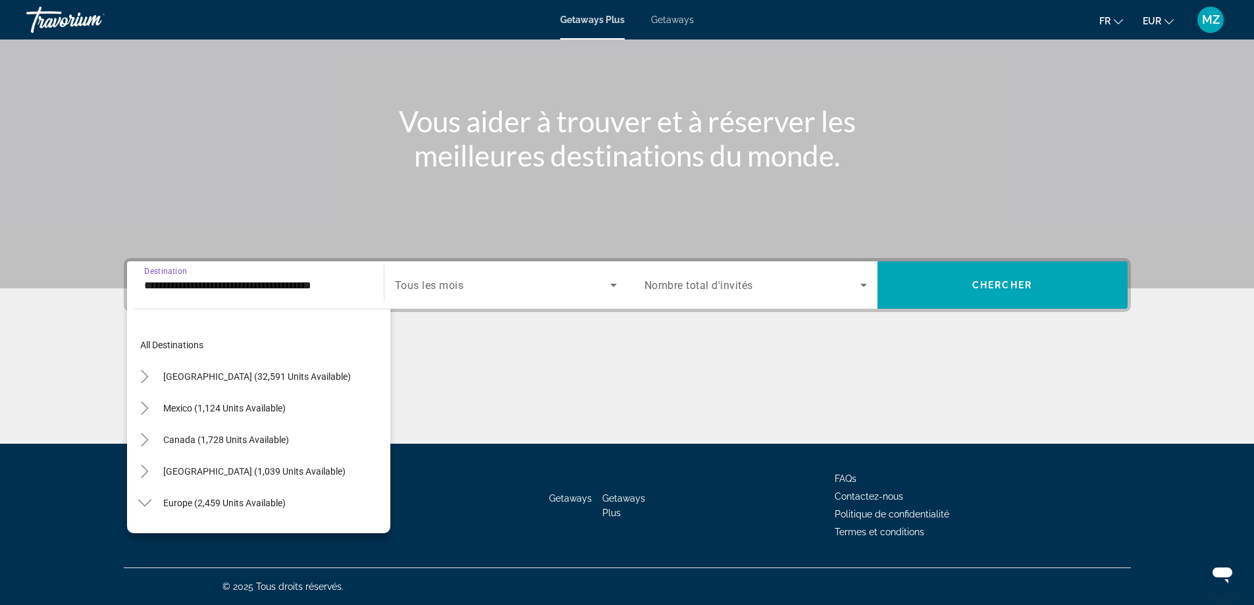
scroll to position [552, 0]
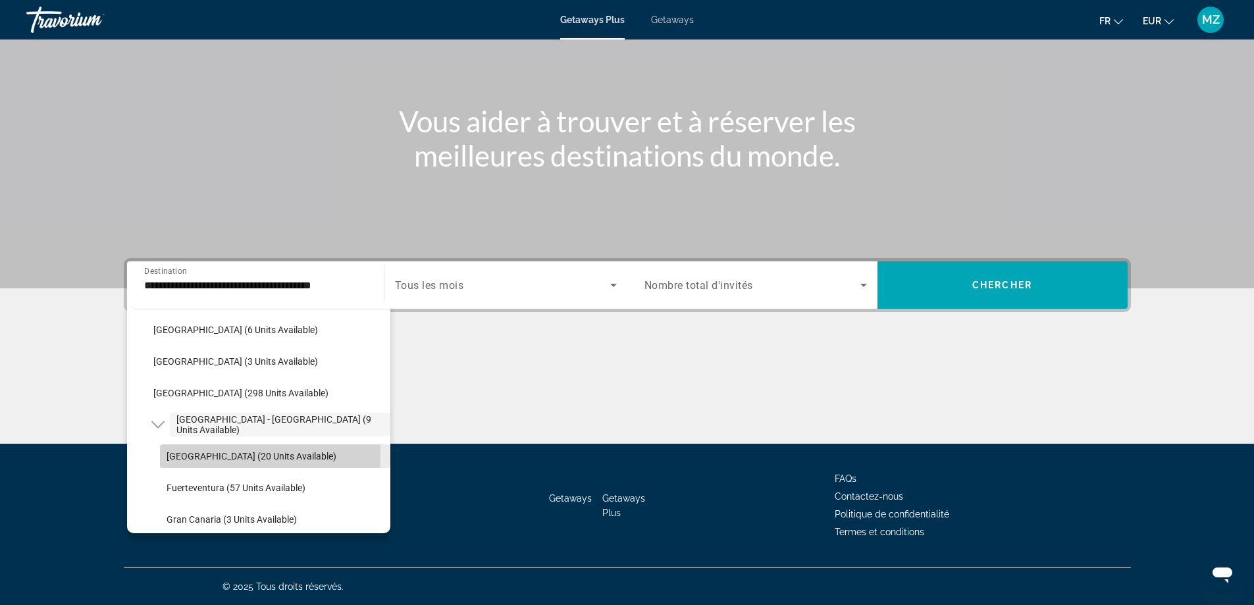
click at [167, 454] on span "[GEOGRAPHIC_DATA] (20 units available)" at bounding box center [252, 456] width 170 height 11
type input "**********"
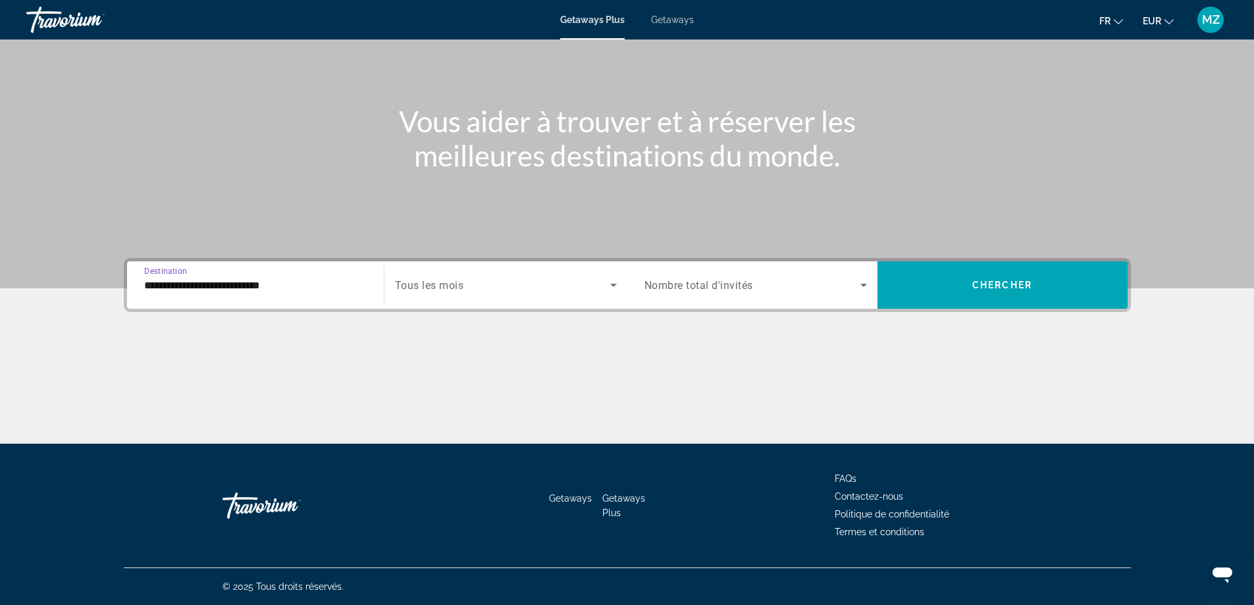
click at [466, 279] on span "Search widget" at bounding box center [502, 285] width 215 height 16
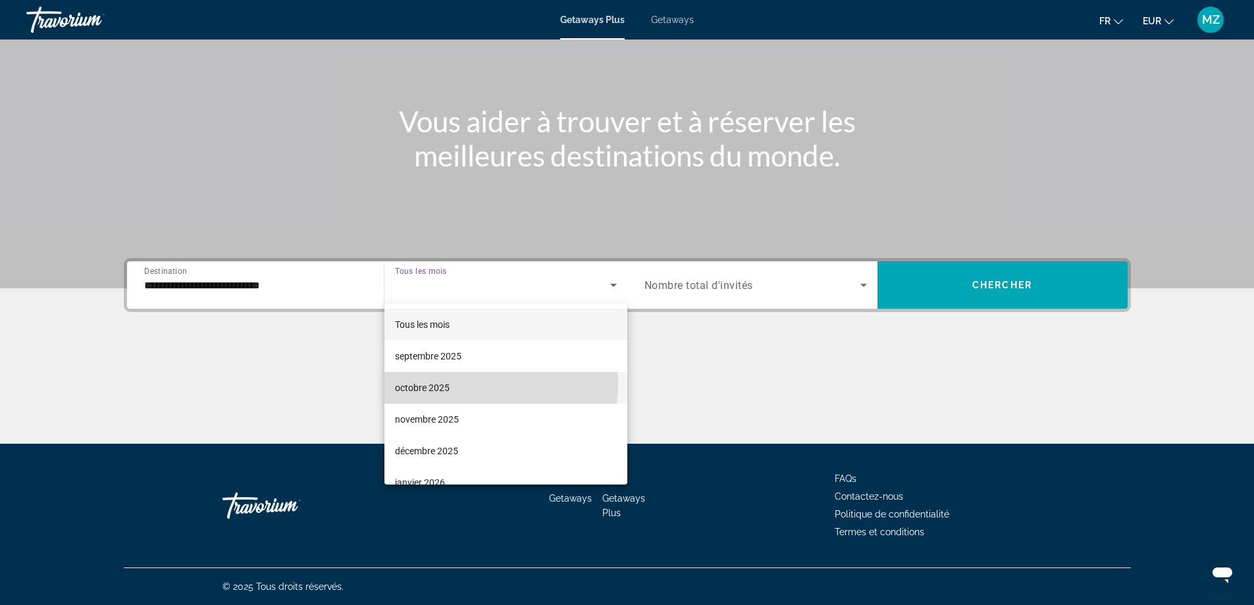
click at [438, 383] on span "octobre 2025" at bounding box center [422, 388] width 55 height 16
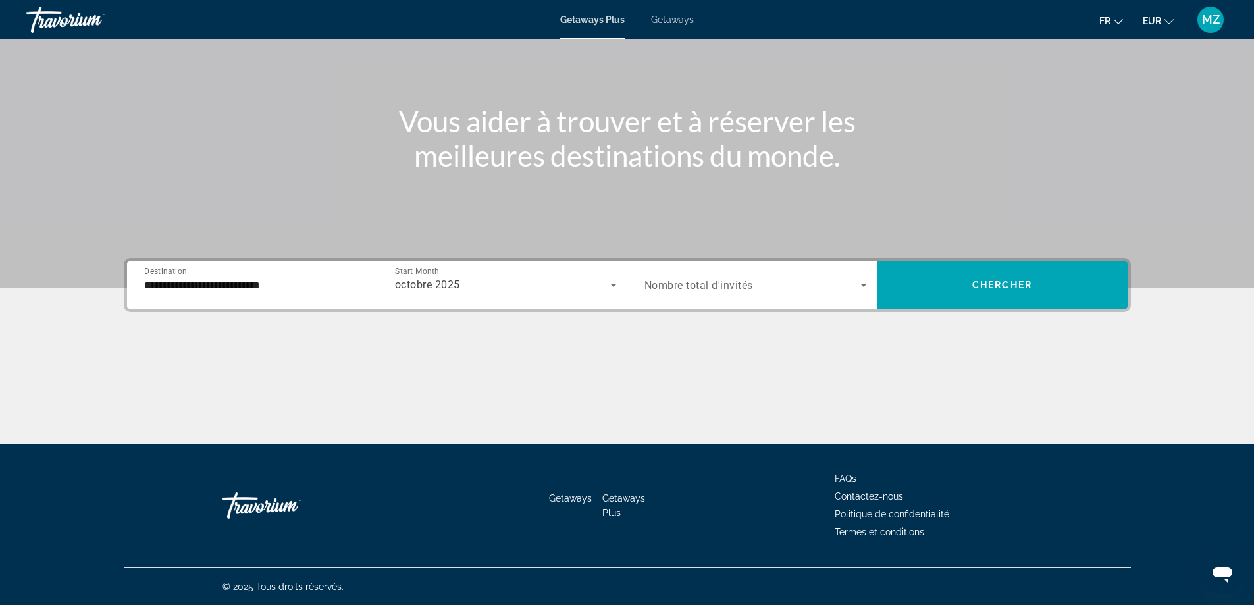
click at [699, 290] on span "Nombre total d'invités" at bounding box center [698, 285] width 109 height 13
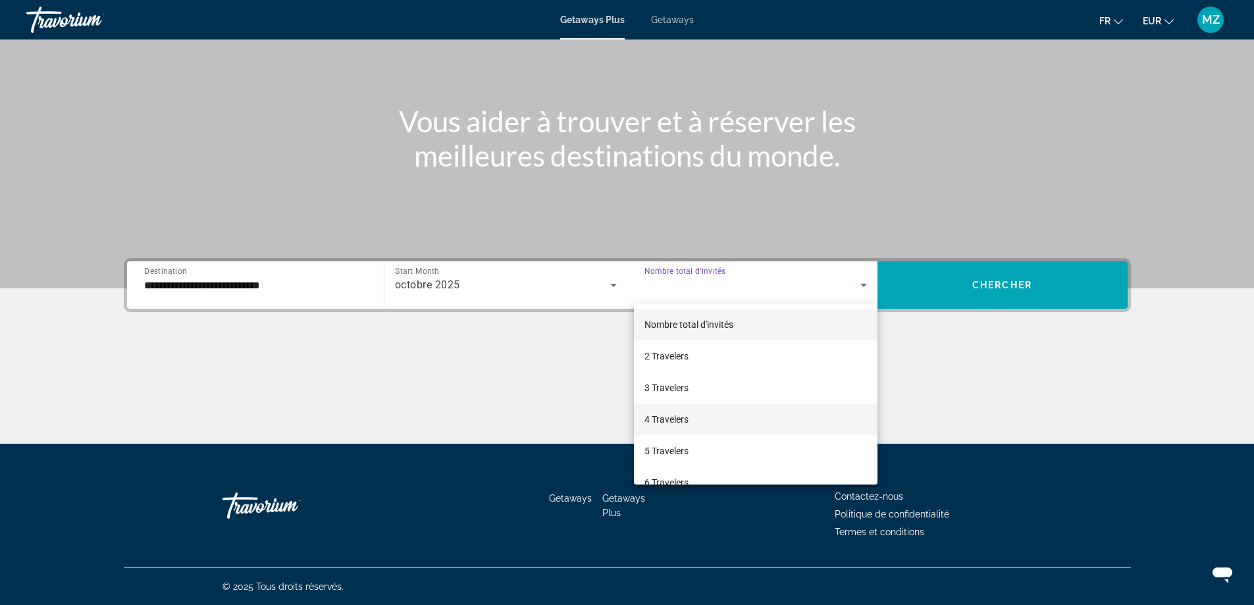
click at [671, 421] on span "4 Travelers" at bounding box center [666, 419] width 44 height 16
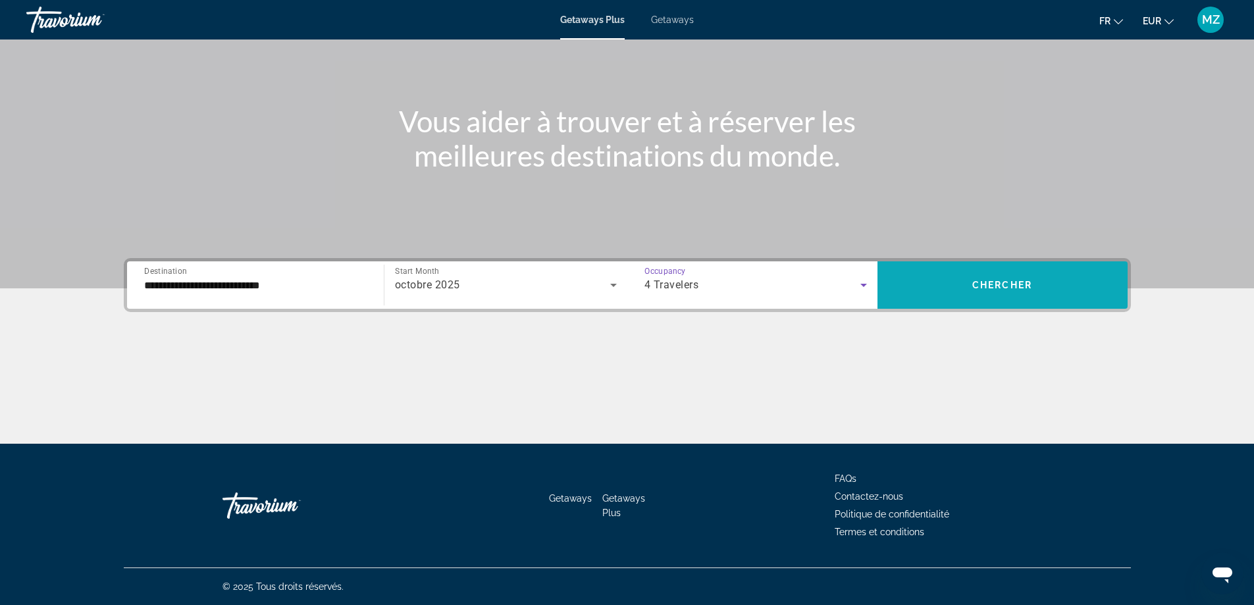
click at [1028, 288] on span "Chercher" at bounding box center [1002, 285] width 60 height 11
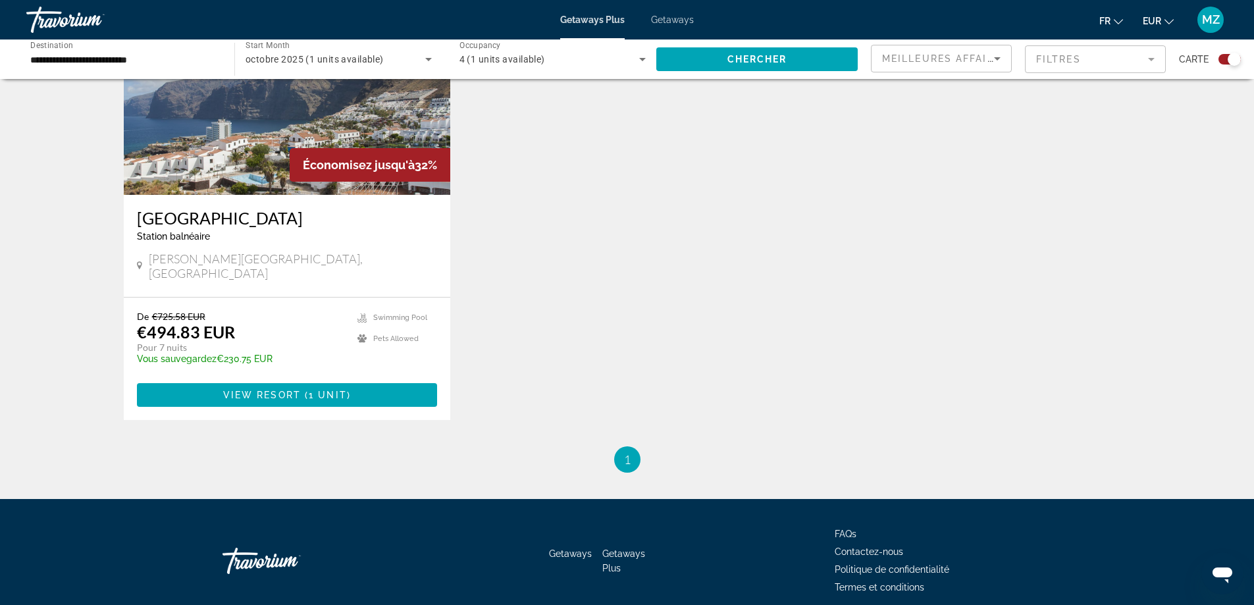
scroll to position [590, 0]
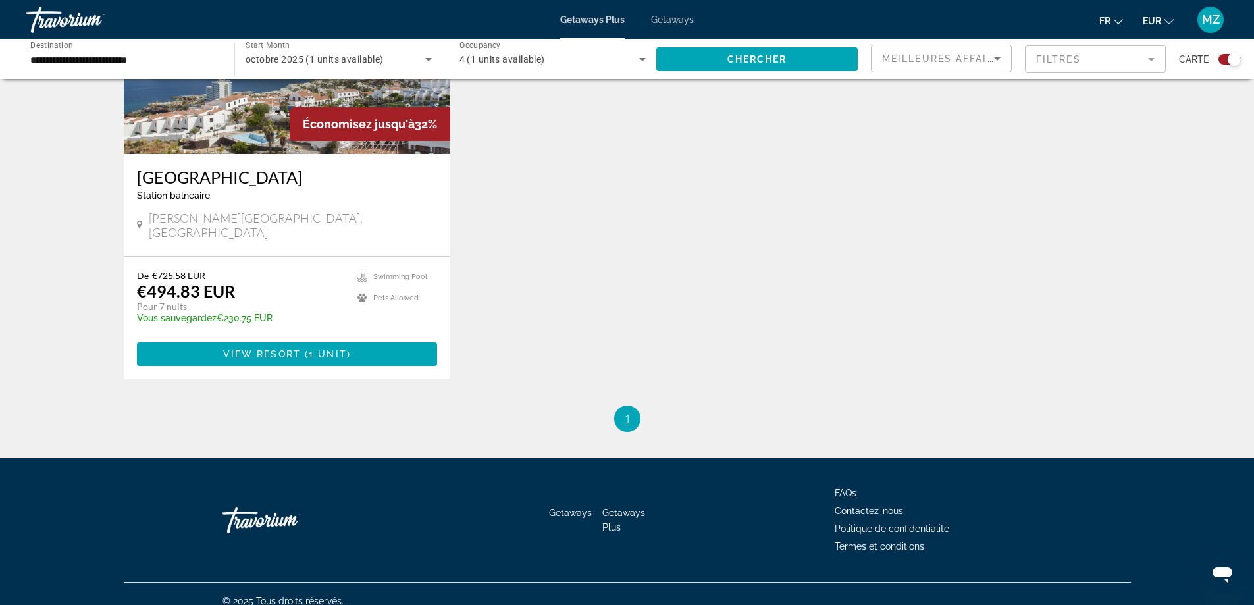
click at [249, 145] on img "Main content" at bounding box center [287, 48] width 327 height 211
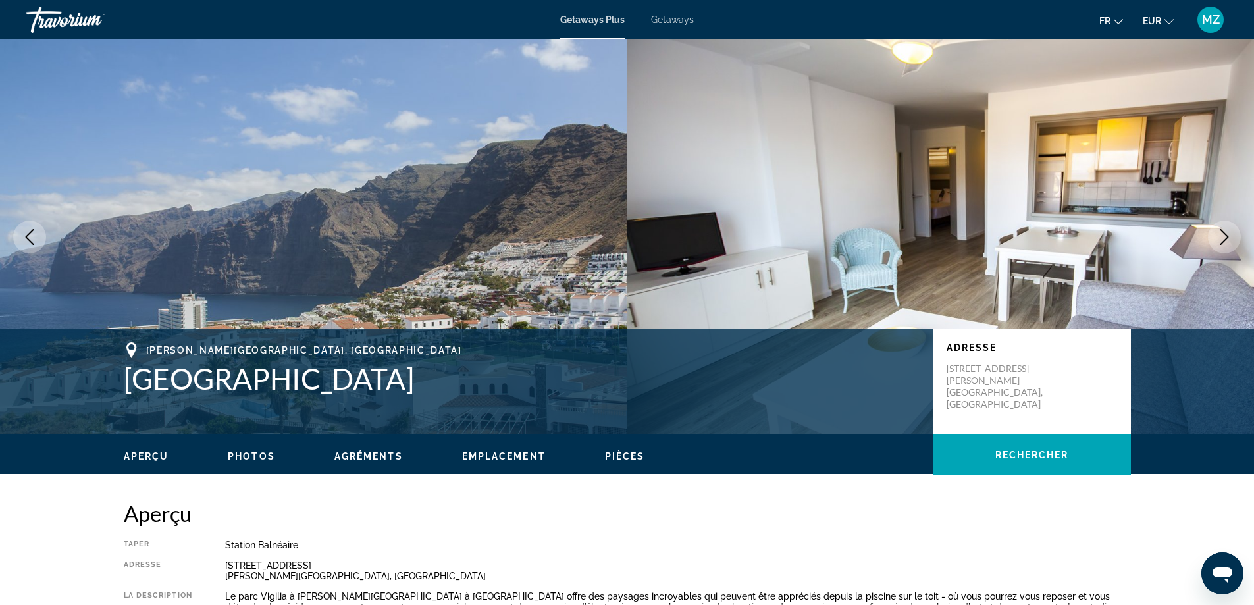
click at [1230, 240] on icon "Next image" at bounding box center [1225, 237] width 16 height 16
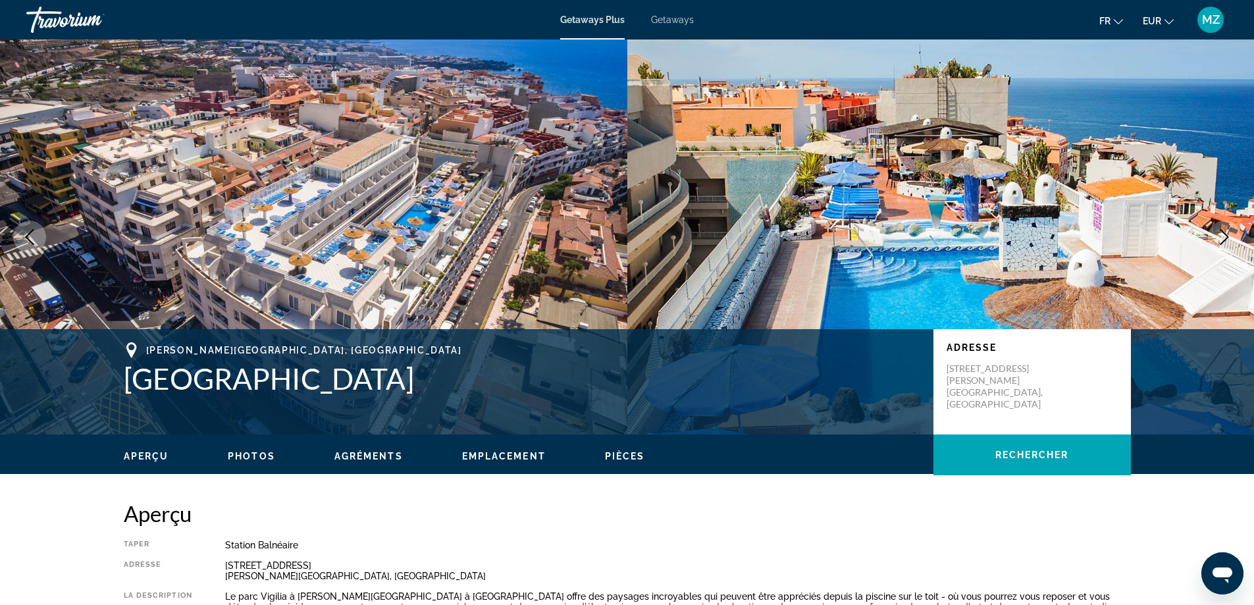
click at [1230, 240] on icon "Next image" at bounding box center [1225, 237] width 16 height 16
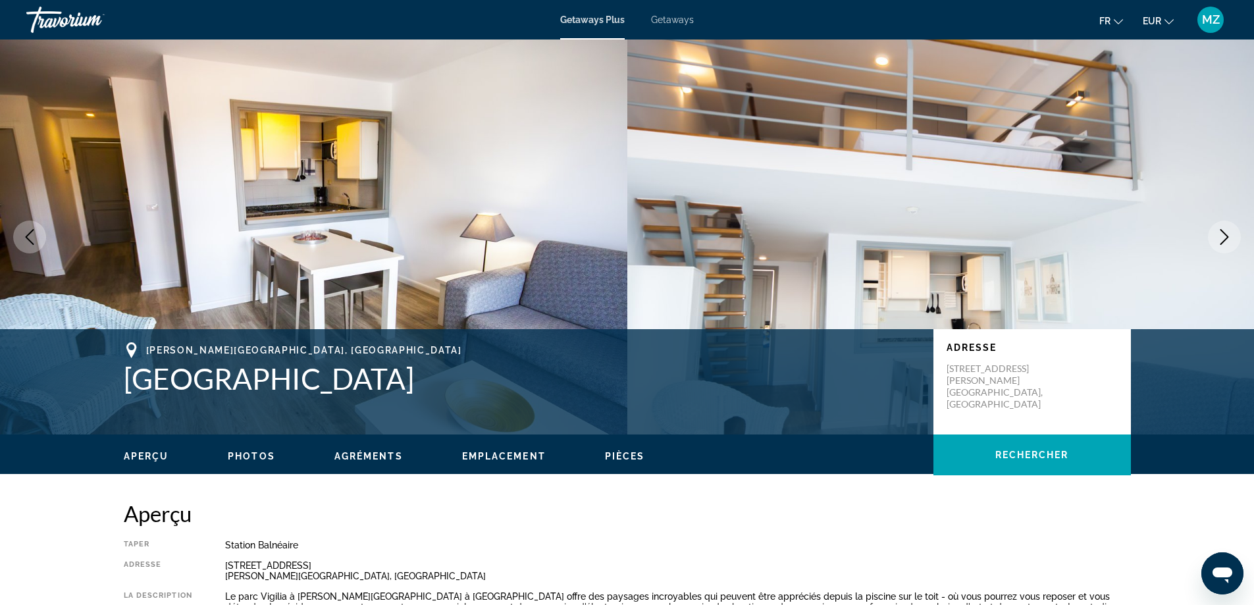
click at [1230, 240] on icon "Next image" at bounding box center [1225, 237] width 16 height 16
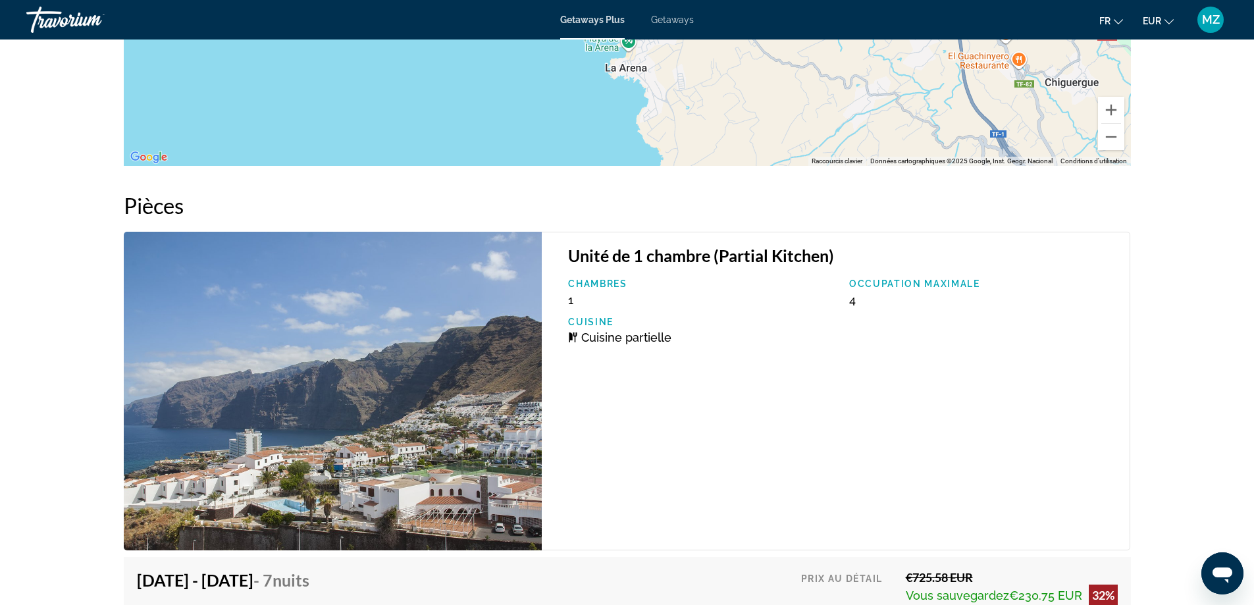
scroll to position [2295, 0]
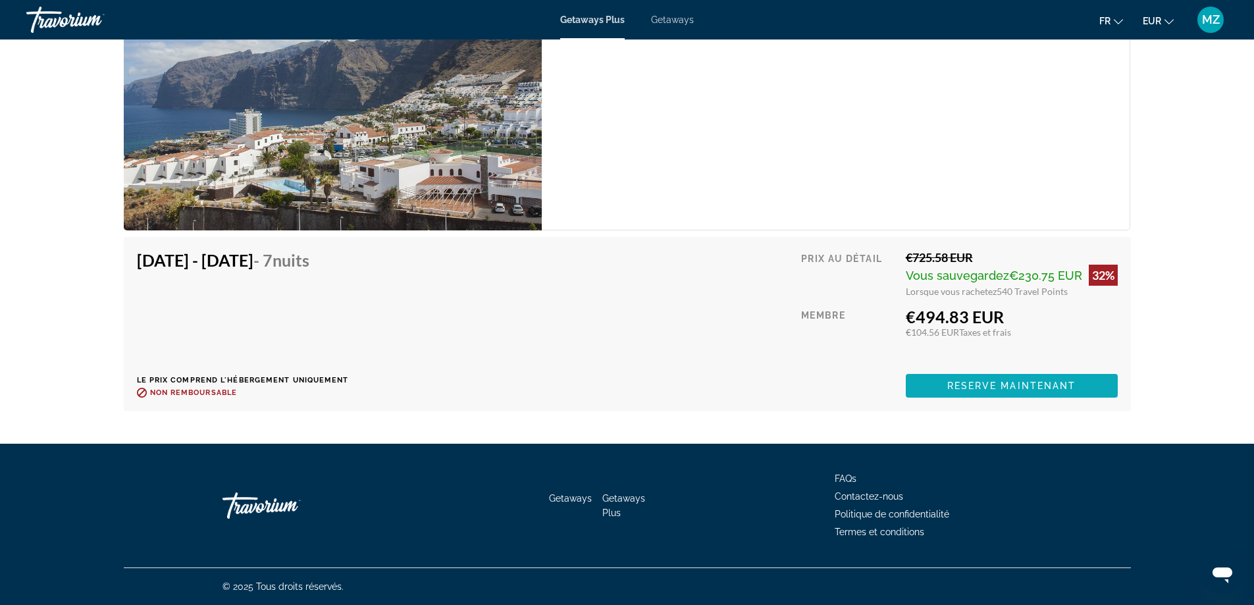
click at [976, 384] on span "Reserve maintenant" at bounding box center [1011, 386] width 129 height 11
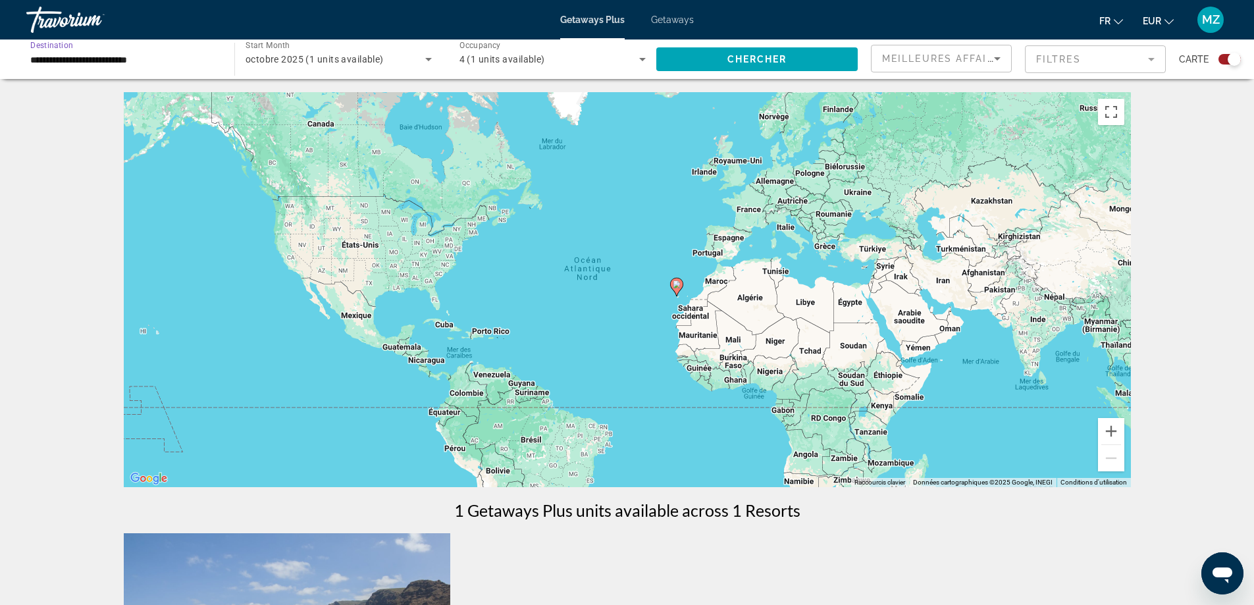
click at [109, 64] on input "**********" at bounding box center [123, 60] width 187 height 16
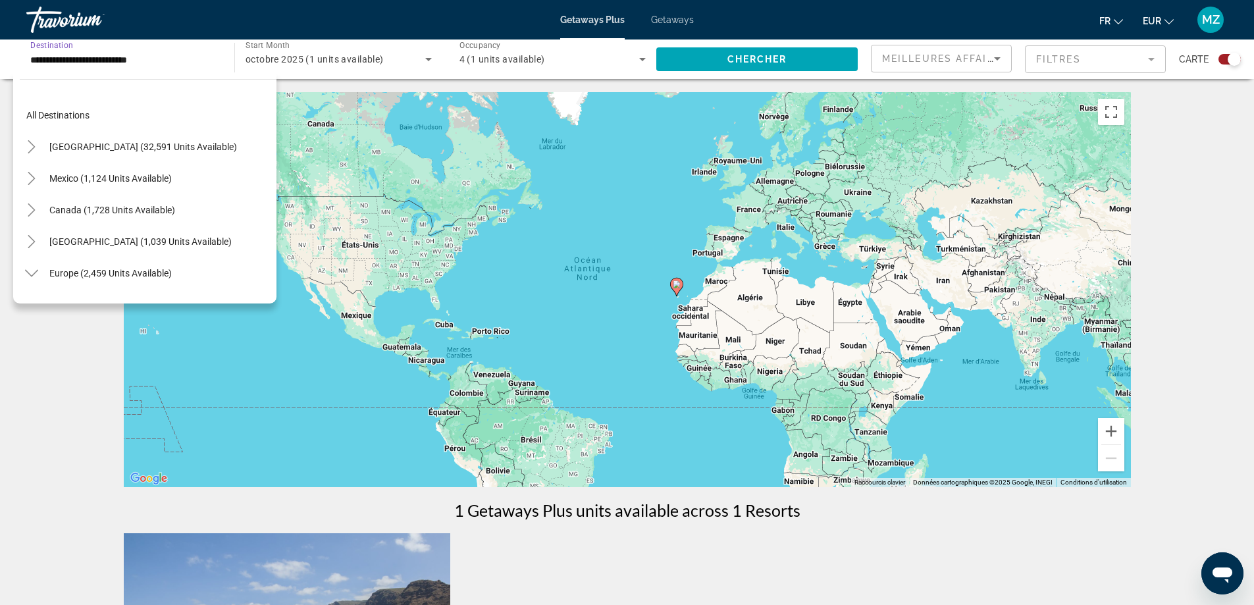
scroll to position [584, 0]
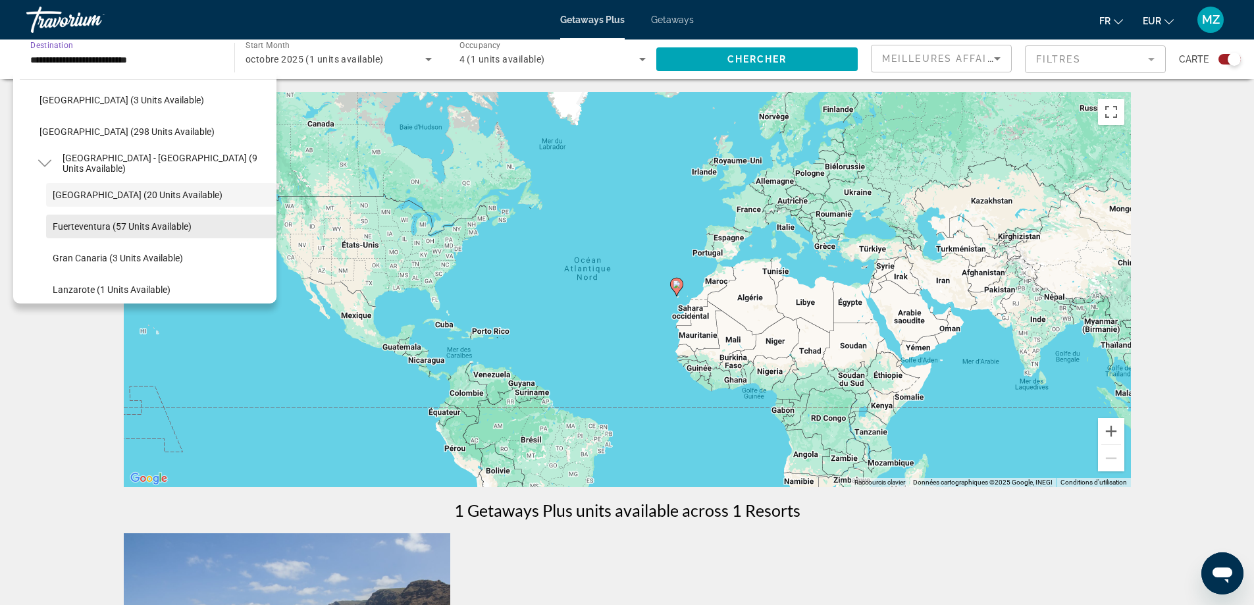
click at [94, 225] on span "Fuerteventura (57 units available)" at bounding box center [122, 226] width 139 height 11
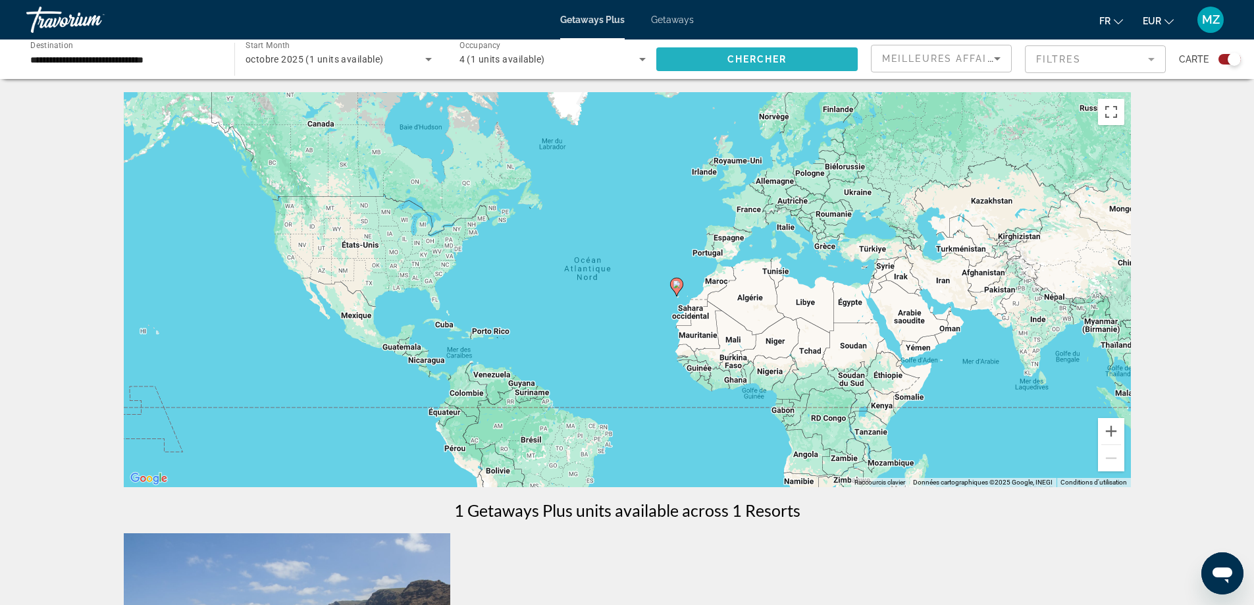
click at [698, 57] on span "Search widget" at bounding box center [756, 59] width 201 height 32
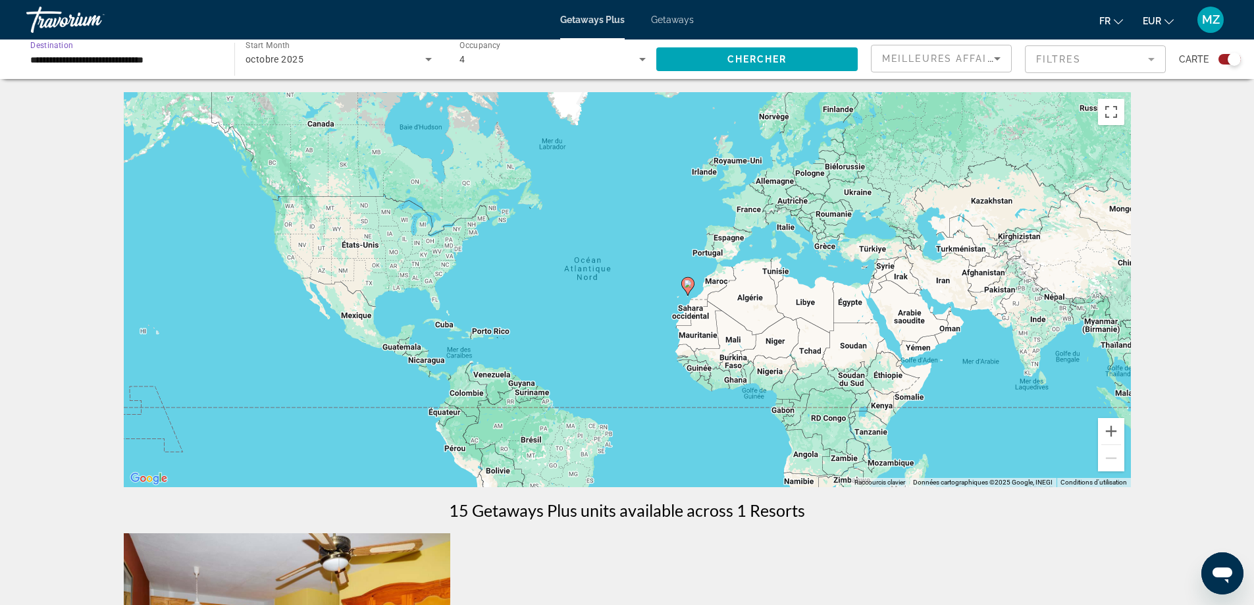
click at [87, 52] on input "**********" at bounding box center [123, 60] width 187 height 16
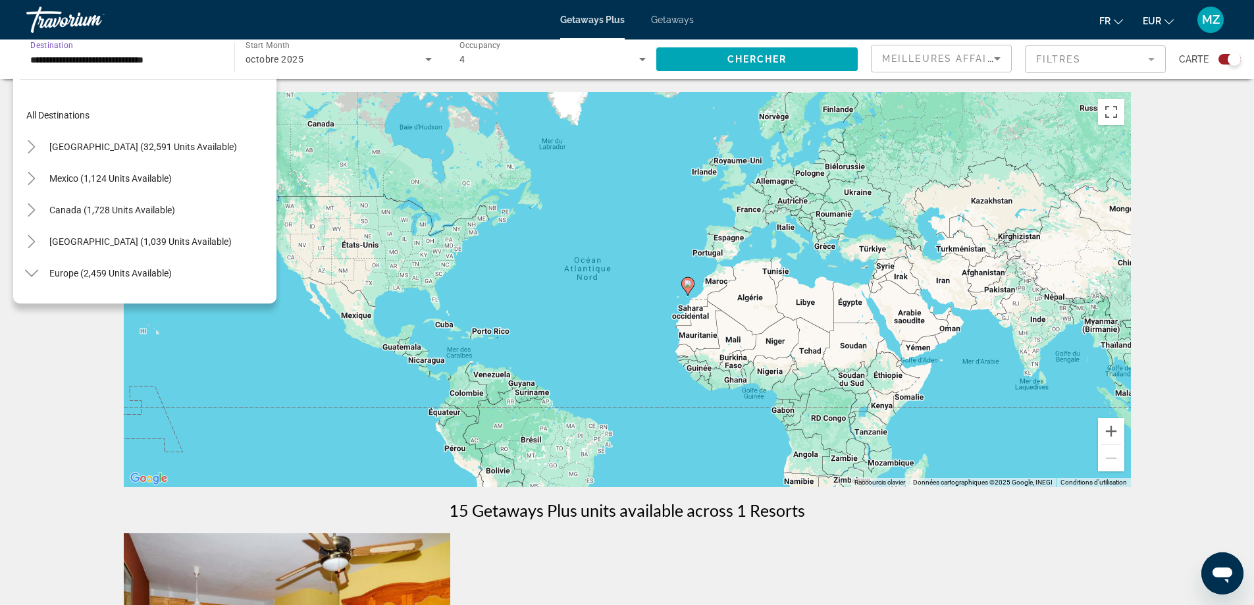
scroll to position [616, 0]
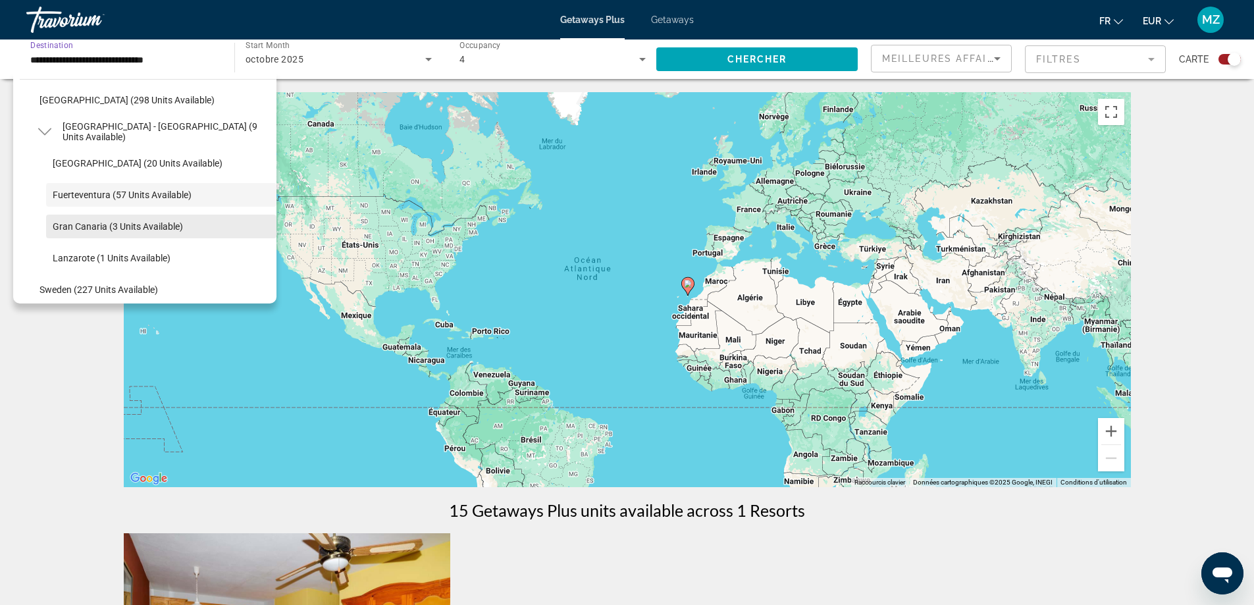
click at [78, 221] on span "Gran Canaria (3 units available)" at bounding box center [118, 226] width 130 height 11
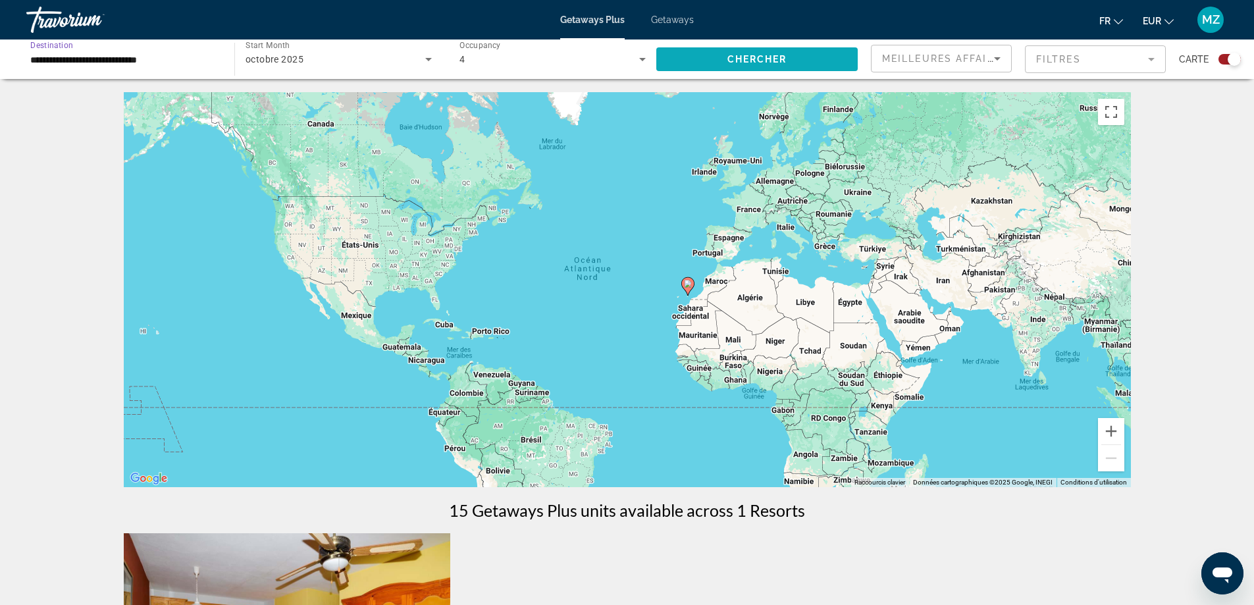
click at [706, 54] on span "Search widget" at bounding box center [756, 59] width 201 height 32
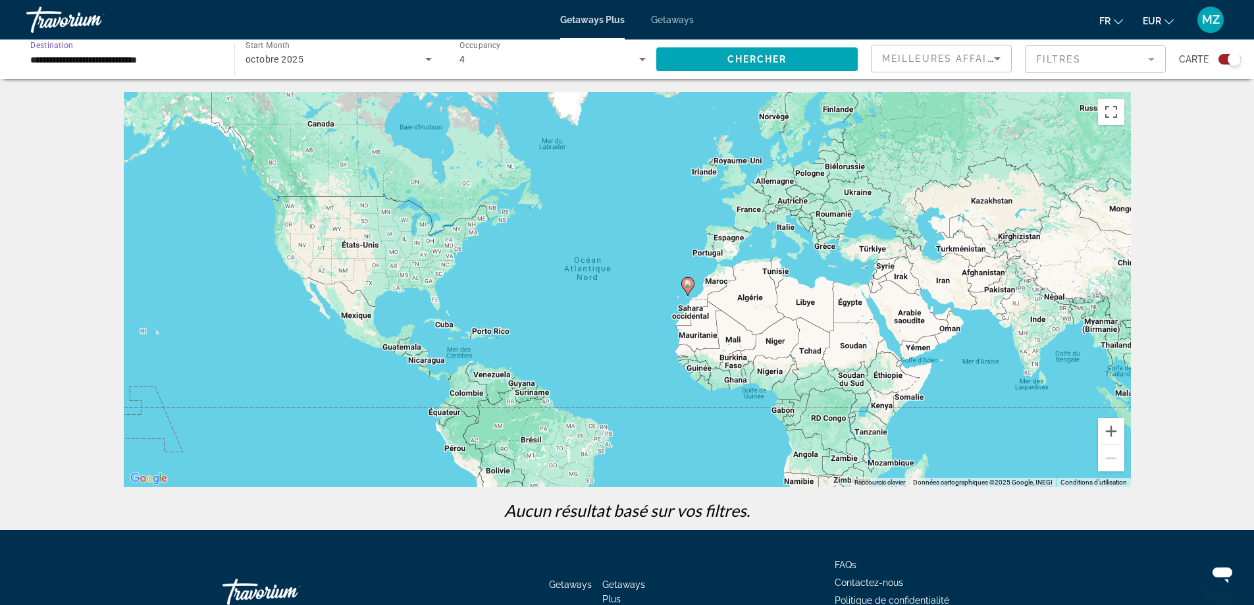
click at [79, 66] on input "**********" at bounding box center [123, 60] width 187 height 16
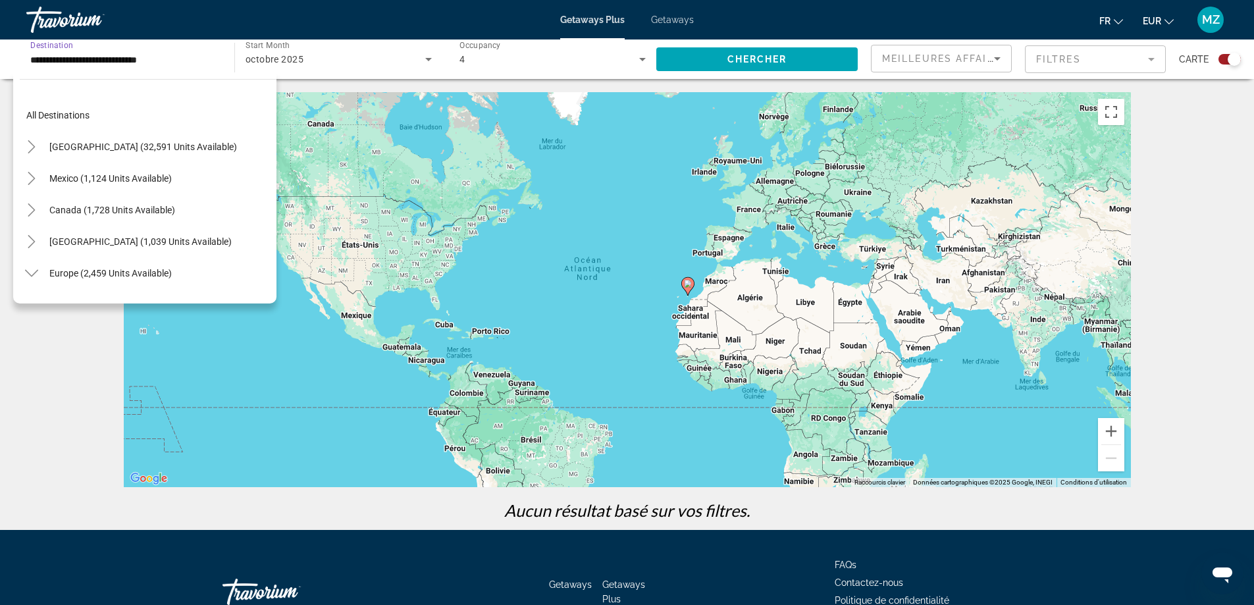
scroll to position [647, 0]
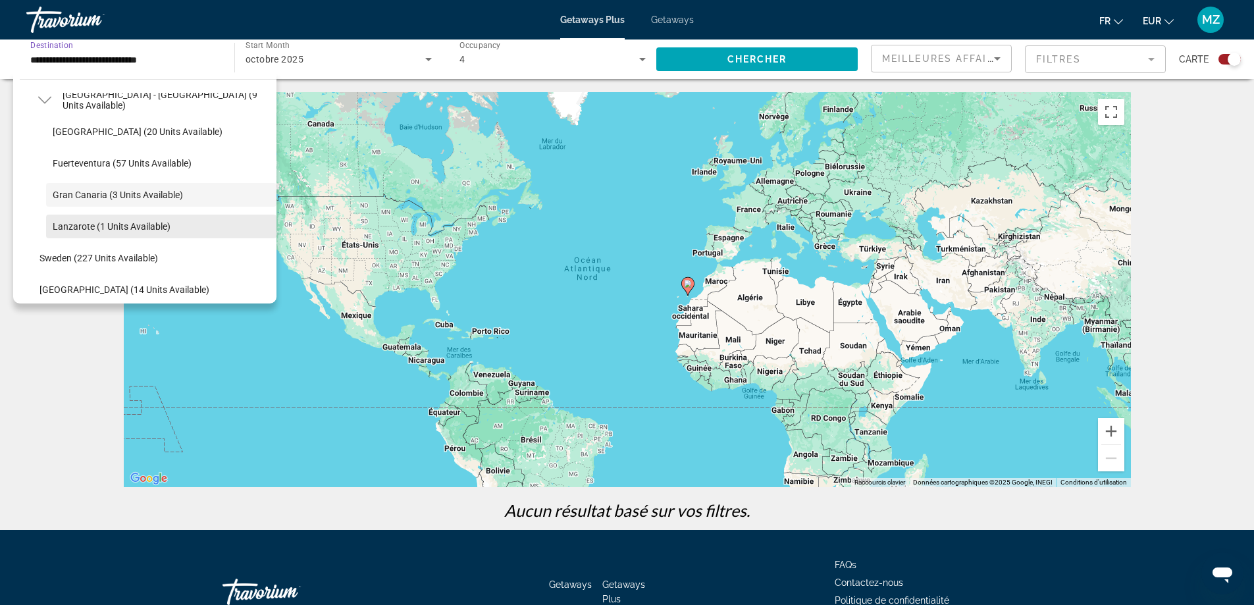
click at [73, 227] on span "Lanzarote (1 units available)" at bounding box center [112, 226] width 118 height 11
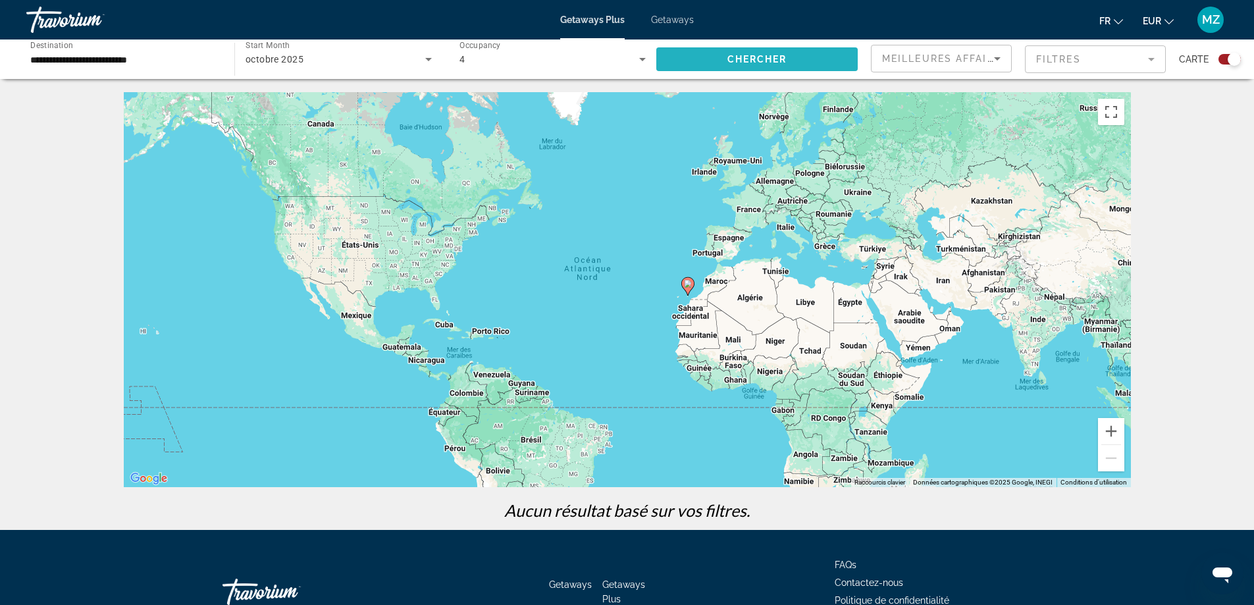
click at [731, 58] on span "Chercher" at bounding box center [757, 59] width 60 height 11
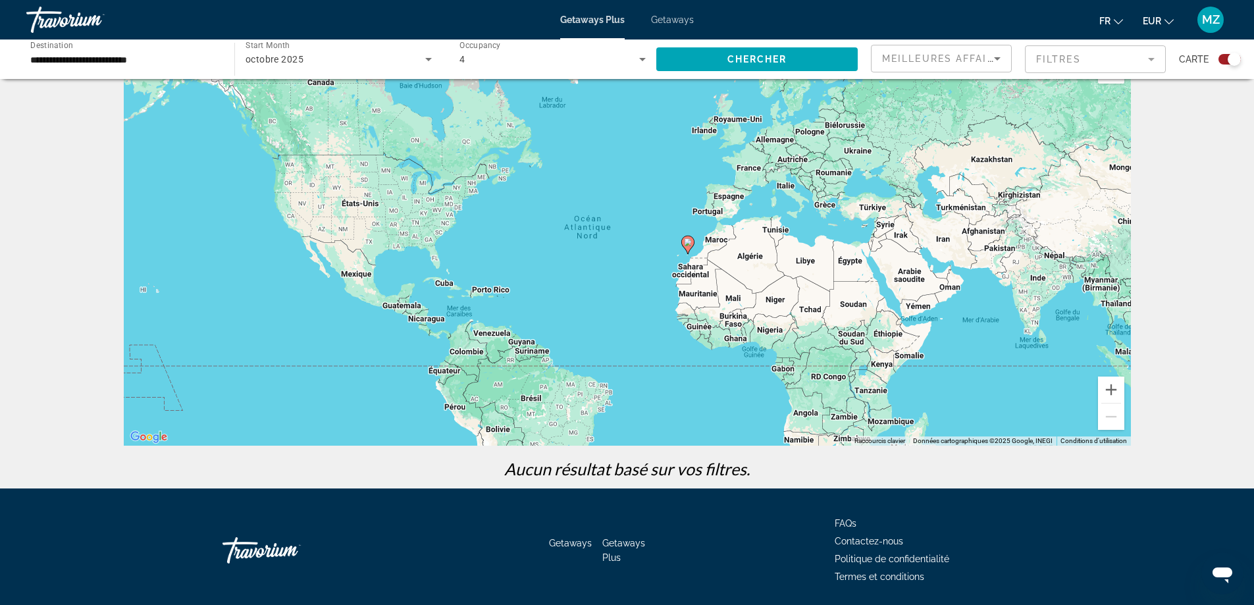
scroll to position [86, 0]
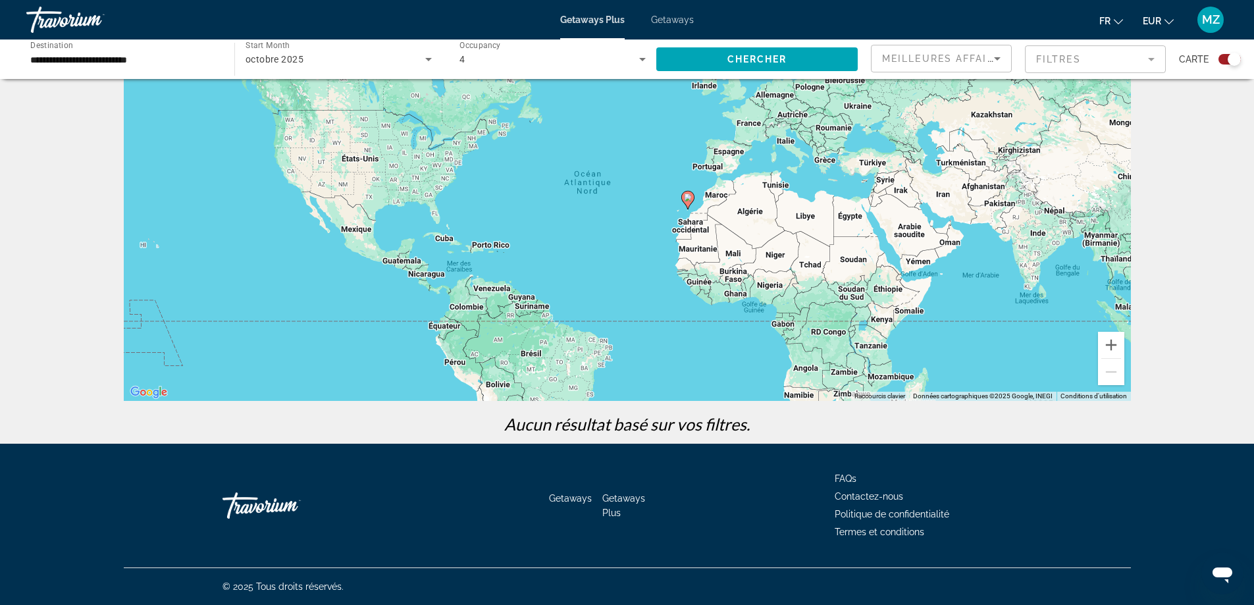
click at [88, 51] on div "**********" at bounding box center [123, 60] width 187 height 38
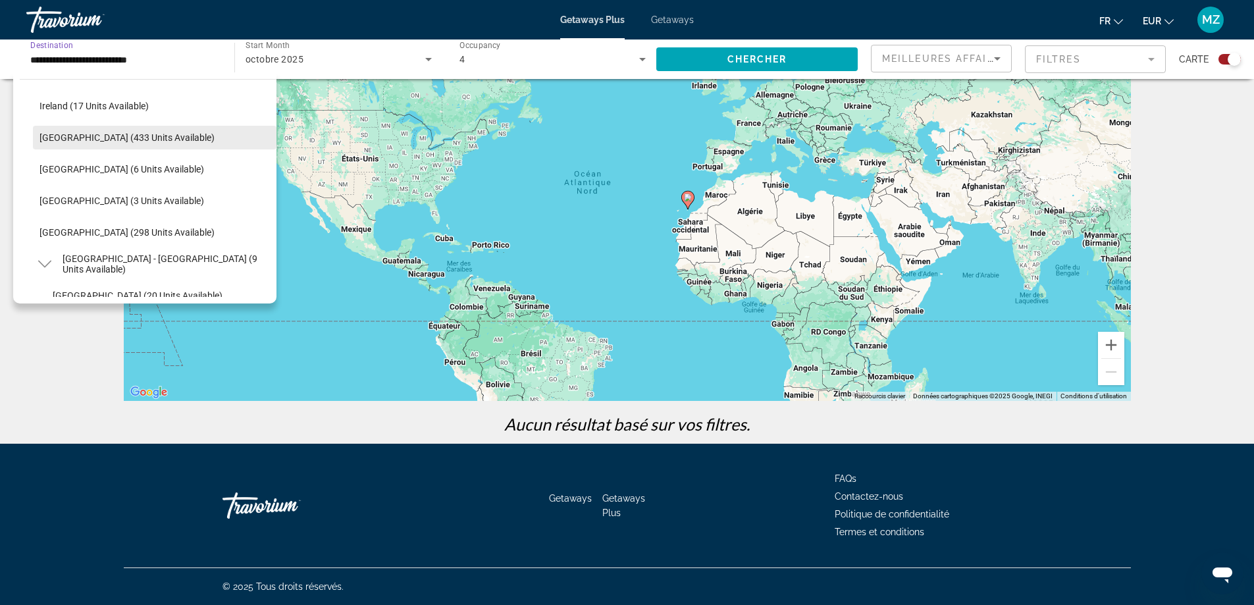
scroll to position [481, 0]
click at [45, 258] on mat-icon "Toggle Spain - Canary Islands (9 units available)" at bounding box center [44, 266] width 23 height 23
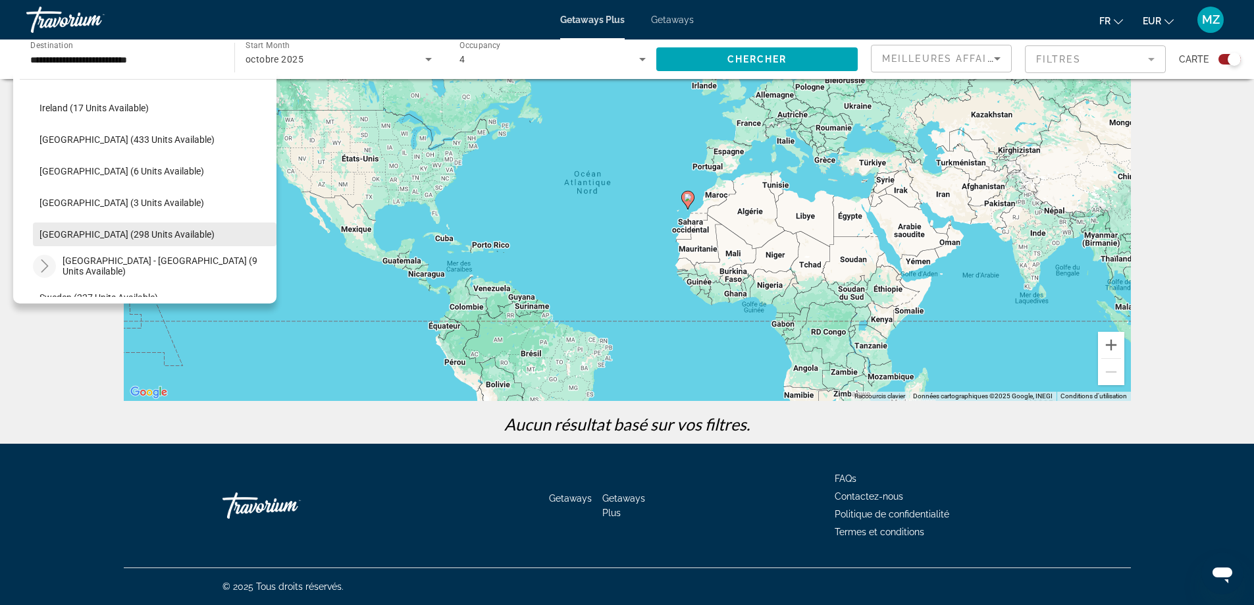
click at [57, 235] on span "[GEOGRAPHIC_DATA] (298 units available)" at bounding box center [126, 234] width 175 height 11
type input "**********"
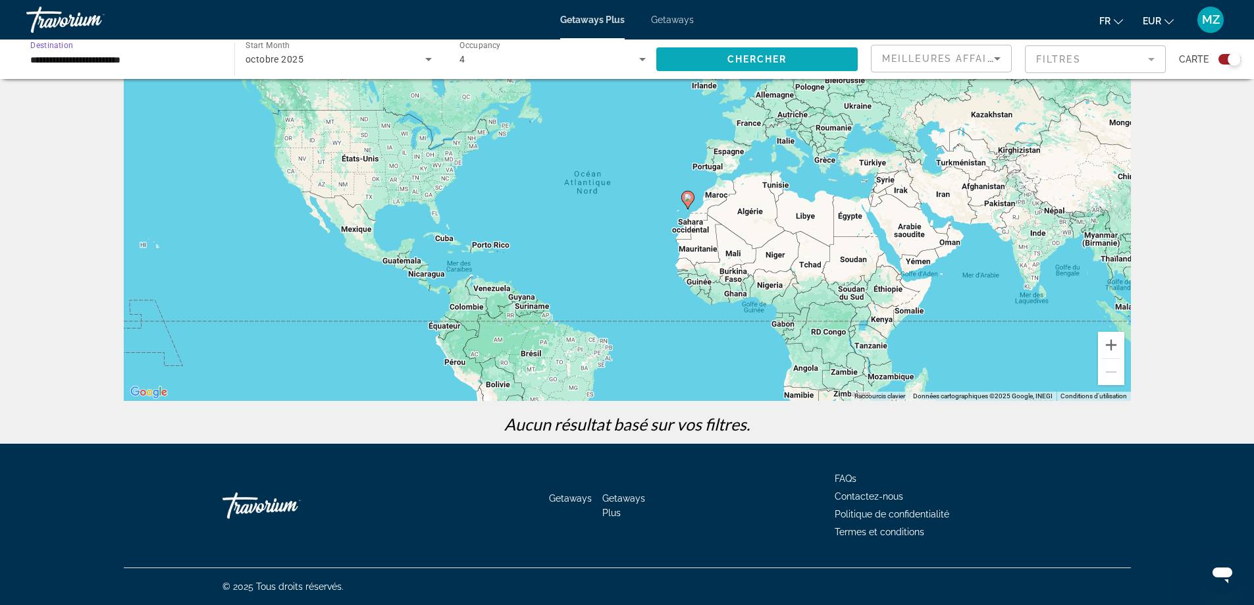
click at [729, 53] on span "Search widget" at bounding box center [756, 59] width 201 height 32
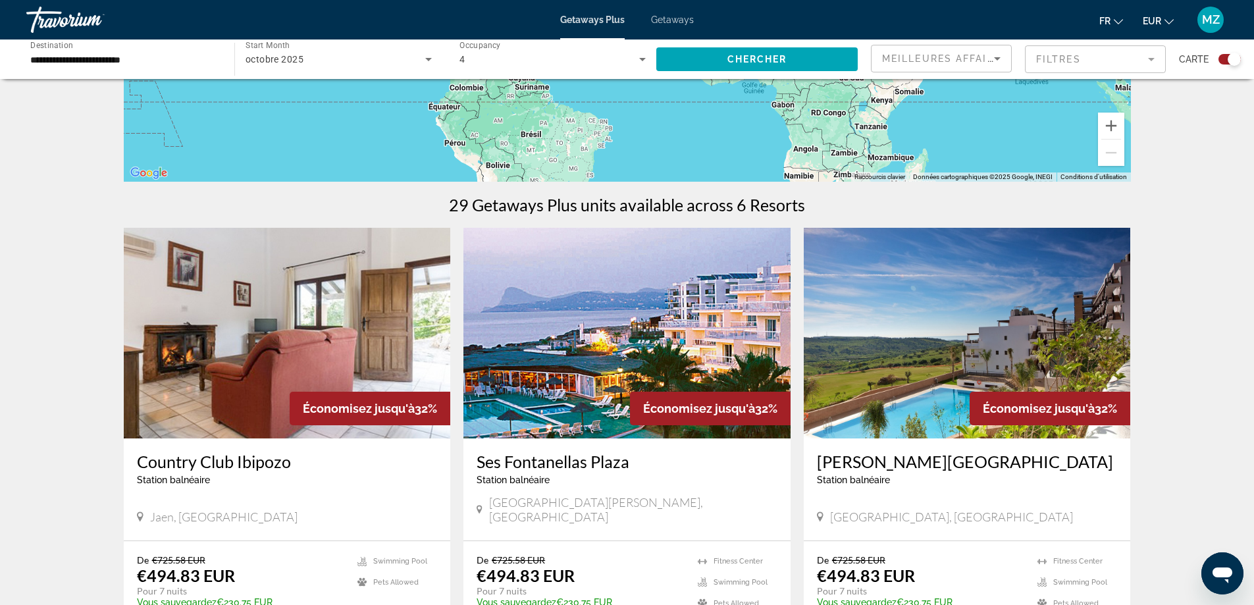
scroll to position [329, 0]
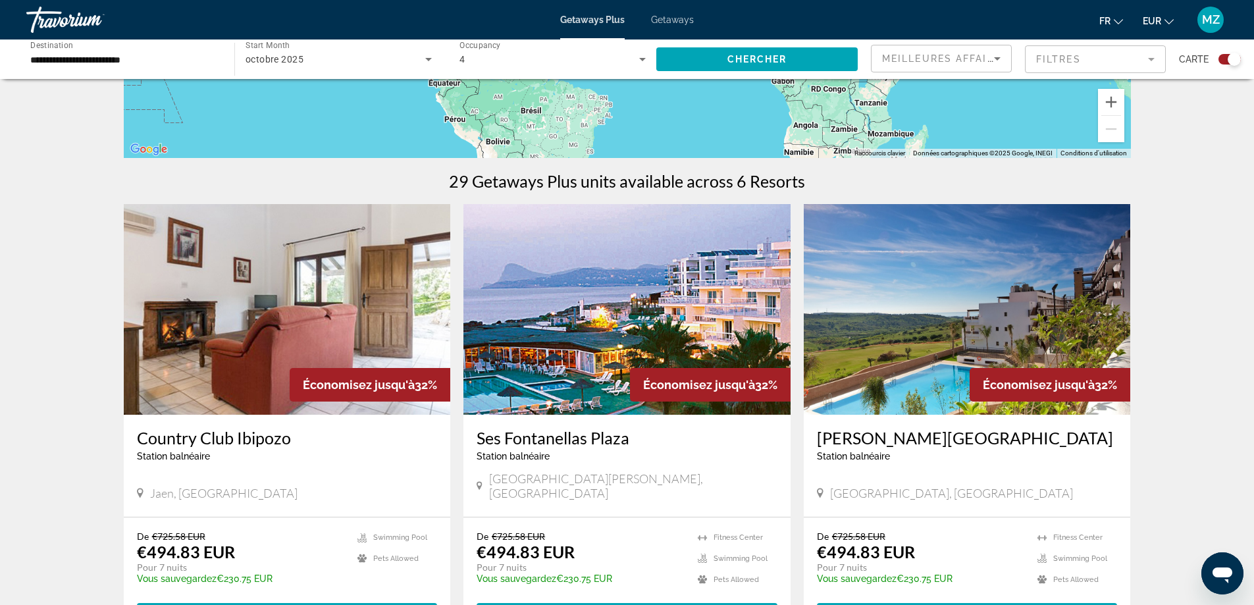
click at [939, 363] on img "Main content" at bounding box center [967, 309] width 327 height 211
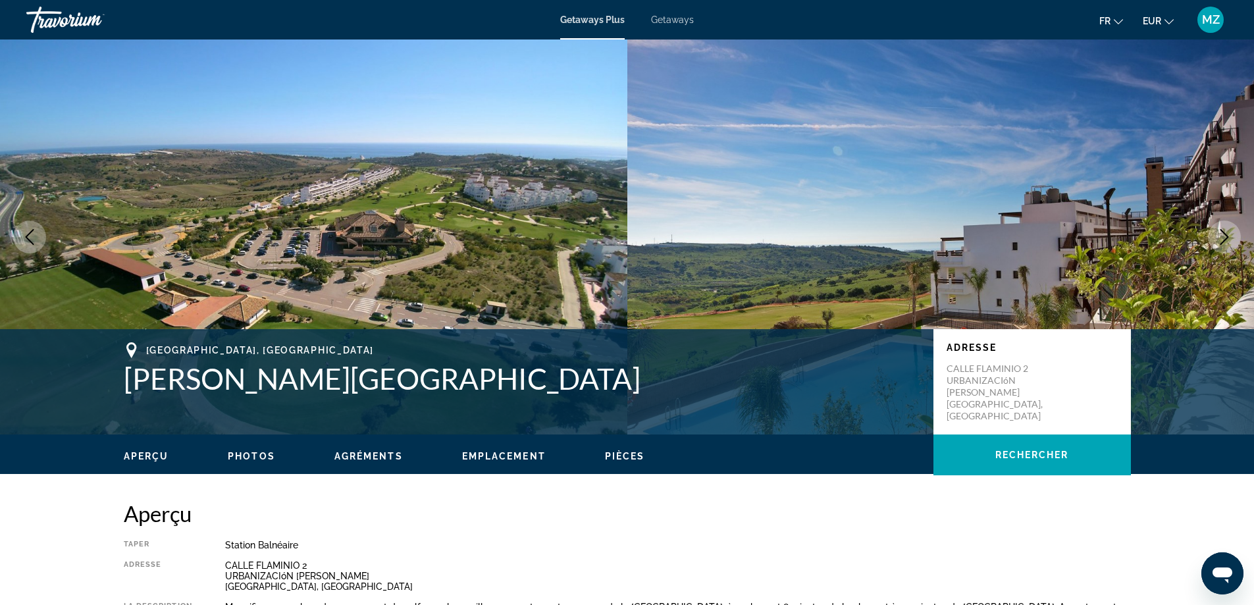
click at [1217, 242] on icon "Next image" at bounding box center [1225, 237] width 16 height 16
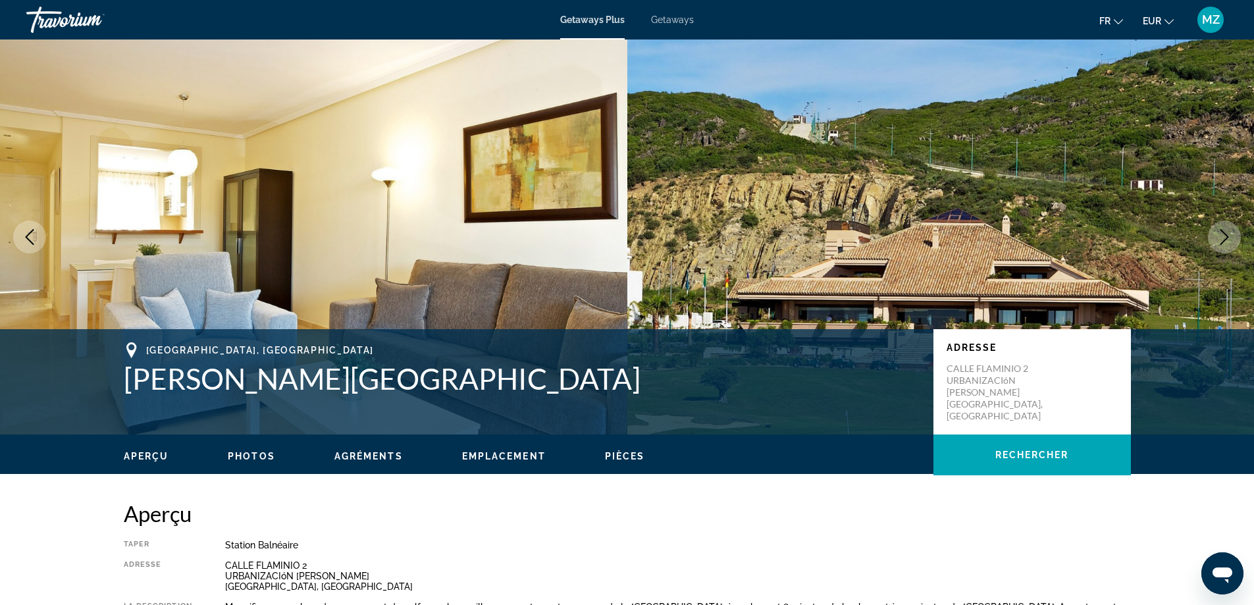
click at [1217, 242] on icon "Next image" at bounding box center [1225, 237] width 16 height 16
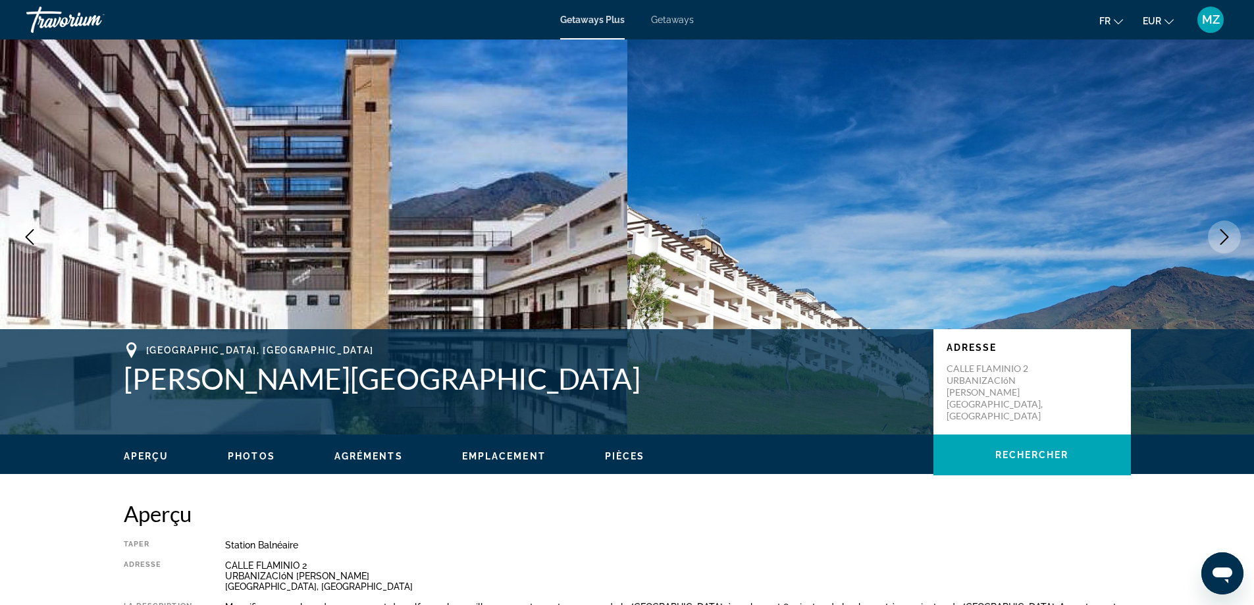
click at [1217, 242] on icon "Next image" at bounding box center [1225, 237] width 16 height 16
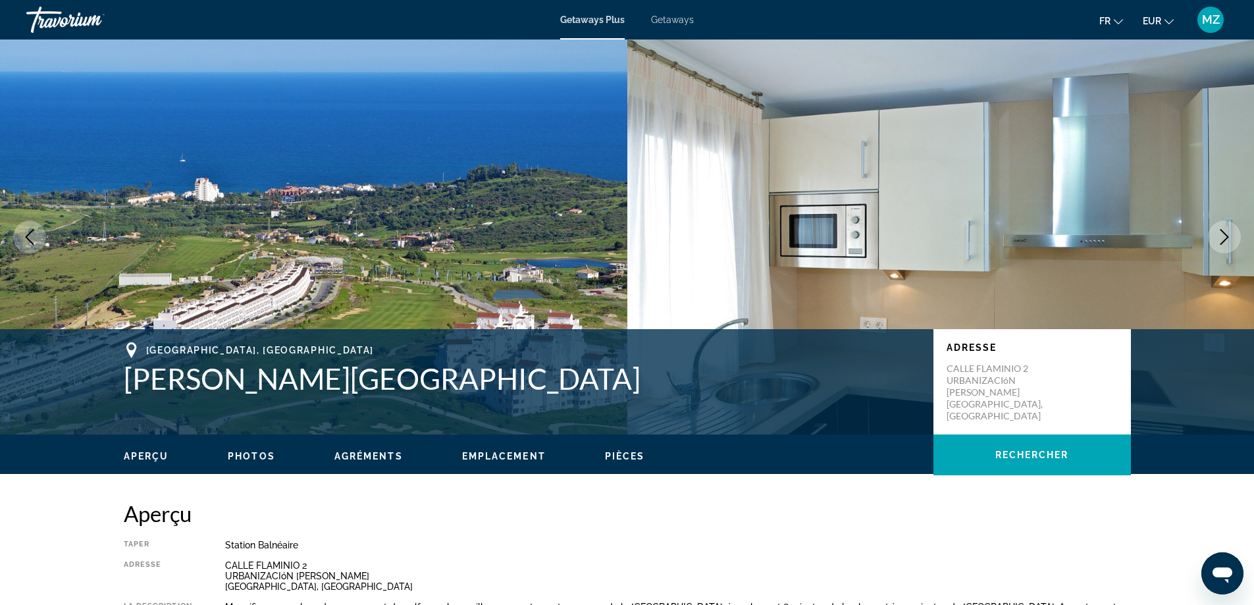
click at [1217, 242] on icon "Next image" at bounding box center [1225, 237] width 16 height 16
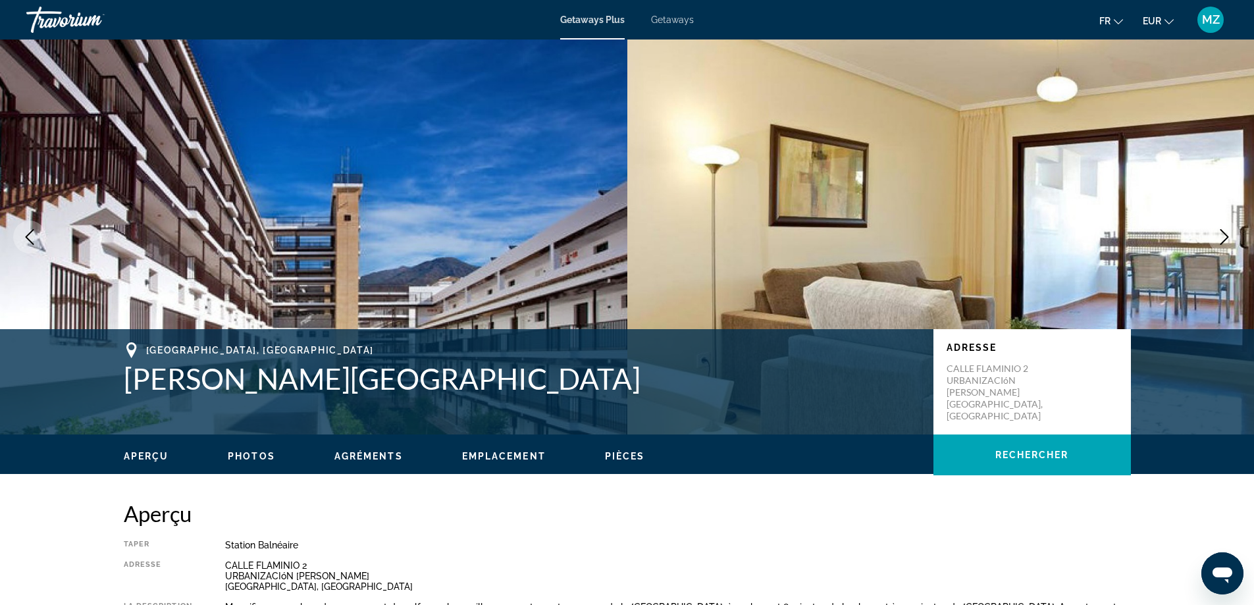
click at [1217, 241] on icon "Next image" at bounding box center [1225, 237] width 16 height 16
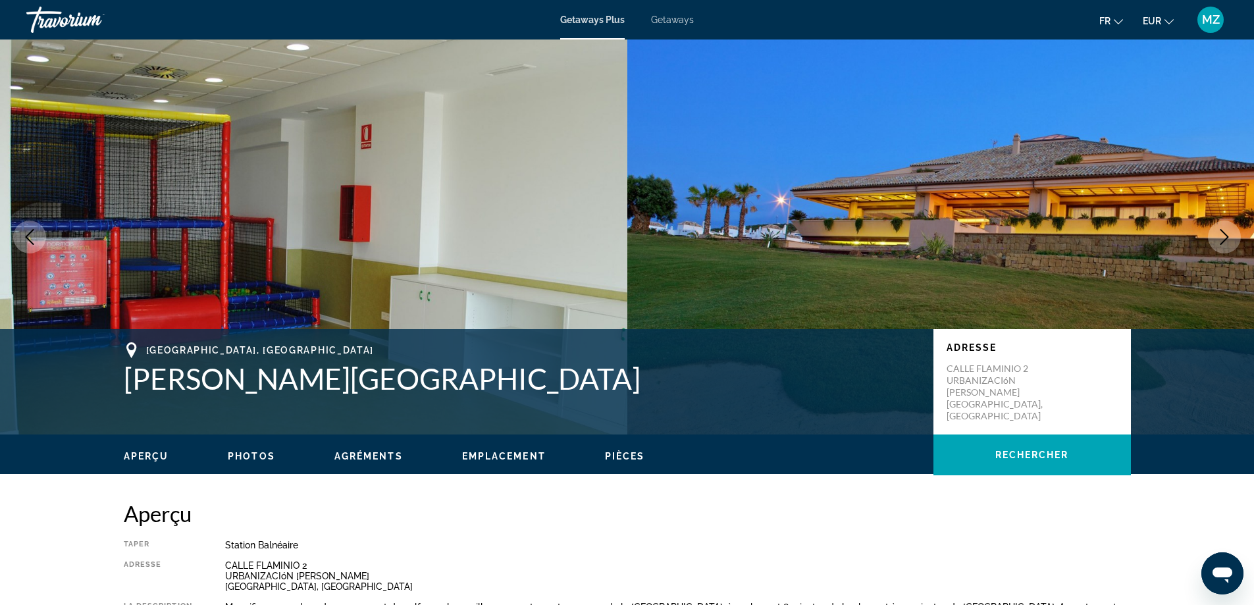
click at [1217, 241] on icon "Next image" at bounding box center [1225, 237] width 16 height 16
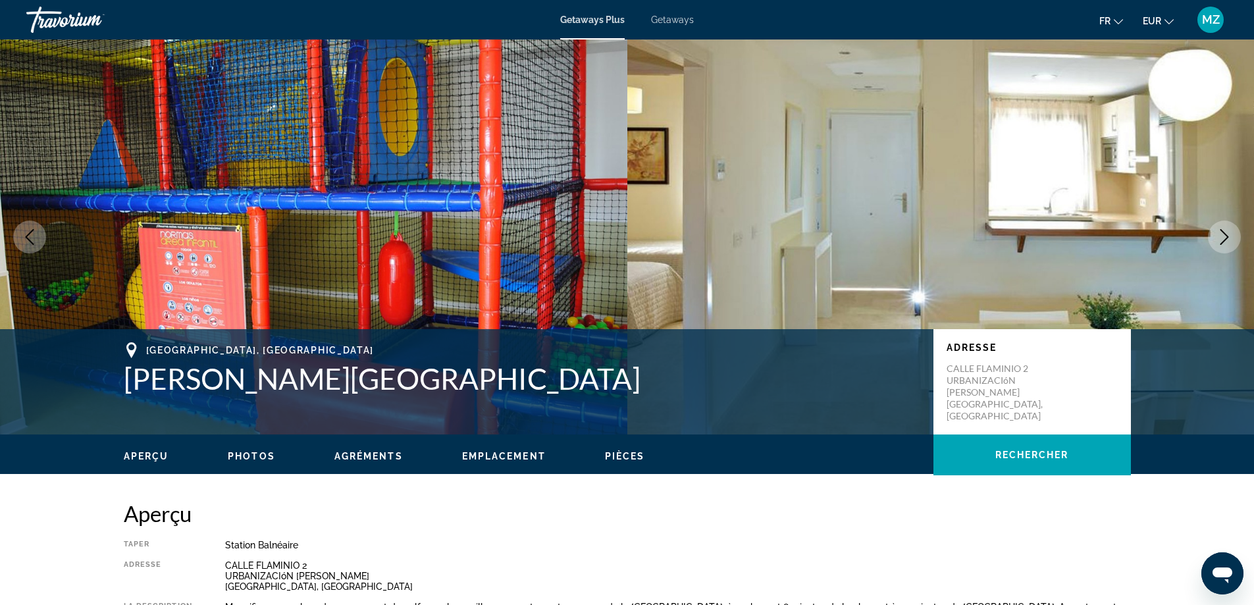
click at [1217, 241] on icon "Next image" at bounding box center [1225, 237] width 16 height 16
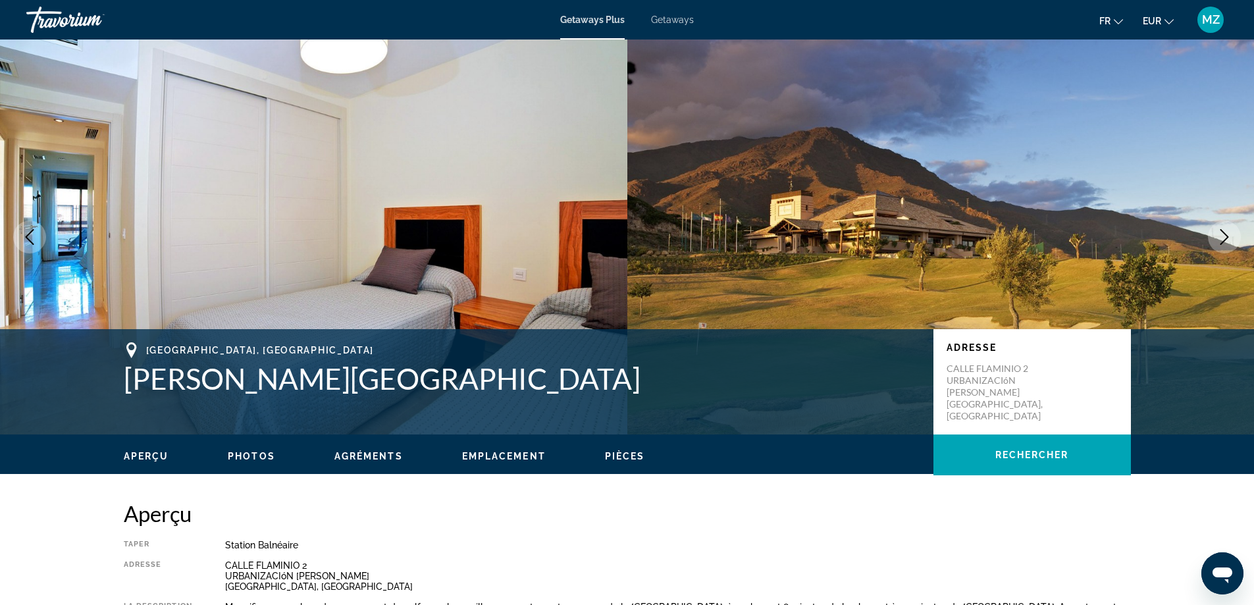
click at [1217, 241] on icon "Next image" at bounding box center [1225, 237] width 16 height 16
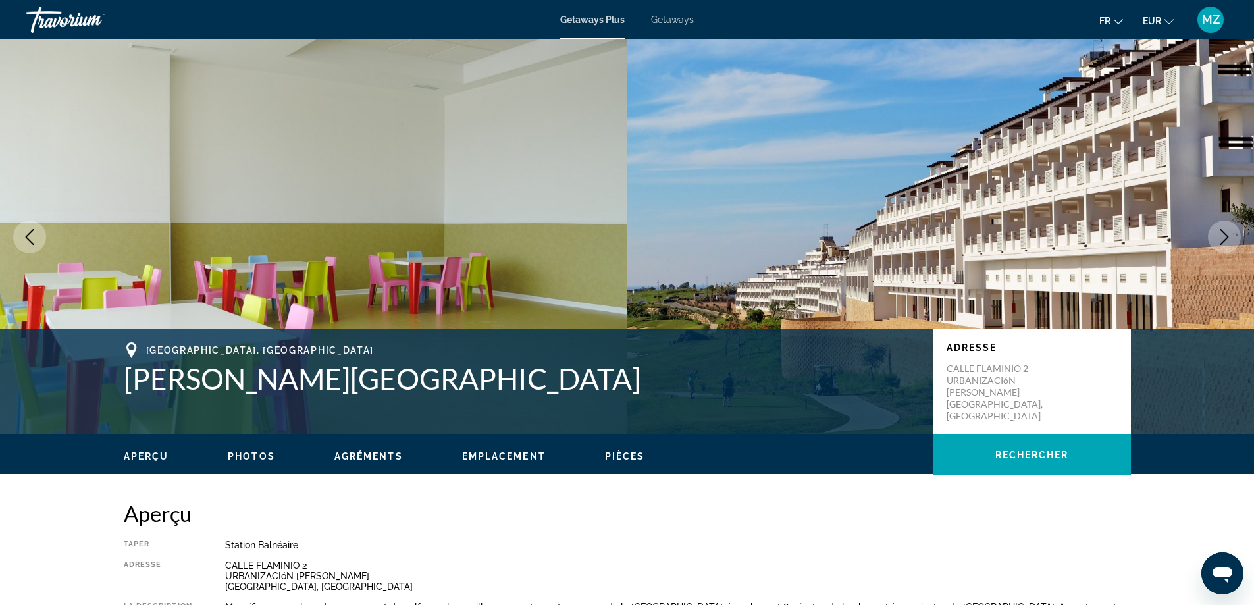
click at [1217, 241] on icon "Next image" at bounding box center [1225, 237] width 16 height 16
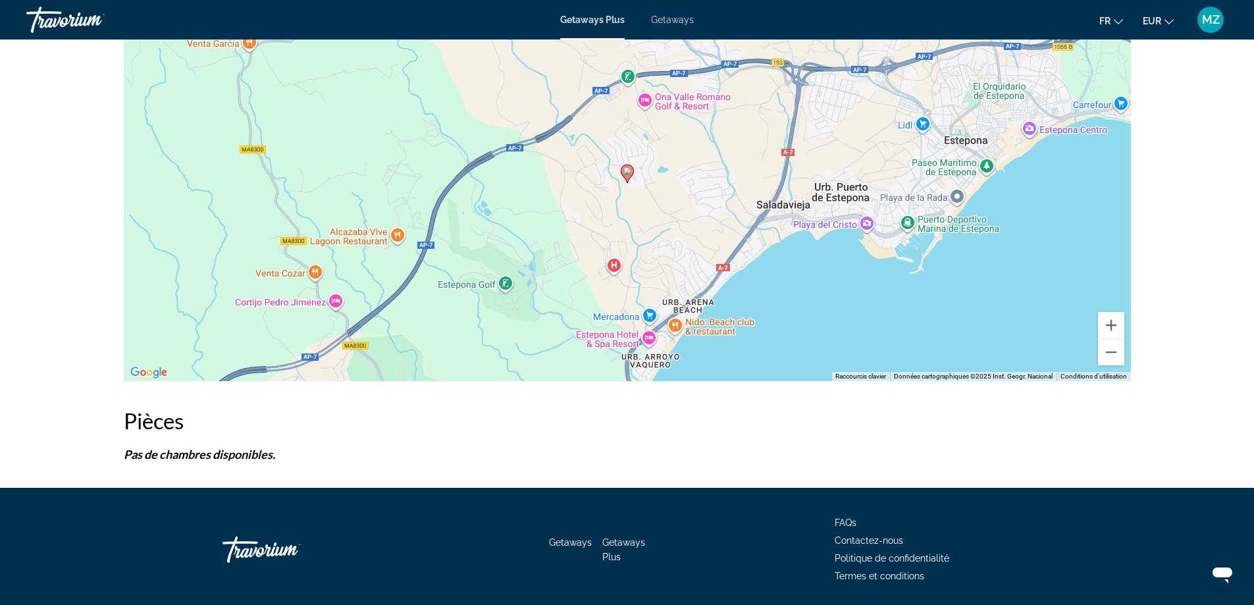
scroll to position [1585, 0]
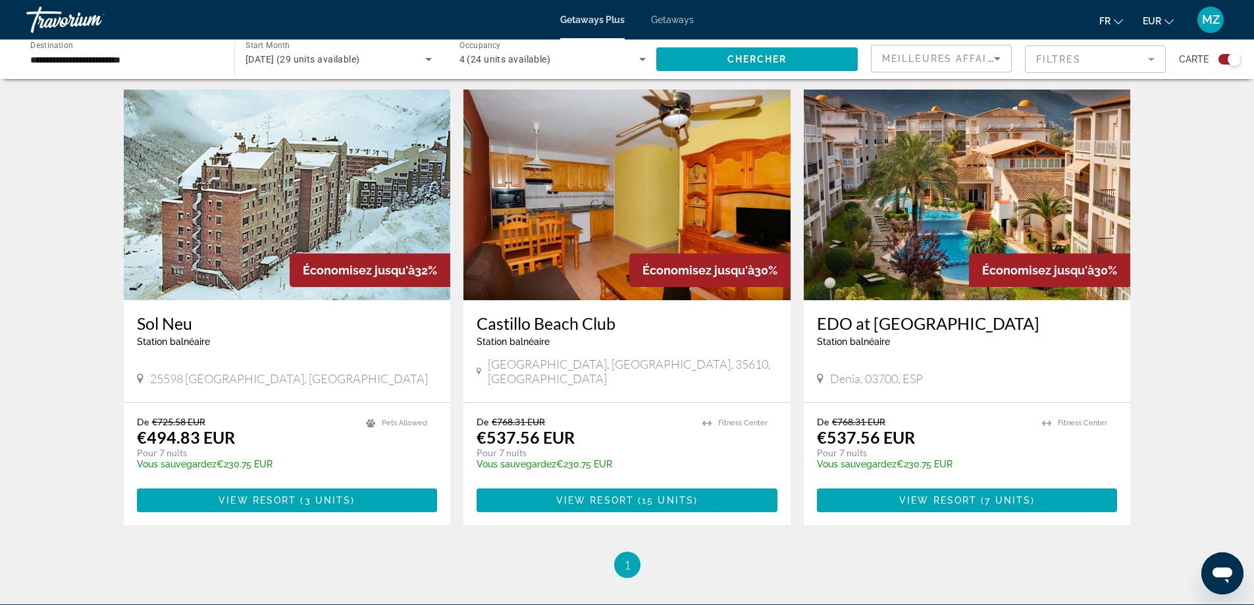
scroll to position [840, 0]
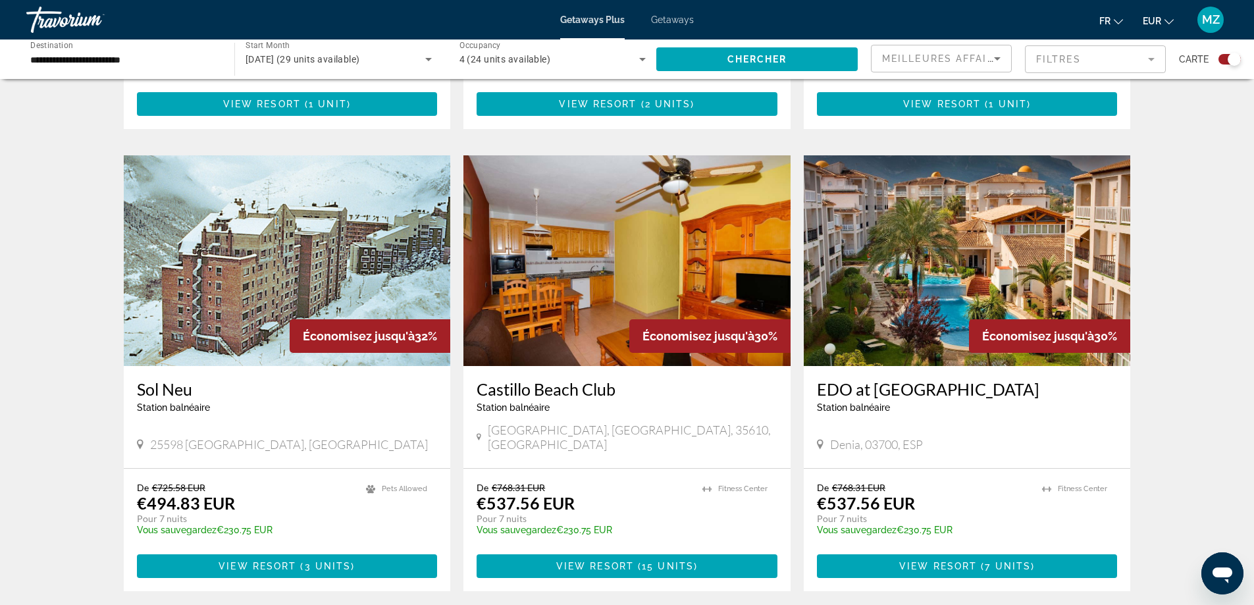
click at [914, 231] on img "Main content" at bounding box center [967, 260] width 327 height 211
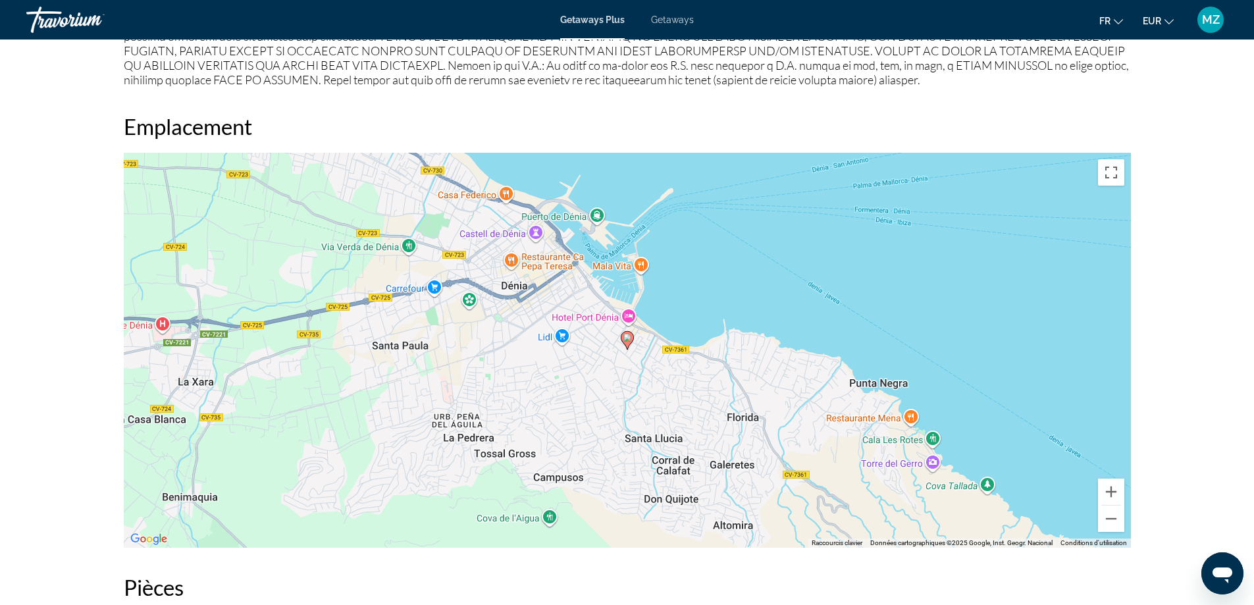
scroll to position [1580, 0]
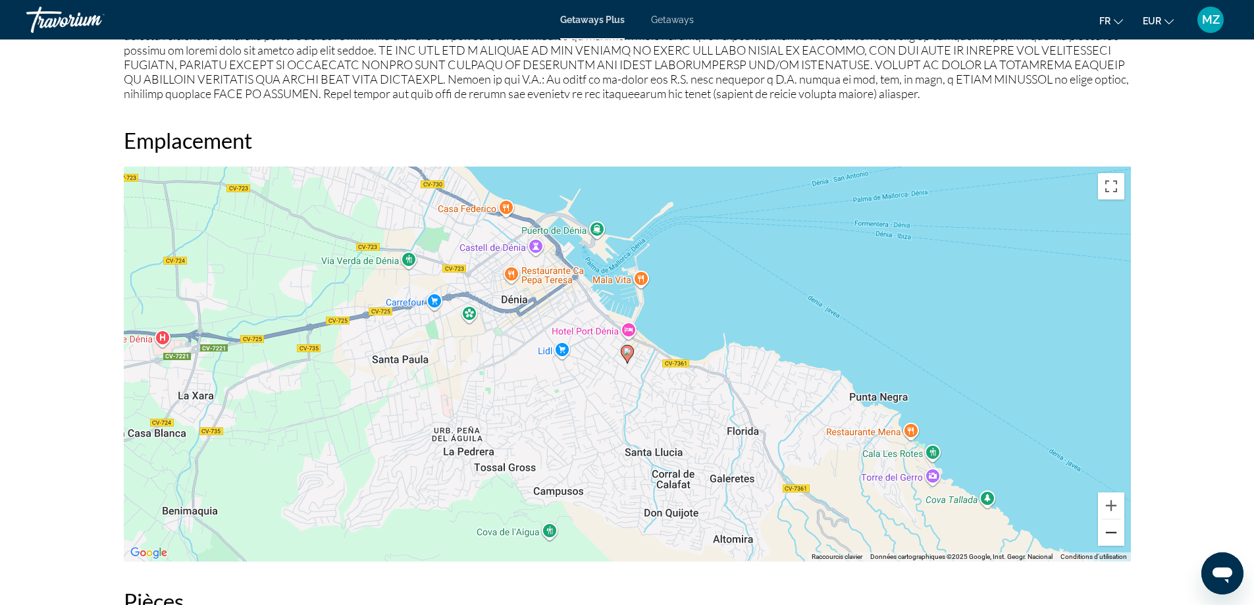
click at [1115, 530] on button "Zoom arrière" at bounding box center [1111, 532] width 26 height 26
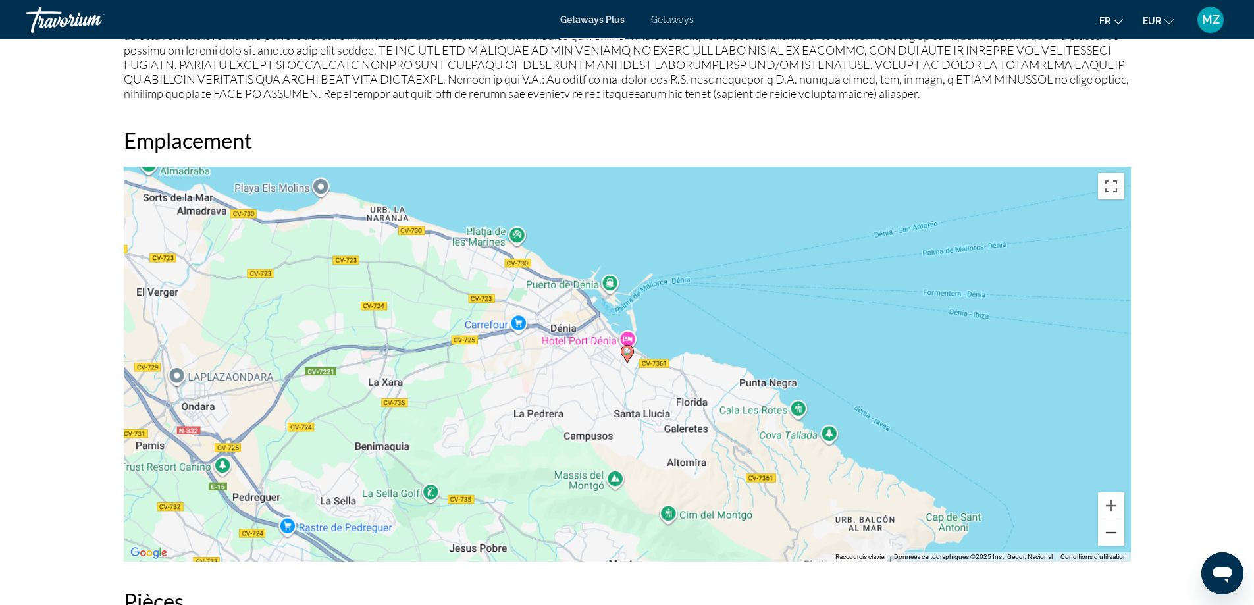
click at [1115, 530] on button "Zoom arrière" at bounding box center [1111, 532] width 26 height 26
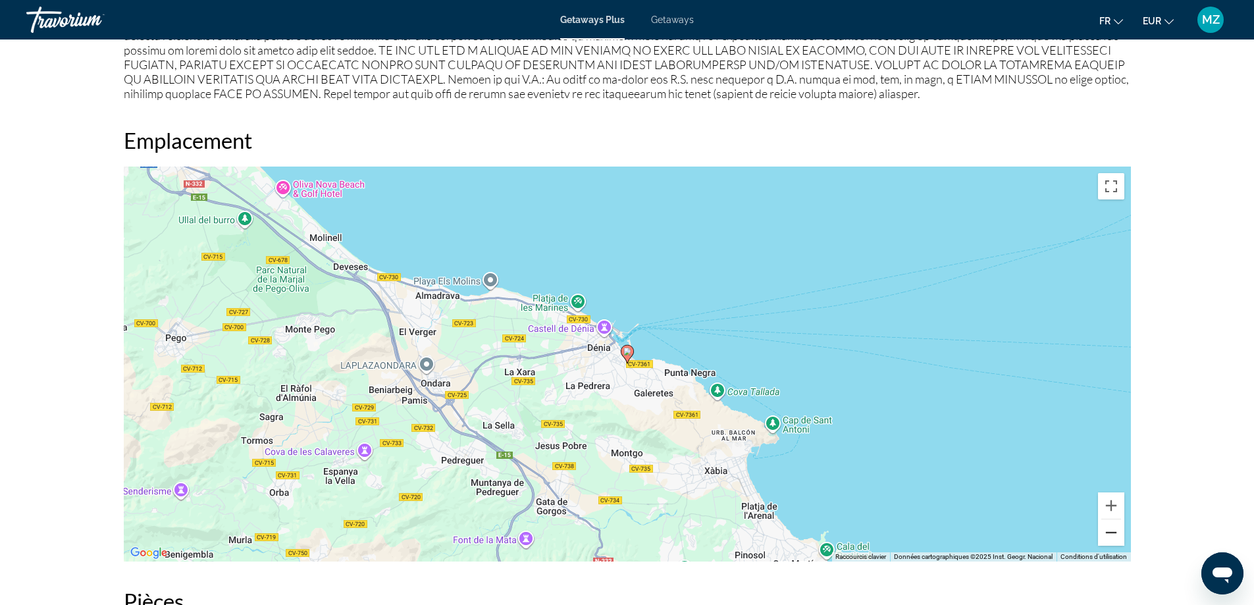
click at [1115, 530] on button "Zoom arrière" at bounding box center [1111, 532] width 26 height 26
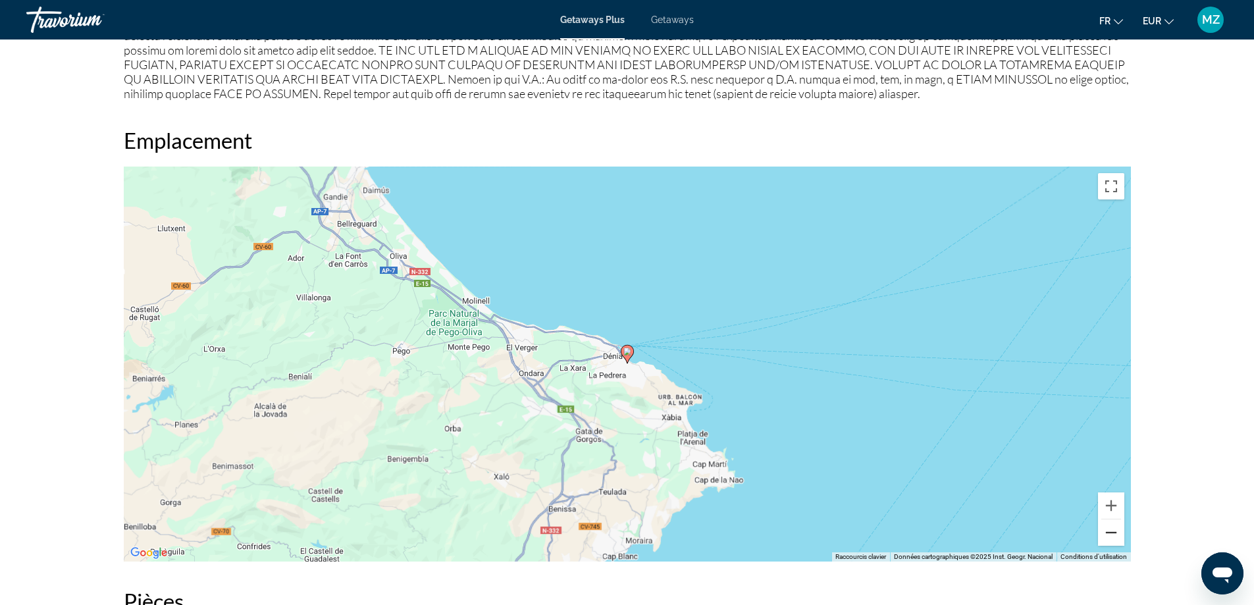
click at [1115, 530] on button "Zoom arrière" at bounding box center [1111, 532] width 26 height 26
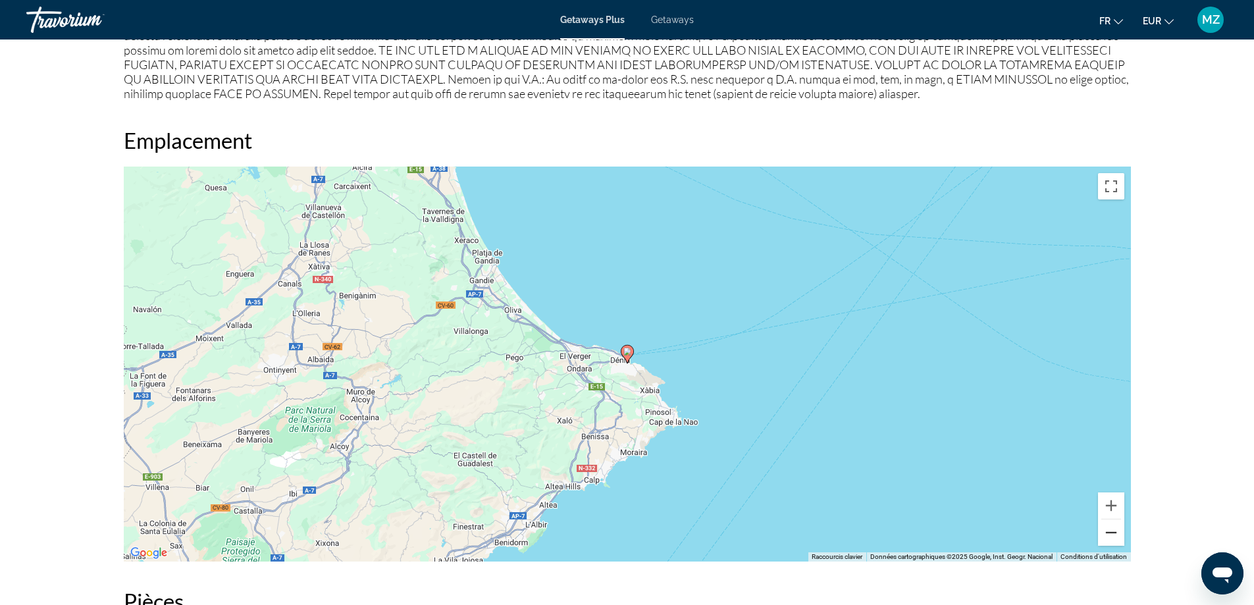
click at [1115, 530] on button "Zoom arrière" at bounding box center [1111, 532] width 26 height 26
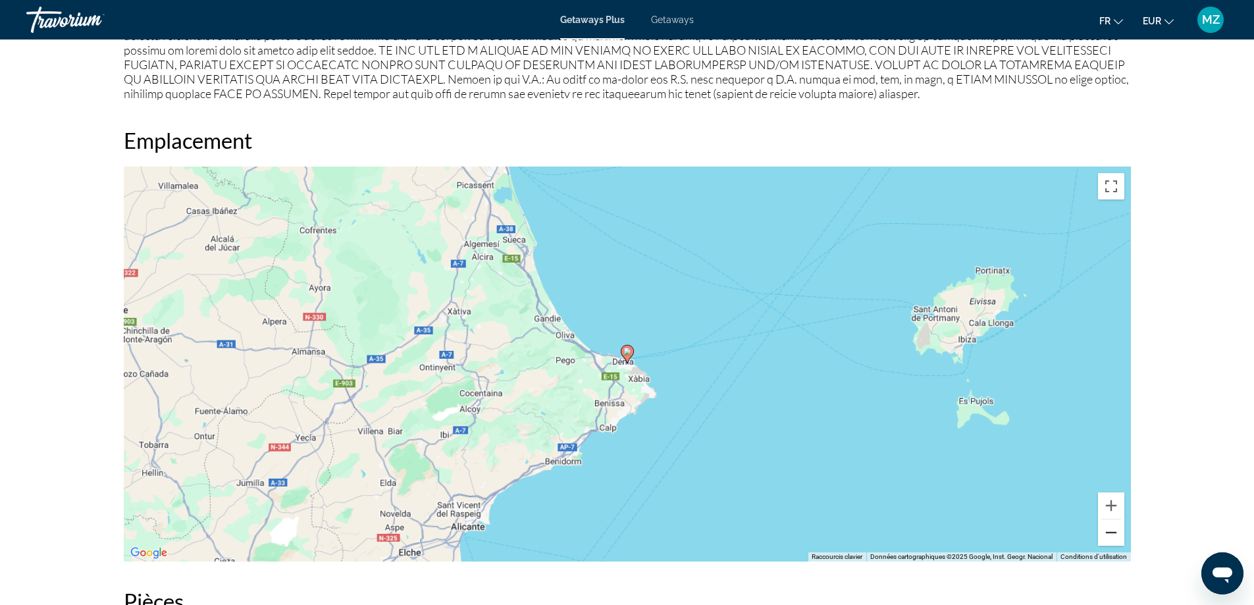
click at [1115, 530] on button "Zoom arrière" at bounding box center [1111, 532] width 26 height 26
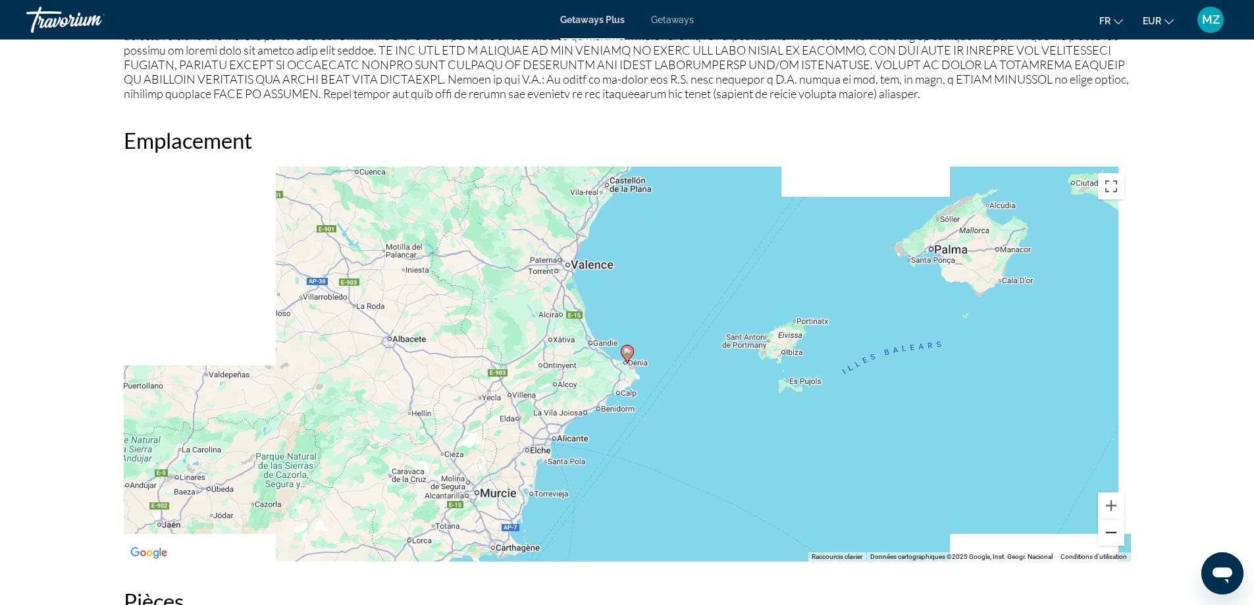
click at [1115, 530] on button "Zoom arrière" at bounding box center [1111, 532] width 26 height 26
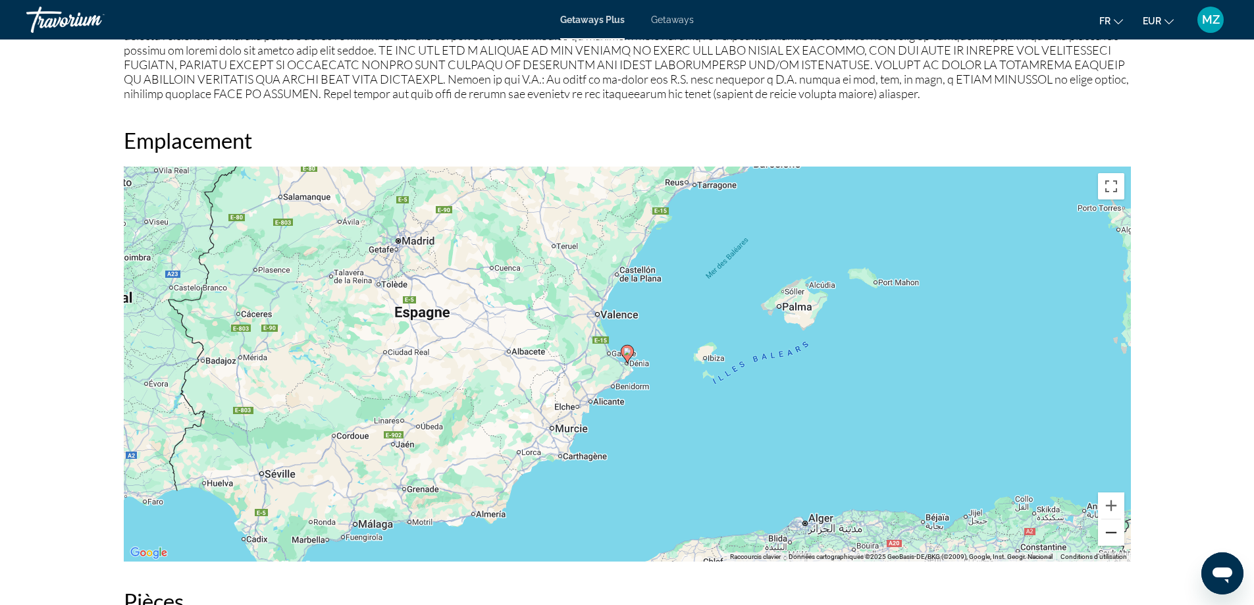
click at [1115, 530] on button "Zoom arrière" at bounding box center [1111, 532] width 26 height 26
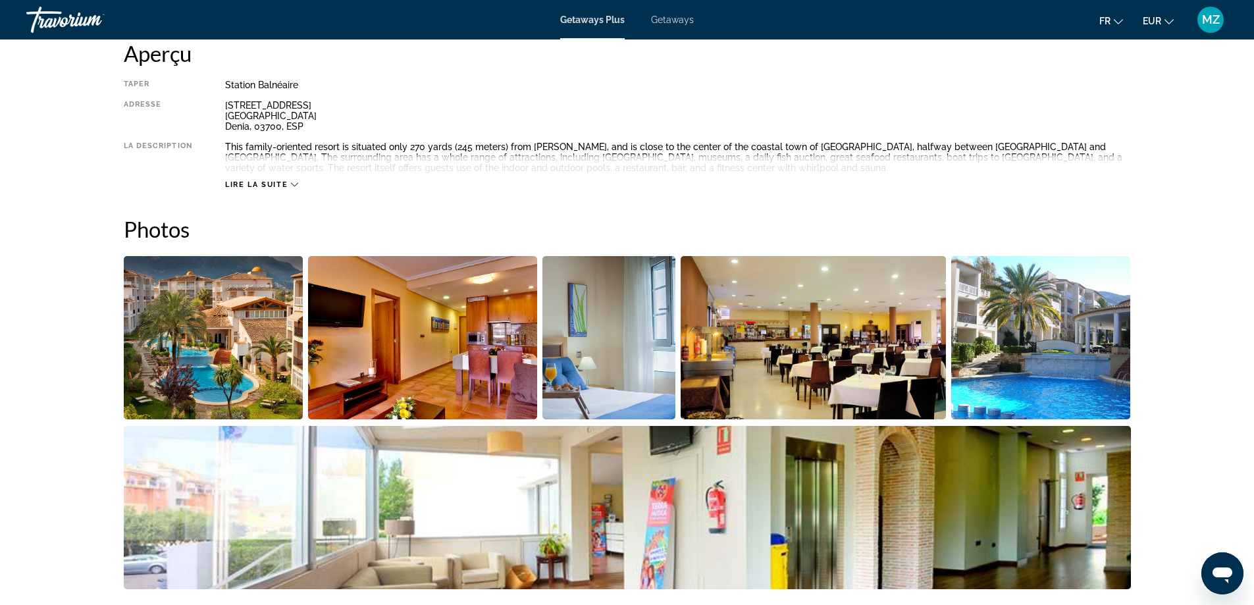
scroll to position [461, 0]
click at [253, 317] on img "Open full-screen image slider" at bounding box center [214, 336] width 180 height 163
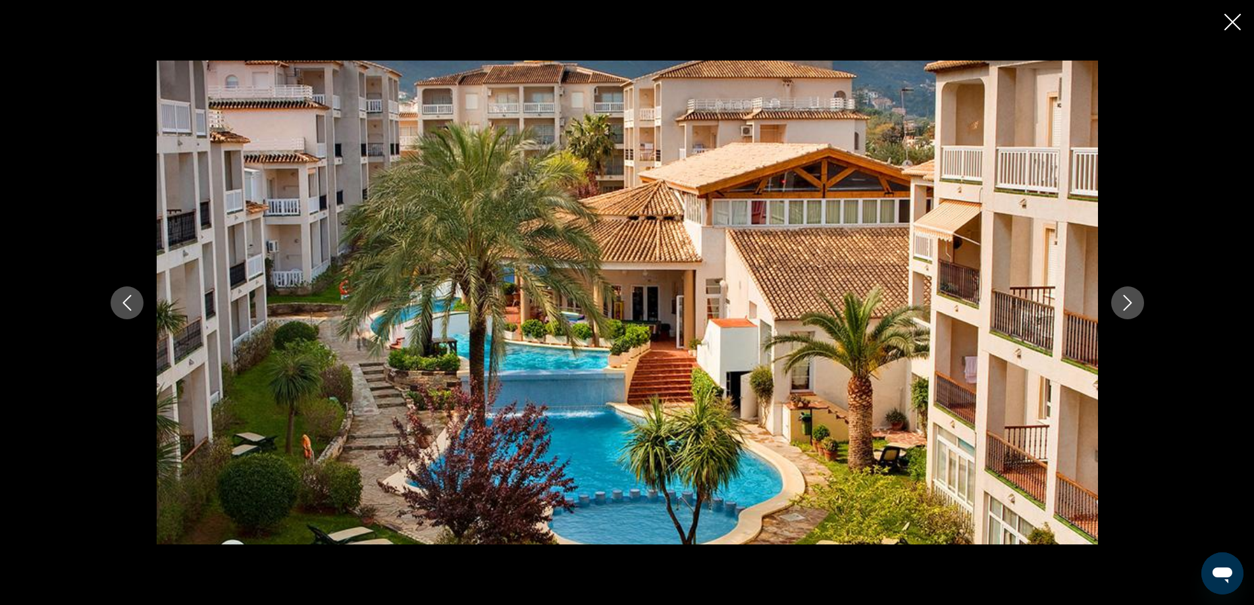
click at [1122, 303] on icon "Next image" at bounding box center [1128, 303] width 16 height 16
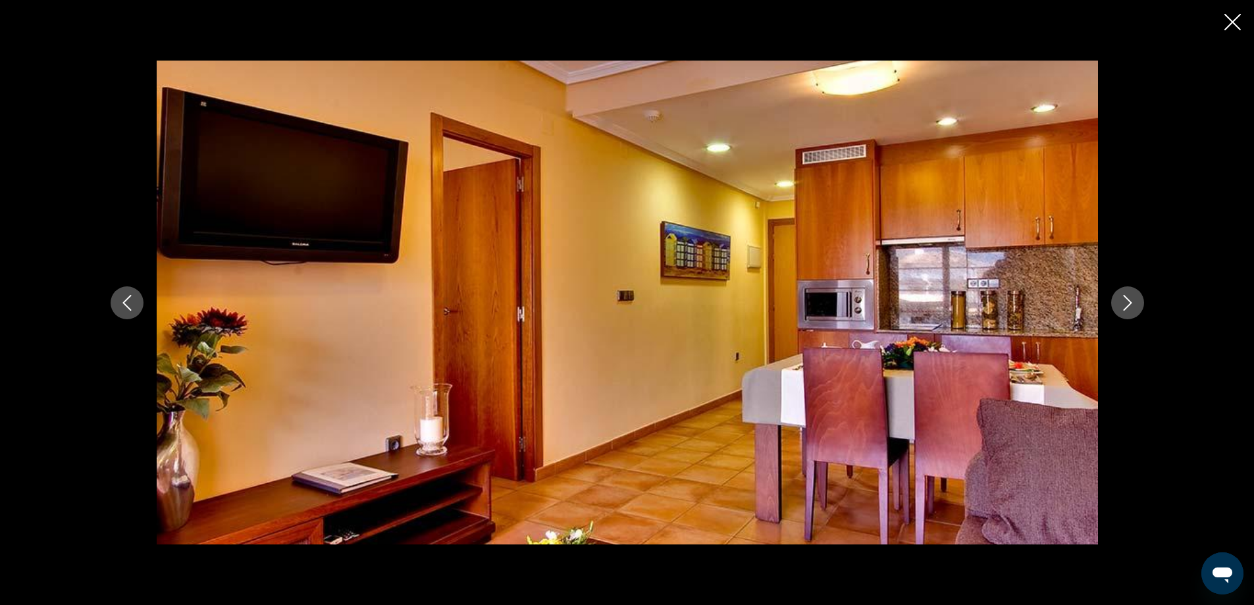
click at [1122, 303] on icon "Next image" at bounding box center [1128, 303] width 16 height 16
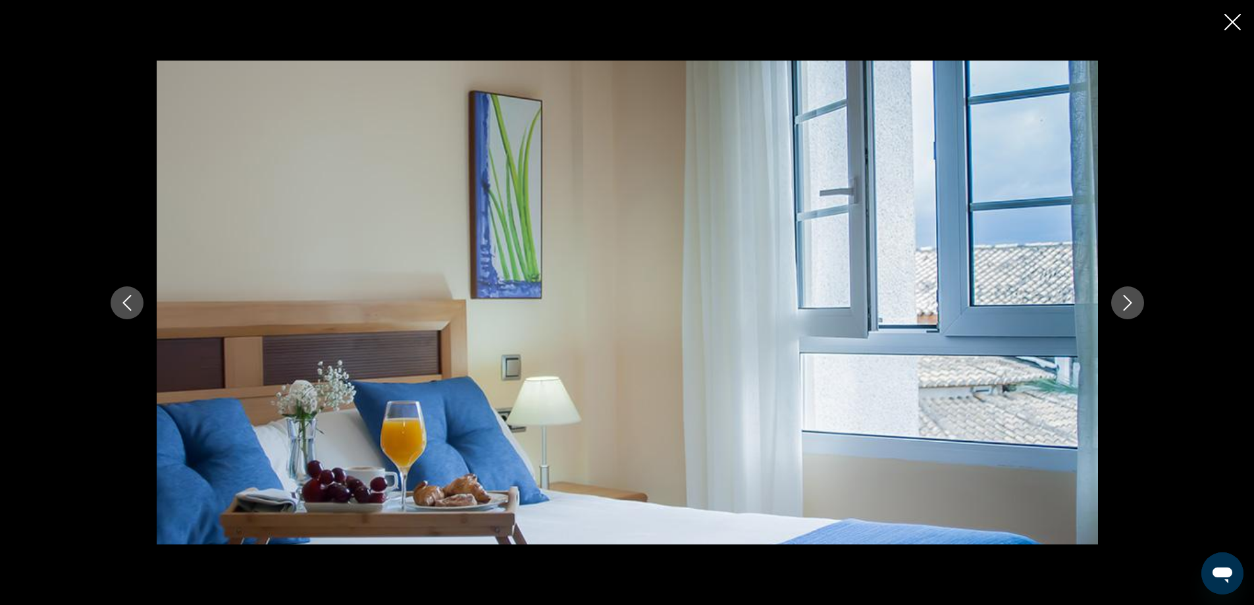
click at [1122, 303] on icon "Next image" at bounding box center [1128, 303] width 16 height 16
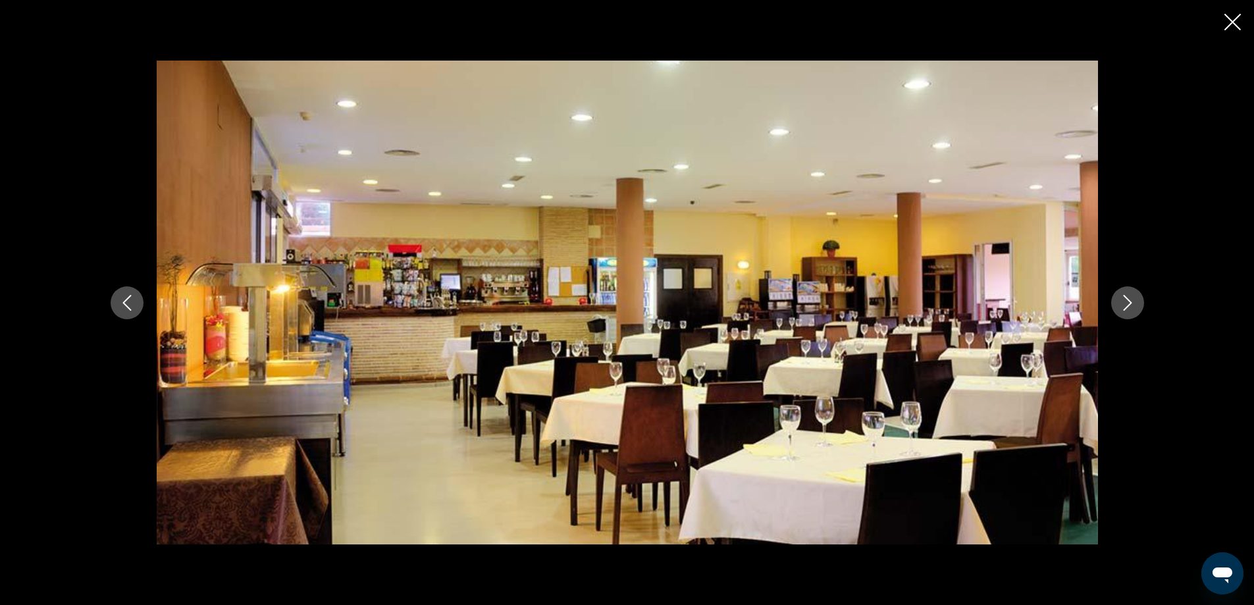
click at [1122, 302] on icon "Next image" at bounding box center [1128, 303] width 16 height 16
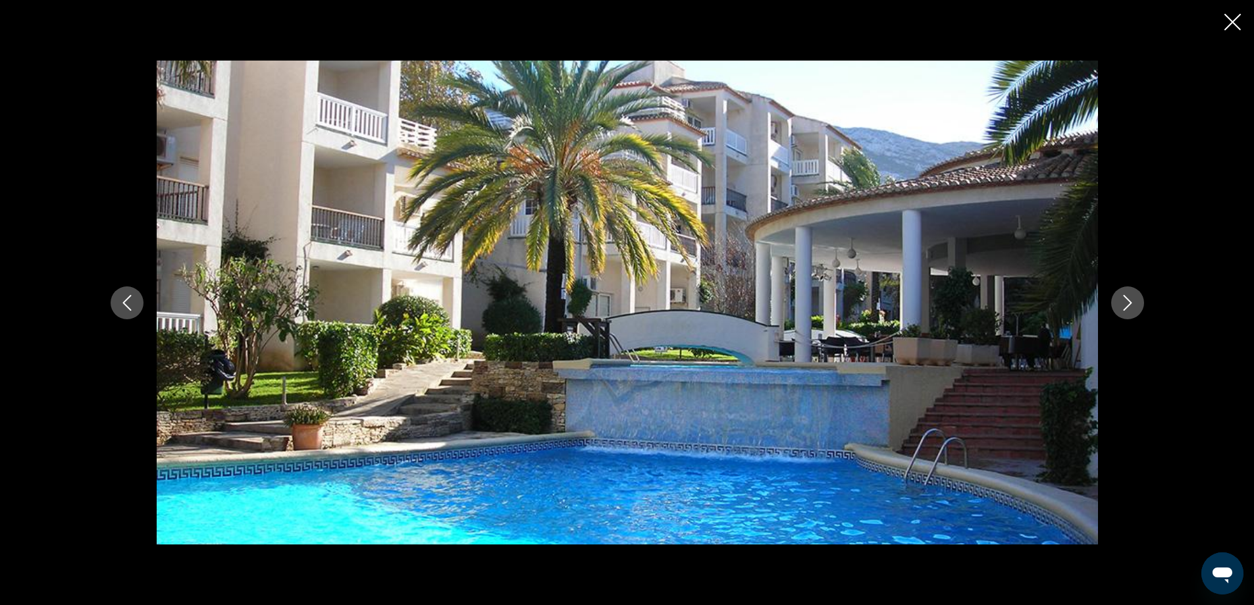
click at [1122, 302] on icon "Next image" at bounding box center [1128, 303] width 16 height 16
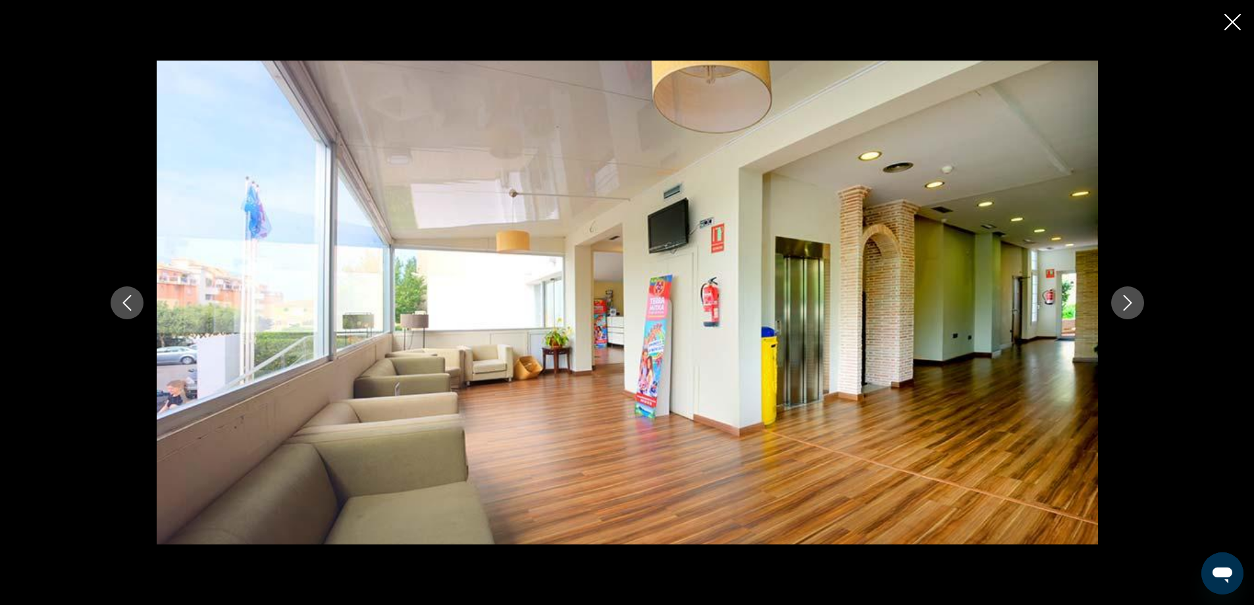
click at [1122, 302] on icon "Next image" at bounding box center [1128, 303] width 16 height 16
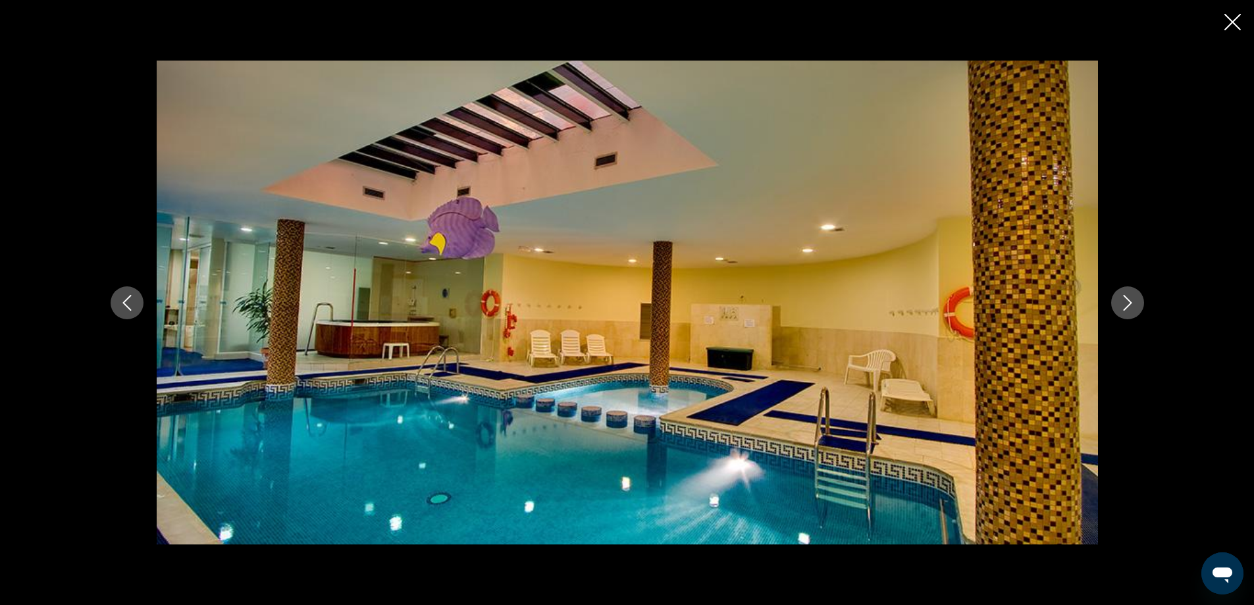
click at [1122, 302] on icon "Next image" at bounding box center [1128, 303] width 16 height 16
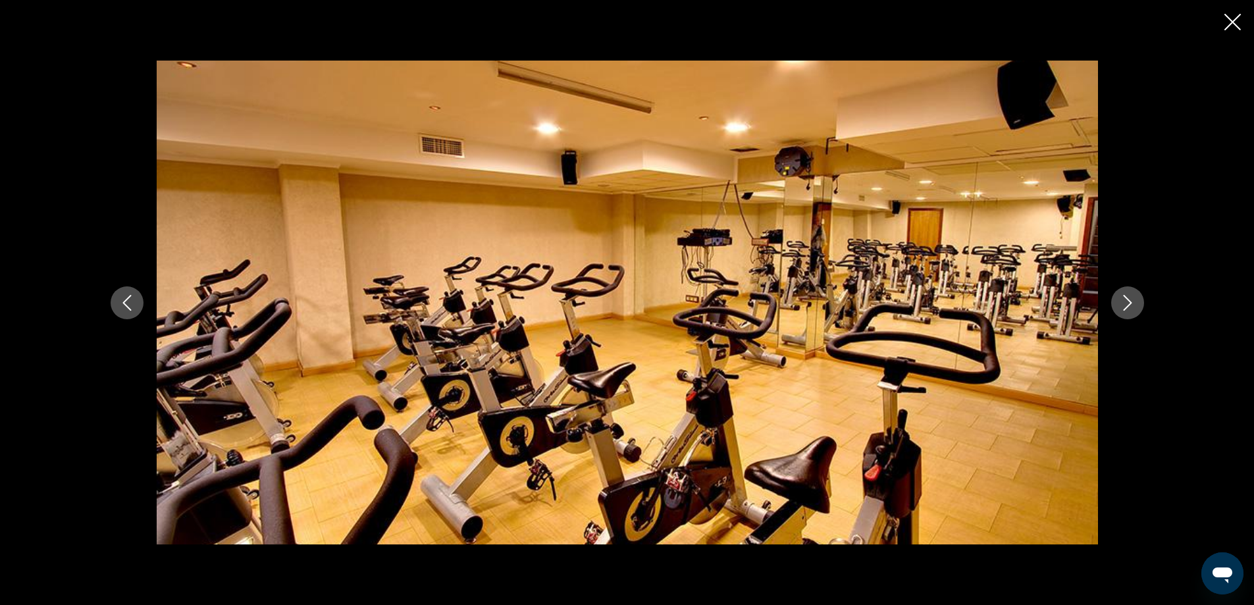
click at [1122, 302] on icon "Next image" at bounding box center [1128, 303] width 16 height 16
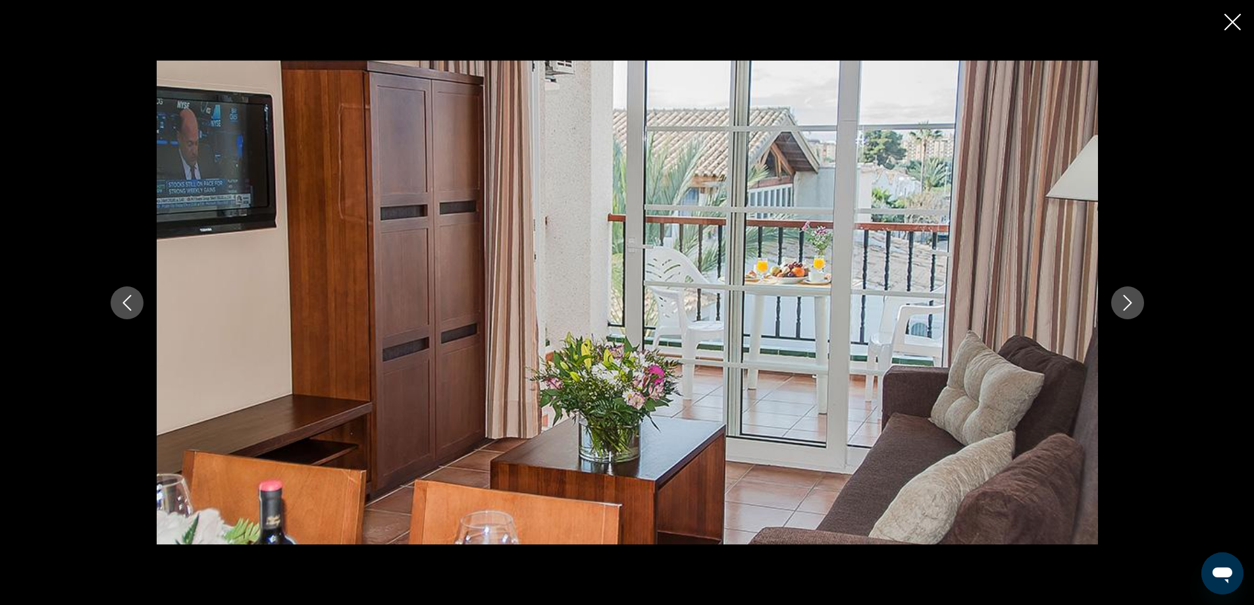
click at [1122, 302] on icon "Next image" at bounding box center [1128, 303] width 16 height 16
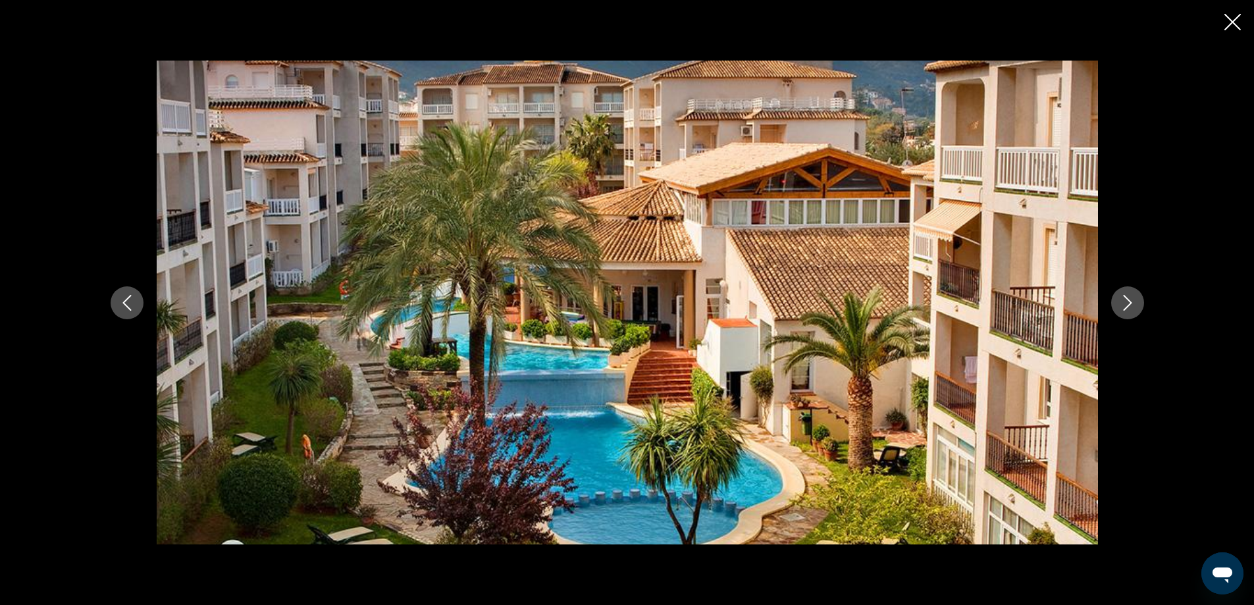
click at [1122, 302] on icon "Next image" at bounding box center [1128, 303] width 16 height 16
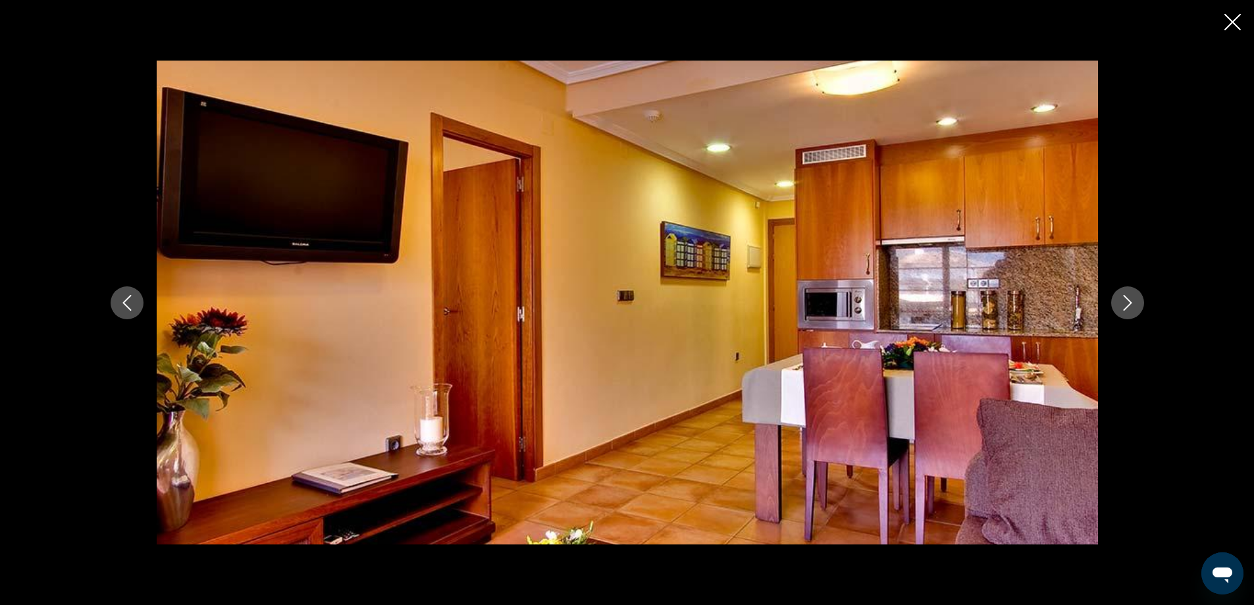
click at [1122, 302] on icon "Next image" at bounding box center [1128, 303] width 16 height 16
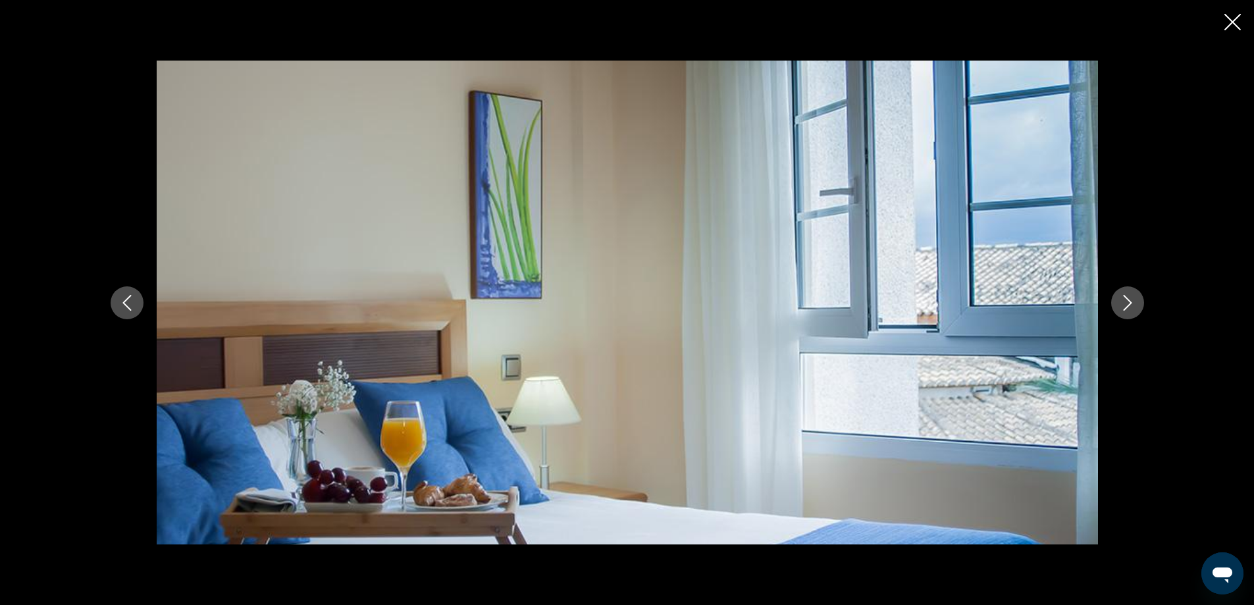
click at [1231, 29] on icon "Close slideshow" at bounding box center [1232, 22] width 16 height 16
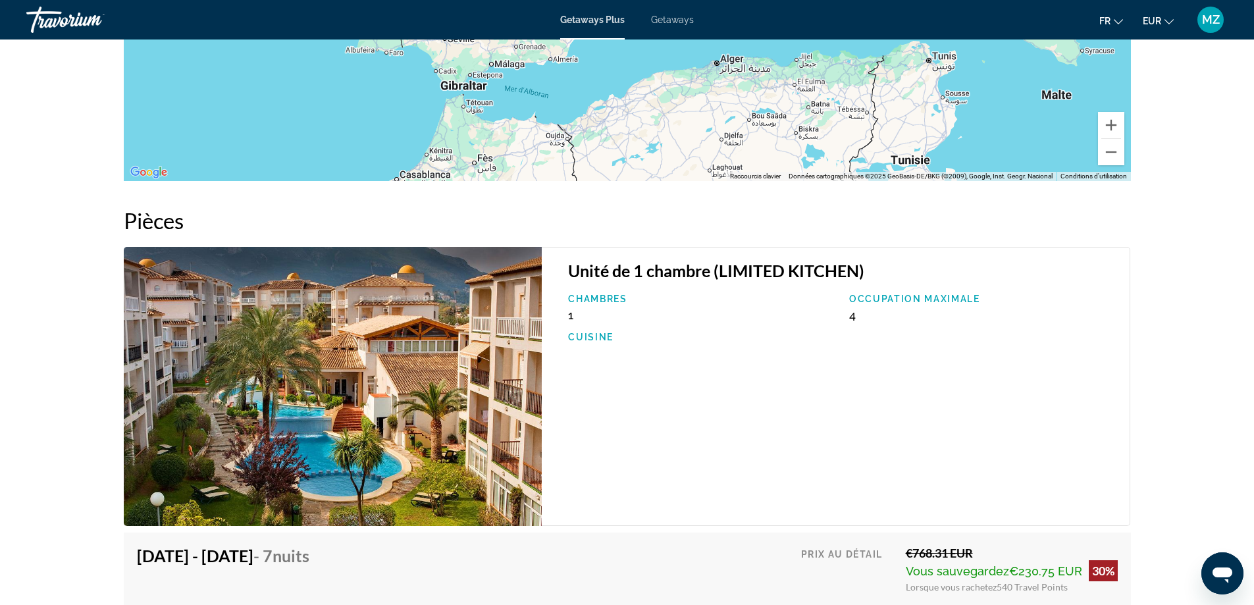
scroll to position [2304, 0]
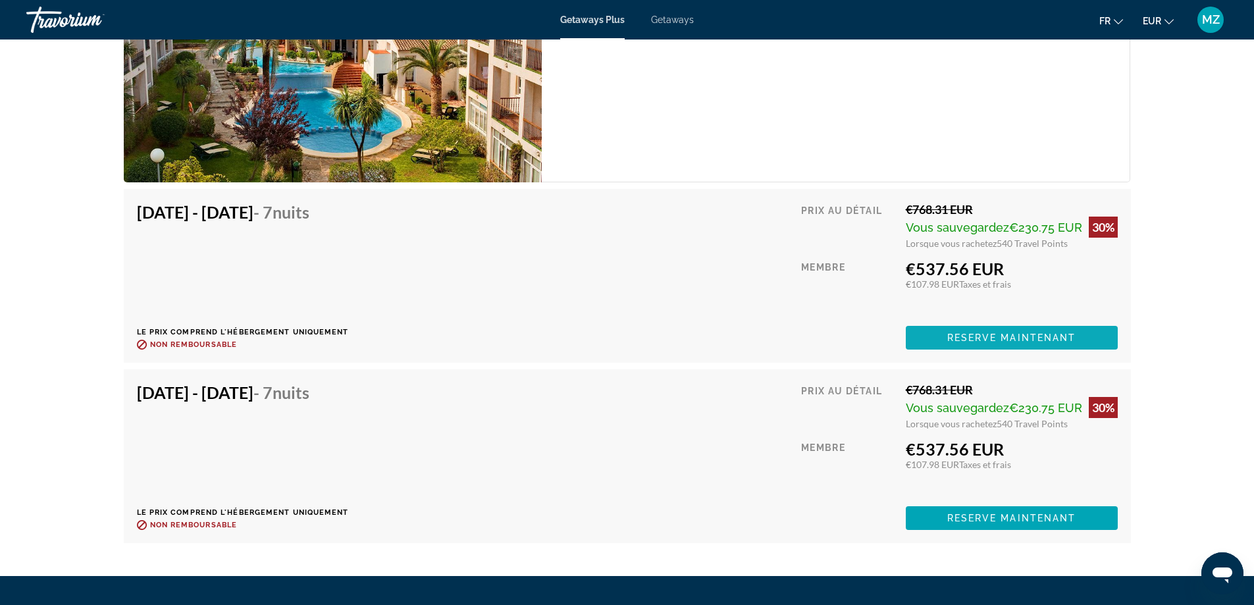
click at [966, 338] on span "Reserve maintenant" at bounding box center [1011, 337] width 129 height 11
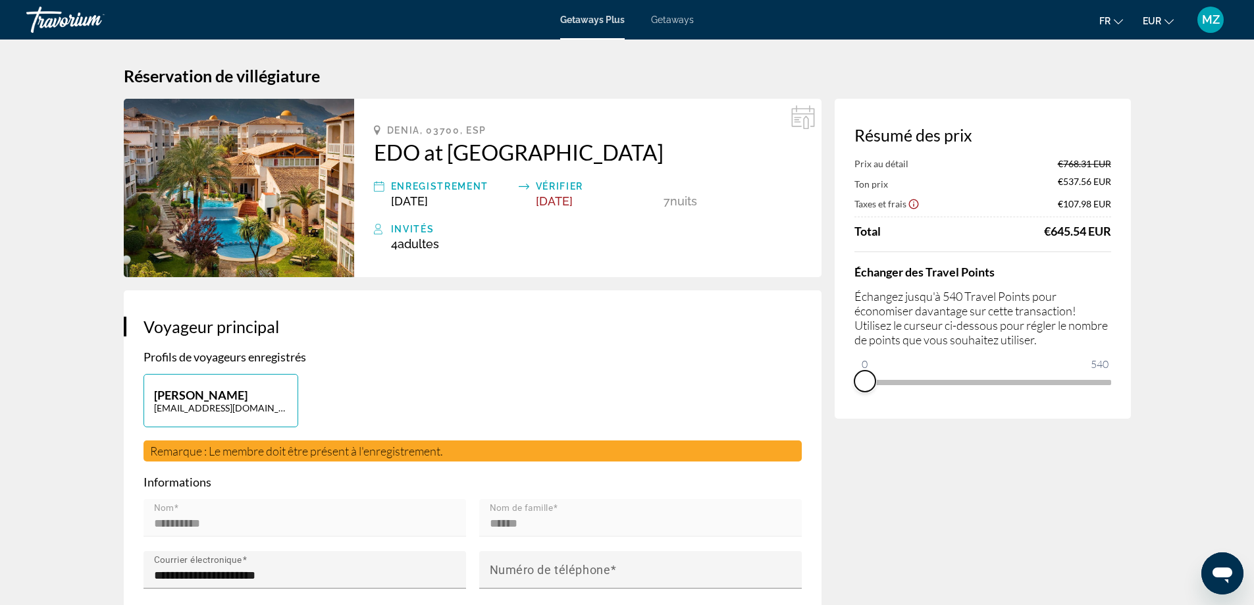
drag, startPoint x: 1097, startPoint y: 396, endPoint x: 811, endPoint y: 396, distance: 286.4
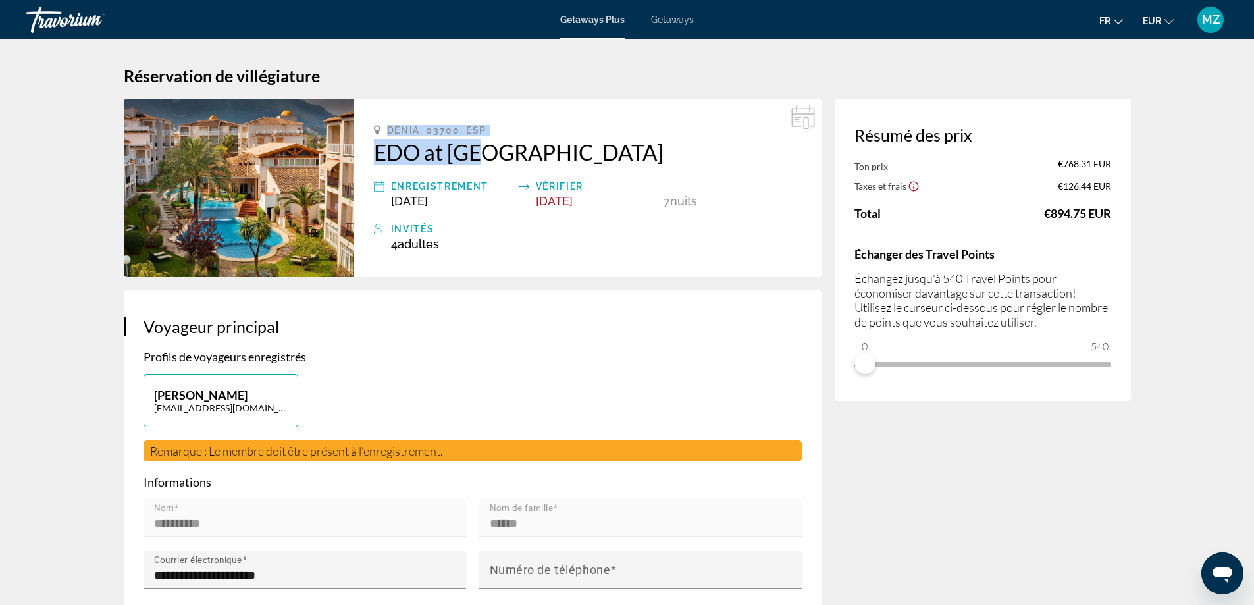
drag, startPoint x: 392, startPoint y: 130, endPoint x: 485, endPoint y: 131, distance: 93.5
click at [484, 134] on span "Denia, 03700, ESP" at bounding box center [437, 130] width 100 height 11
copy span "Denia, 03700, ESP"
